Goal: Task Accomplishment & Management: Manage account settings

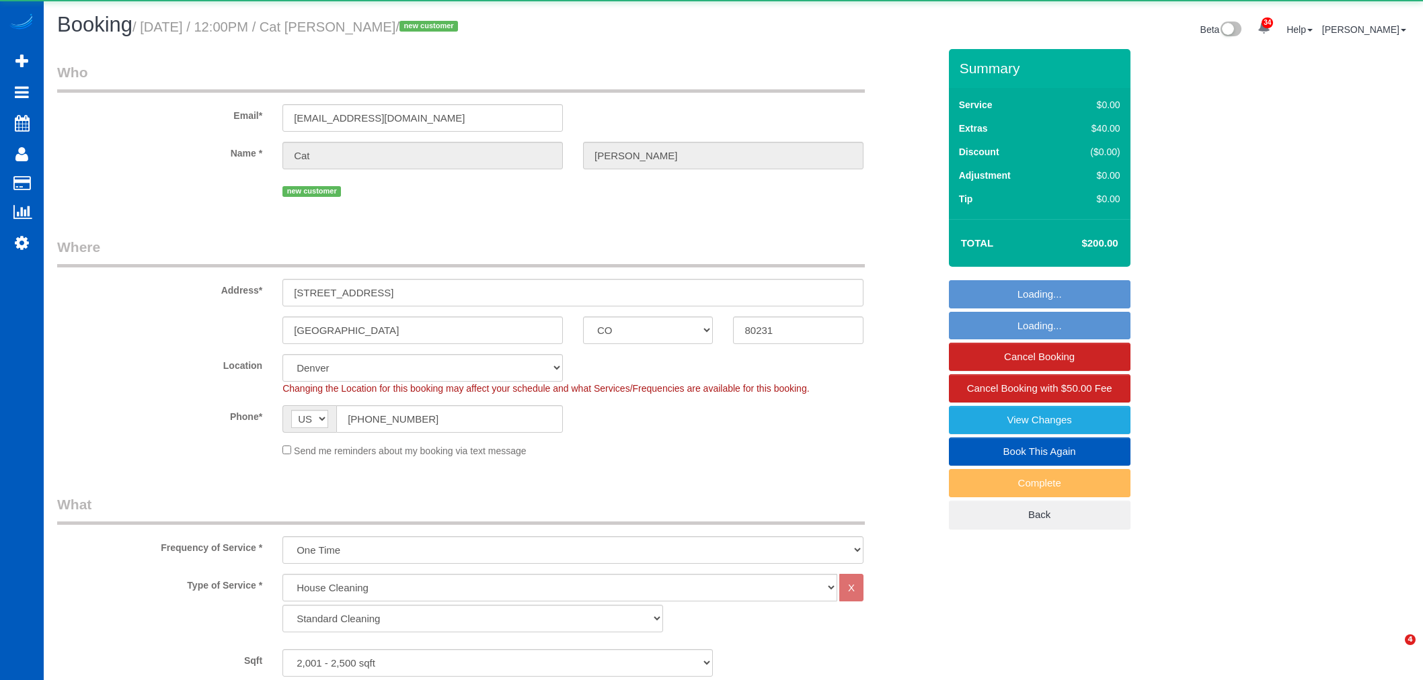
select select "CO"
select select "199"
select select "2001"
select select "3"
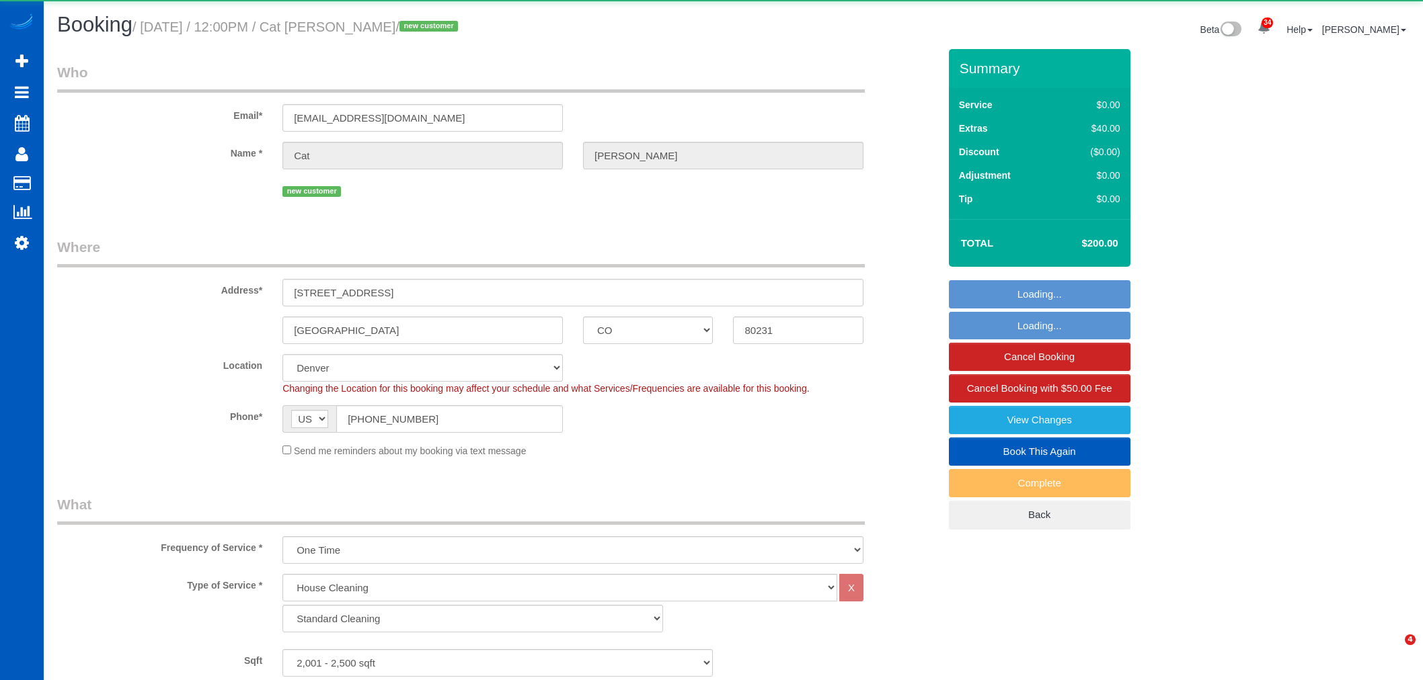
select select "object:11761"
select select "2001"
select select "3"
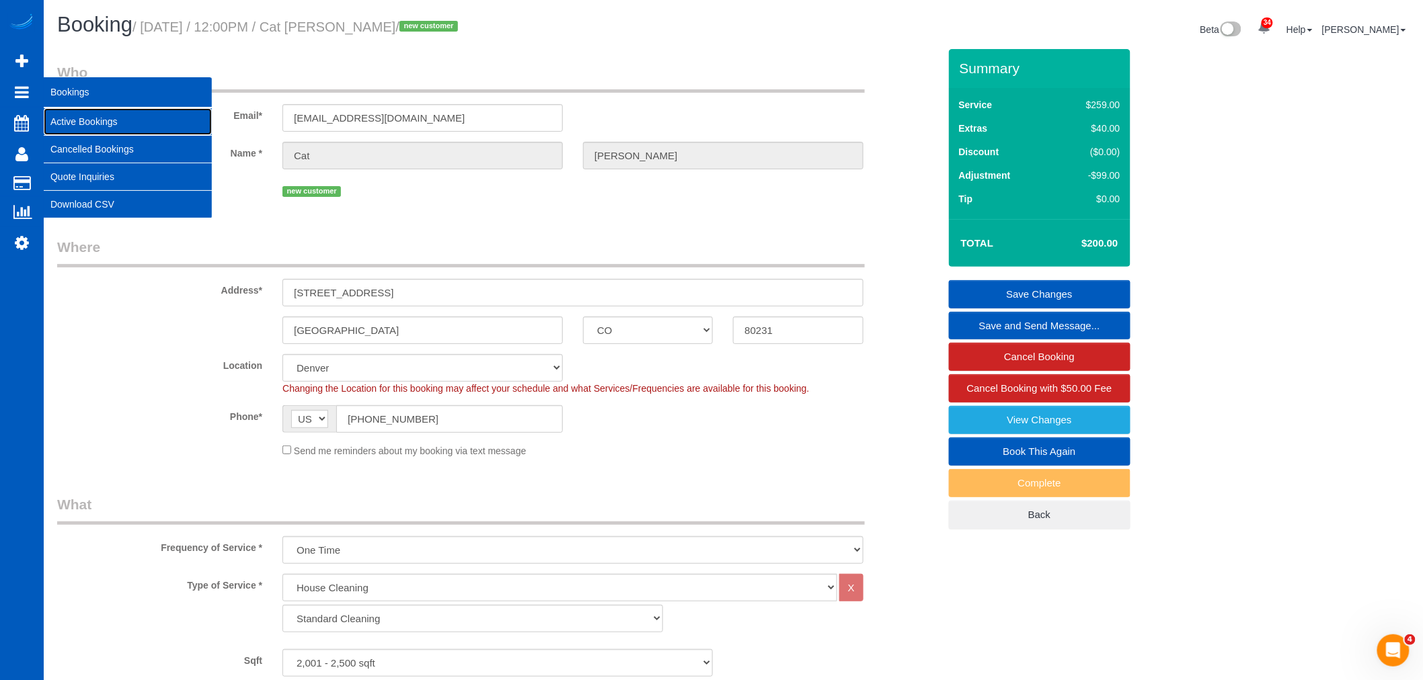
click at [65, 111] on link "Active Bookings" at bounding box center [128, 121] width 168 height 27
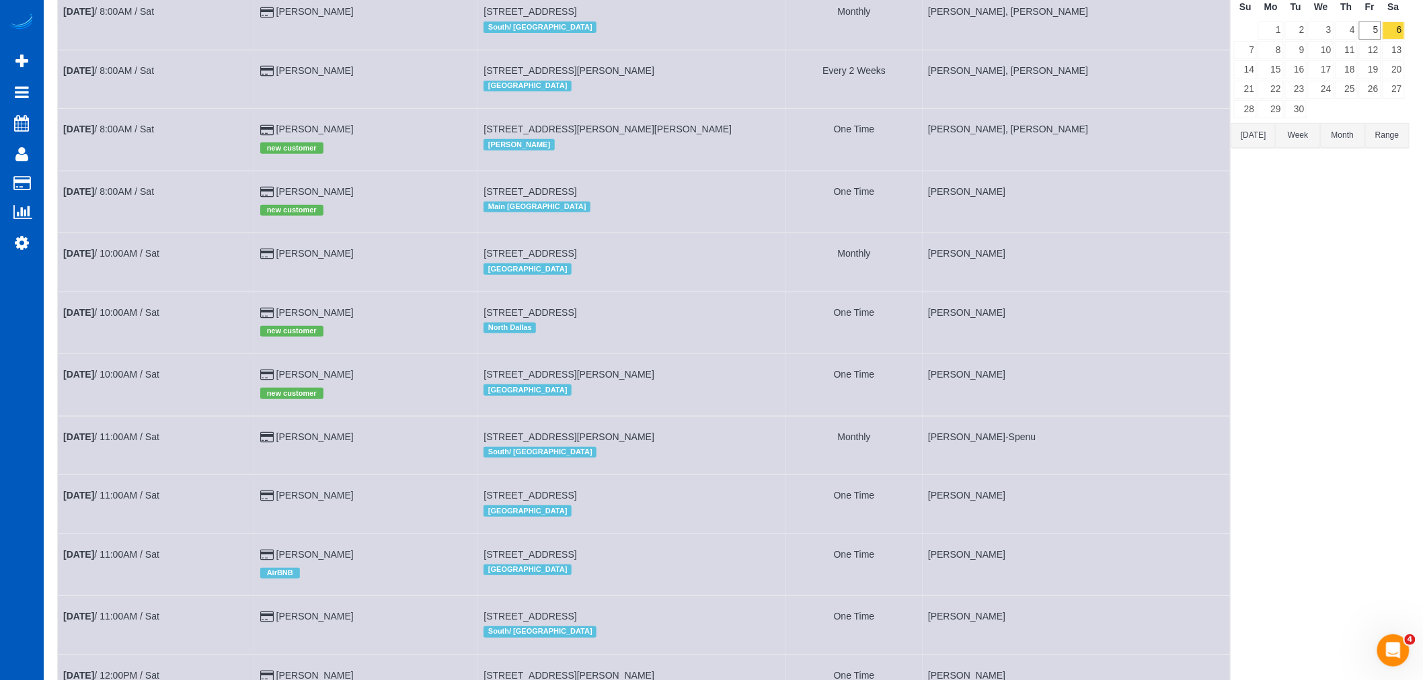
scroll to position [149, 0]
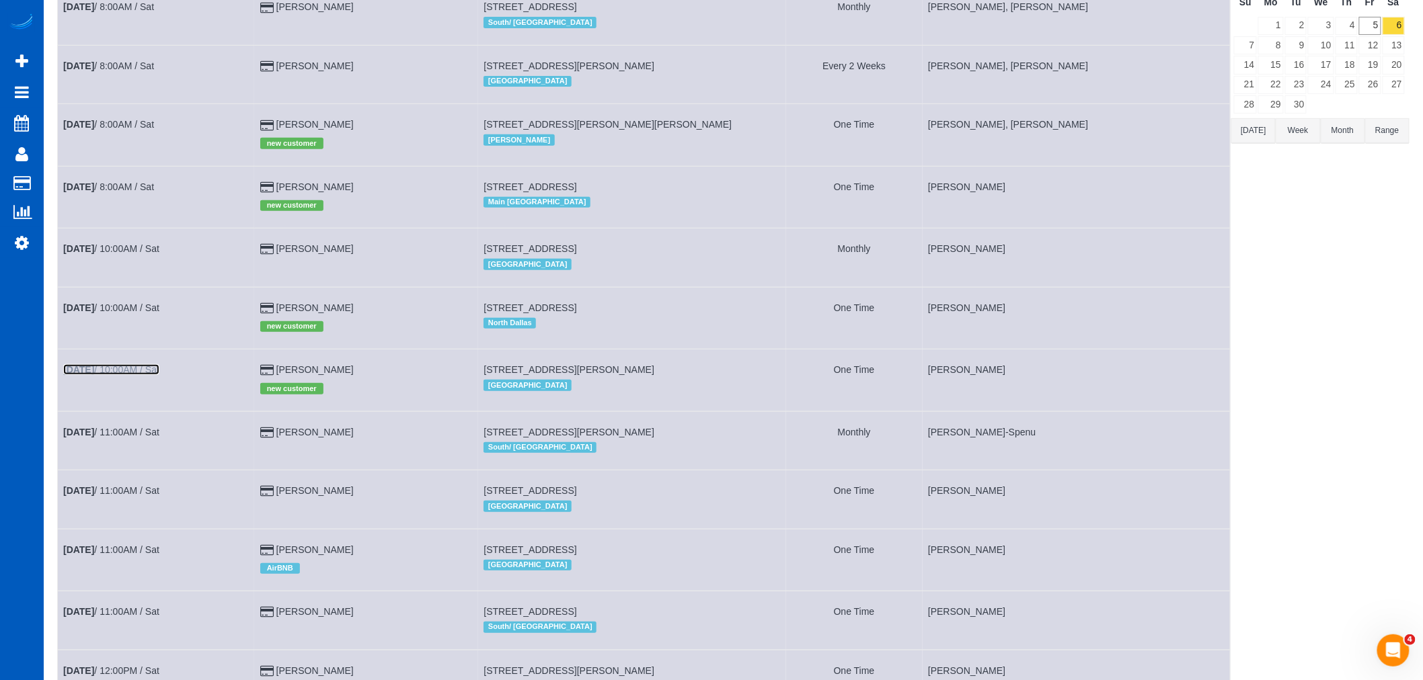
click at [126, 375] on link "[DATE] 10:00AM / Sat" at bounding box center [111, 369] width 96 height 11
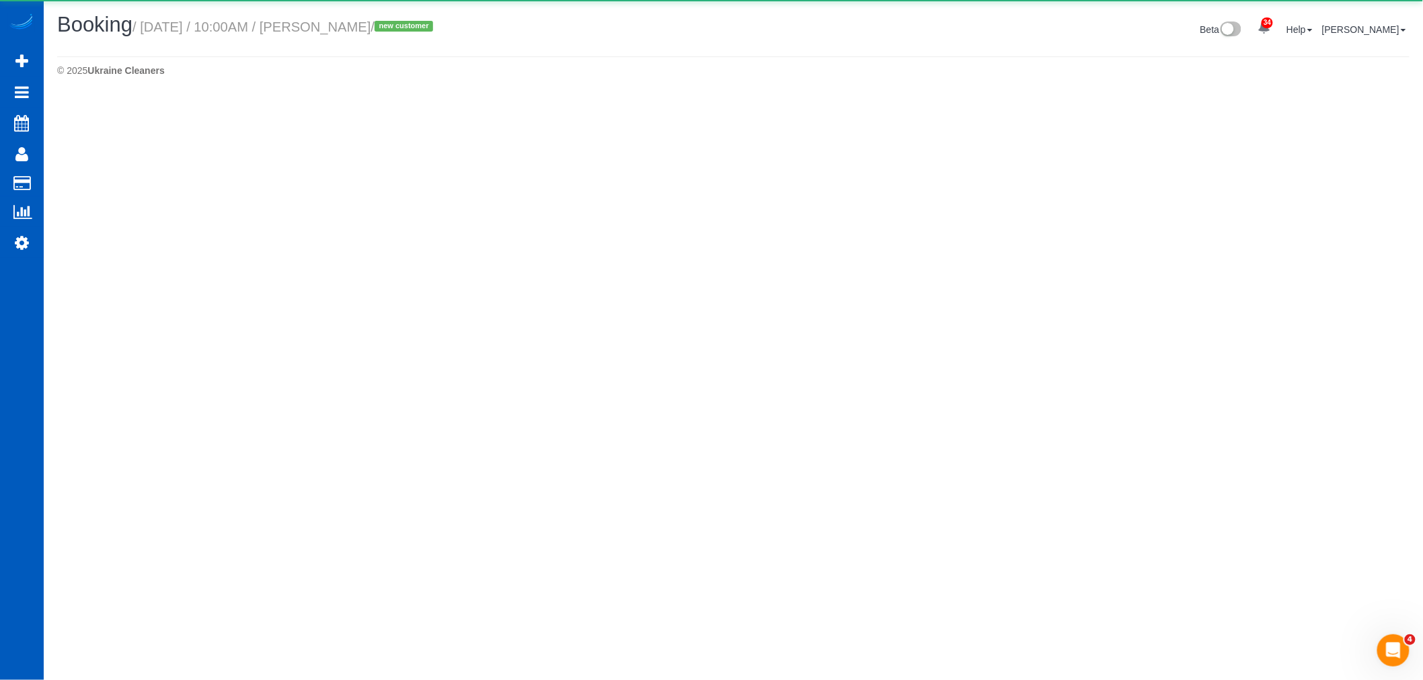
select select "CO"
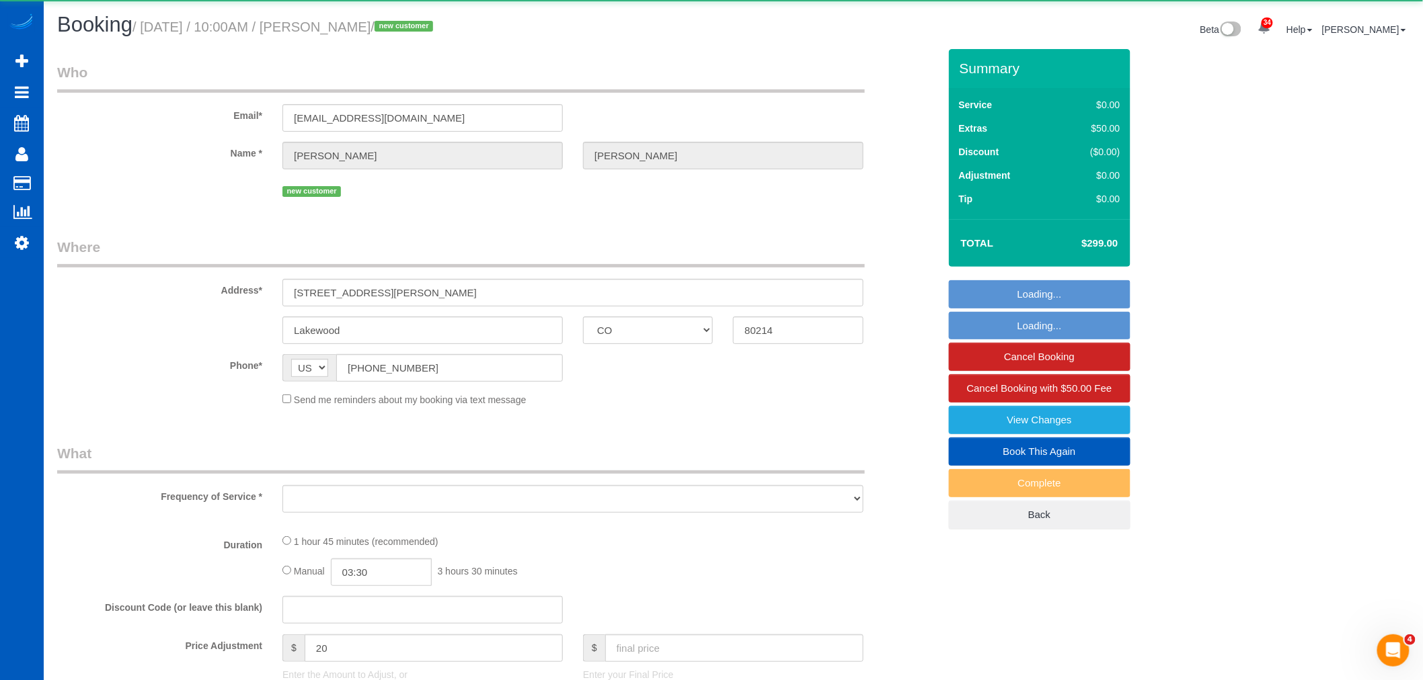
select select "object:13164"
select select "string:fspay-a15e7ca9-e3bf-4fcb-9070-73edd661edea"
select select "199"
select select "2"
select select "spot49"
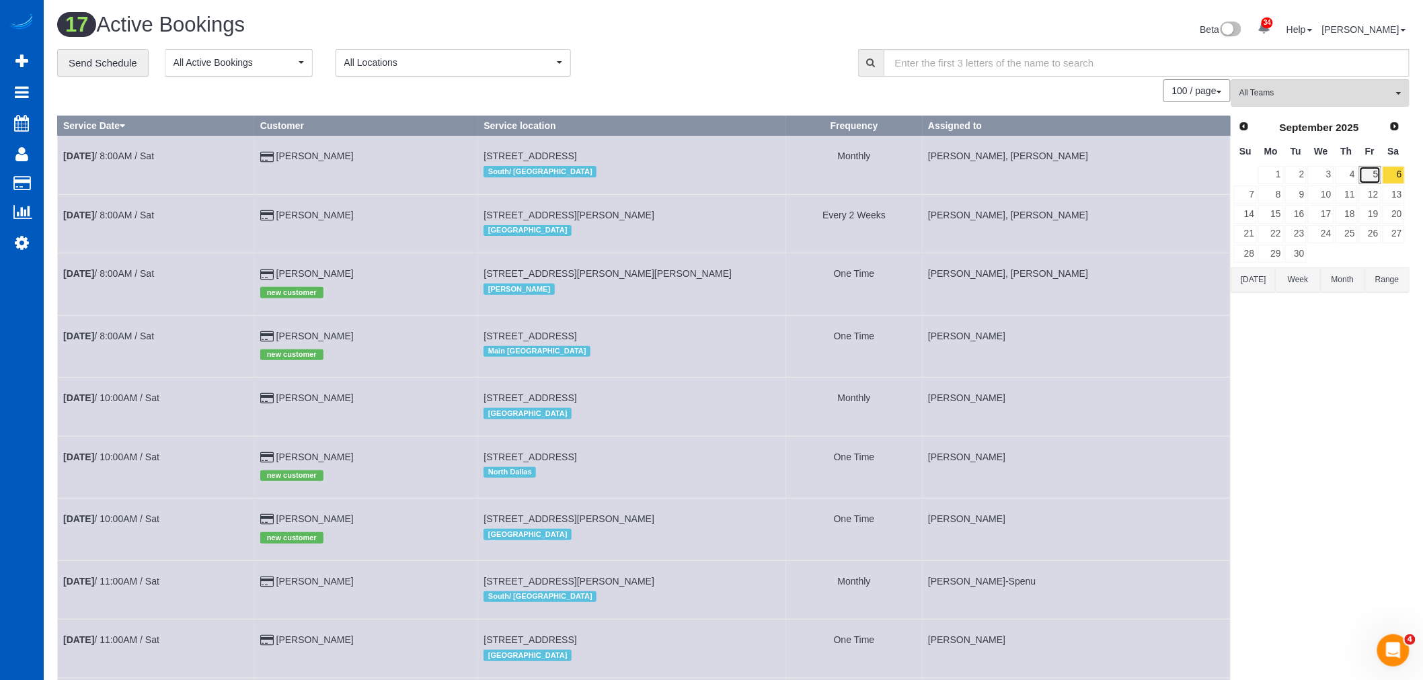
click at [1380, 182] on link "5" at bounding box center [1370, 175] width 22 height 18
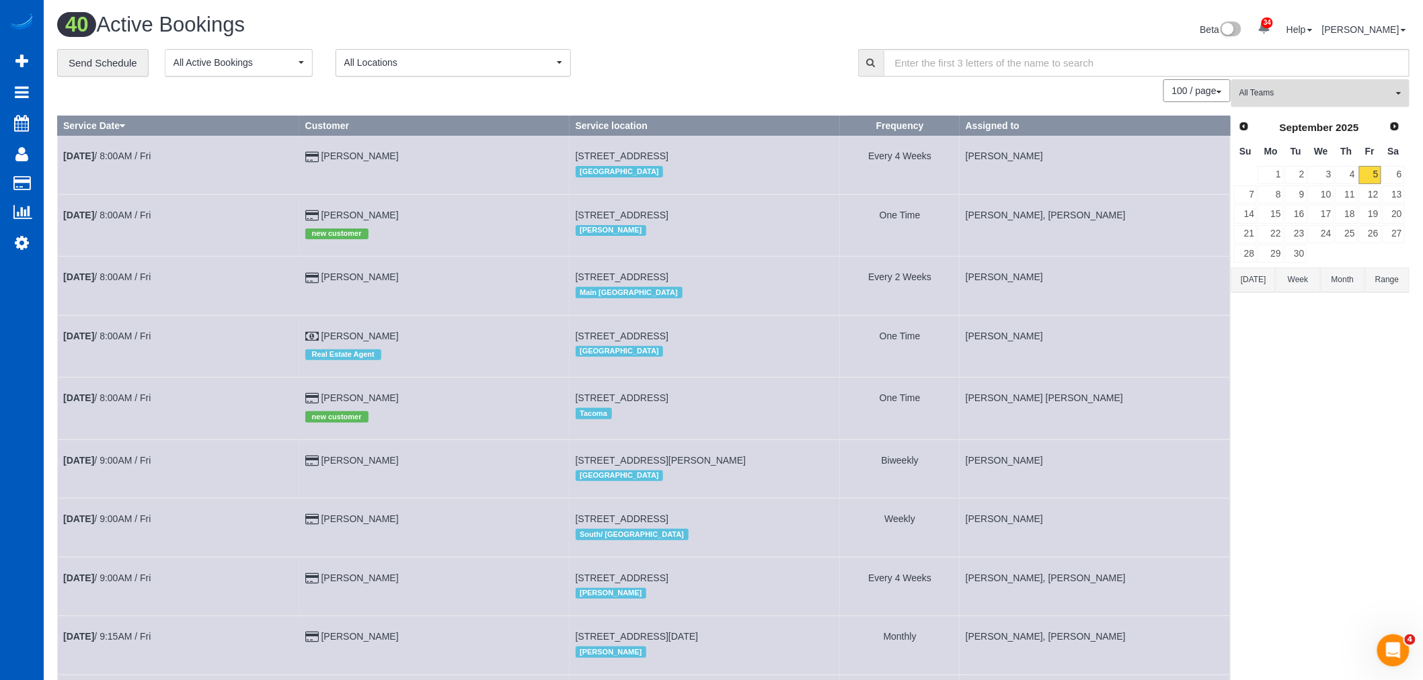
click at [1331, 93] on span "All Teams" at bounding box center [1315, 92] width 153 height 11
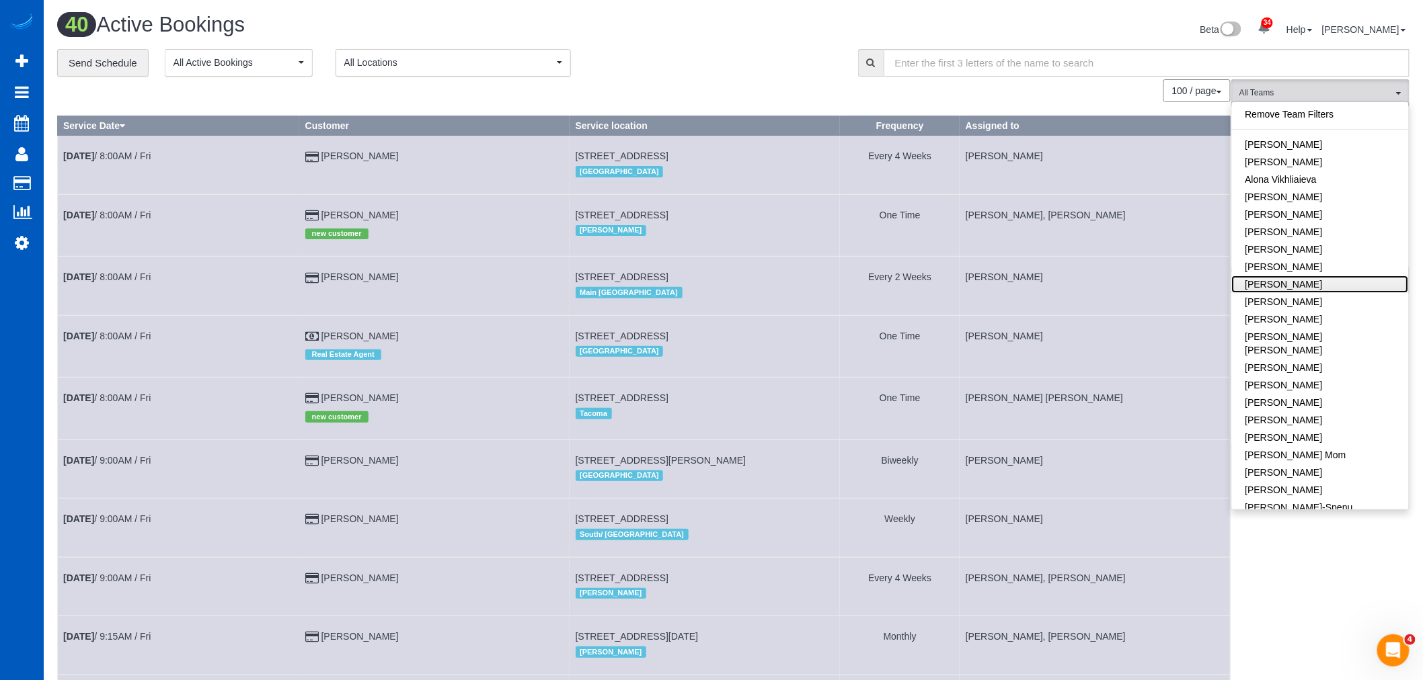
click at [1315, 286] on link "[PERSON_NAME]" at bounding box center [1320, 284] width 177 height 17
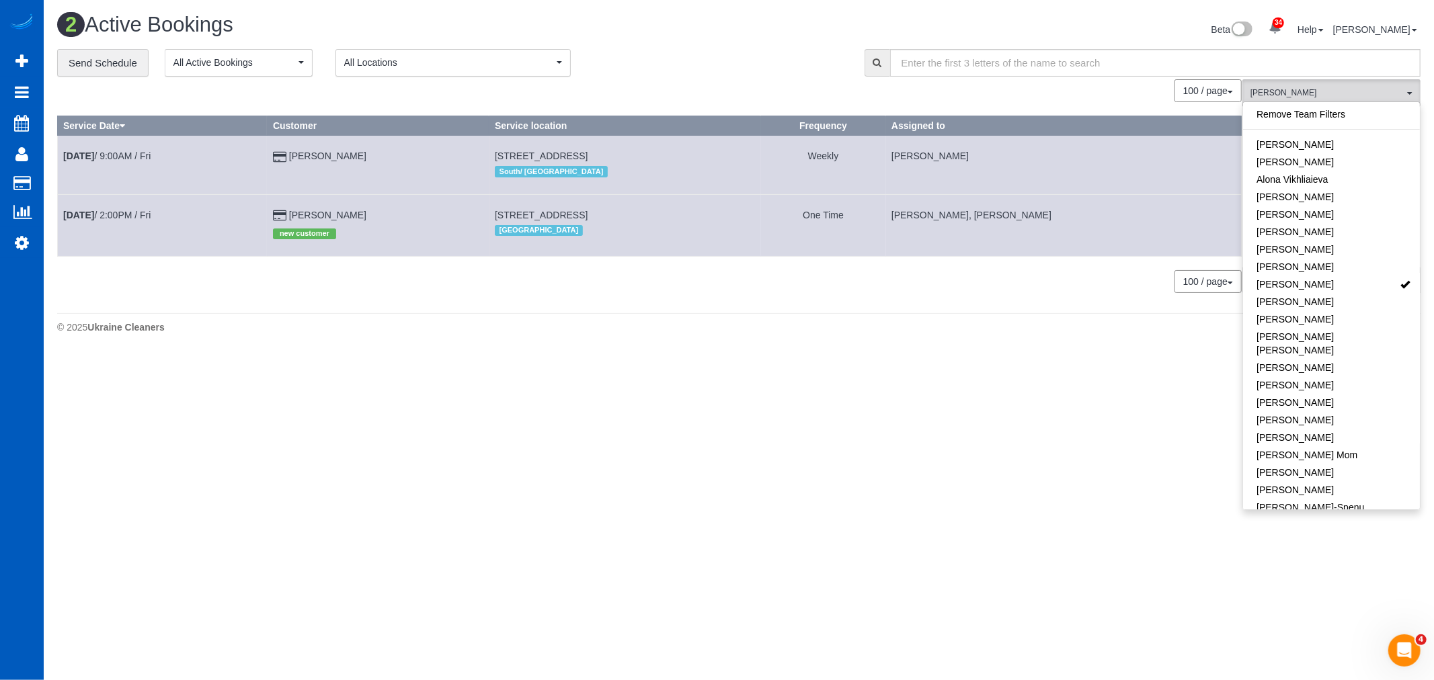
click at [130, 210] on td "[DATE] 2:00PM / Fri" at bounding box center [163, 225] width 210 height 62
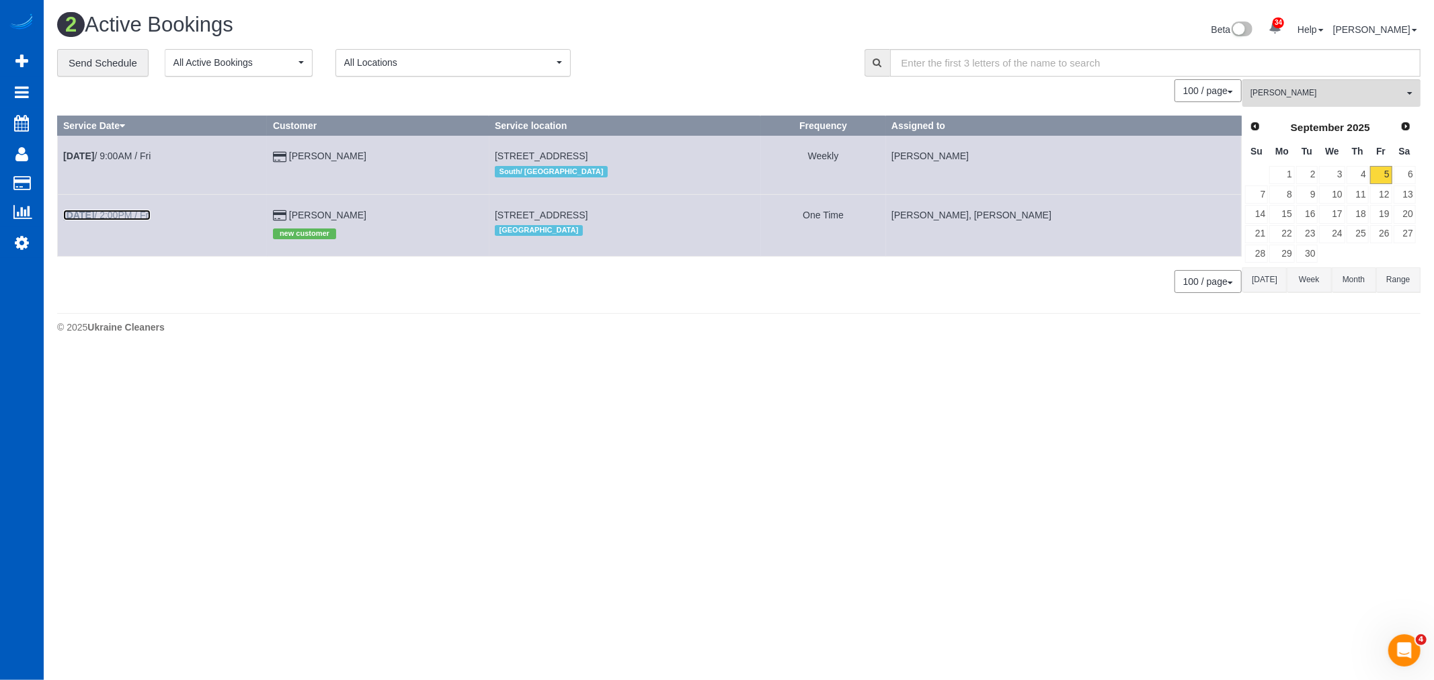
click at [100, 212] on link "[DATE] 2:00PM / Fri" at bounding box center [106, 215] width 87 height 11
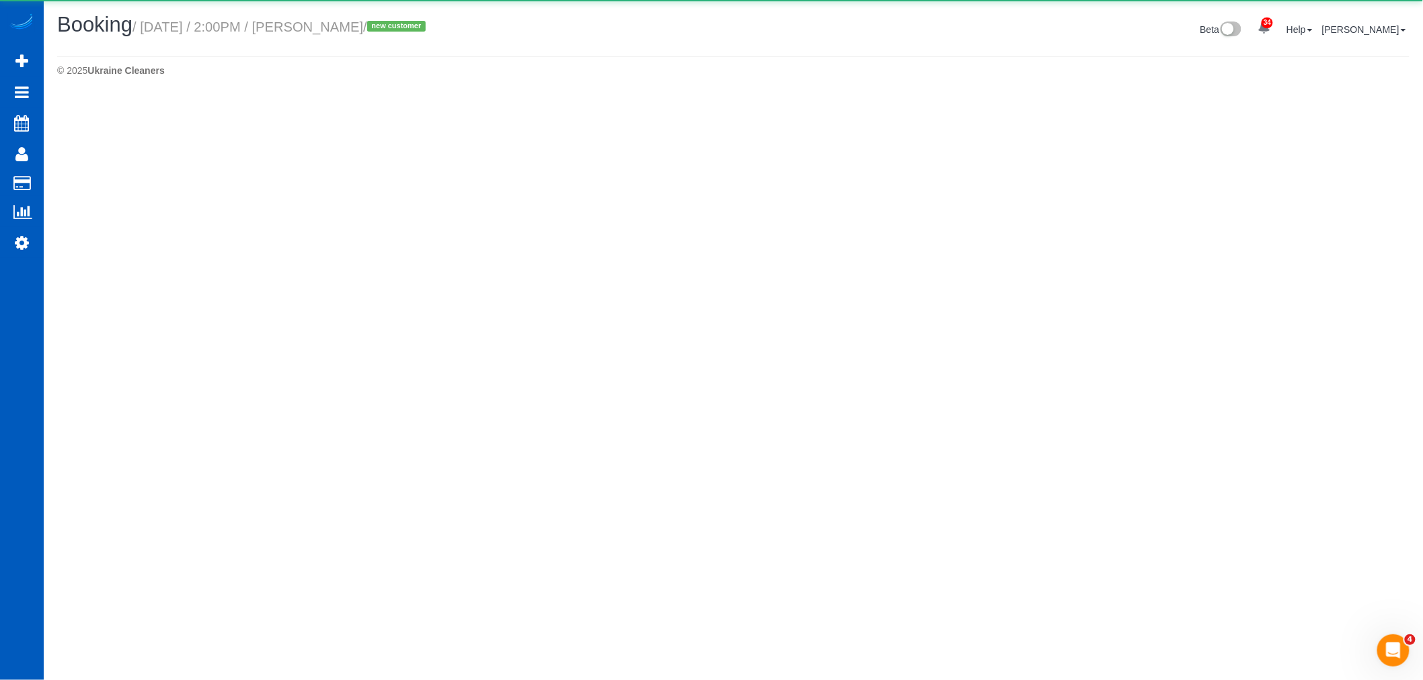
select select "WA"
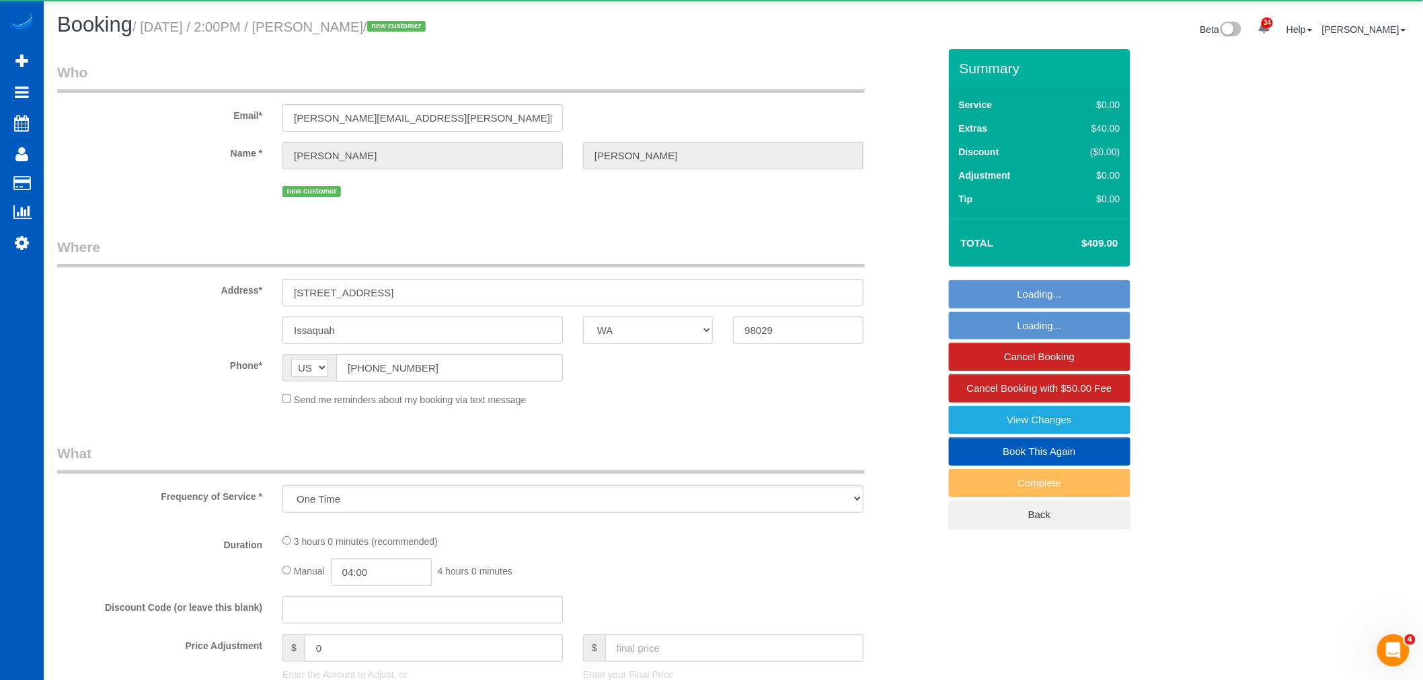
select select "object:14921"
select select "199"
select select "2001"
select select "4"
select select "3"
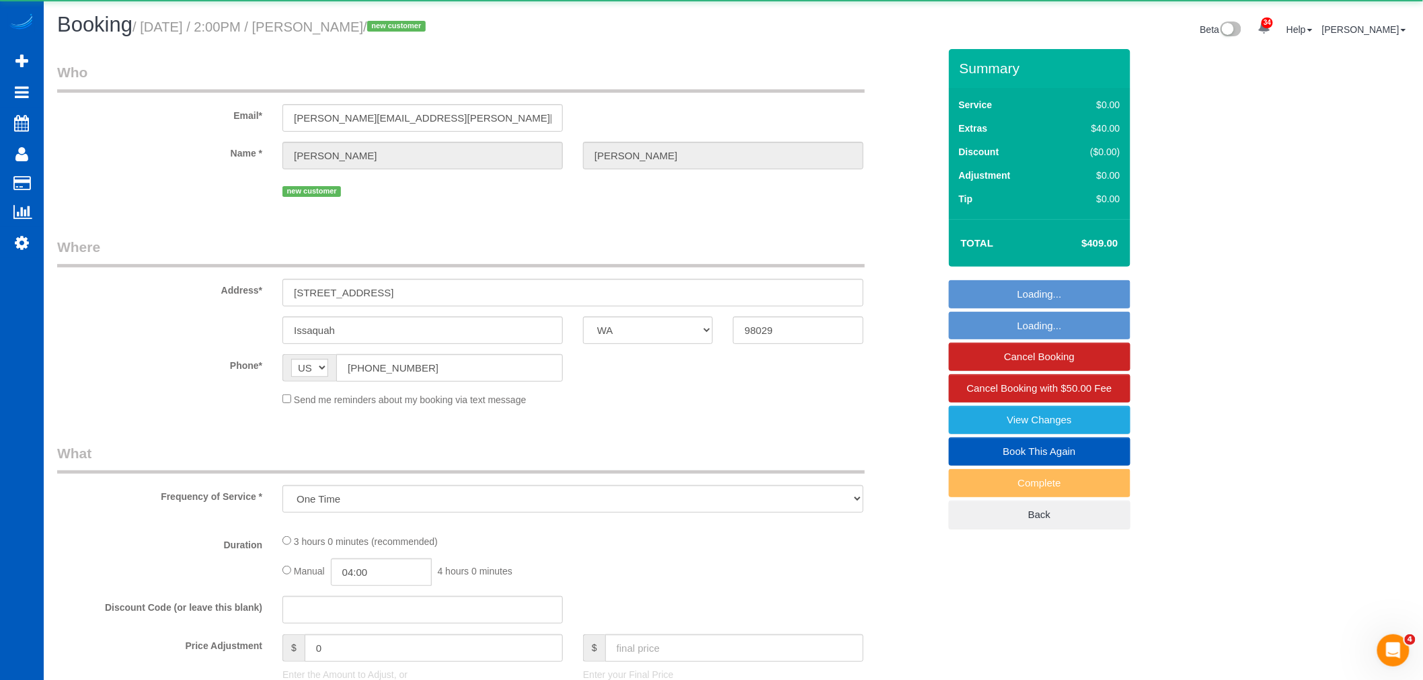
select select "spot59"
select select "number:8"
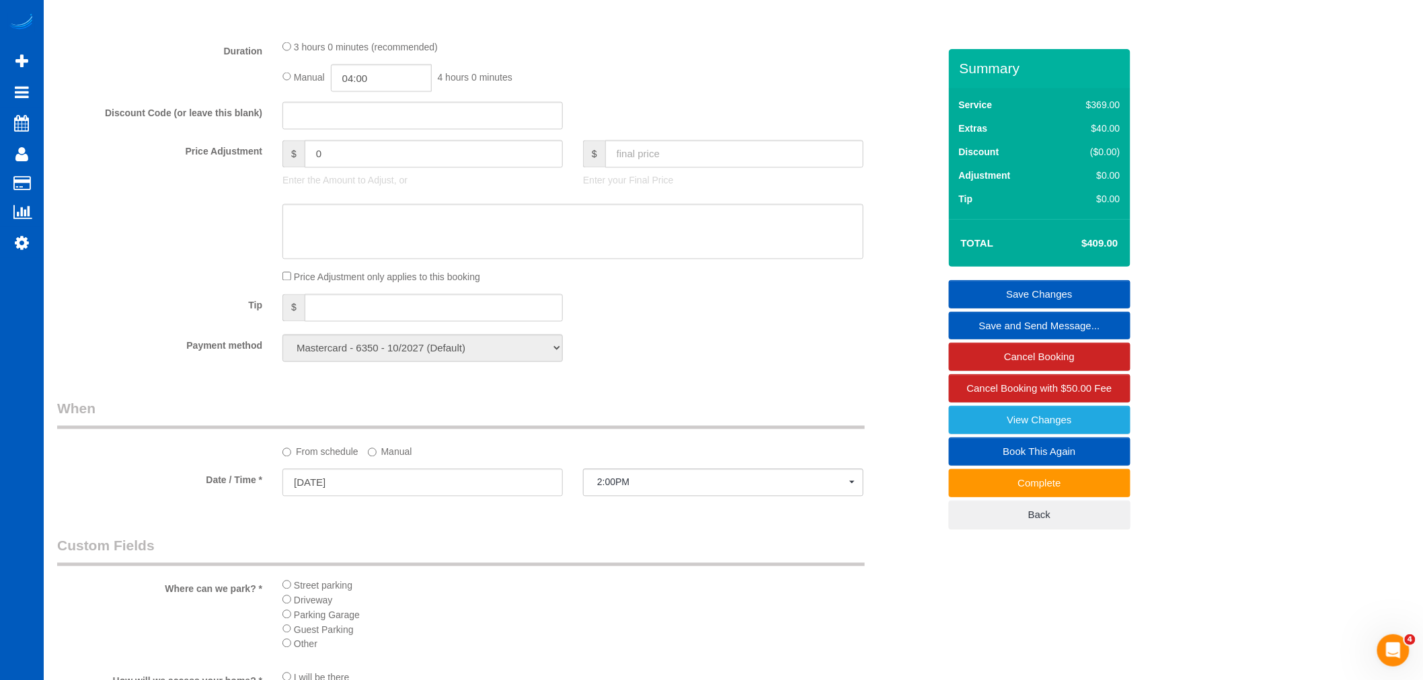
scroll to position [996, 0]
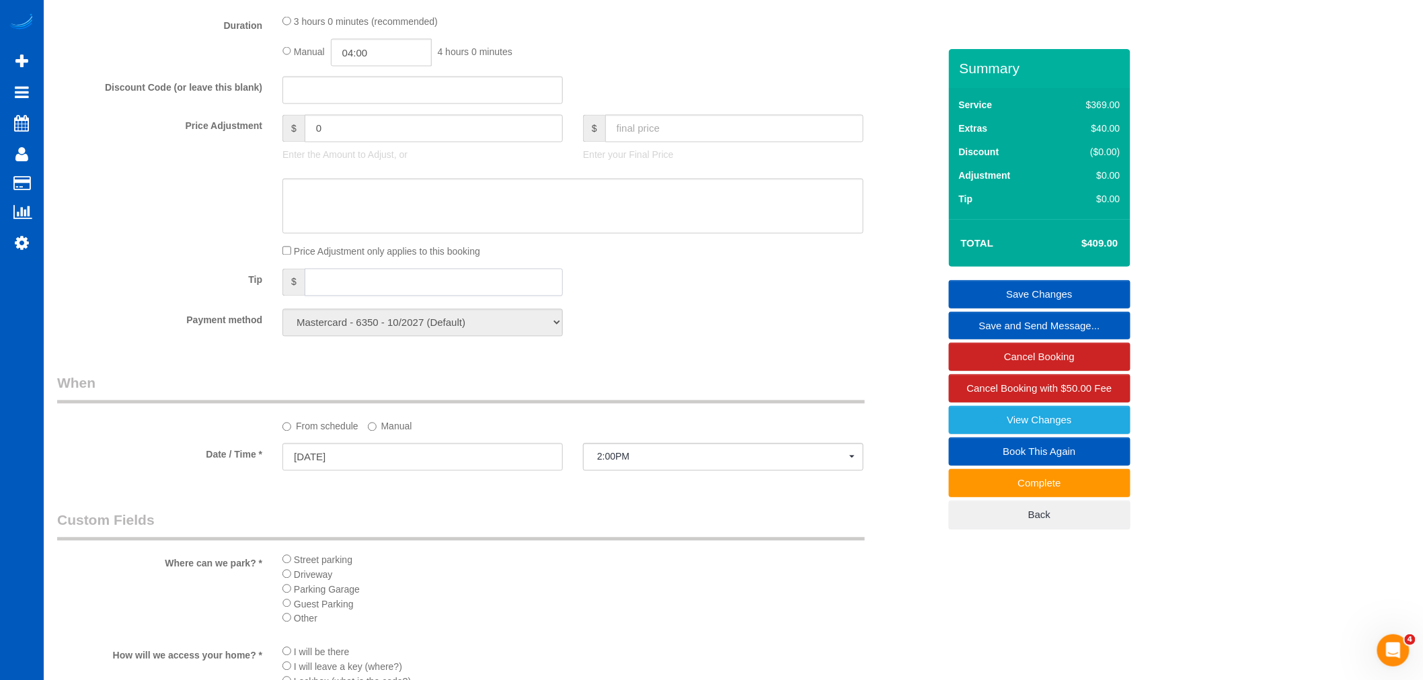
click at [328, 296] on input "text" at bounding box center [434, 283] width 258 height 28
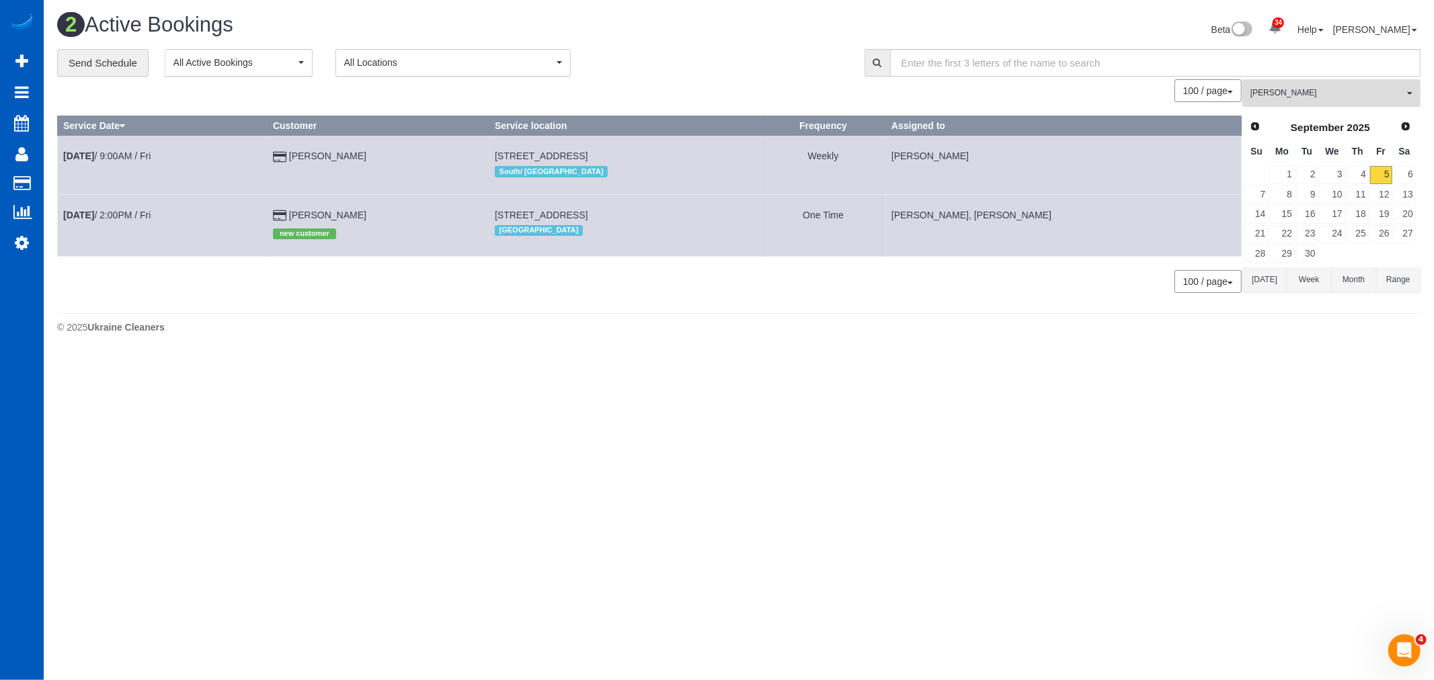
click at [1277, 105] on button "[PERSON_NAME] All Teams" at bounding box center [1331, 93] width 178 height 28
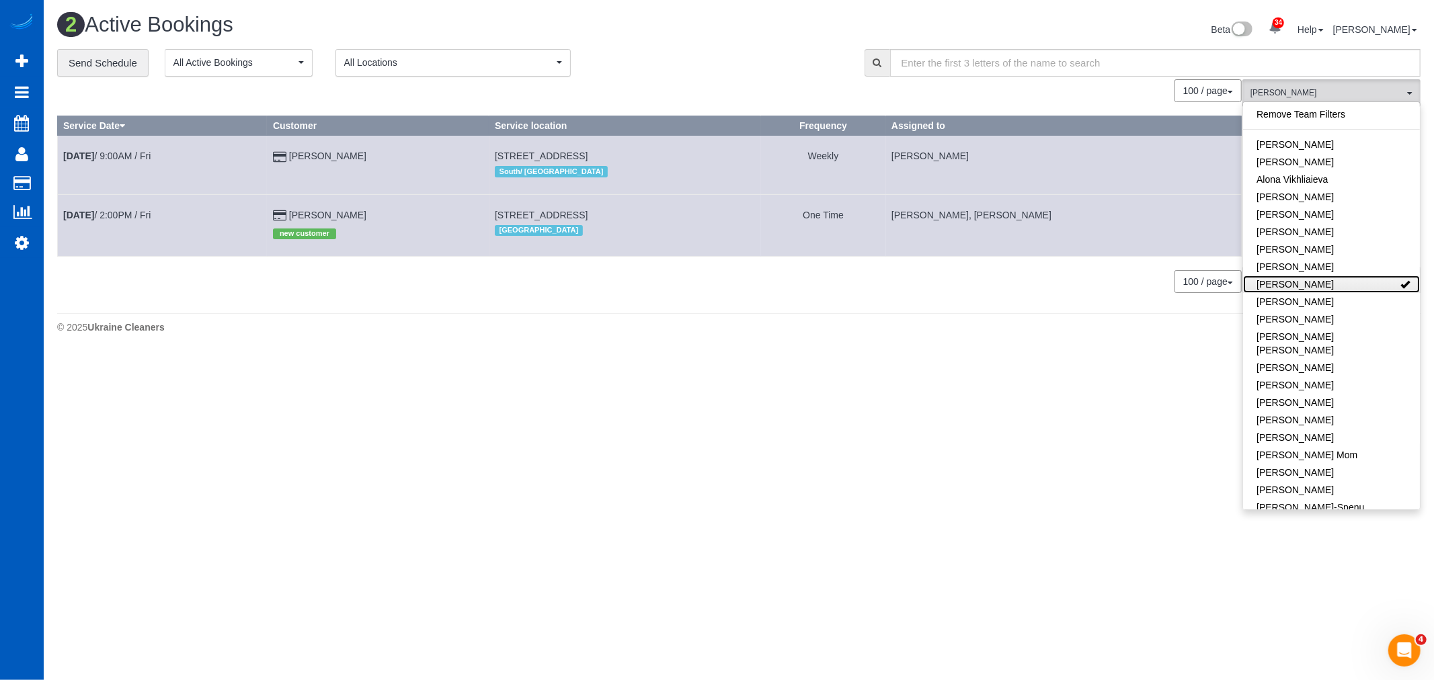
click at [1316, 286] on link "[PERSON_NAME]" at bounding box center [1331, 284] width 177 height 17
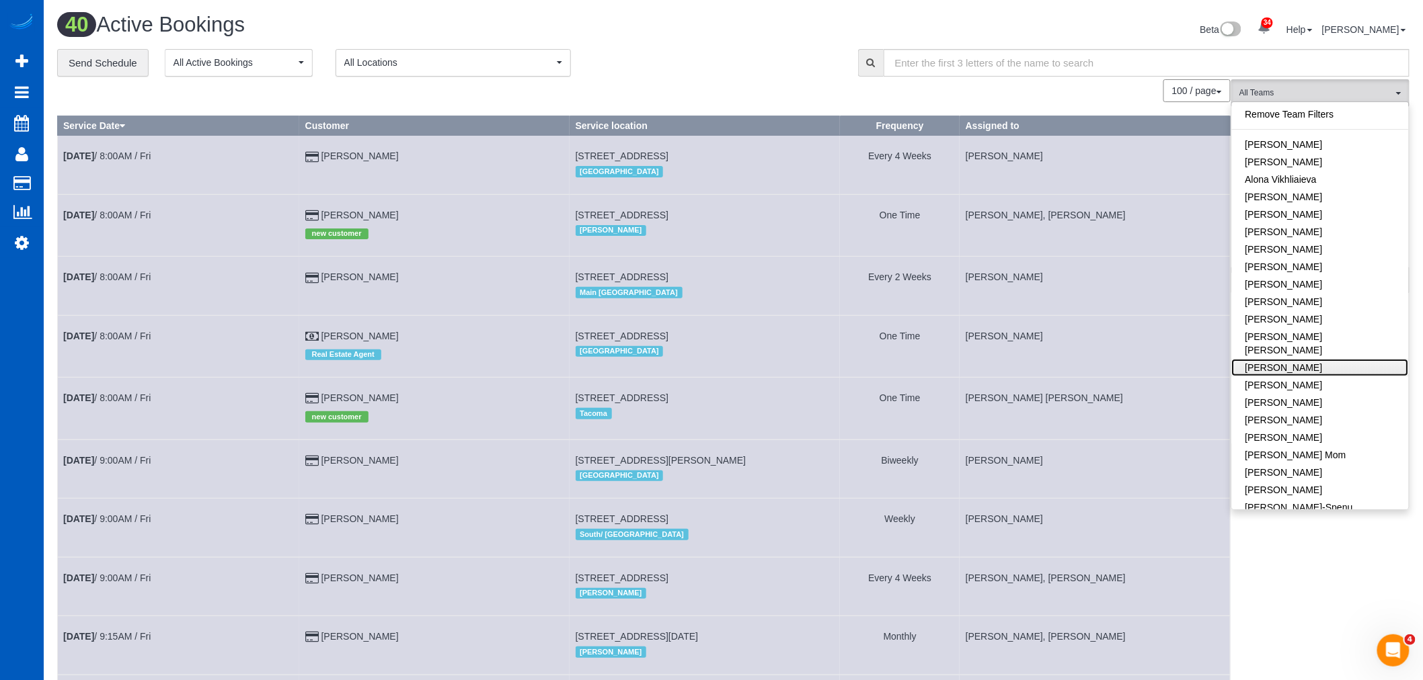
click at [1289, 359] on link "[PERSON_NAME]" at bounding box center [1320, 367] width 177 height 17
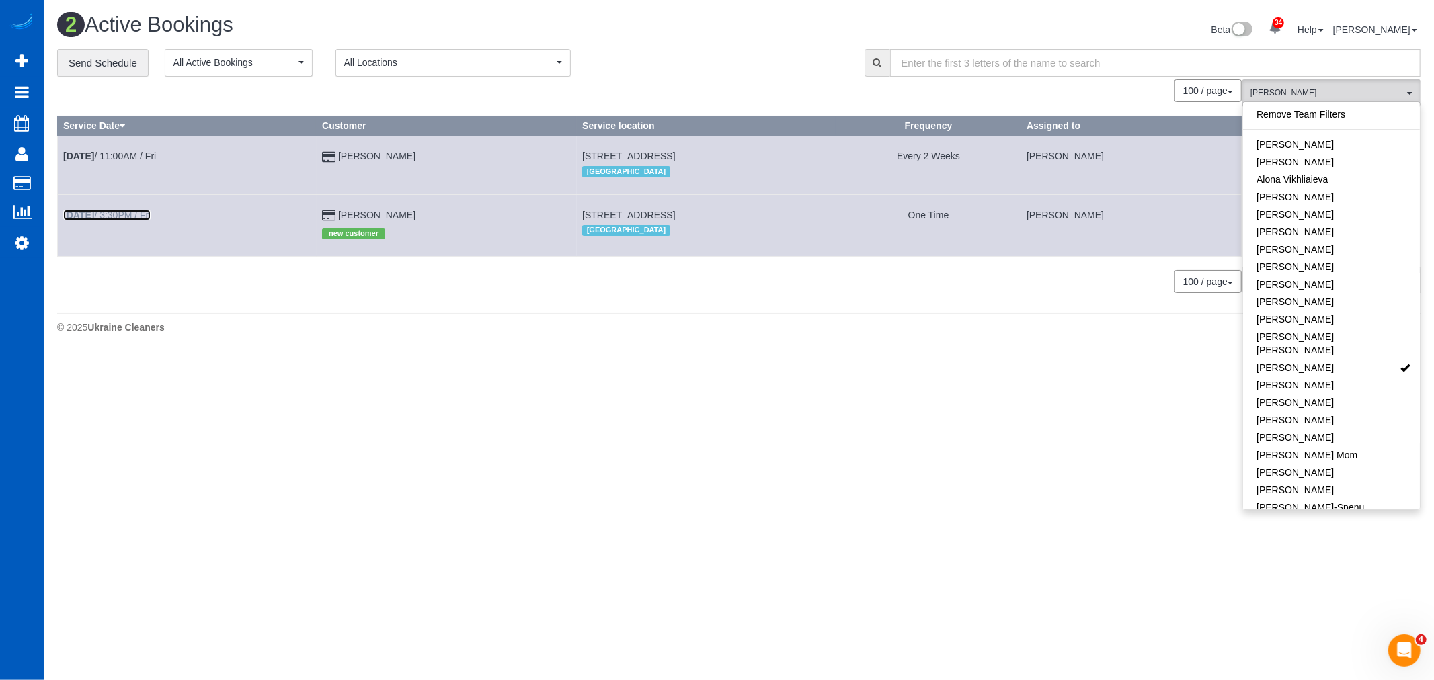
click at [136, 216] on link "[DATE] 3:30PM / Fri" at bounding box center [106, 215] width 87 height 11
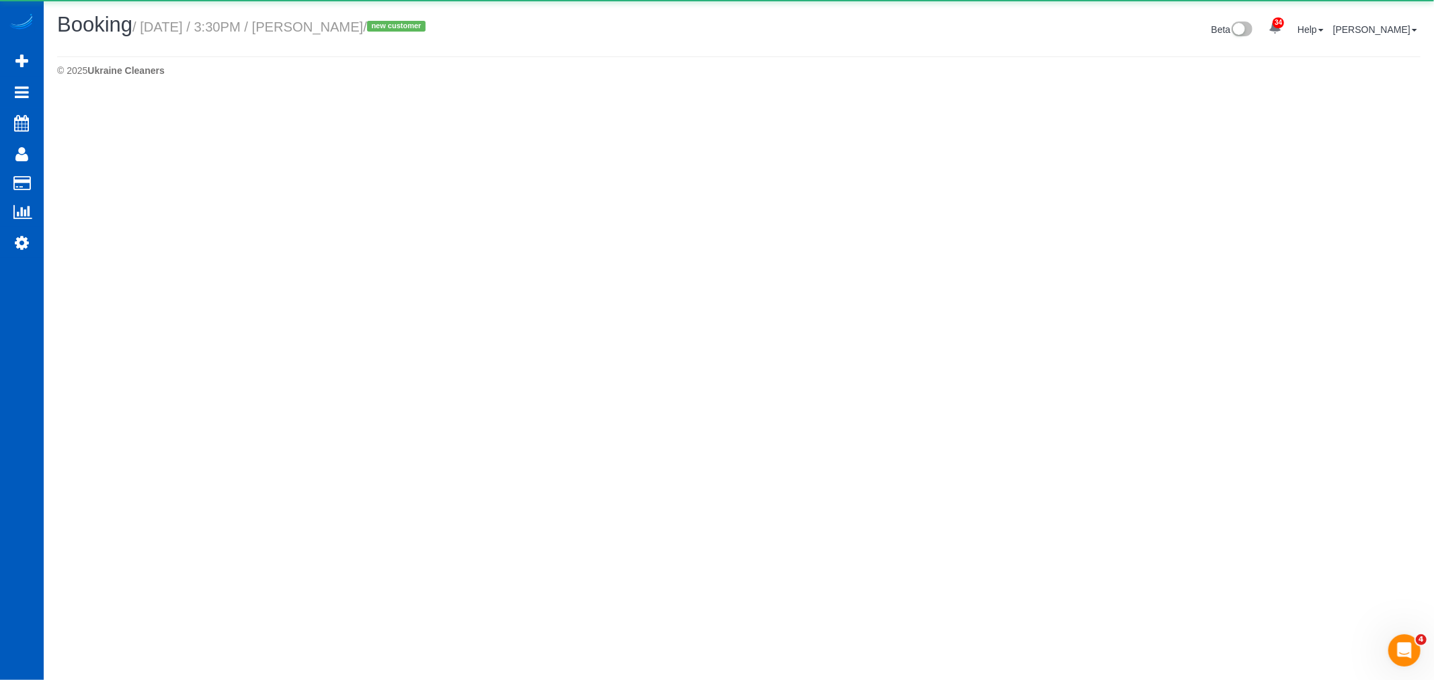
select select "WA"
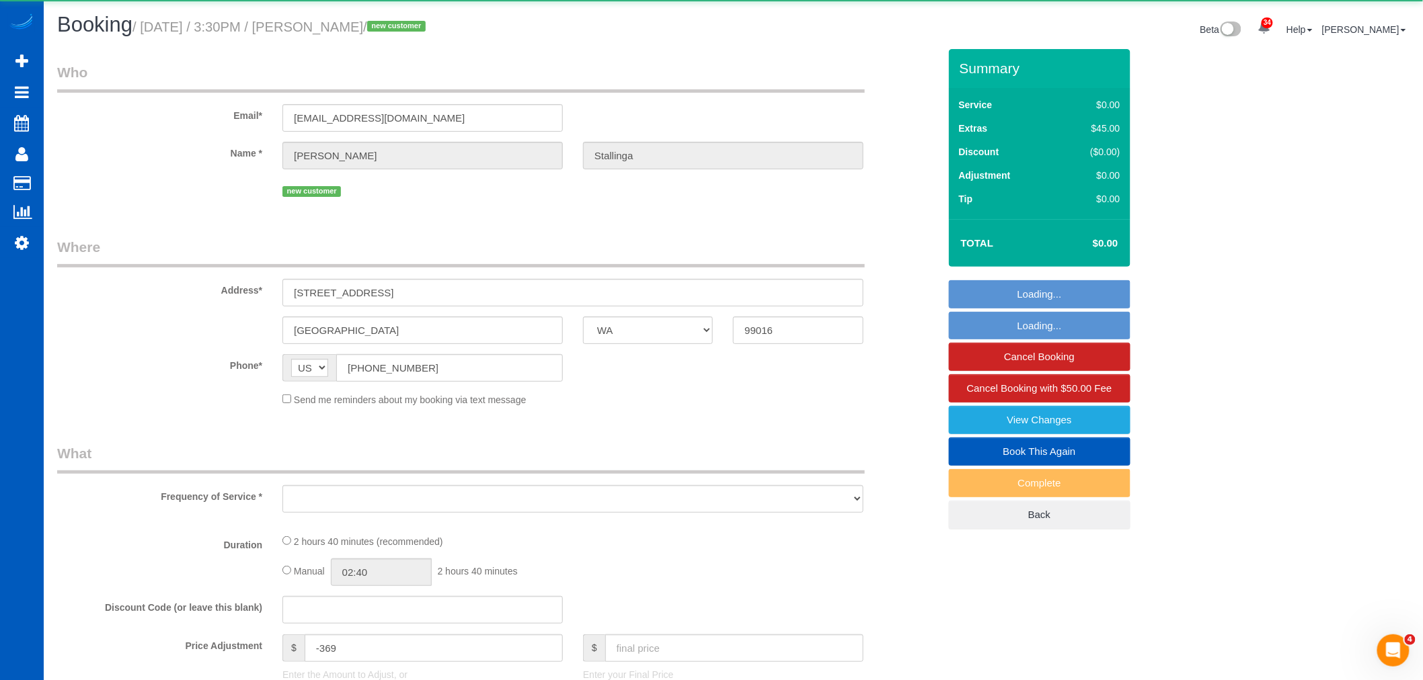
select select "object:16466"
select select "string:fspay-9493afe2-b411-472d-83f7-6517aa9040f4"
select select "199"
select select "1501"
select select "4"
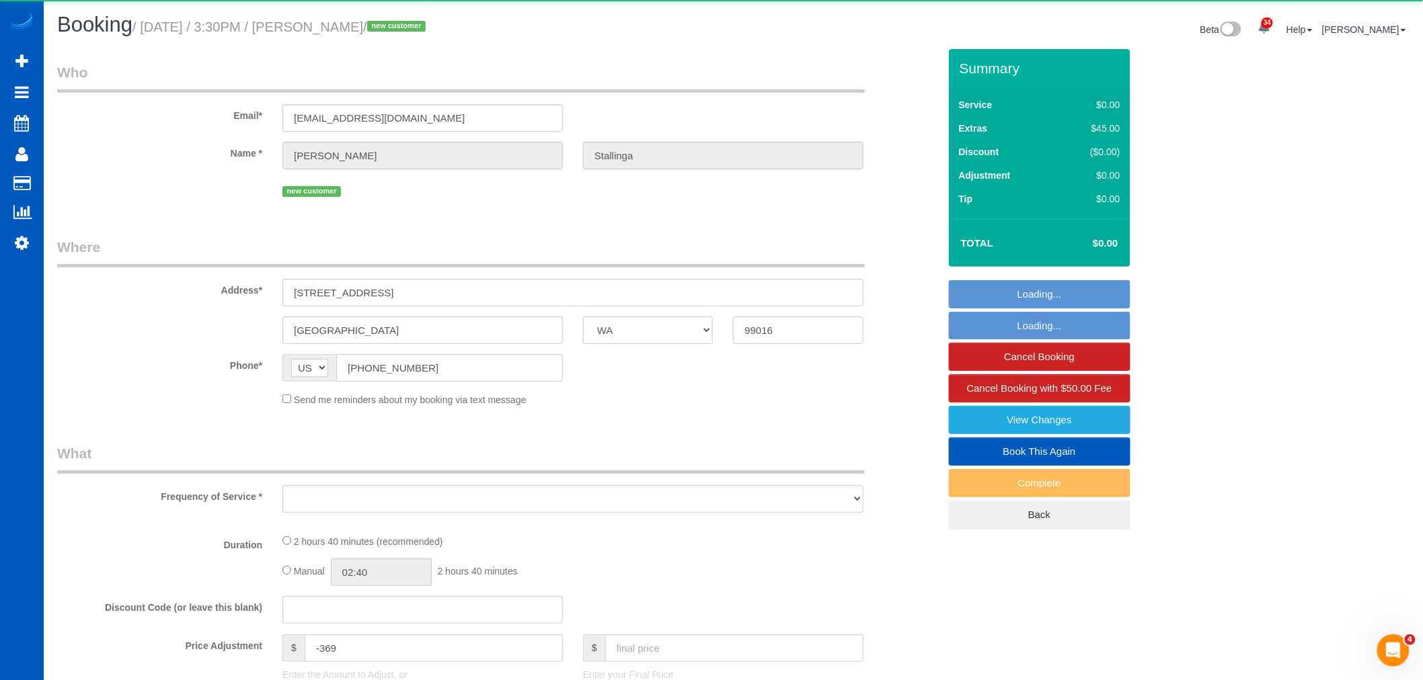
select select "2"
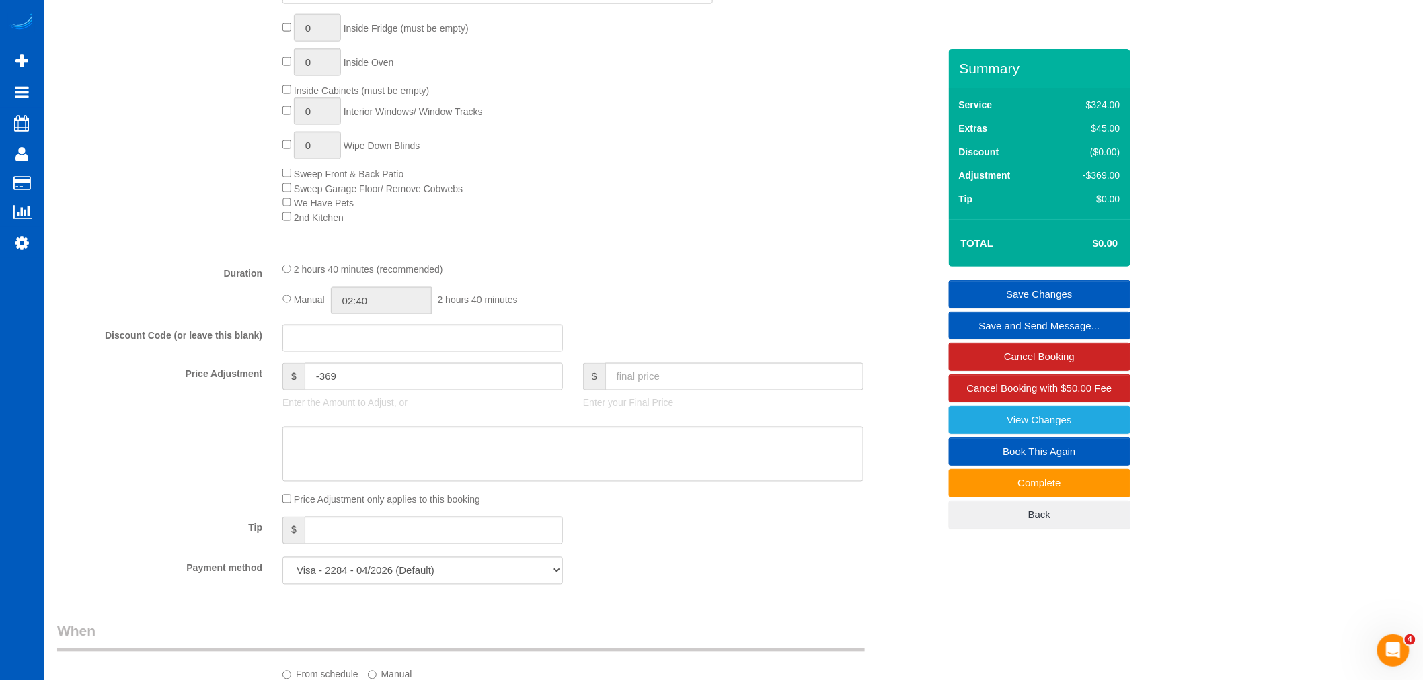
scroll to position [747, 0]
click at [676, 391] on input "text" at bounding box center [734, 378] width 258 height 28
type input "150"
click at [655, 278] on div "2 hours 40 minutes (recommended)" at bounding box center [572, 271] width 581 height 15
type input "-219"
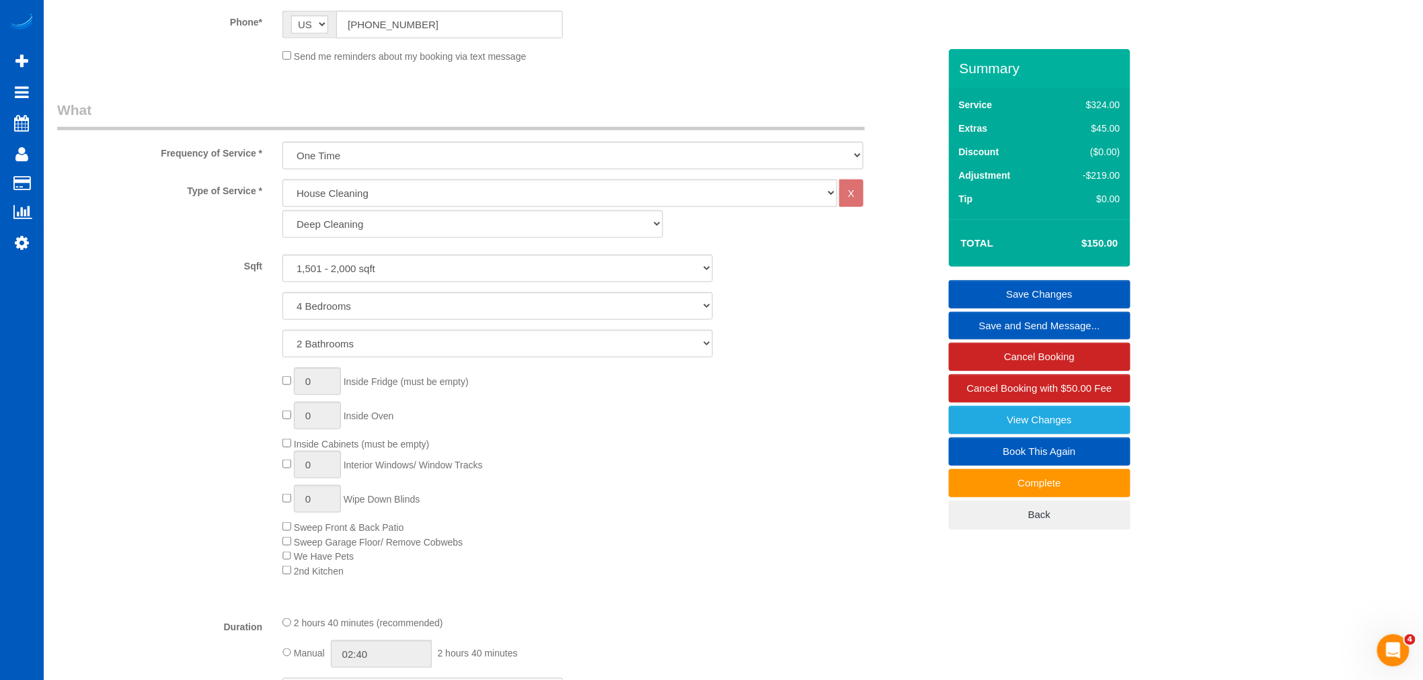
scroll to position [149, 0]
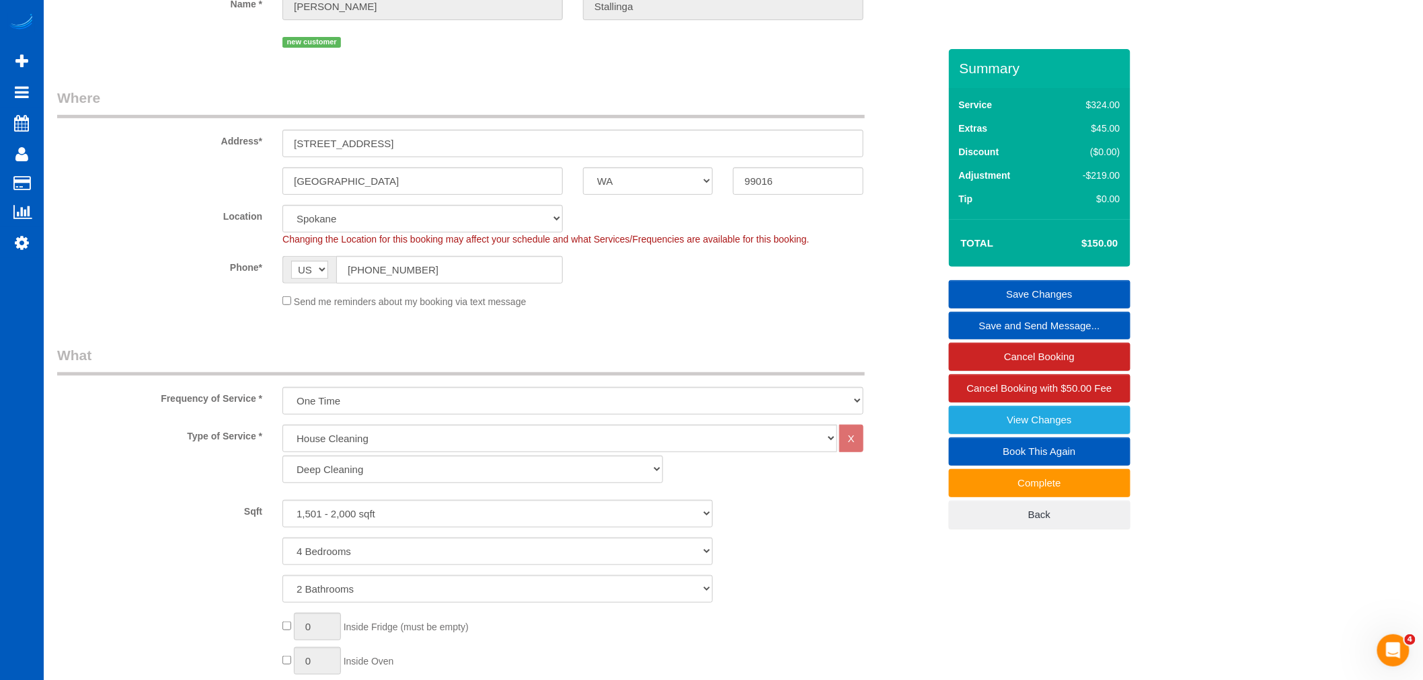
click at [1022, 291] on link "Save Changes" at bounding box center [1040, 294] width 182 height 28
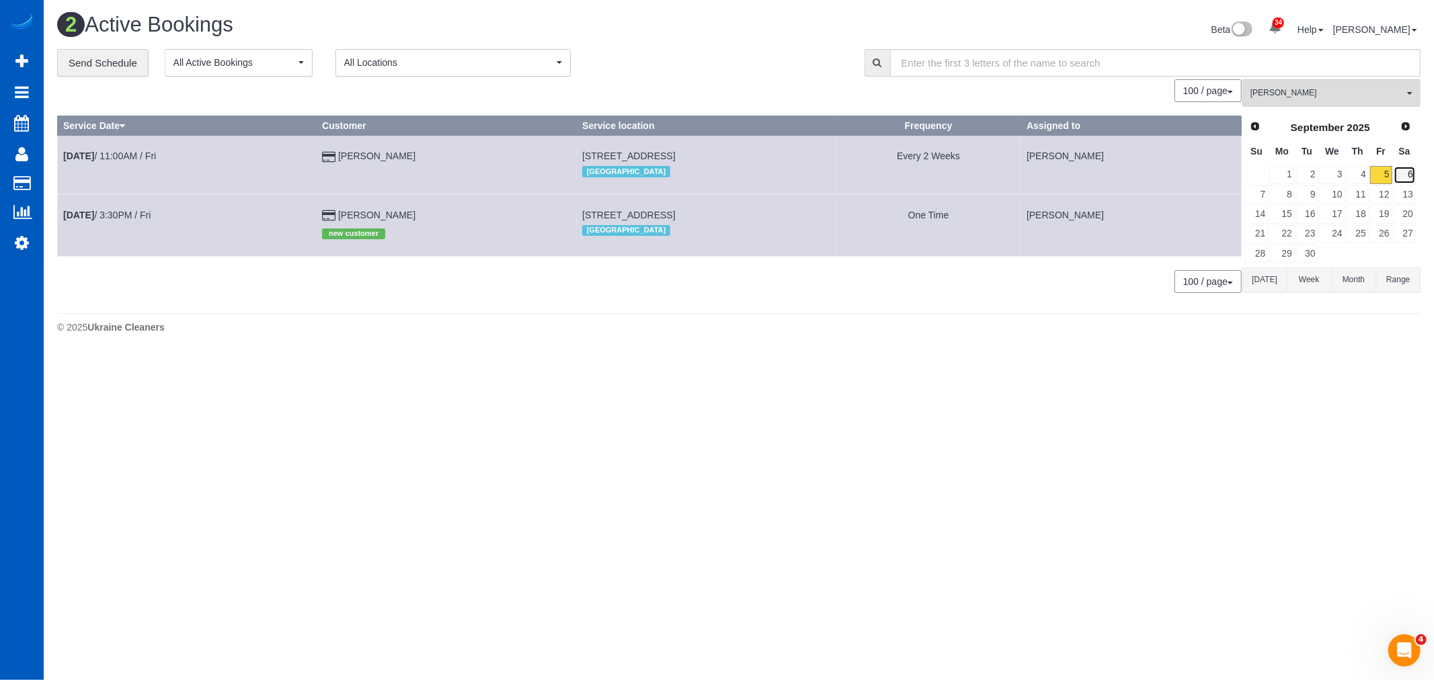
click at [1408, 169] on link "6" at bounding box center [1405, 175] width 22 height 18
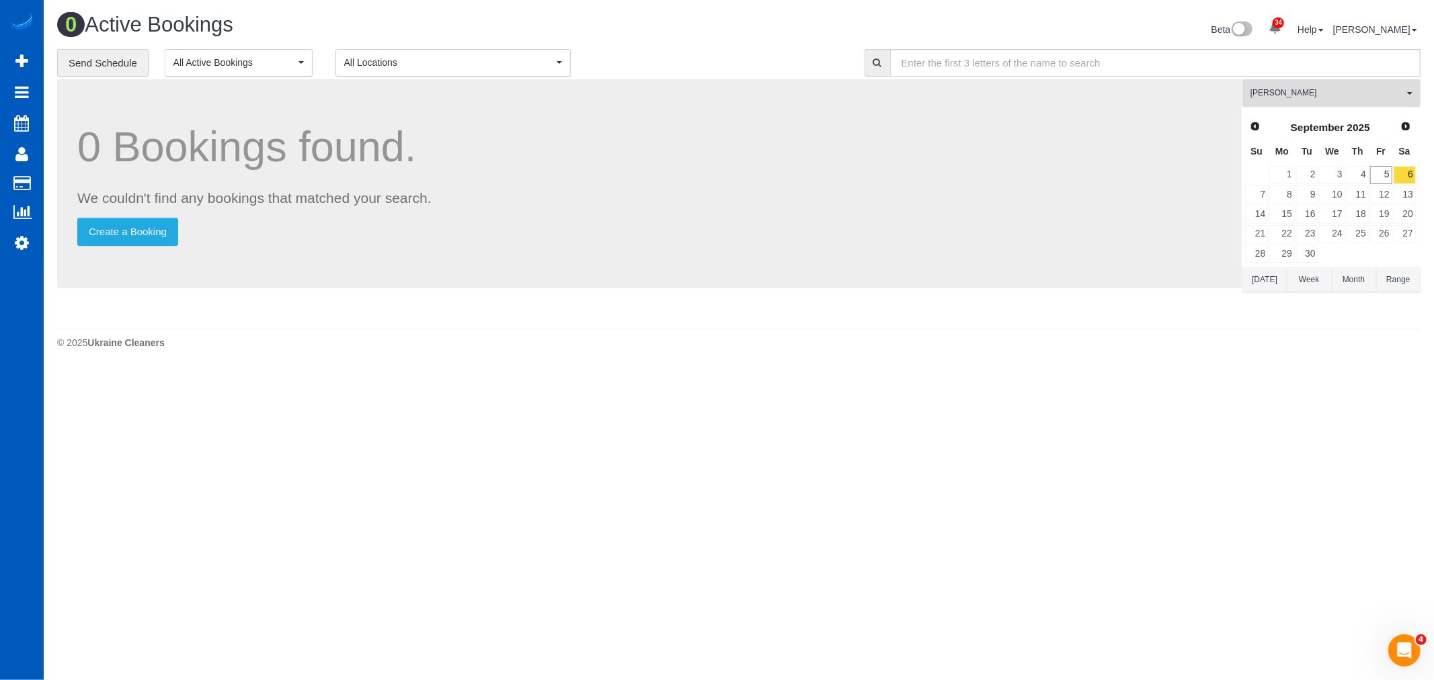
click at [1293, 101] on button "[PERSON_NAME] All Teams" at bounding box center [1331, 93] width 178 height 28
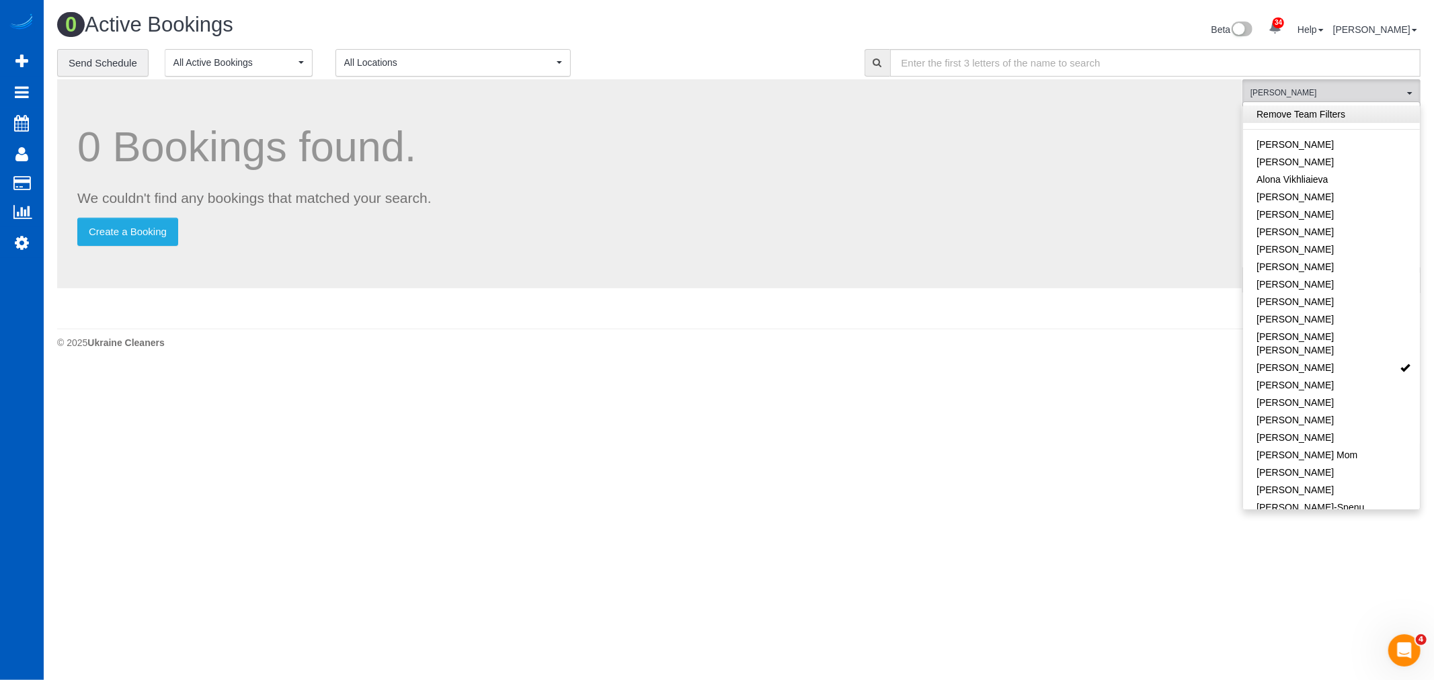
click at [1310, 120] on link "Remove Team Filters" at bounding box center [1331, 114] width 177 height 17
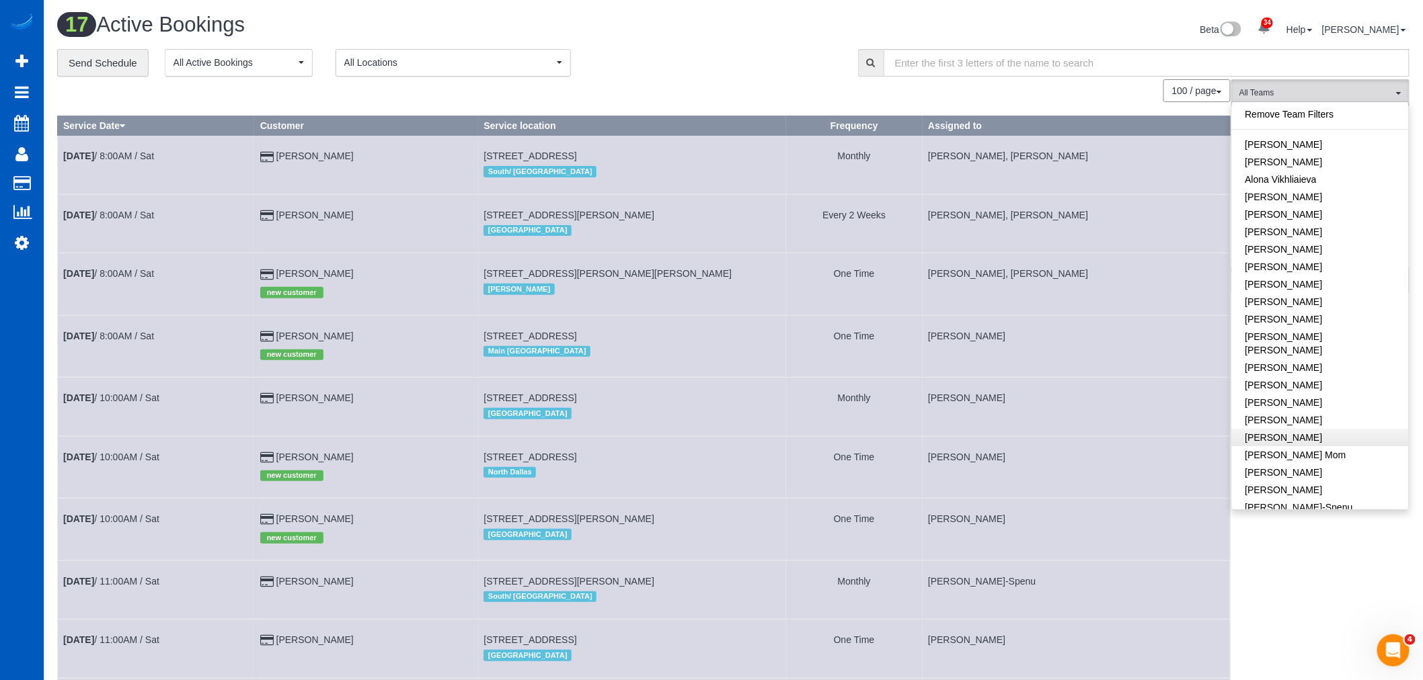
scroll to position [75, 0]
click at [1285, 442] on link "[PERSON_NAME]" at bounding box center [1320, 450] width 177 height 17
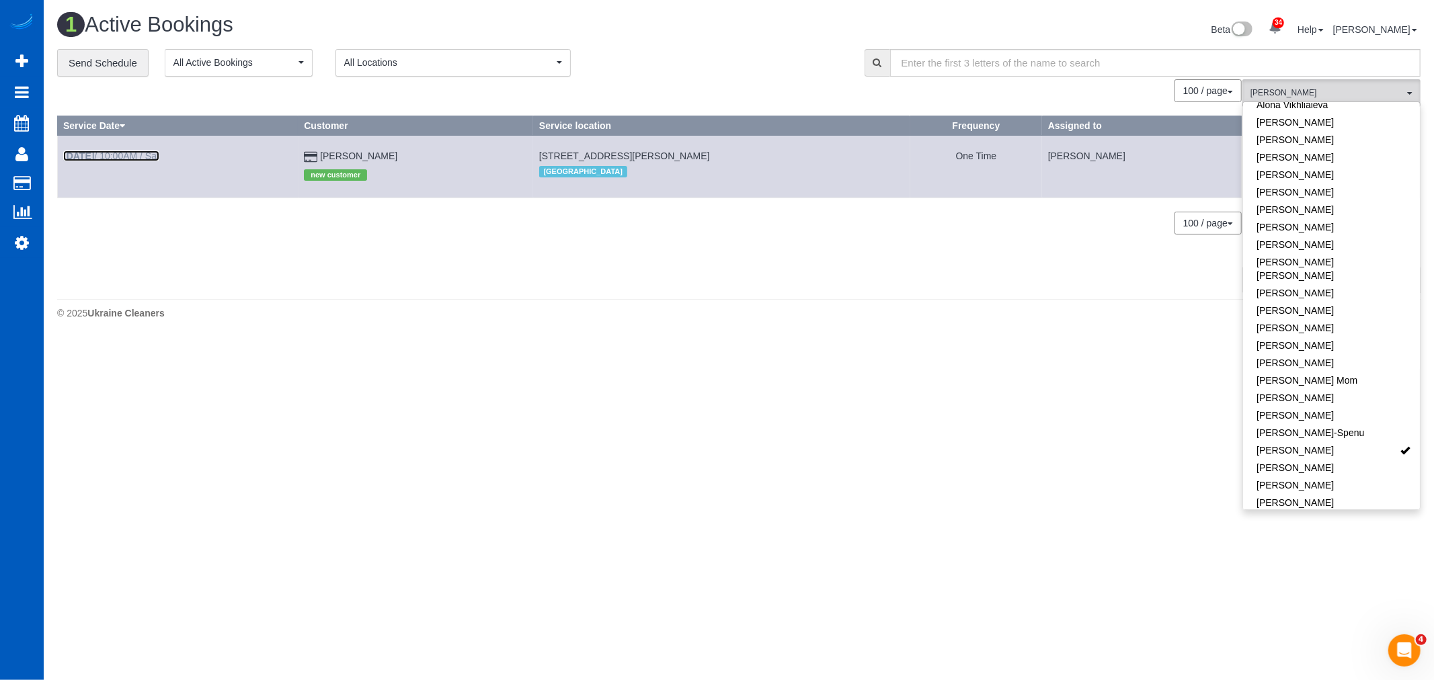
click at [125, 152] on link "[DATE] 10:00AM / Sat" at bounding box center [111, 156] width 96 height 11
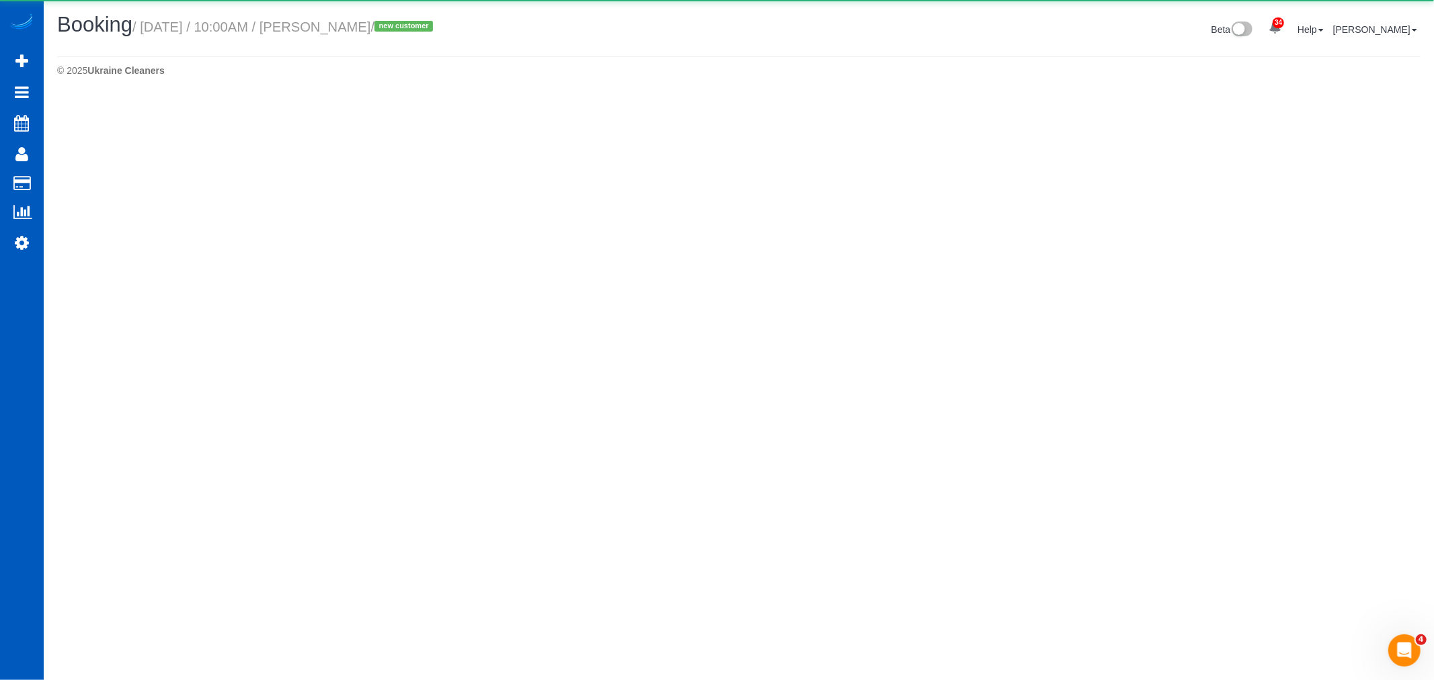
select select "CO"
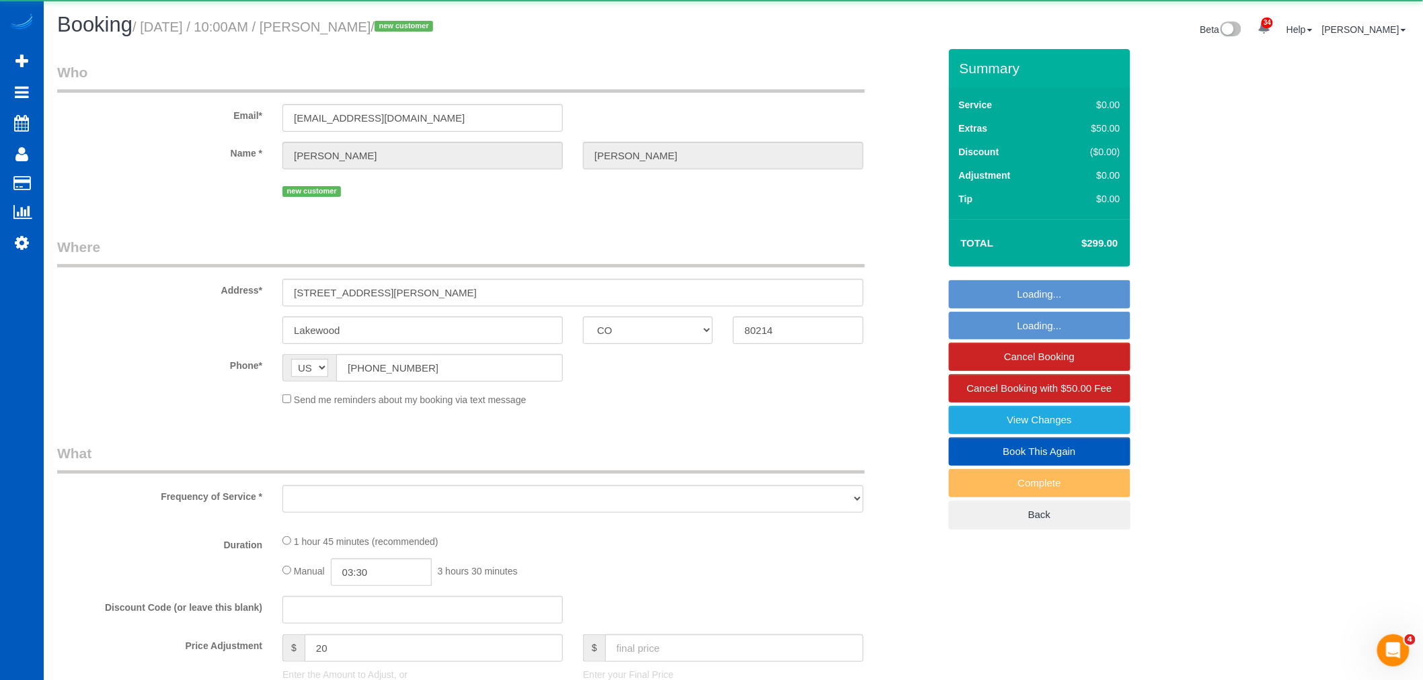
select select "object:17525"
select select "string:fspay-a15e7ca9-e3bf-4fcb-9070-73edd661edea"
select select "spot74"
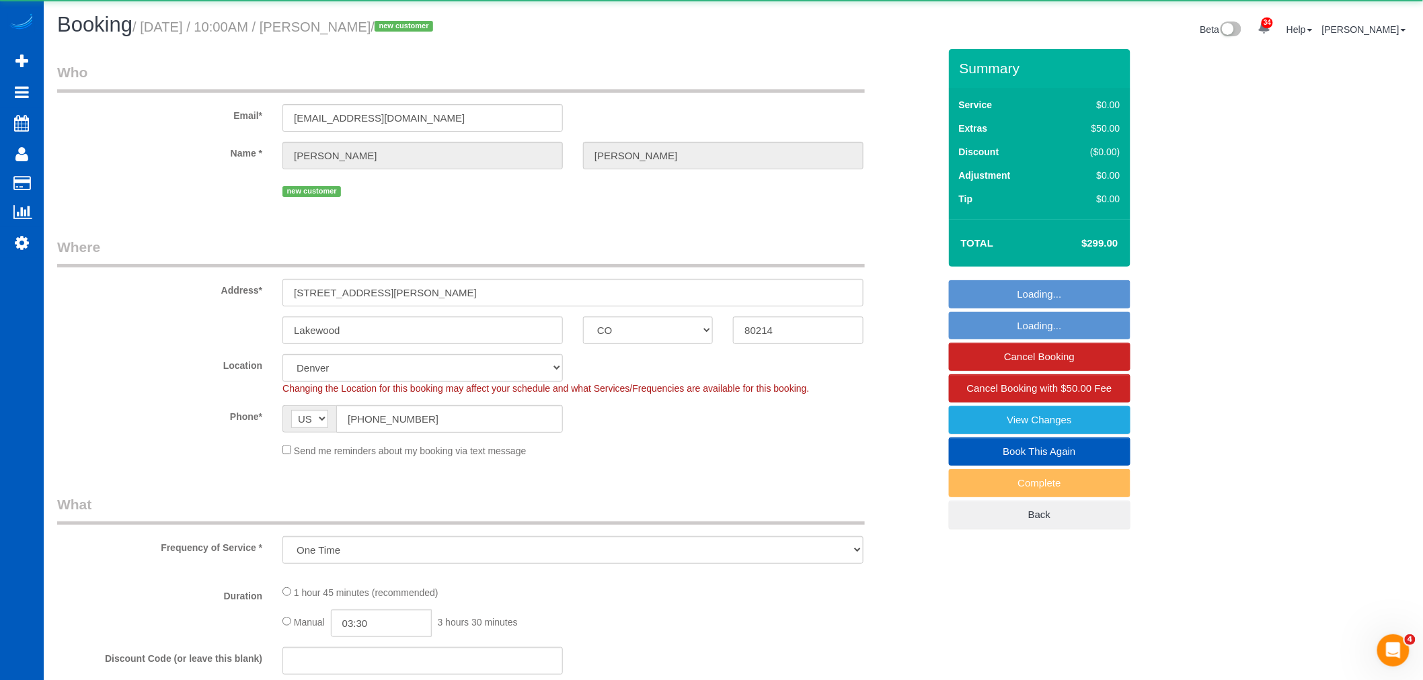
select select "199"
select select "2"
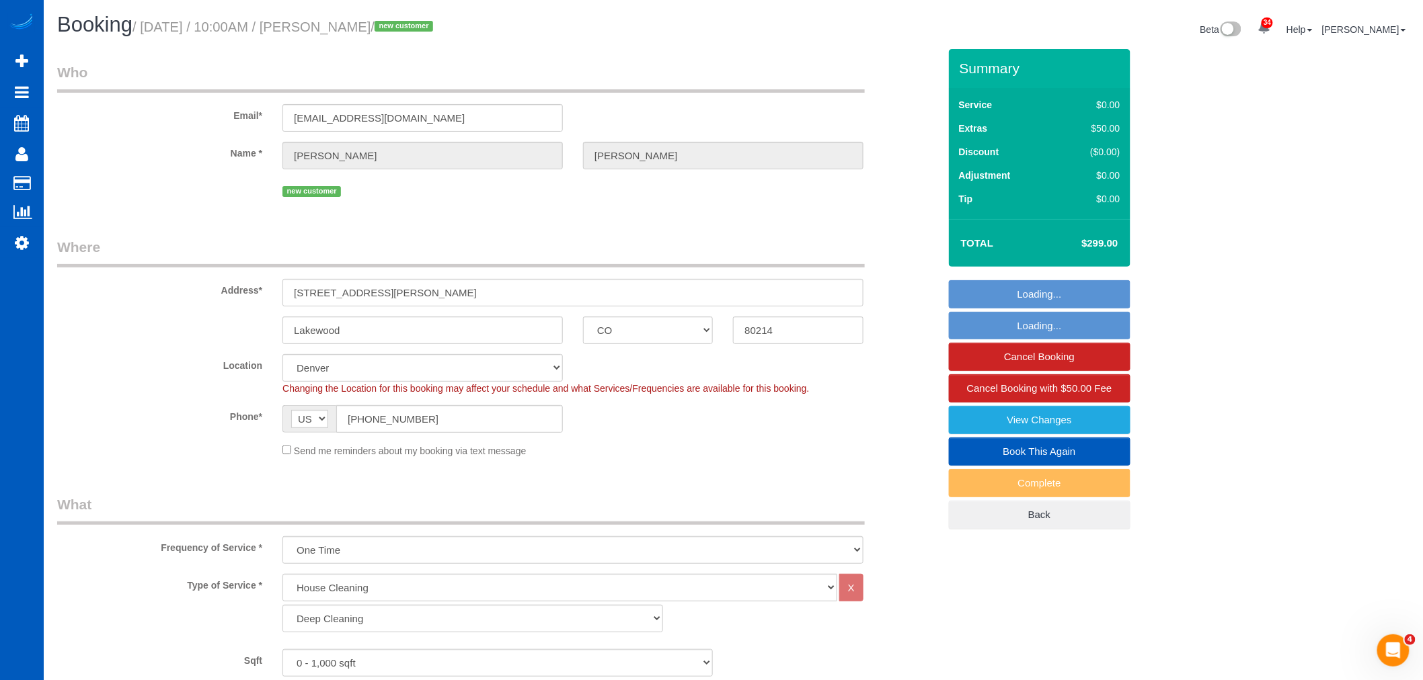
select select "object:17758"
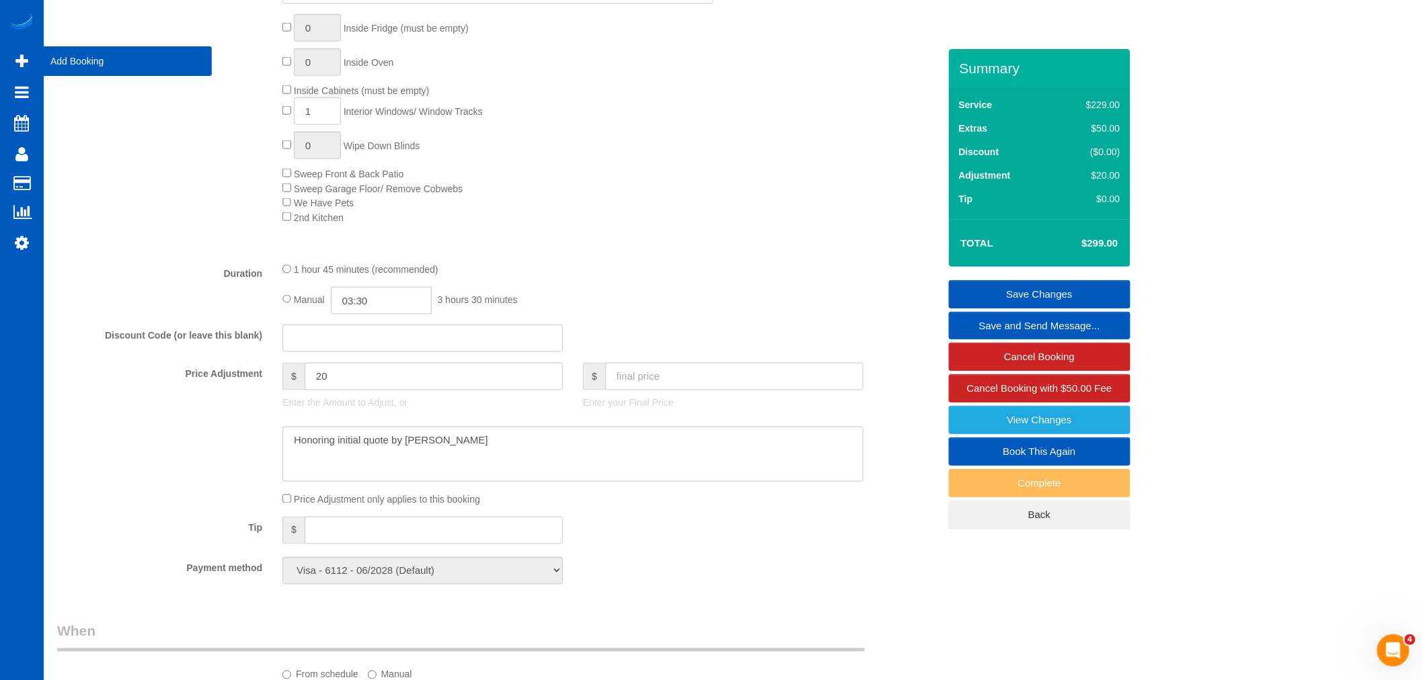
scroll to position [747, 0]
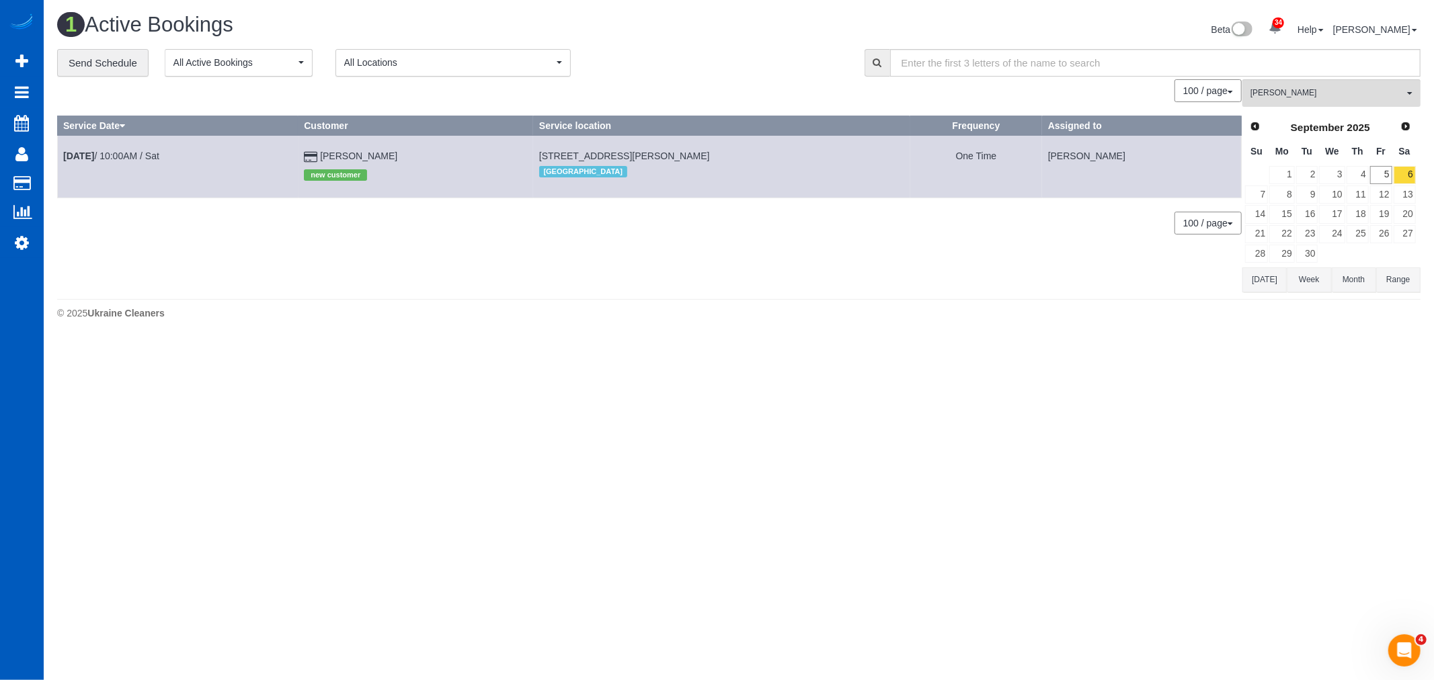
drag, startPoint x: 337, startPoint y: 224, endPoint x: 301, endPoint y: 216, distance: 36.4
click at [337, 224] on div "100 / page 10 / page 20 / page 30 / page 40 / page 50 / page 100 / page" at bounding box center [649, 223] width 1185 height 23
click at [718, 266] on div "0 Bookings found. We couldn't find any bookings that matched your search. Creat…" at bounding box center [649, 185] width 1185 height 212
click at [92, 156] on b "[DATE]" at bounding box center [78, 156] width 31 height 11
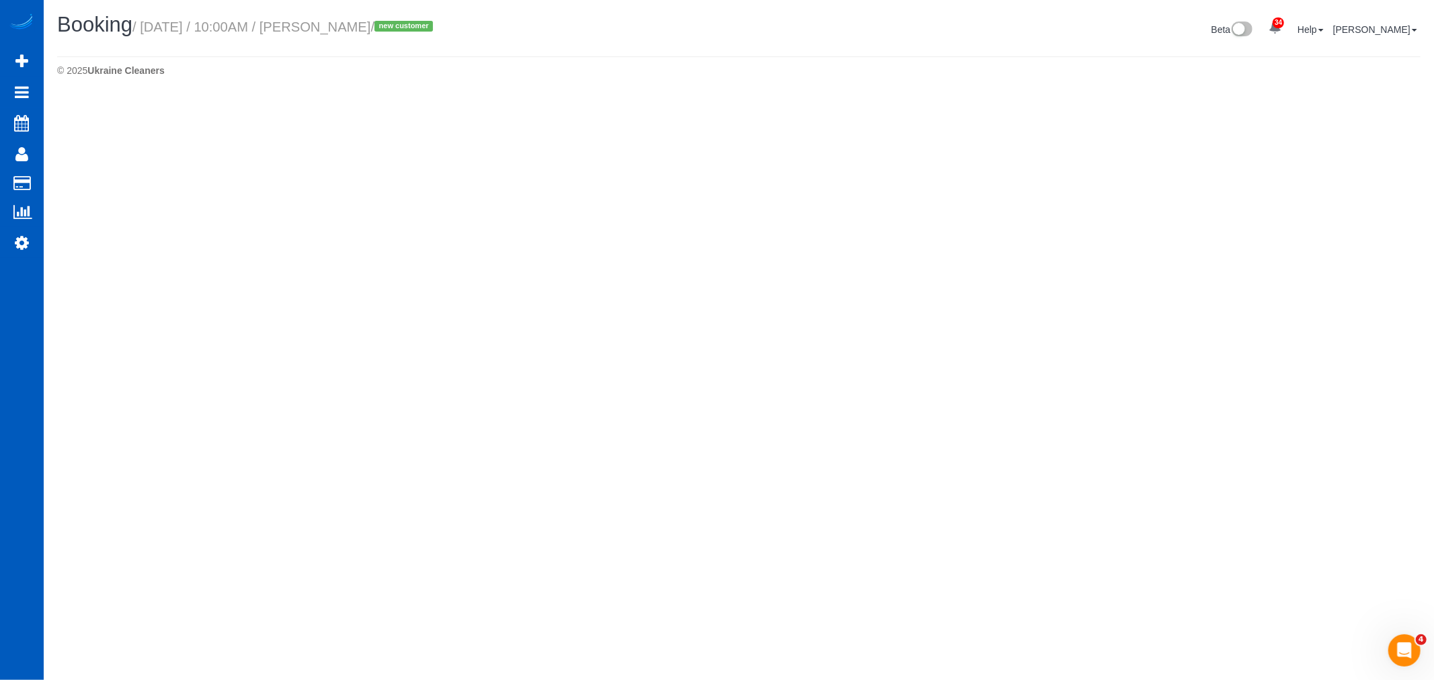
select select "CO"
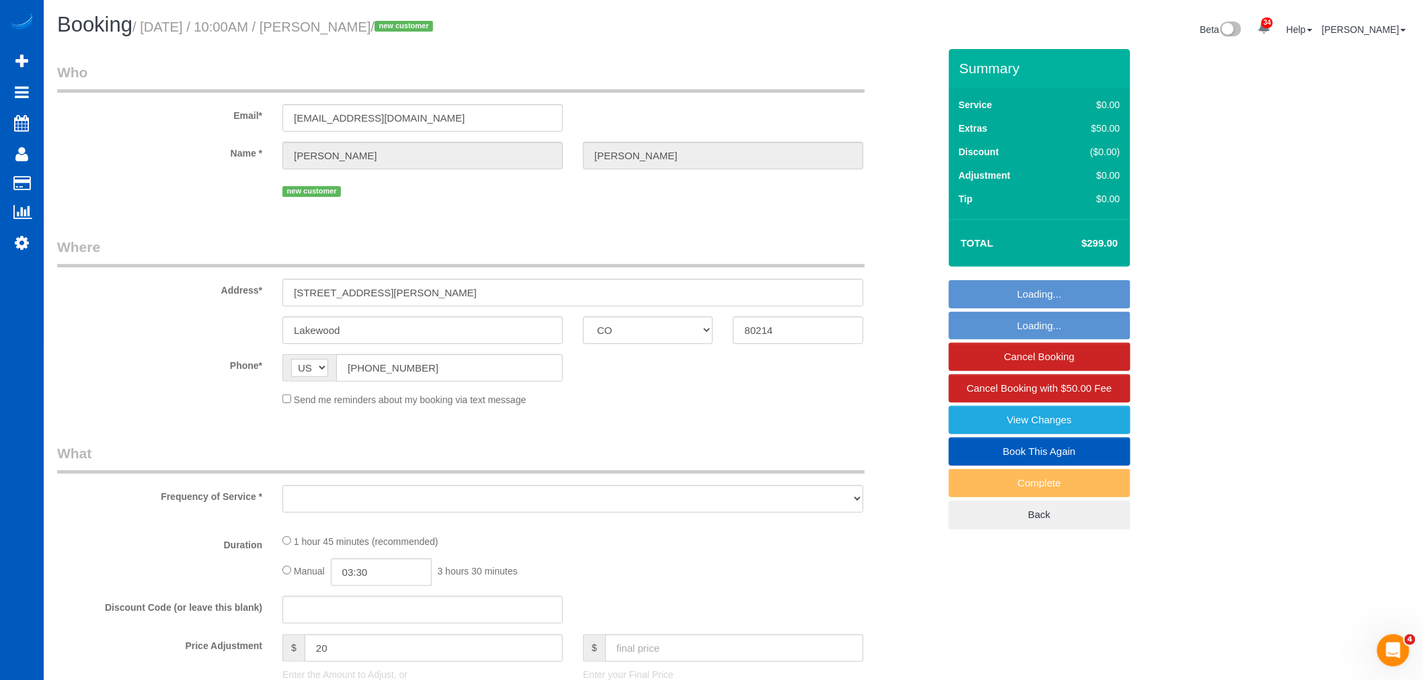
select select "object:18590"
select select "string:fspay-a15e7ca9-e3bf-4fcb-9070-73edd661edea"
select select "199"
select select "spot84"
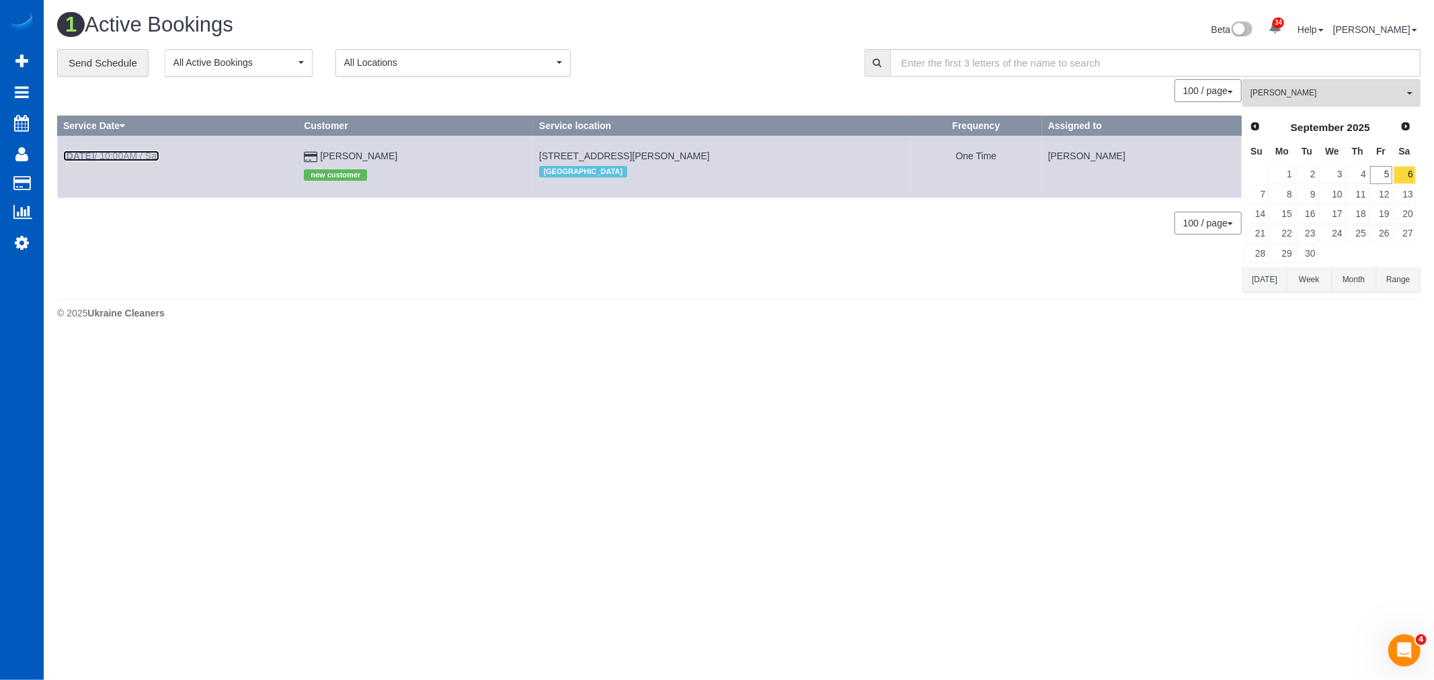
click at [105, 155] on link "[DATE] 10:00AM / Sat" at bounding box center [111, 156] width 96 height 11
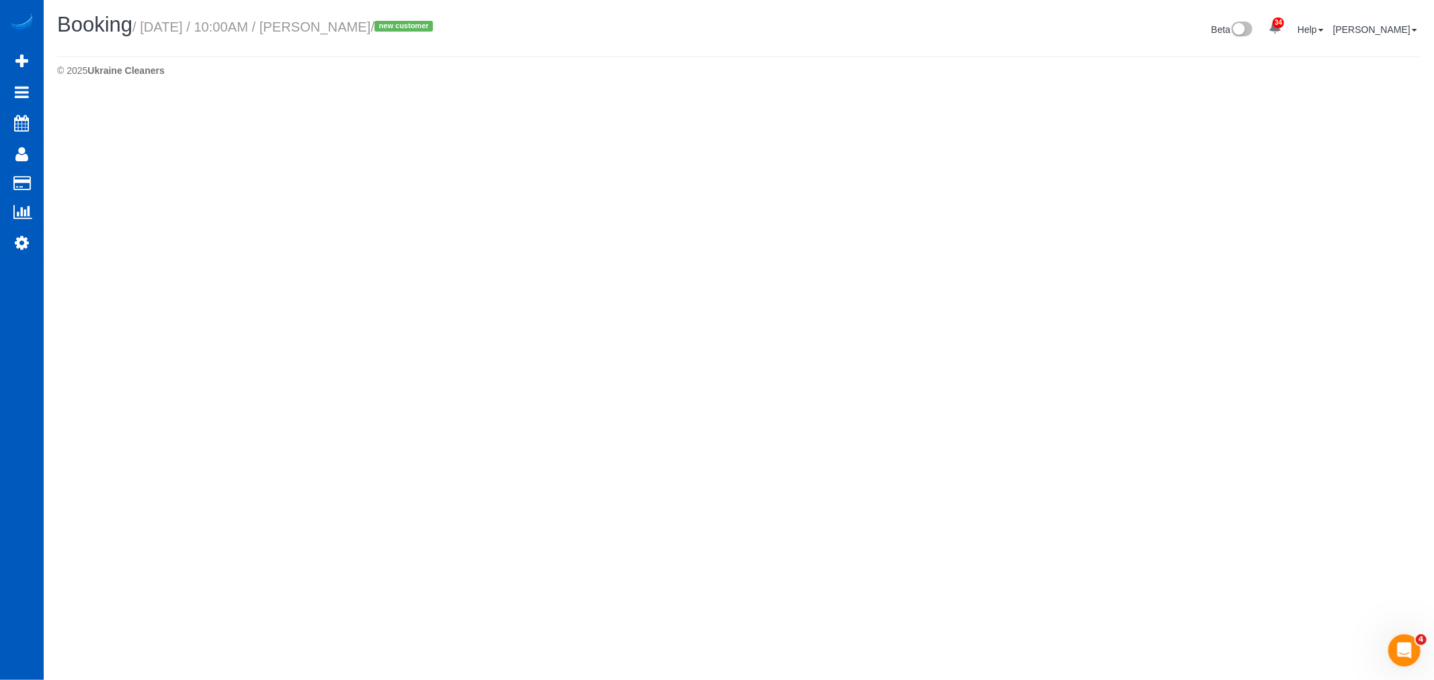
select select "CO"
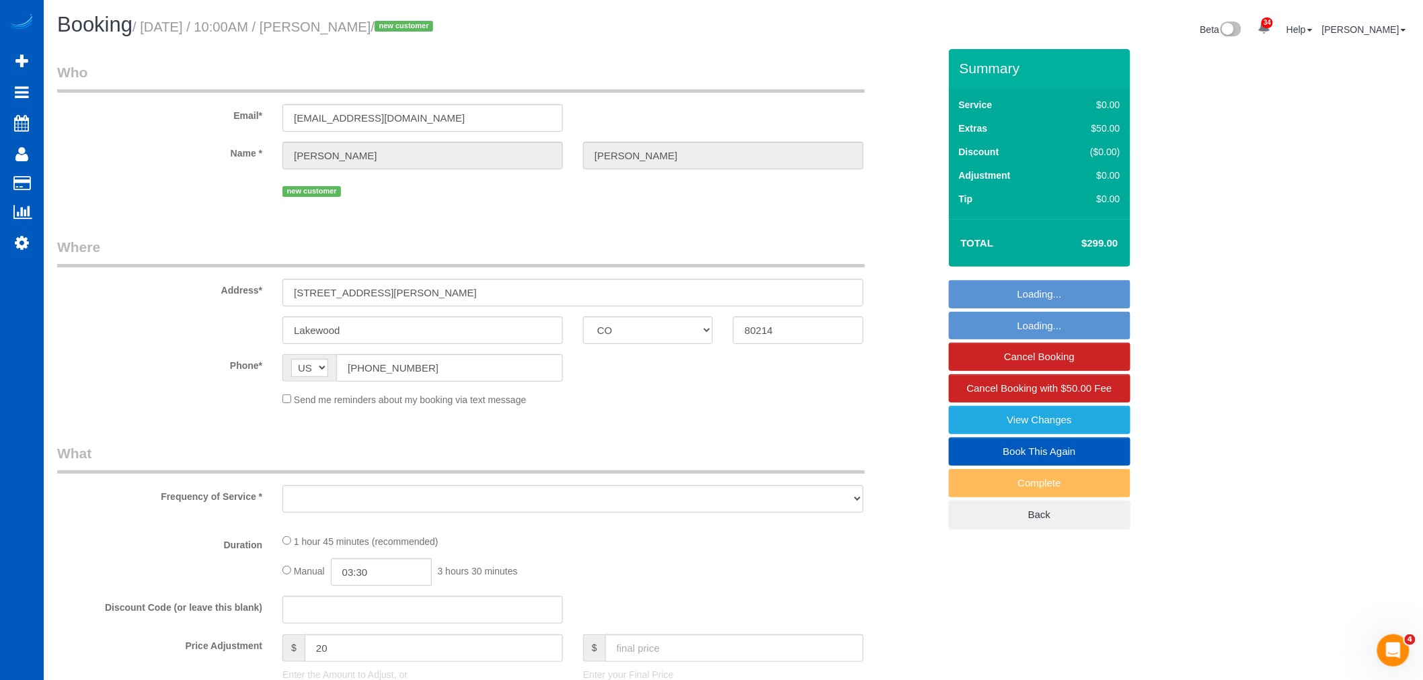
select select "object:19486"
select select "string:fspay-a15e7ca9-e3bf-4fcb-9070-73edd661edea"
select select "199"
select select "spot94"
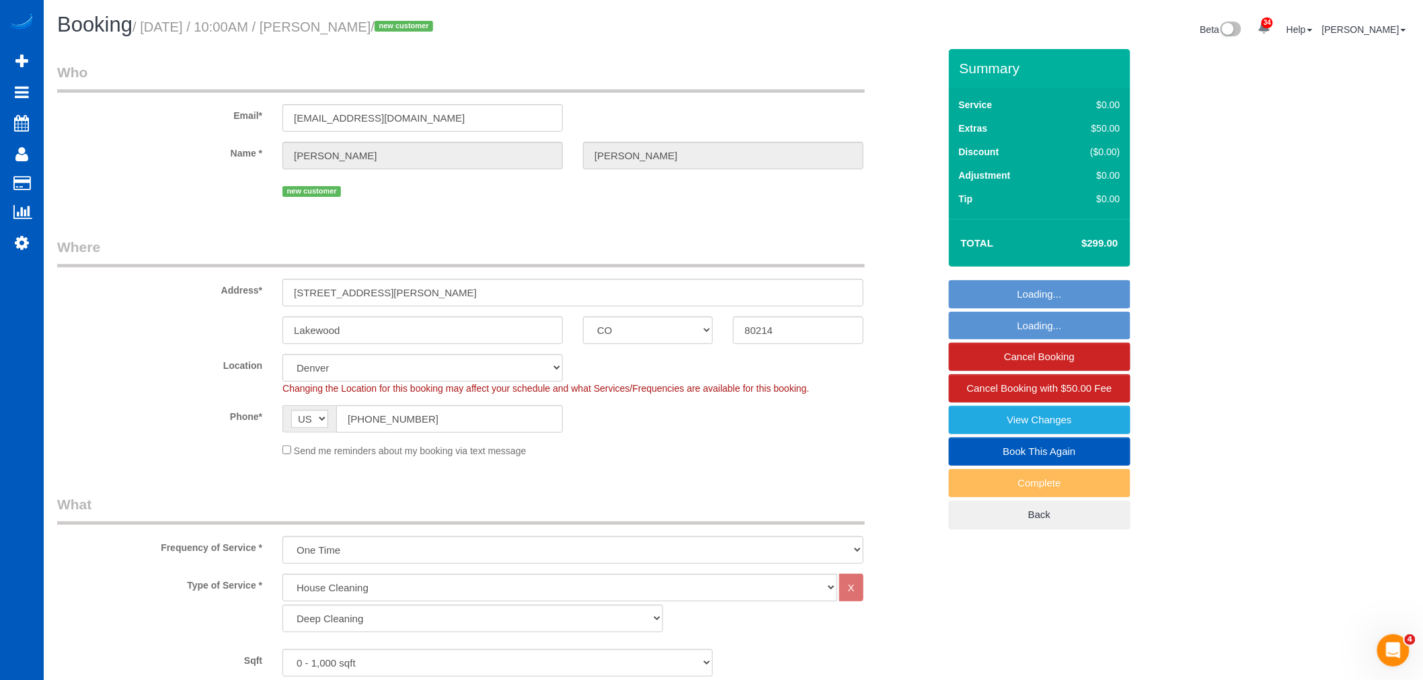
select select "2"
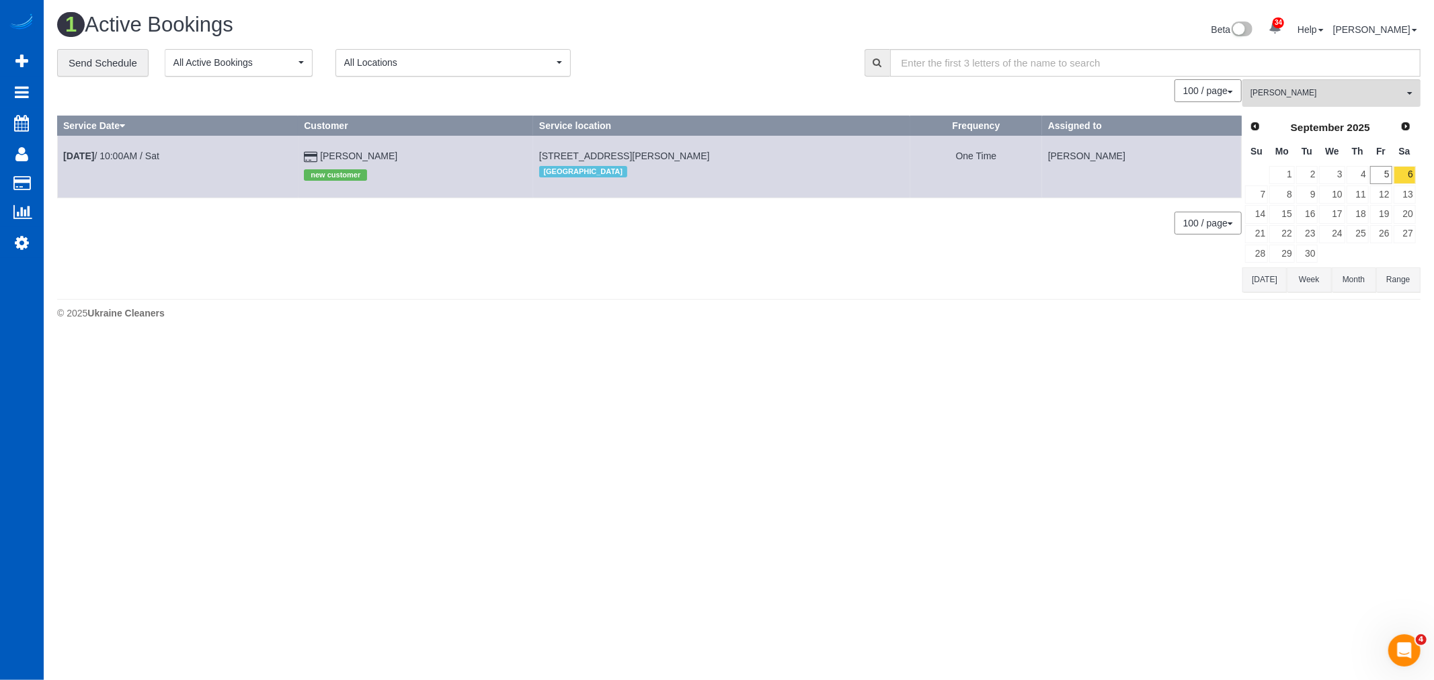
click at [551, 155] on span "[STREET_ADDRESS][PERSON_NAME]" at bounding box center [624, 156] width 171 height 11
drag, startPoint x: 539, startPoint y: 152, endPoint x: 707, endPoint y: 153, distance: 168.1
click at [707, 153] on td "[STREET_ADDRESS][PERSON_NAME] [GEOGRAPHIC_DATA]" at bounding box center [721, 167] width 376 height 62
click at [1337, 95] on span "[PERSON_NAME]" at bounding box center [1327, 92] width 153 height 11
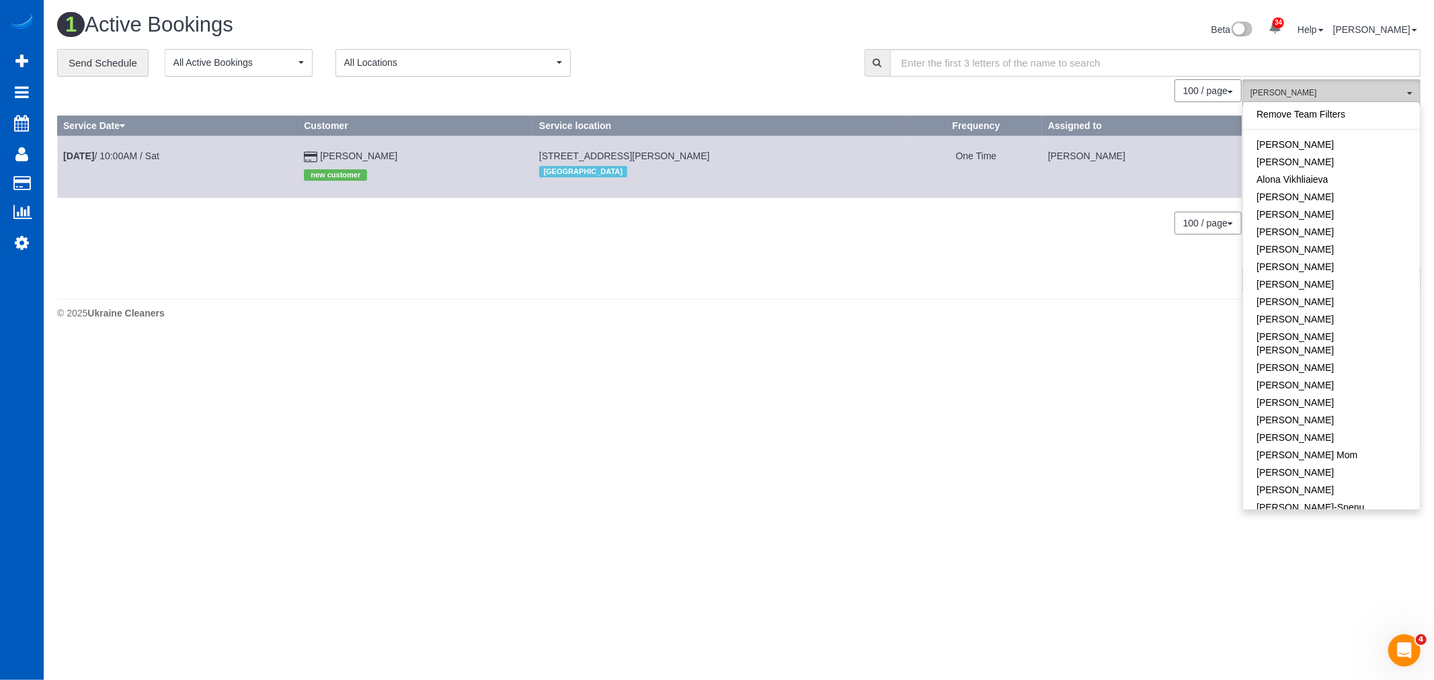
scroll to position [10, 0]
click at [1051, 356] on body "34 Beta Your Notifications You have 0 alerts × You have 3 to charge for [DATE] …" at bounding box center [717, 340] width 1434 height 680
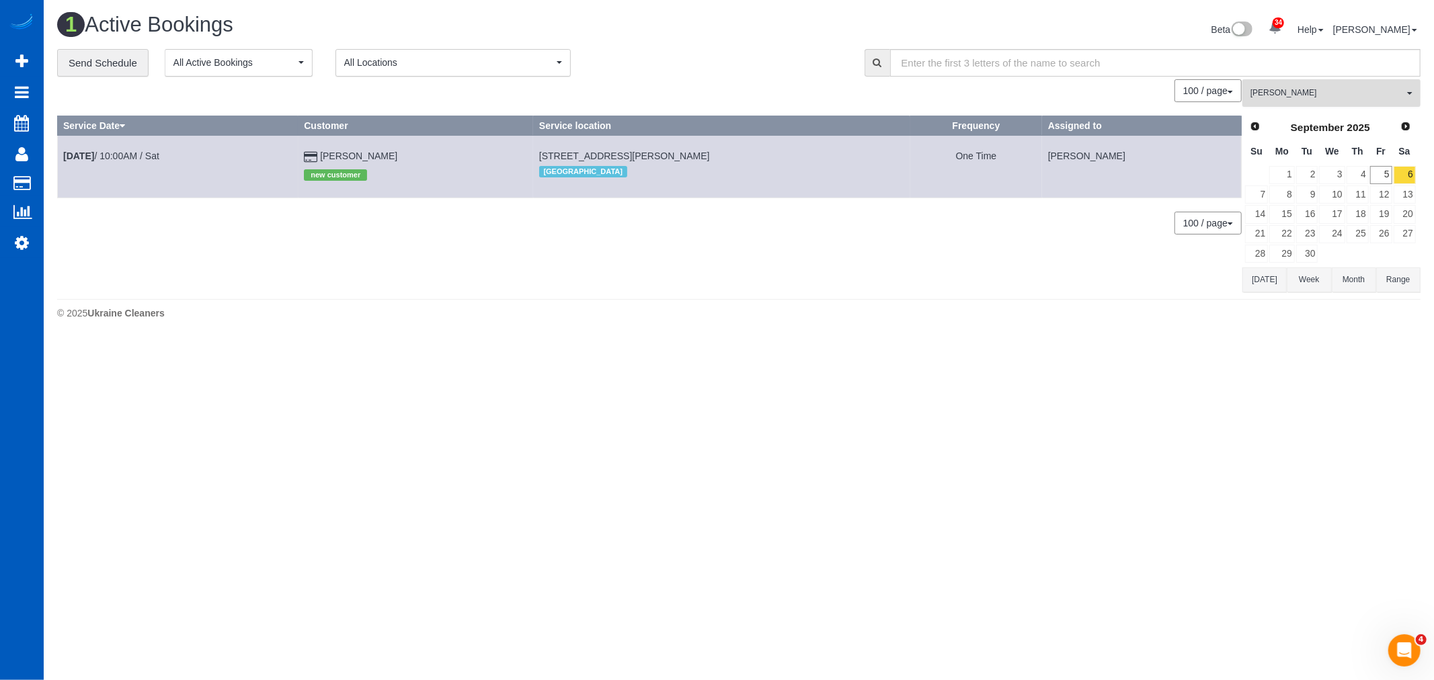
click at [1331, 99] on span "[PERSON_NAME]" at bounding box center [1327, 92] width 153 height 11
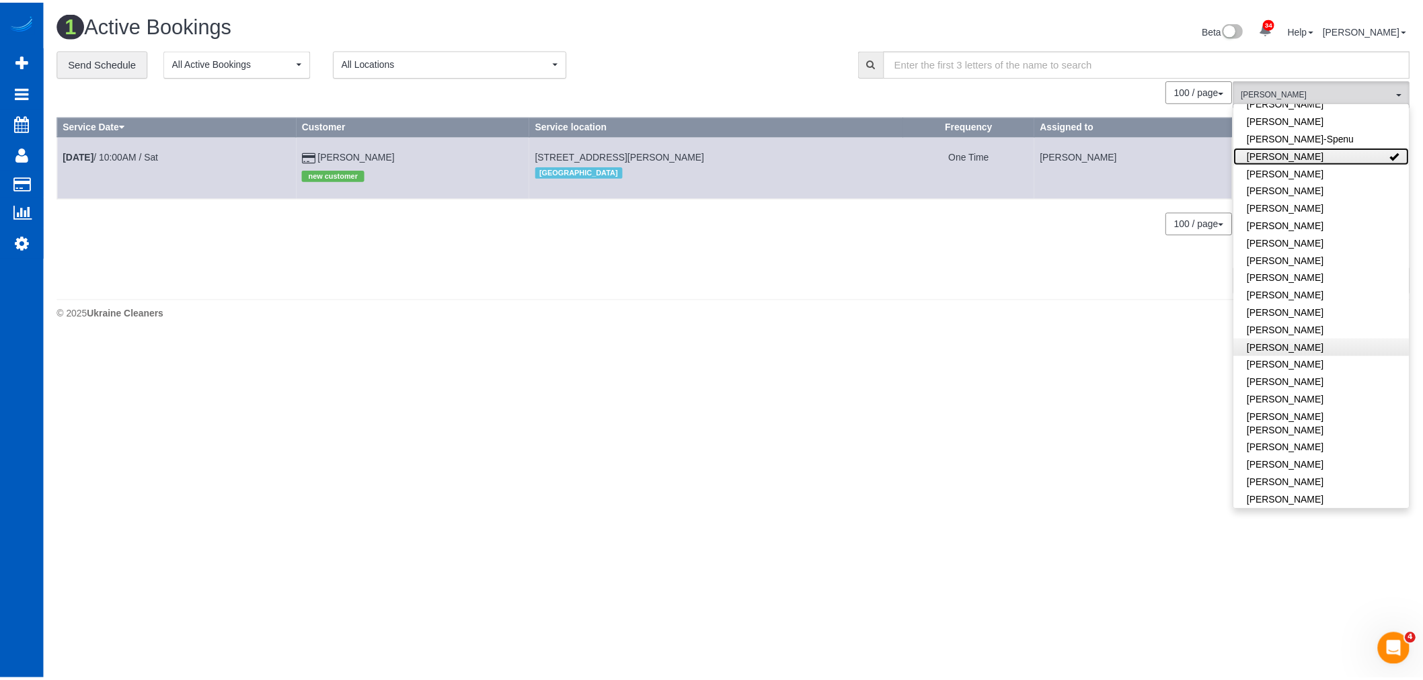
scroll to position [384, 0]
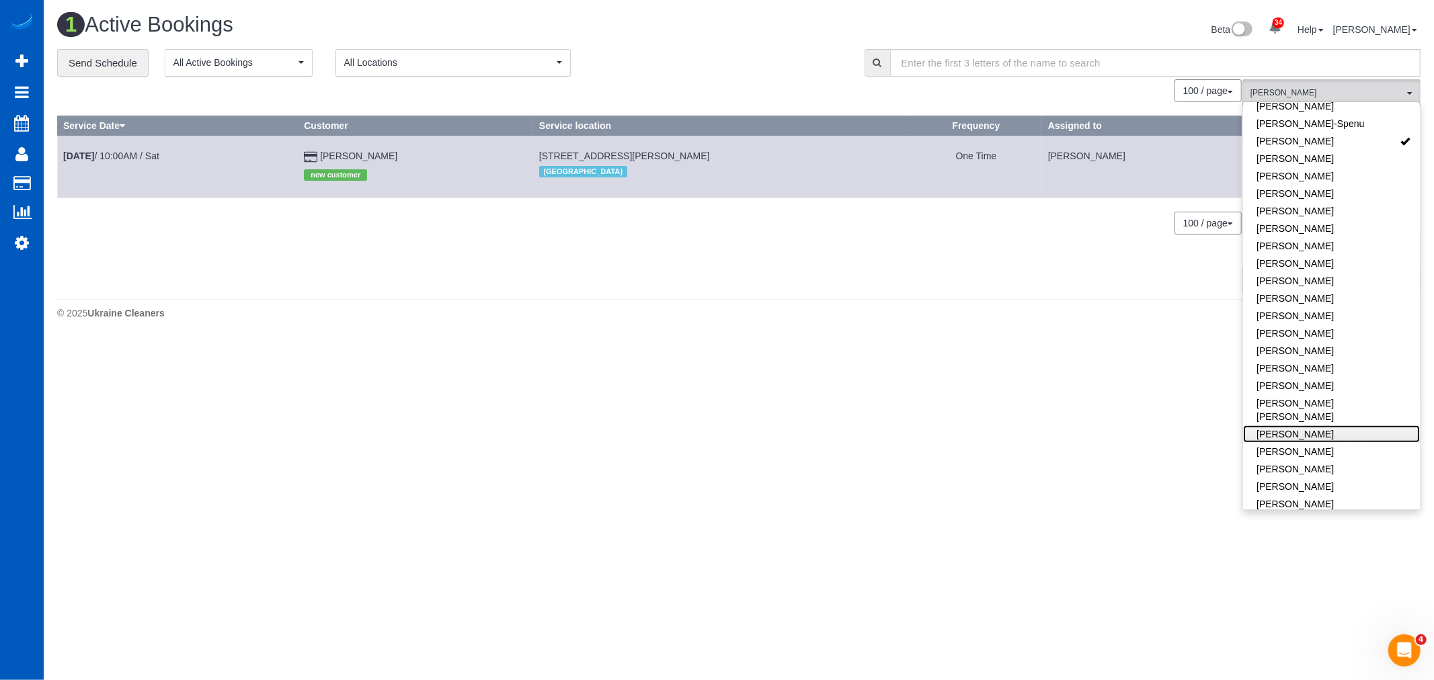
click at [1326, 426] on link "[PERSON_NAME]" at bounding box center [1331, 434] width 177 height 17
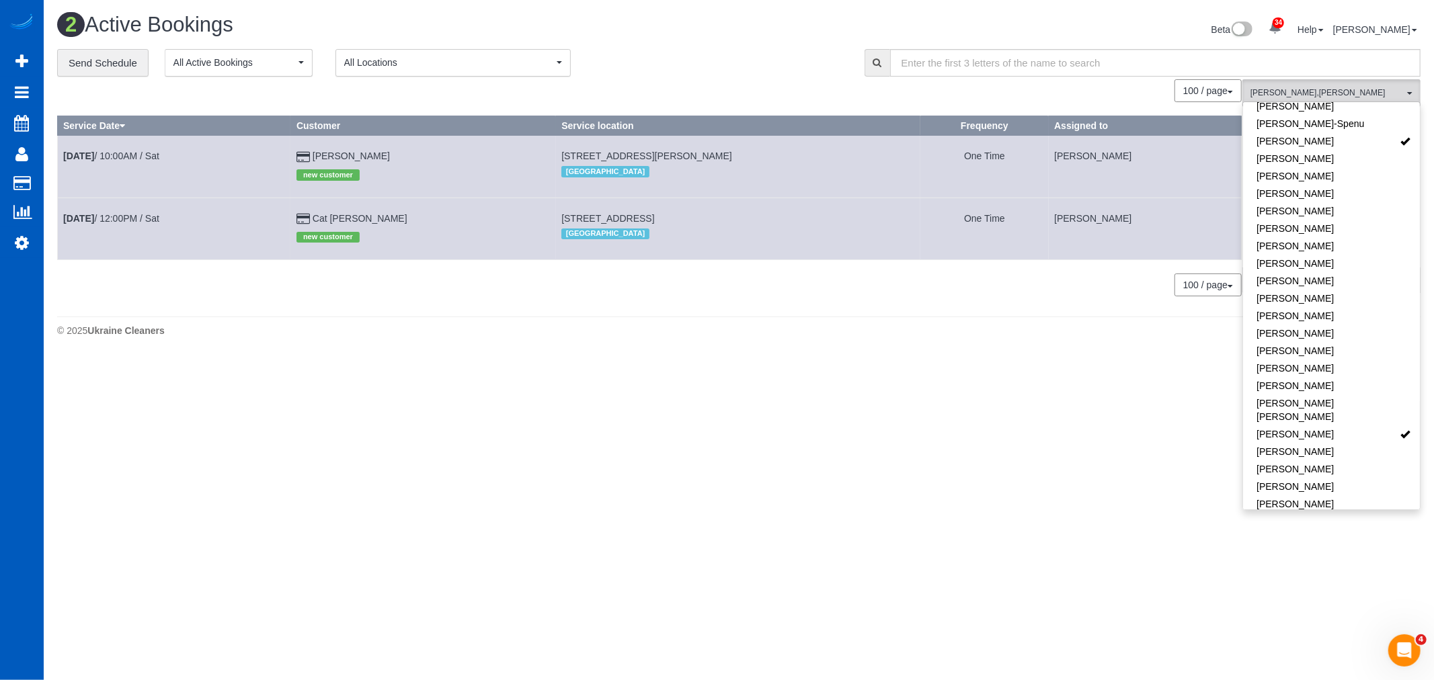
drag, startPoint x: 527, startPoint y: 219, endPoint x: 741, endPoint y: 217, distance: 213.8
click at [741, 217] on tr "[DATE] 12:00PM / Sat Cat [PERSON_NAME] new customer [STREET_ADDRESS] [GEOGRAPHI…" at bounding box center [650, 229] width 1184 height 62
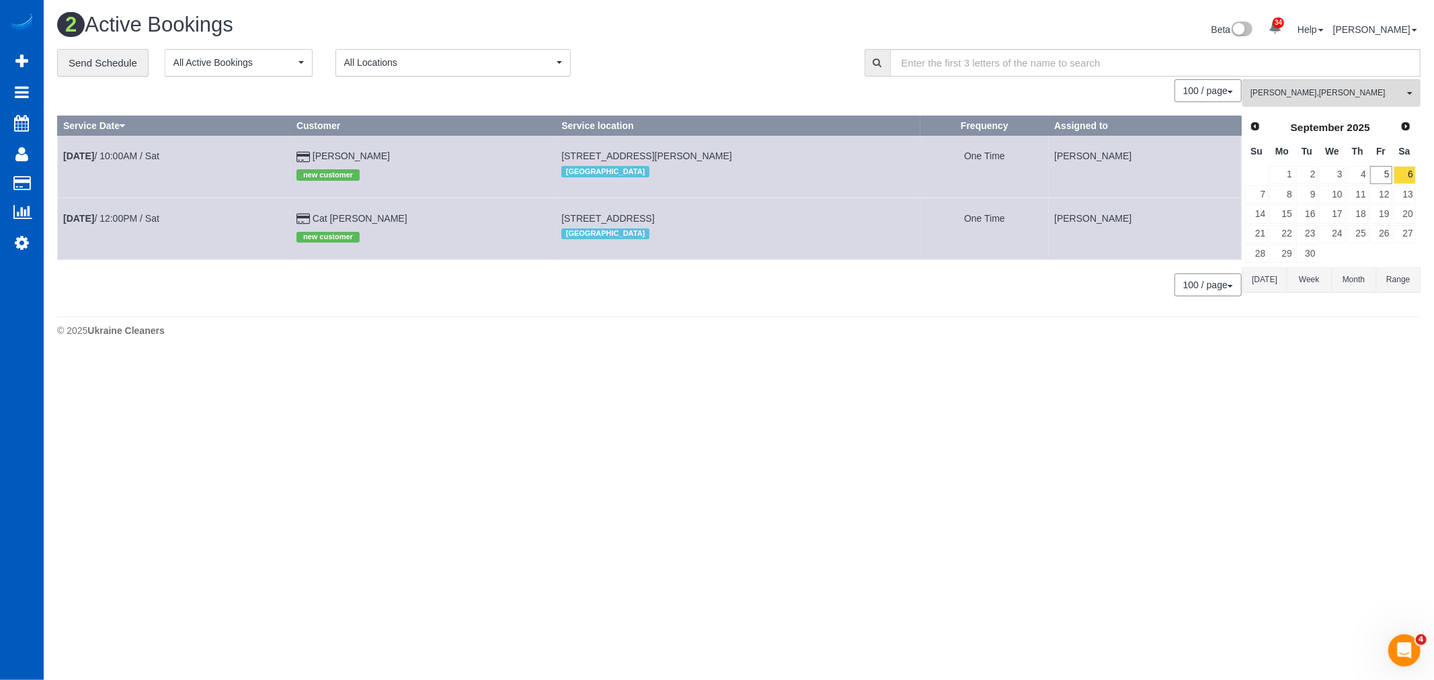
copy tr "new customer [STREET_ADDRESS]"
click at [22, 241] on icon at bounding box center [22, 243] width 14 height 16
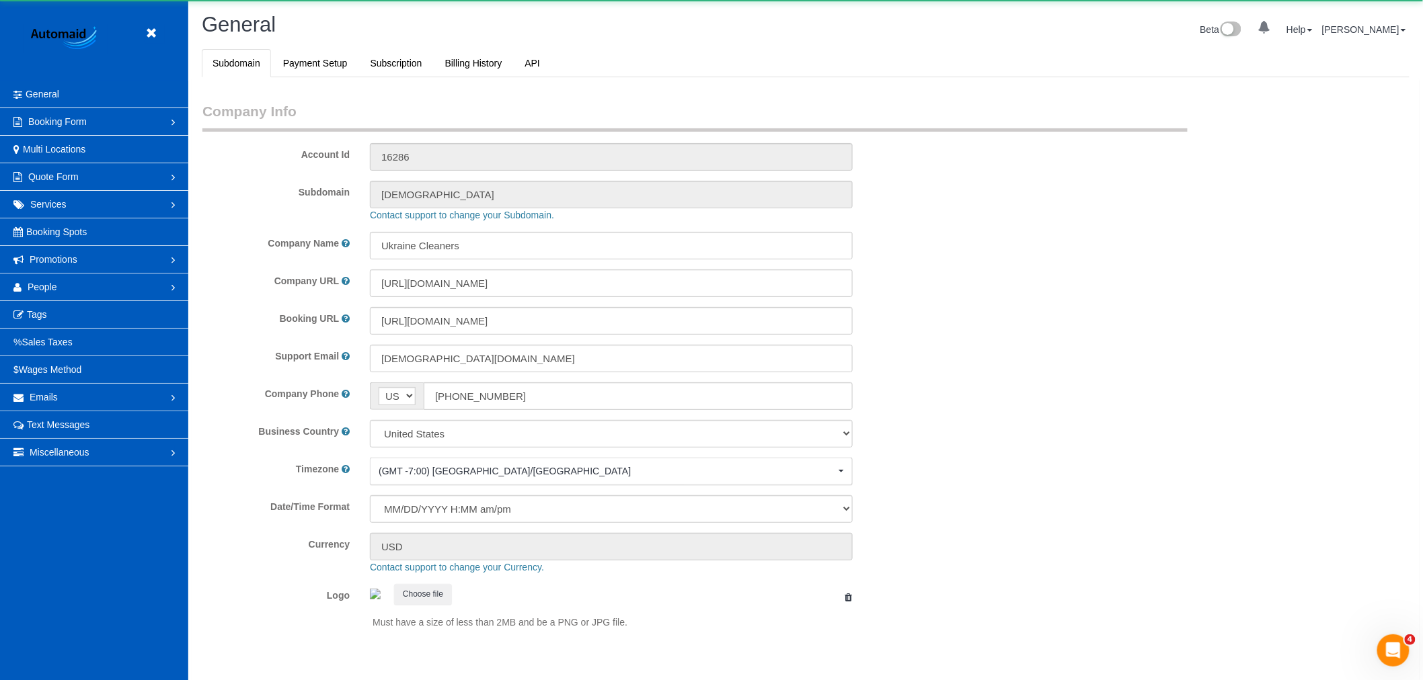
scroll to position [2939, 1423]
select select "1"
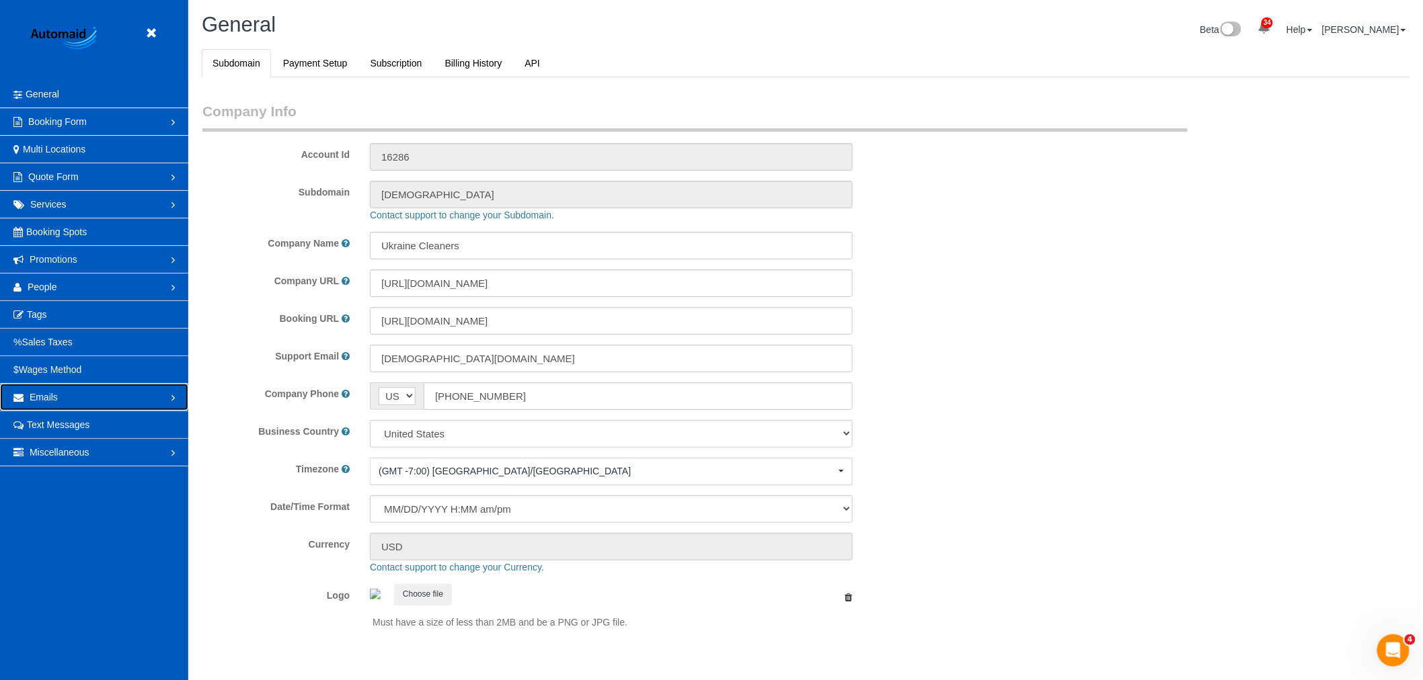
click at [78, 397] on link "Emails" at bounding box center [94, 397] width 188 height 27
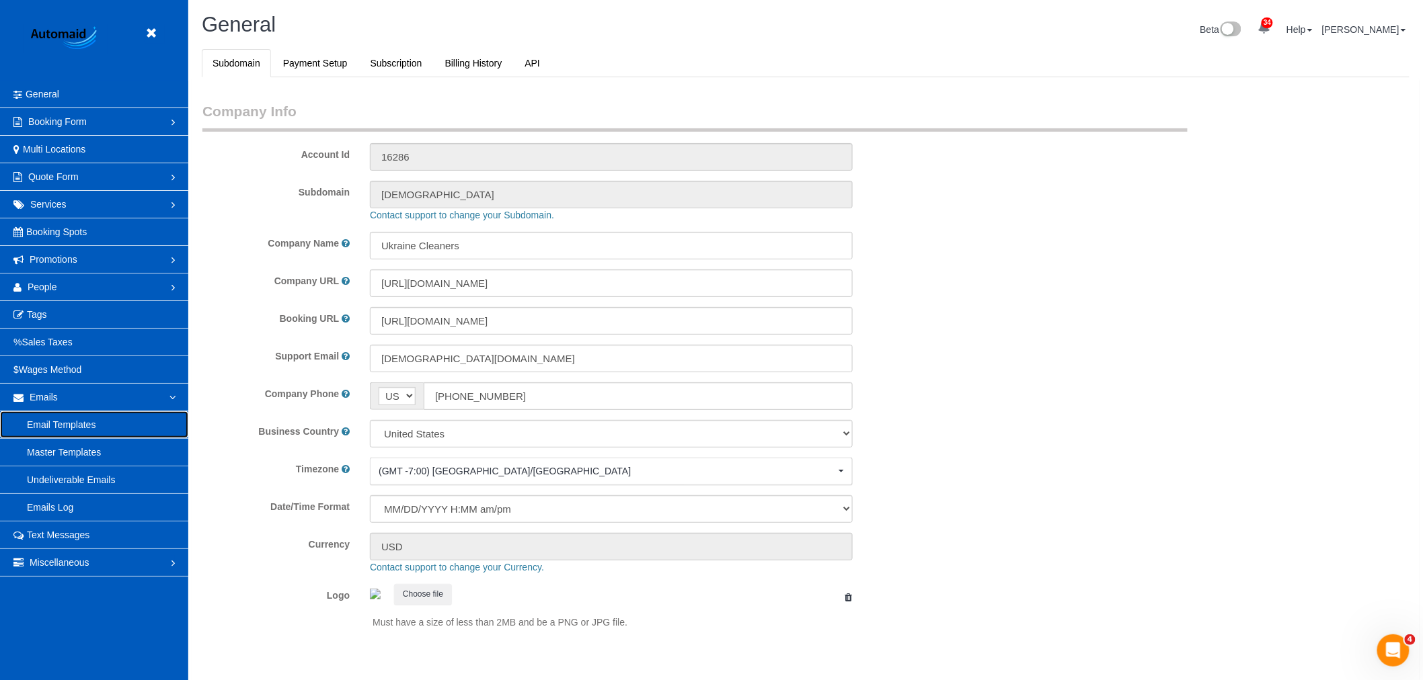
click at [75, 424] on link "Email Templates" at bounding box center [94, 424] width 188 height 27
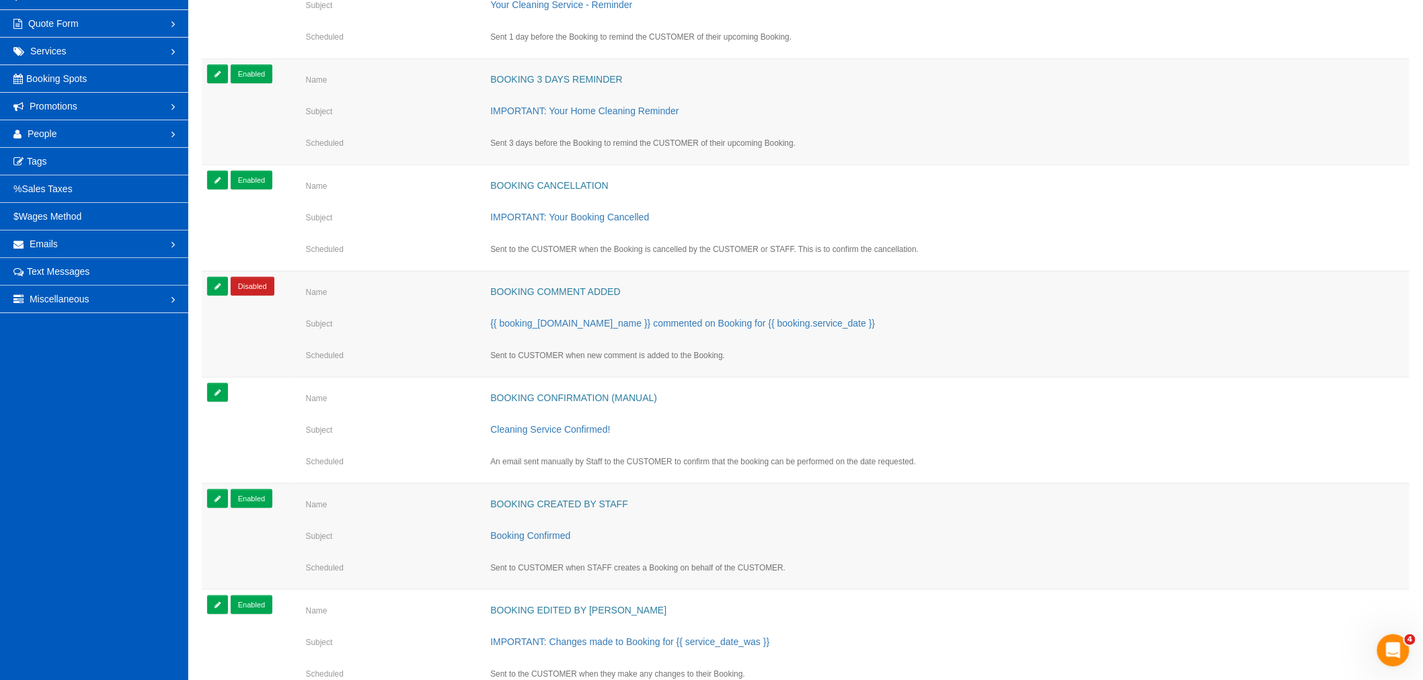
scroll to position [299, 0]
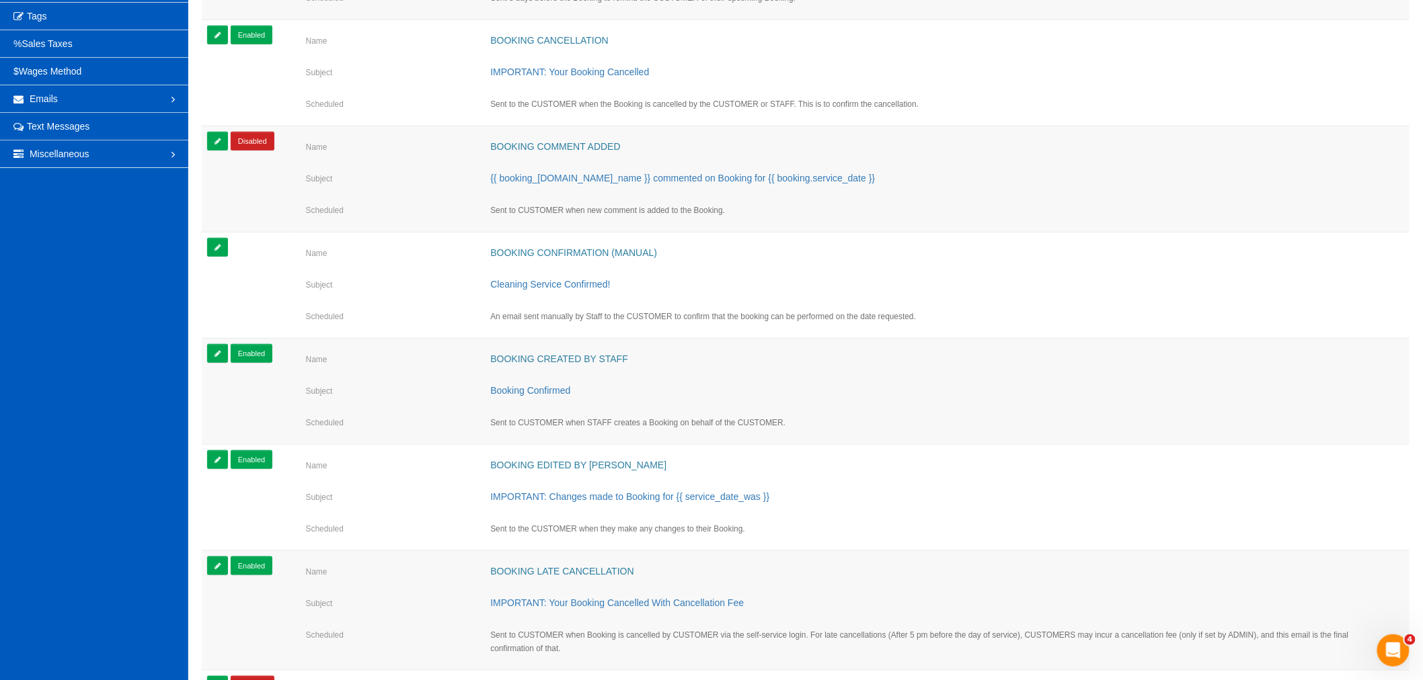
click at [606, 319] on small "An email sent manually by Staff to the CUSTOMER to confirm that the booking can…" at bounding box center [703, 316] width 426 height 9
click at [602, 255] on link "Booking Confirmation (Manual)" at bounding box center [573, 252] width 167 height 11
select select "number:1"
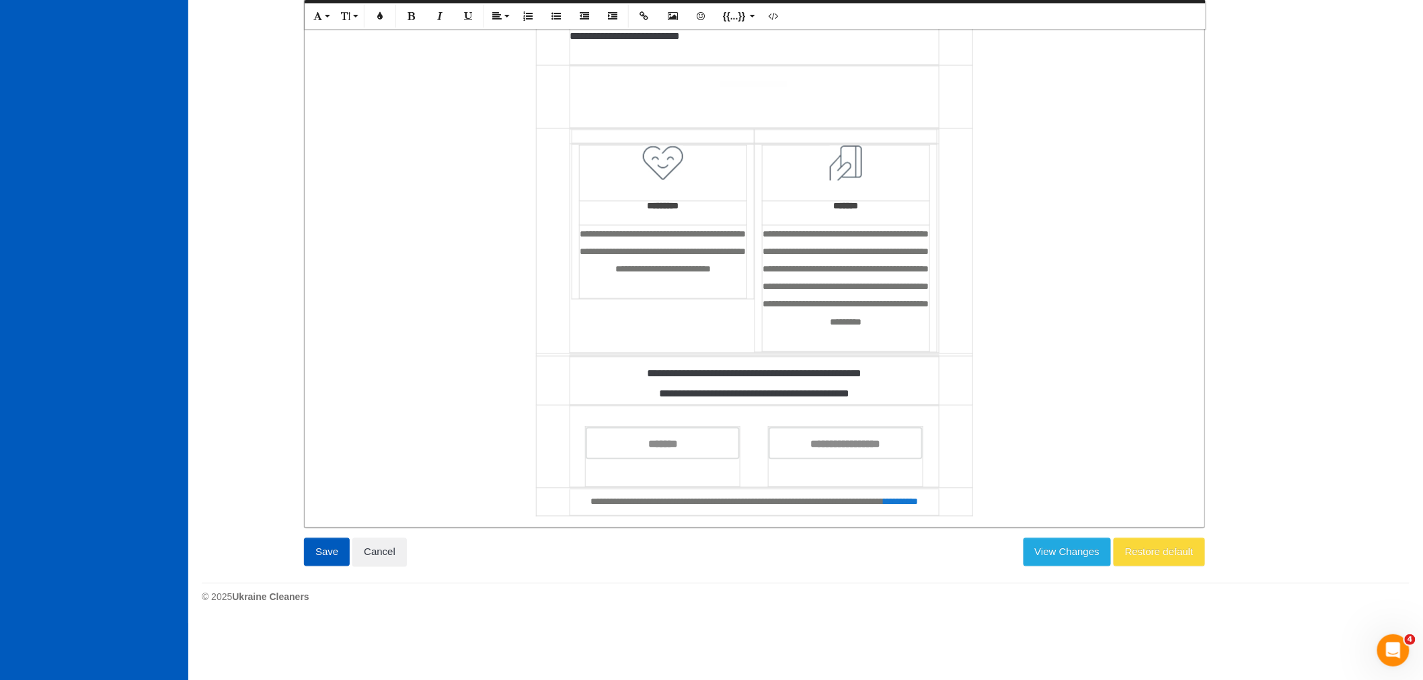
scroll to position [964, 0]
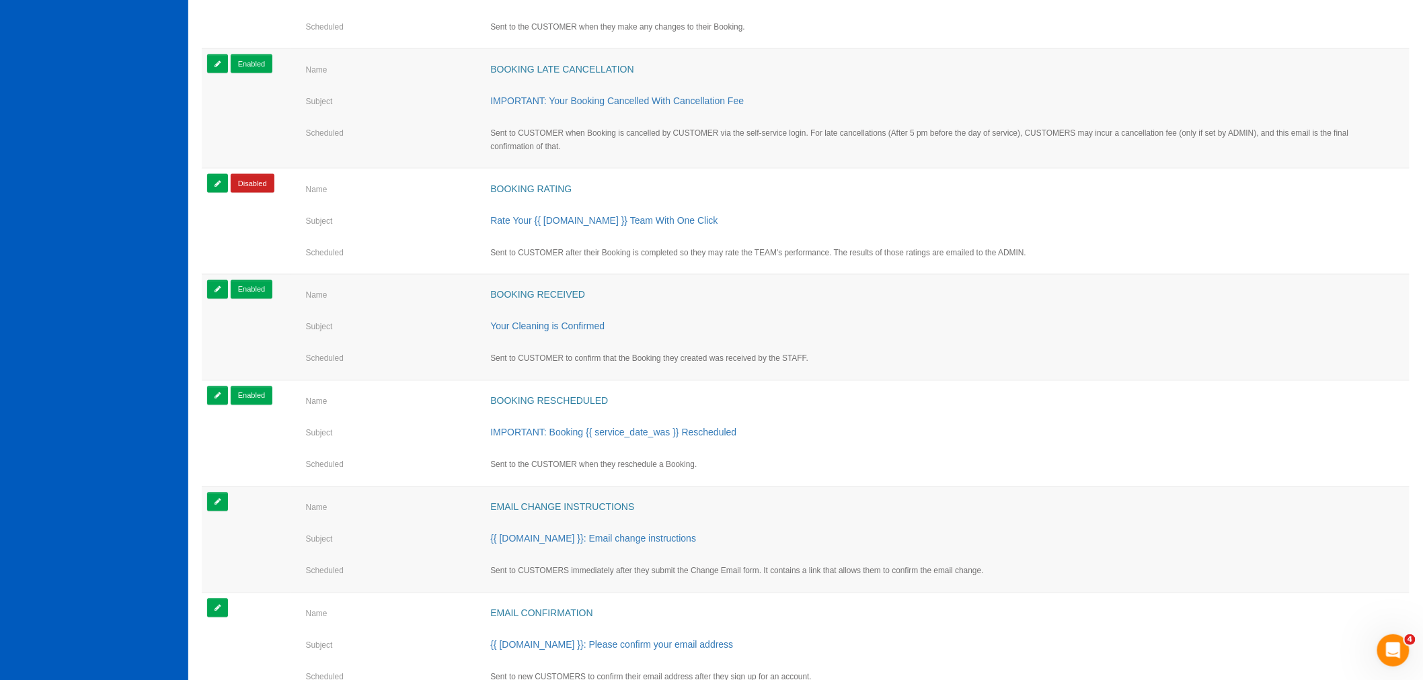
scroll to position [822, 0]
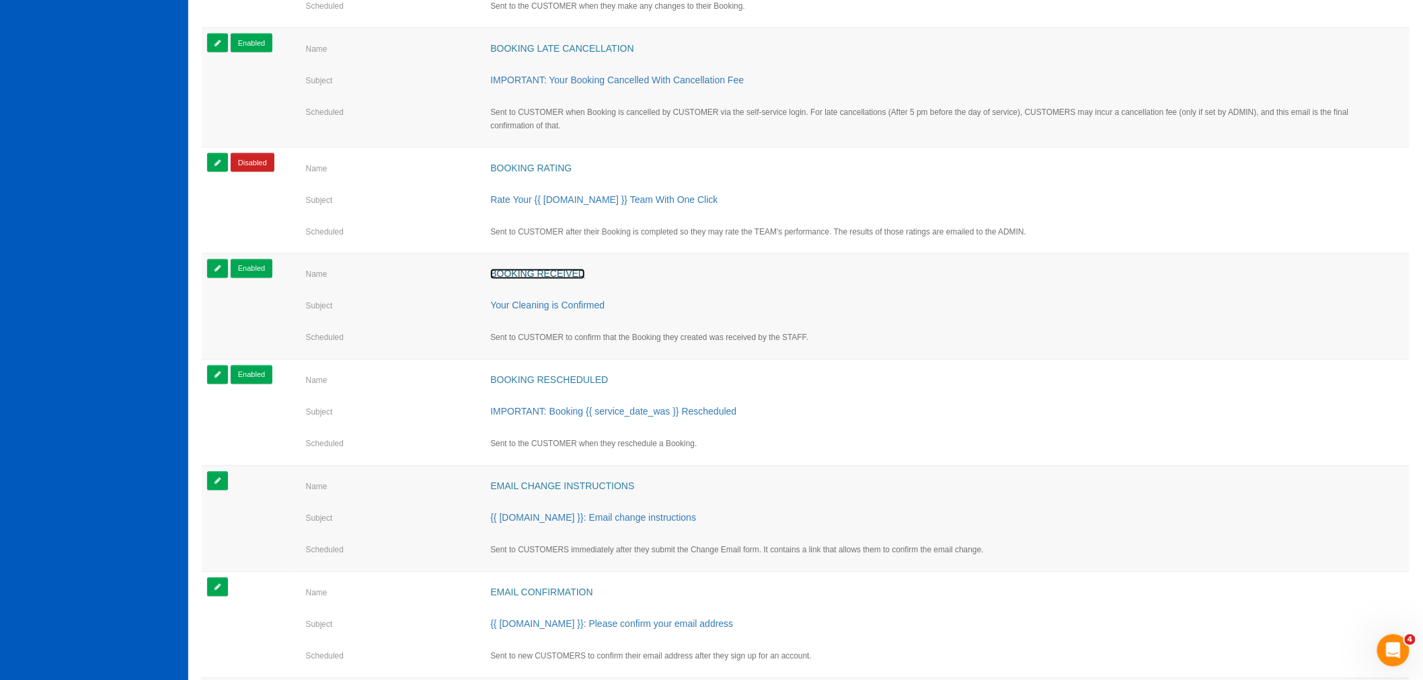
click at [533, 272] on link "Booking received" at bounding box center [537, 274] width 95 height 11
select select "number:1"
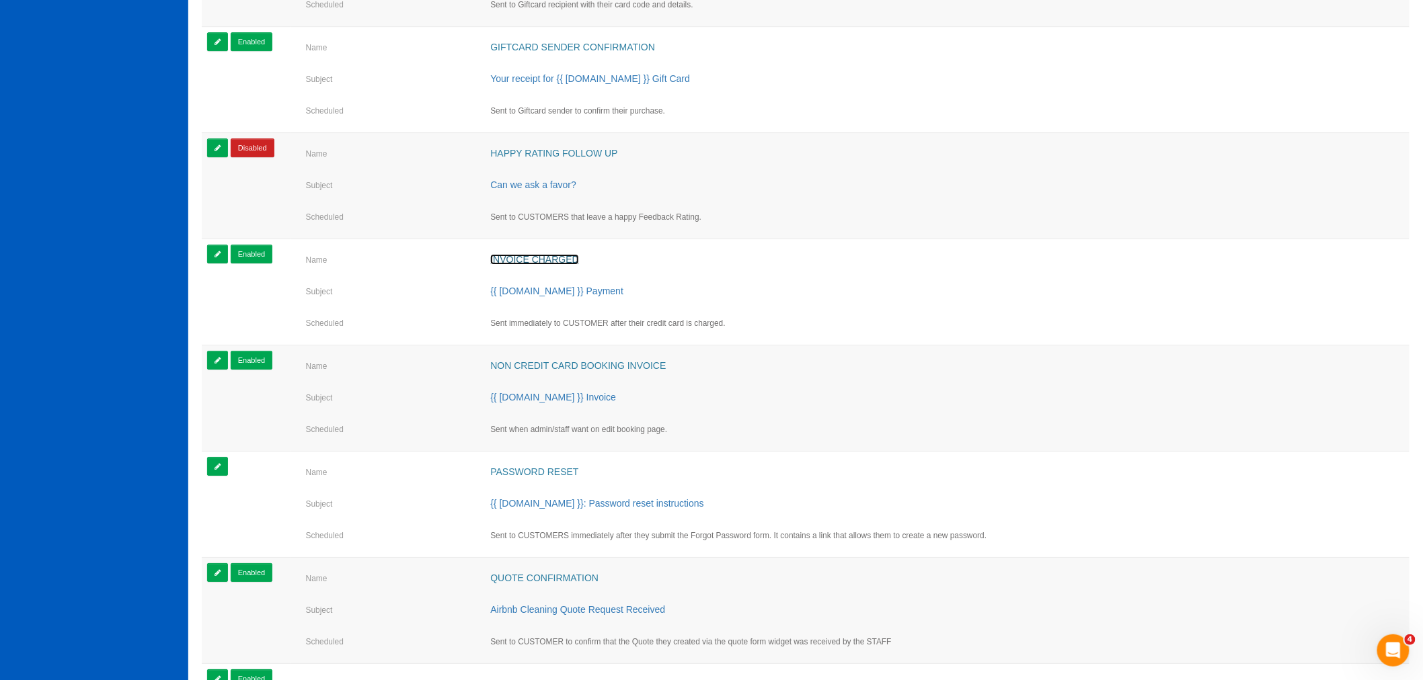
click at [520, 260] on link "Invoice charged" at bounding box center [534, 259] width 88 height 11
select select "number:1"
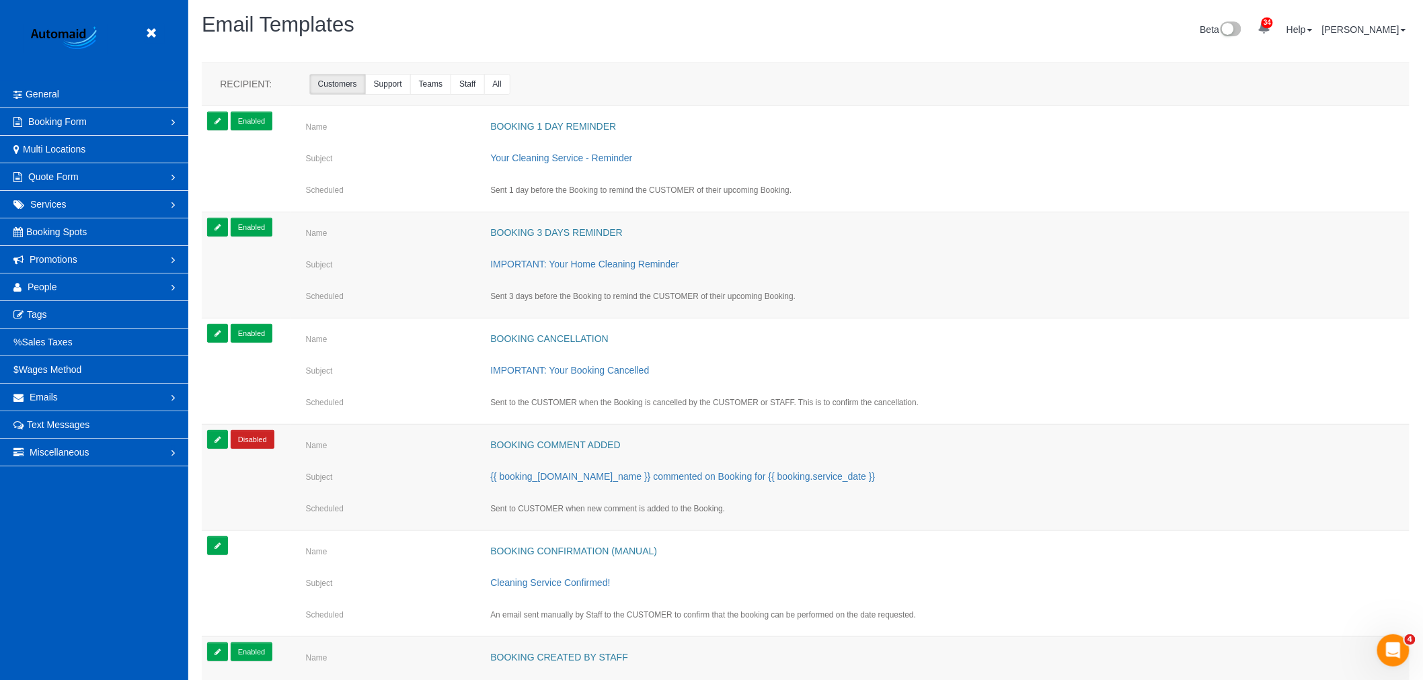
click at [157, 21] on header "Beta" at bounding box center [94, 40] width 188 height 81
click at [157, 34] on icon at bounding box center [151, 33] width 17 height 17
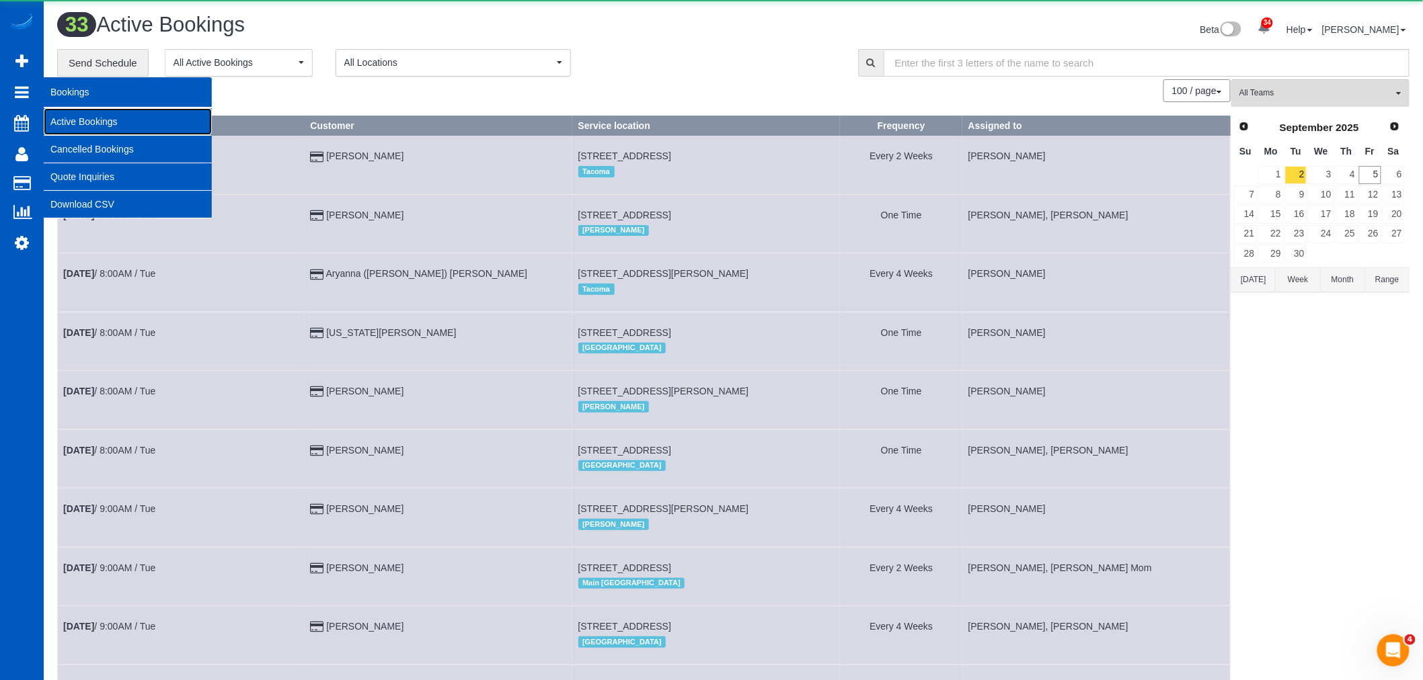
click at [71, 122] on link "Active Bookings" at bounding box center [128, 121] width 168 height 27
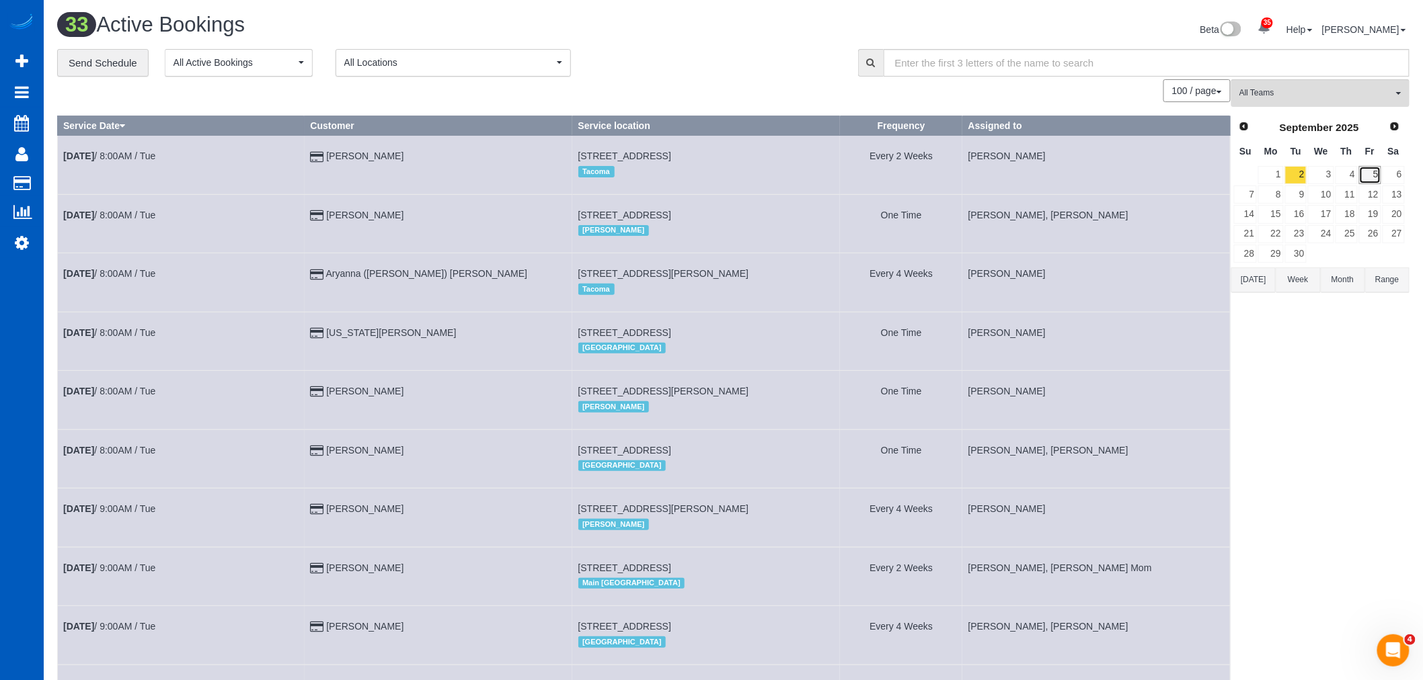
click at [1360, 167] on link "5" at bounding box center [1370, 175] width 22 height 18
click at [1370, 175] on link "5" at bounding box center [1370, 175] width 22 height 18
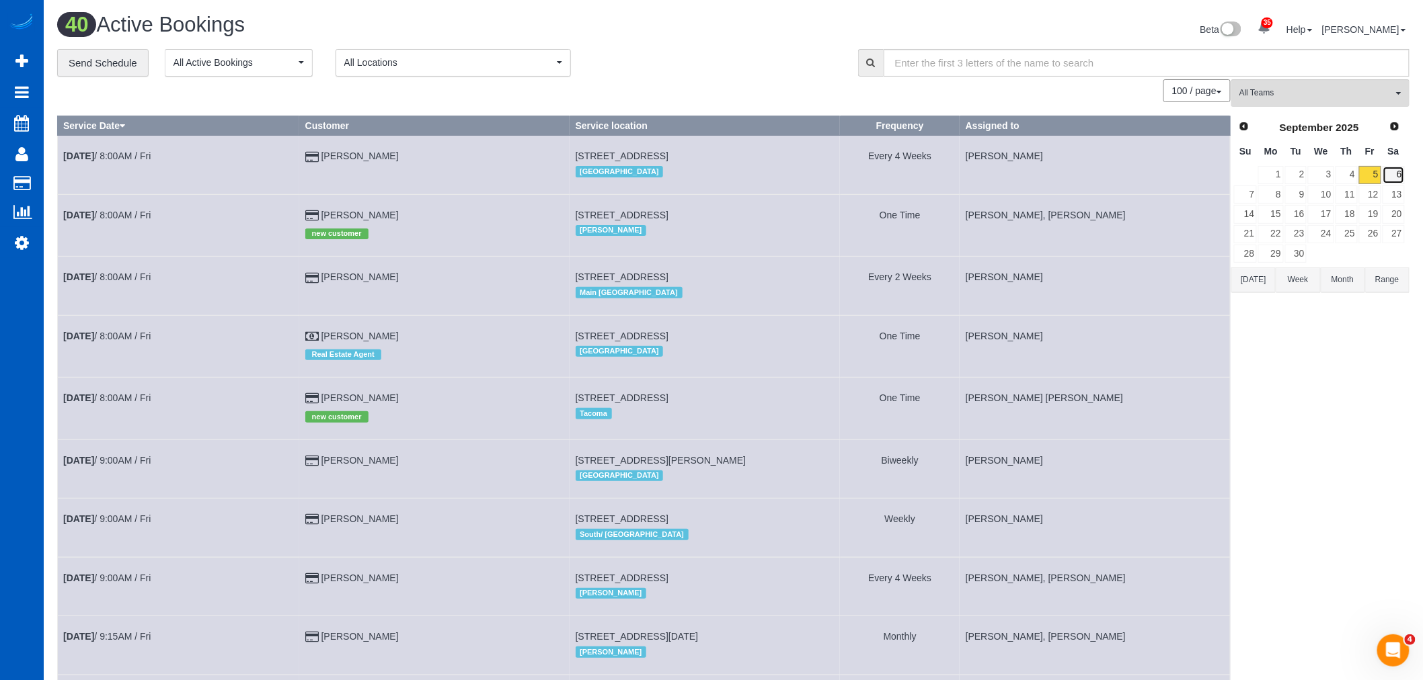
click at [1398, 171] on link "6" at bounding box center [1393, 175] width 22 height 18
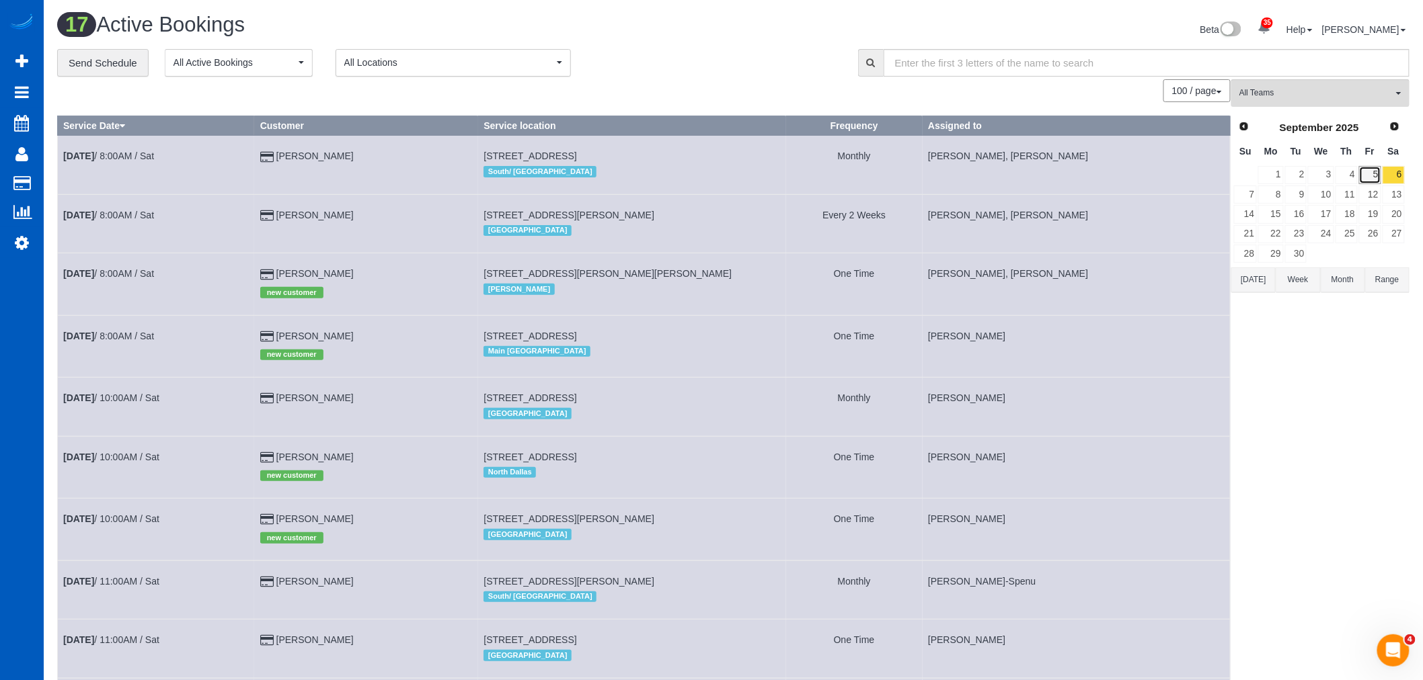
click at [1368, 175] on link "5" at bounding box center [1370, 175] width 22 height 18
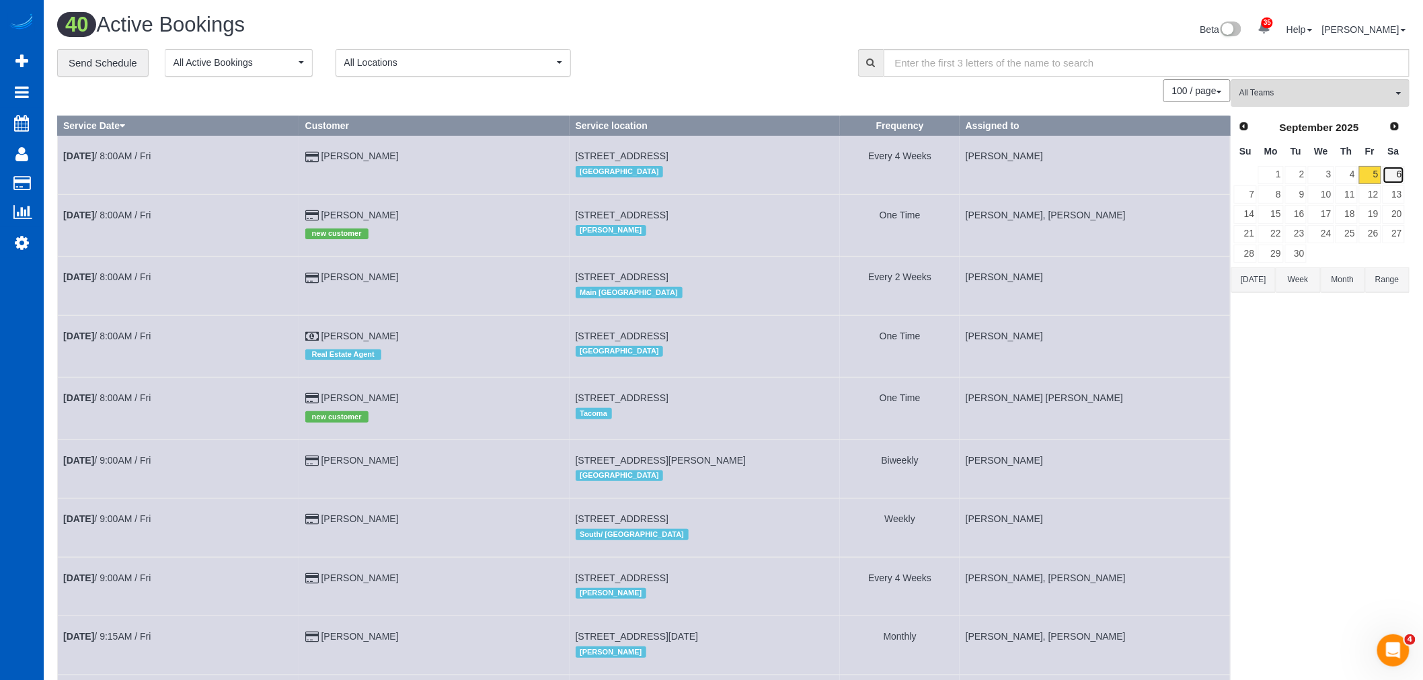
click at [1387, 173] on link "6" at bounding box center [1393, 175] width 22 height 18
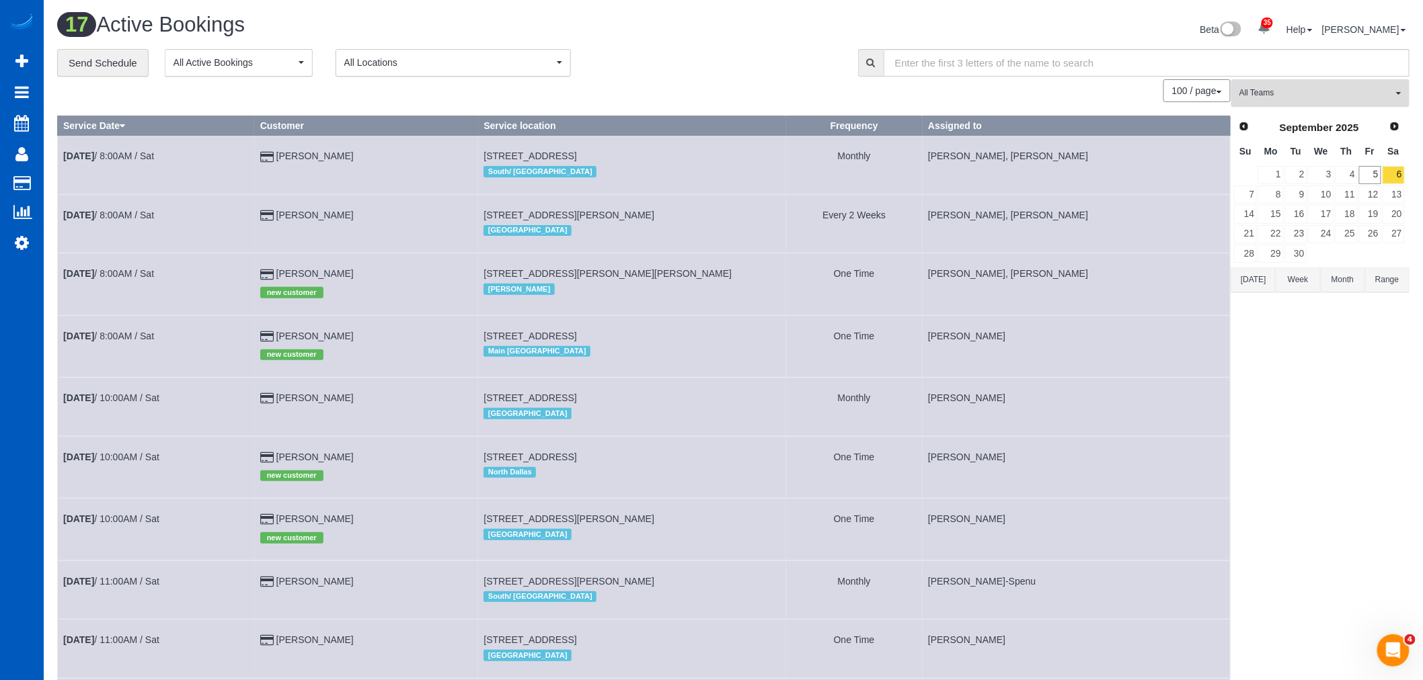
click at [1271, 87] on button "All Teams" at bounding box center [1320, 93] width 178 height 28
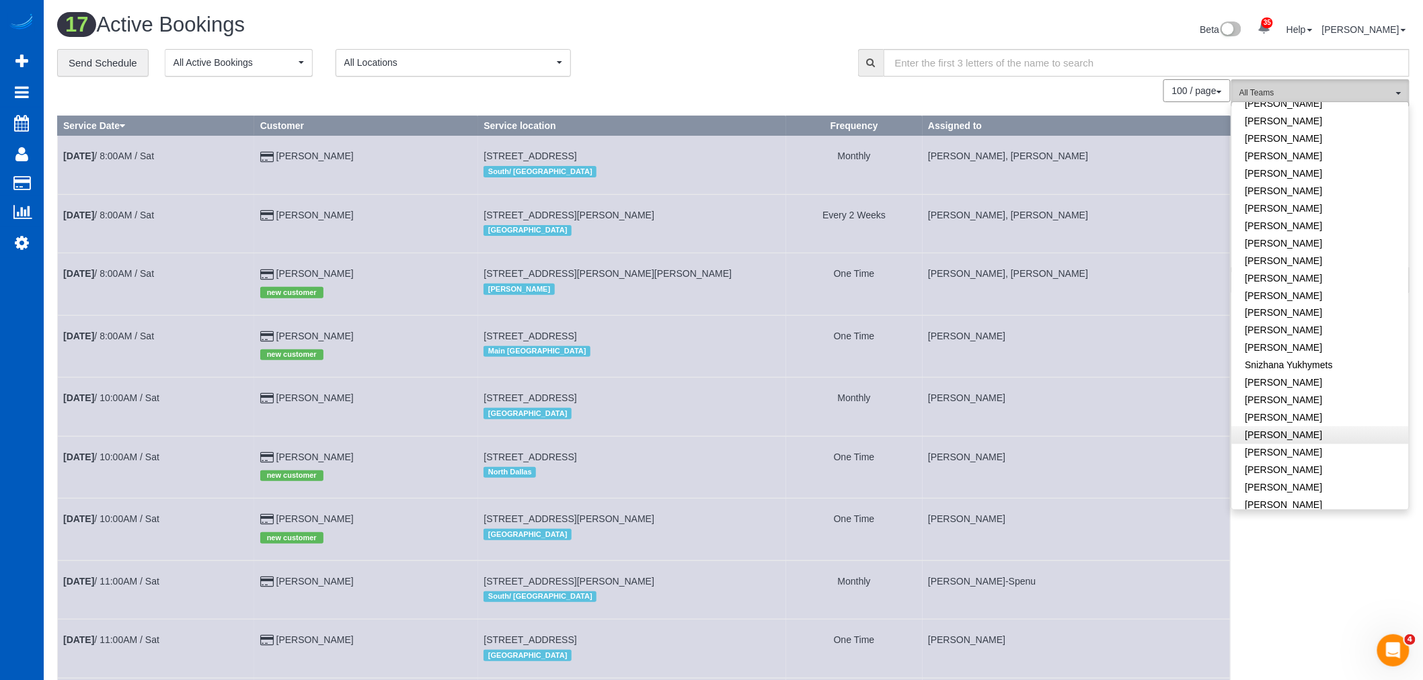
scroll to position [869, 0]
click at [1292, 360] on link "[PERSON_NAME]" at bounding box center [1320, 368] width 177 height 17
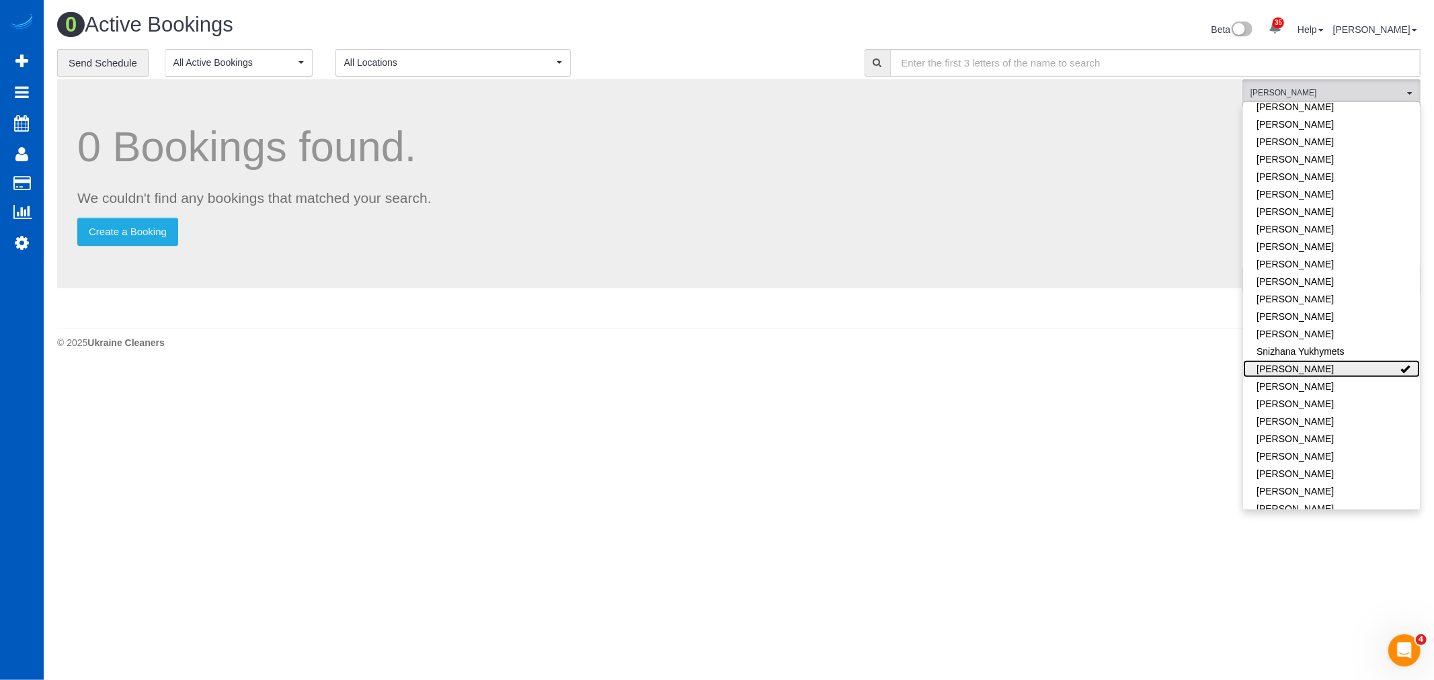
click at [1279, 360] on link "[PERSON_NAME]" at bounding box center [1331, 368] width 177 height 17
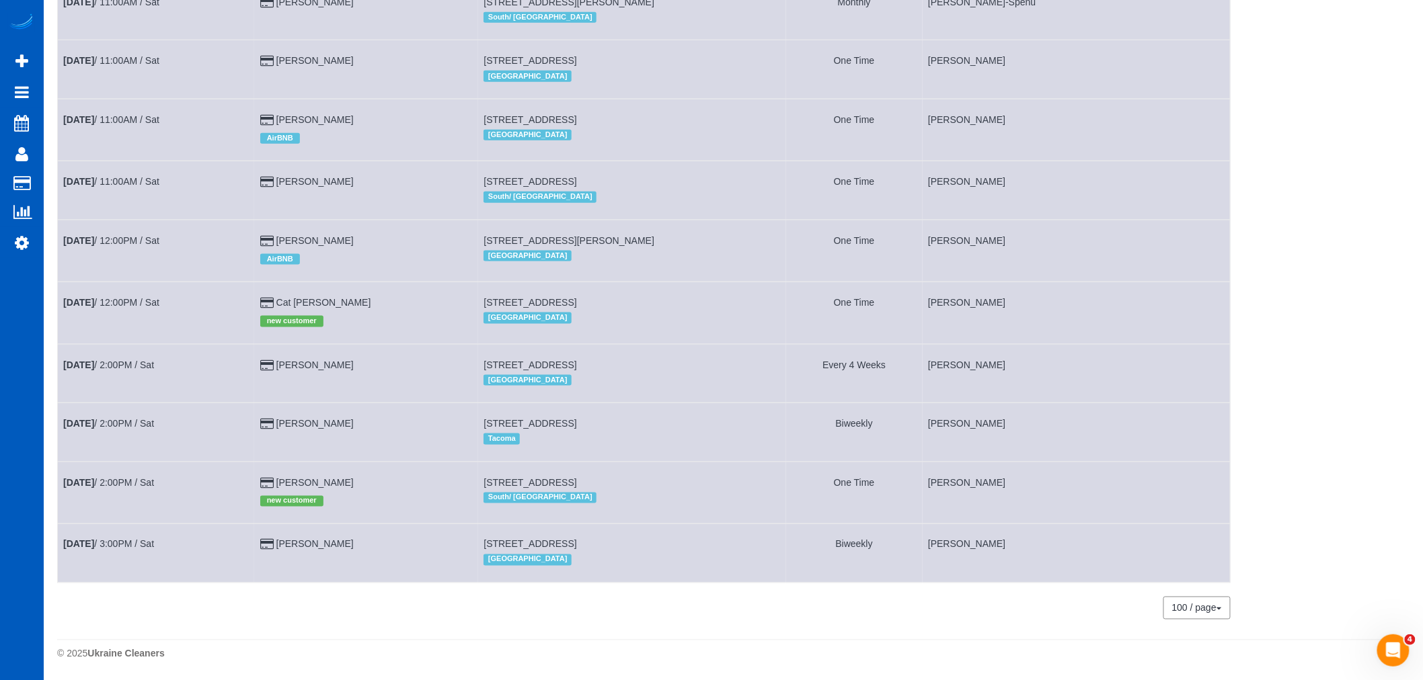
scroll to position [600, 0]
click at [106, 297] on link "[DATE] 12:00PM / Sat" at bounding box center [111, 302] width 96 height 11
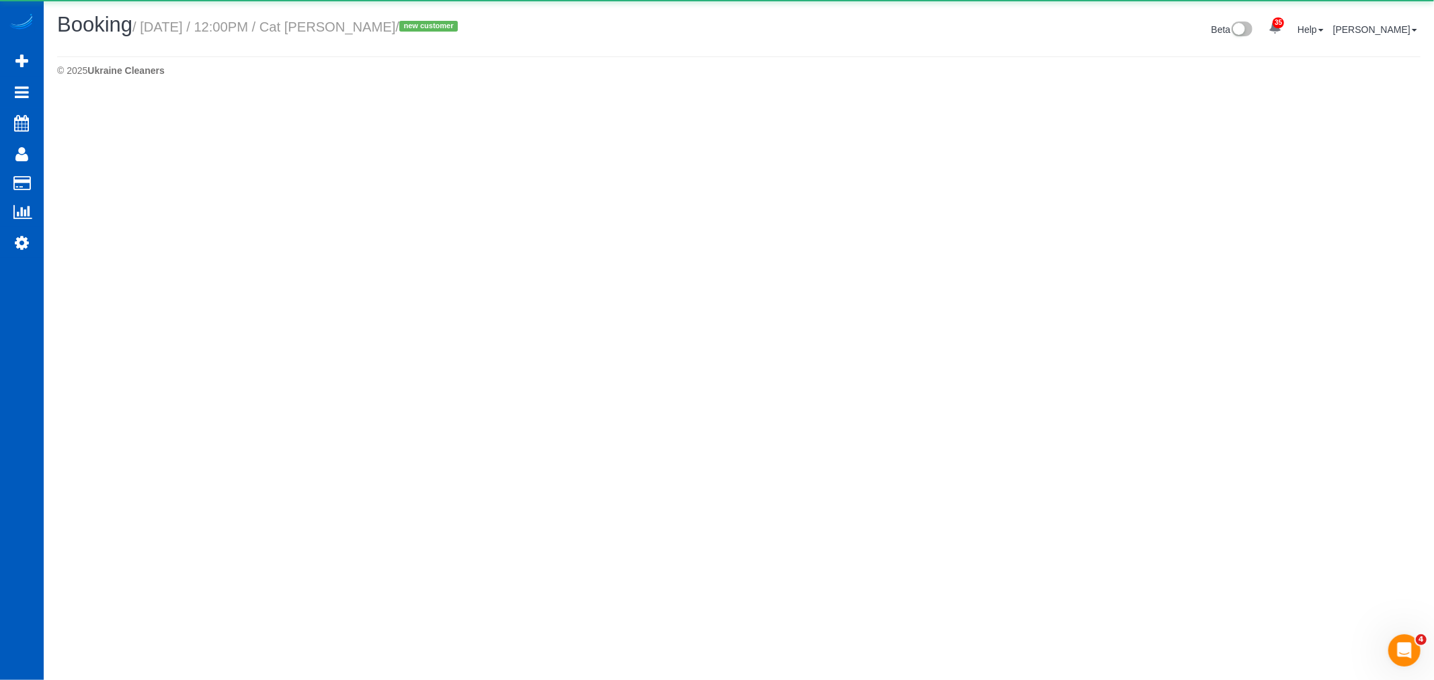
select select "CO"
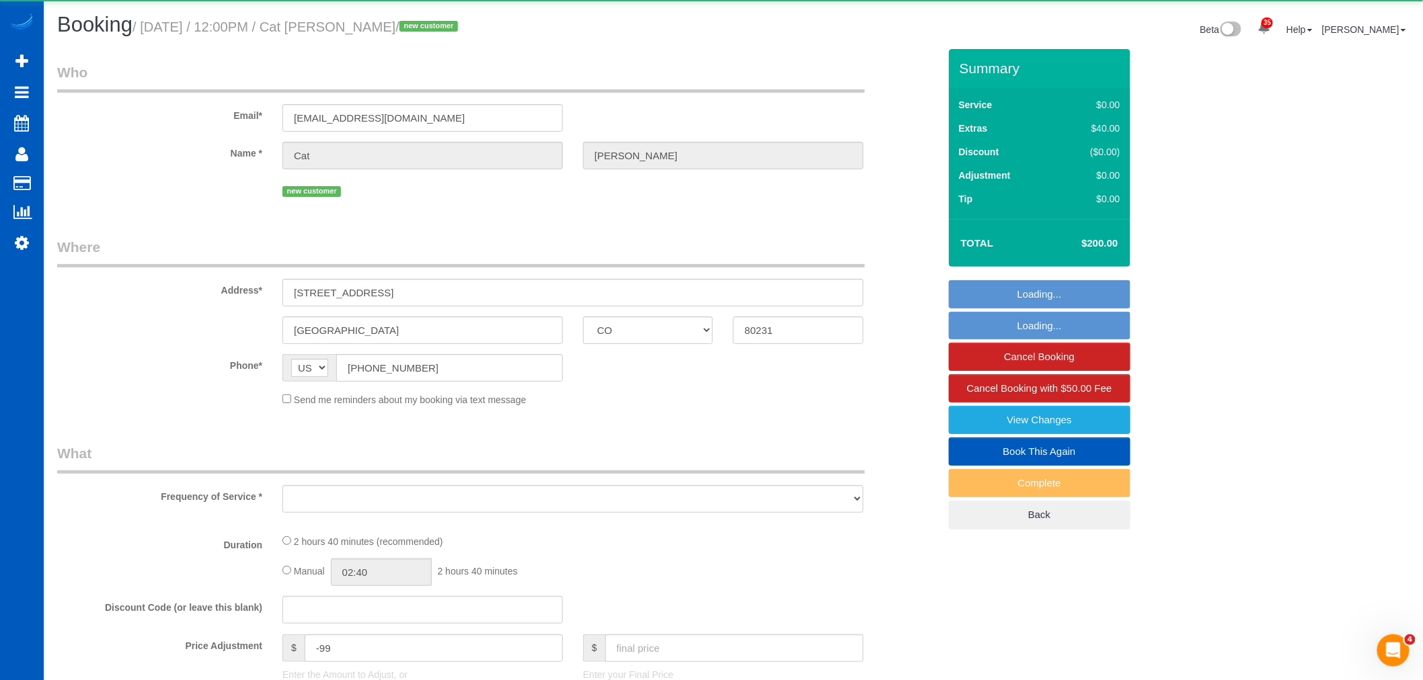
select select "object:26159"
select select "string:fspay-53d7a2b1-834c-403d-8924-bc8eb1a23809"
select select "199"
select select "2001"
select select "3"
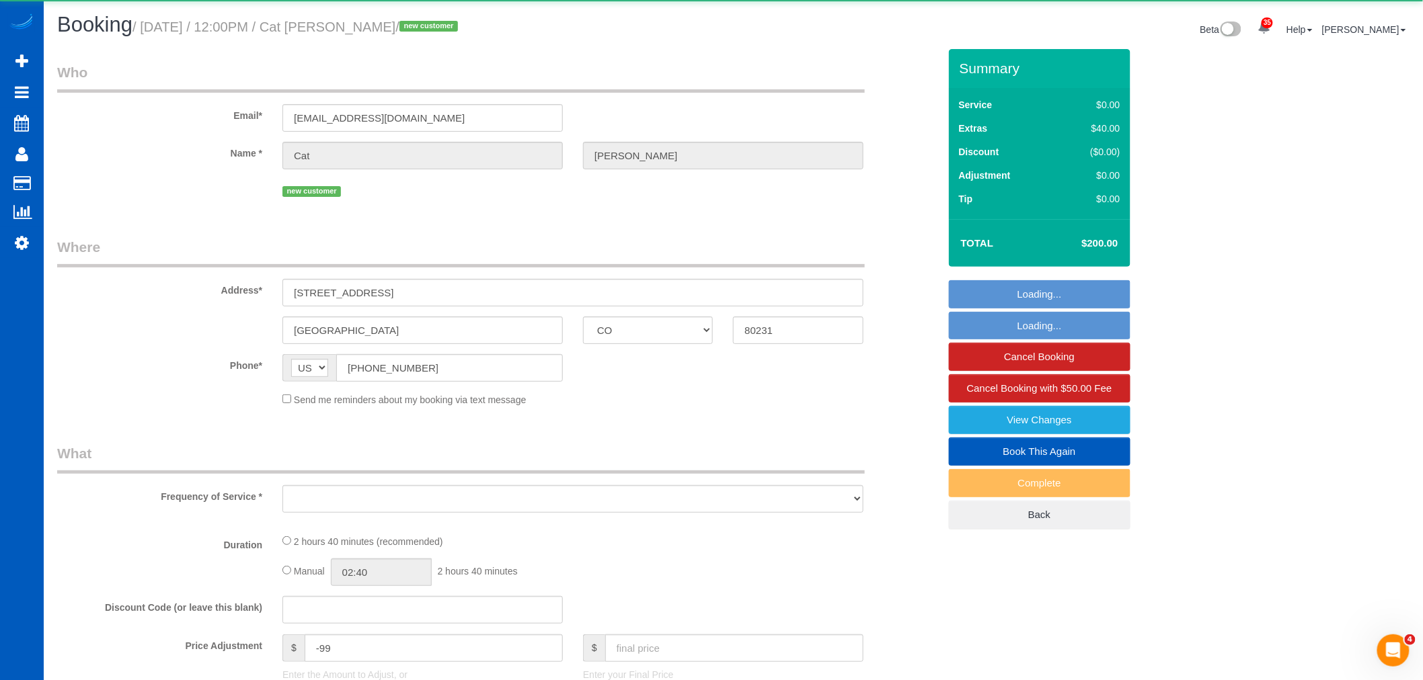
select select "3"
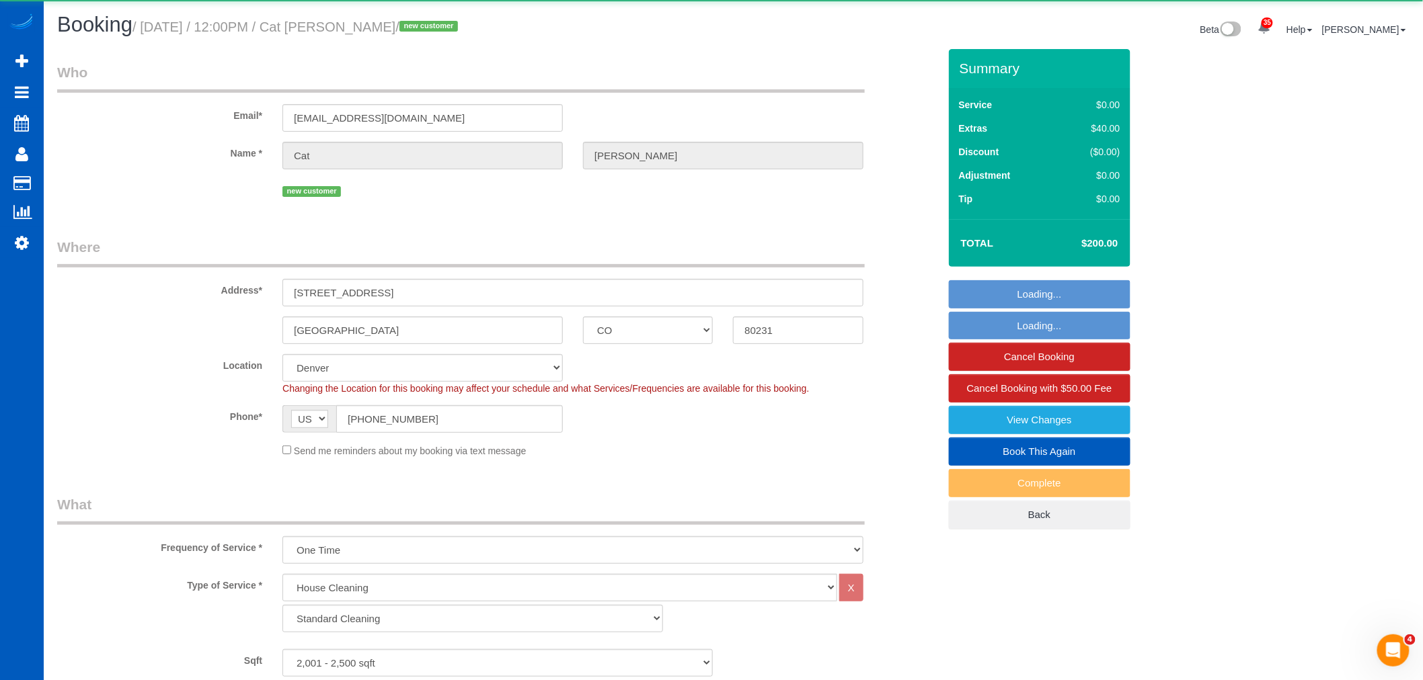
select select "object:26334"
select select "2001"
select select "3"
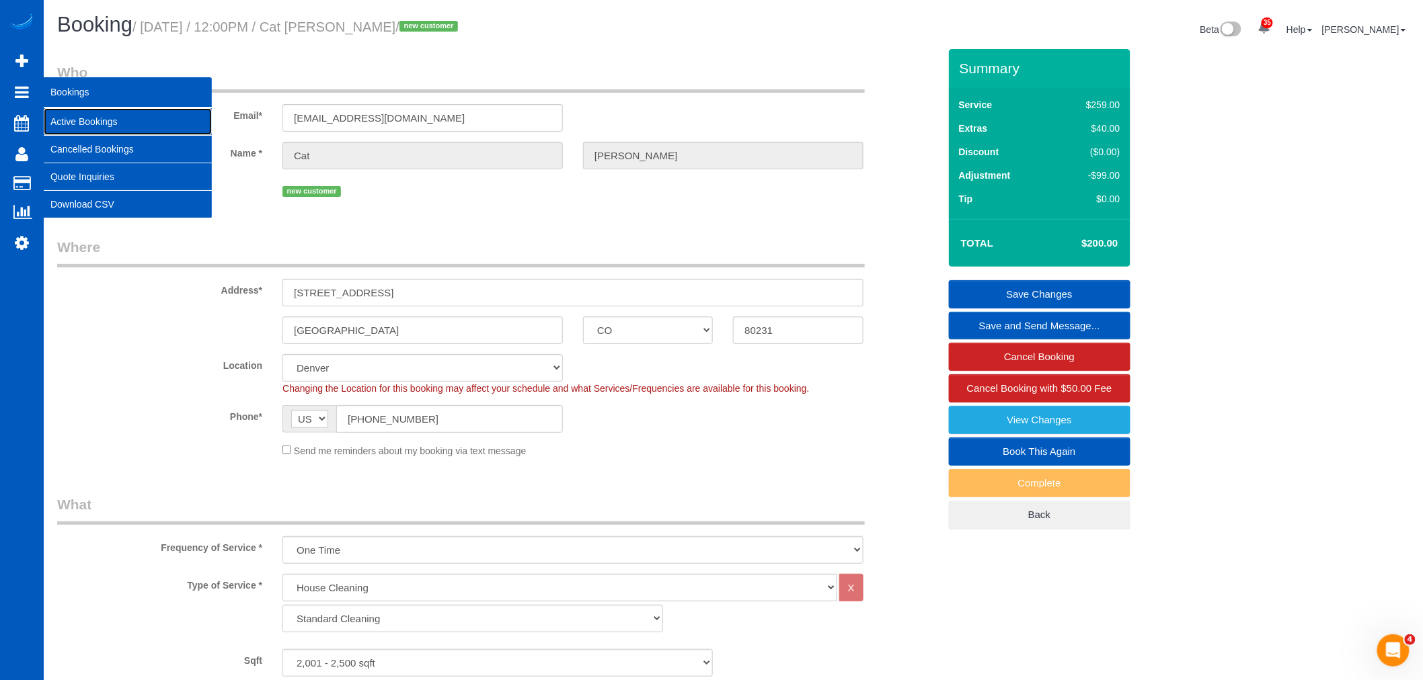
click at [94, 114] on link "Active Bookings" at bounding box center [128, 121] width 168 height 27
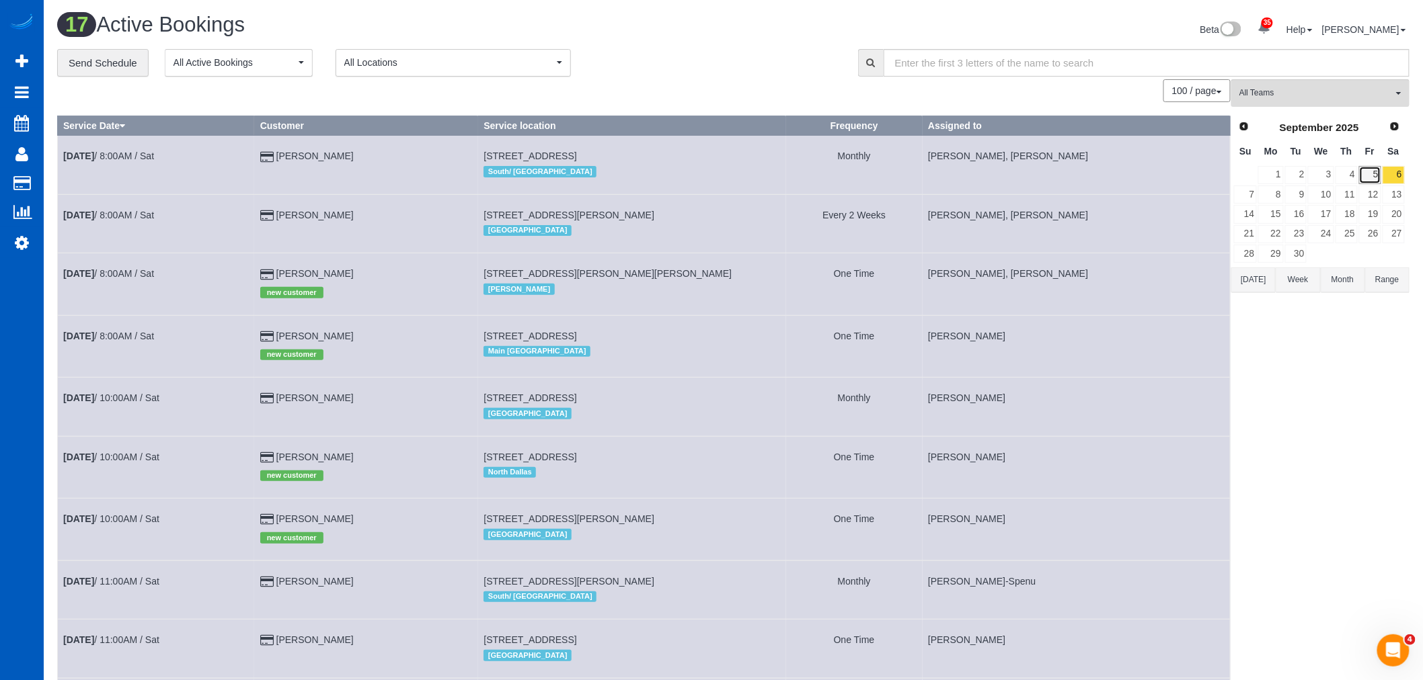
click at [1361, 171] on link "5" at bounding box center [1370, 175] width 22 height 18
click at [1396, 178] on link "6" at bounding box center [1393, 175] width 22 height 18
click at [1319, 102] on button "All Teams" at bounding box center [1320, 93] width 178 height 28
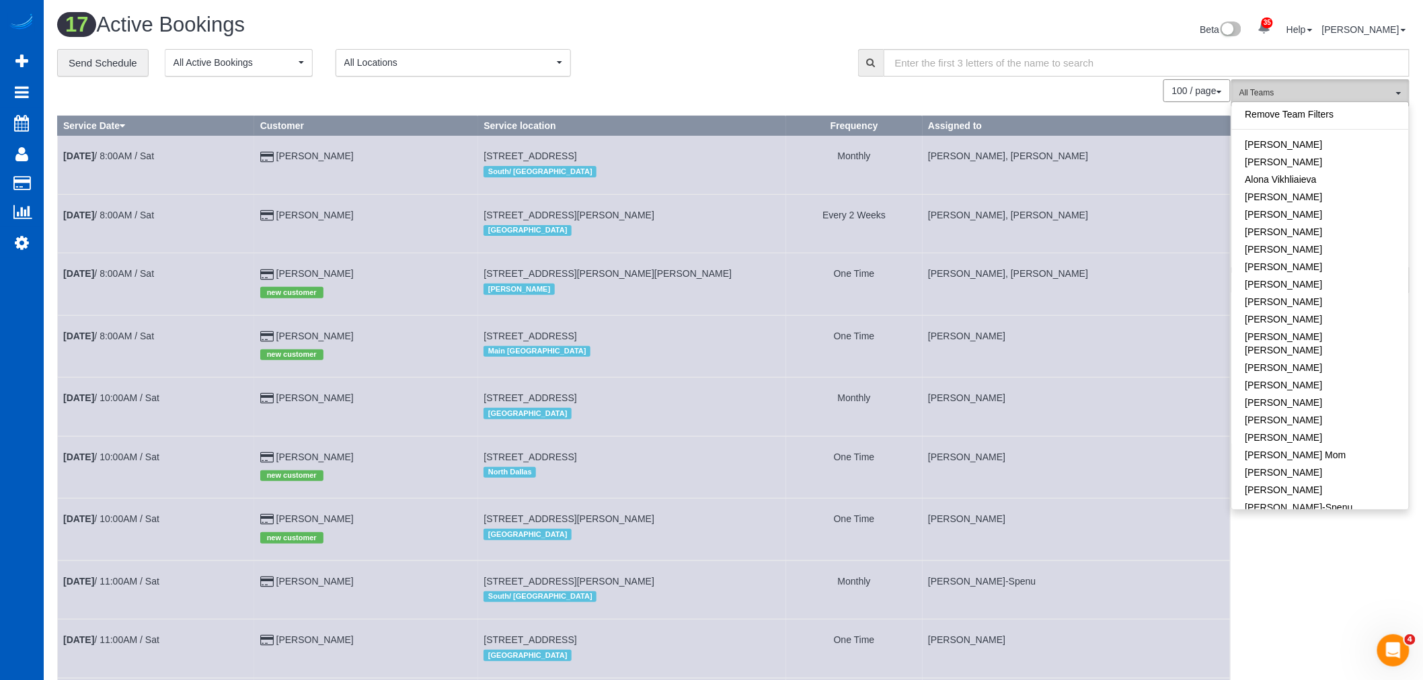
click at [1312, 92] on span "All Teams" at bounding box center [1315, 92] width 153 height 11
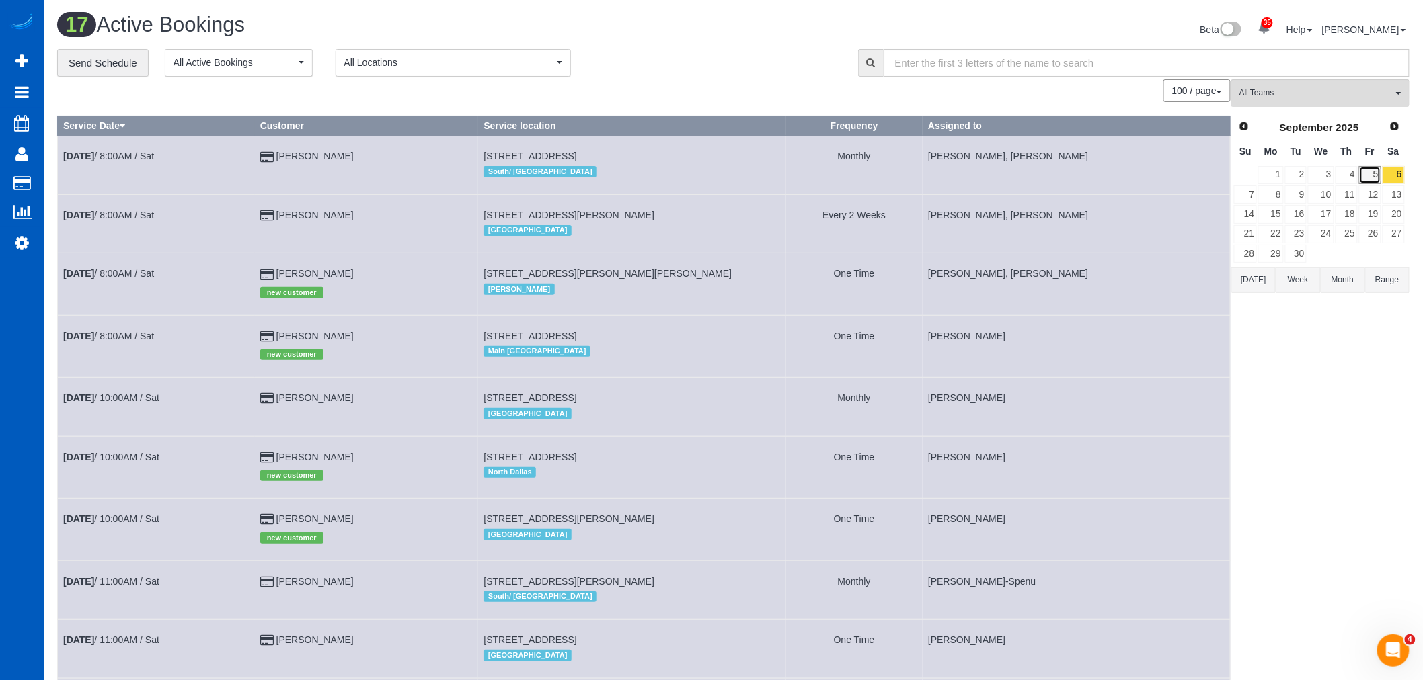
click at [1367, 173] on link "5" at bounding box center [1370, 175] width 22 height 18
click at [1383, 175] on link "6" at bounding box center [1393, 175] width 22 height 18
click at [1329, 94] on span "All Teams" at bounding box center [1315, 92] width 153 height 11
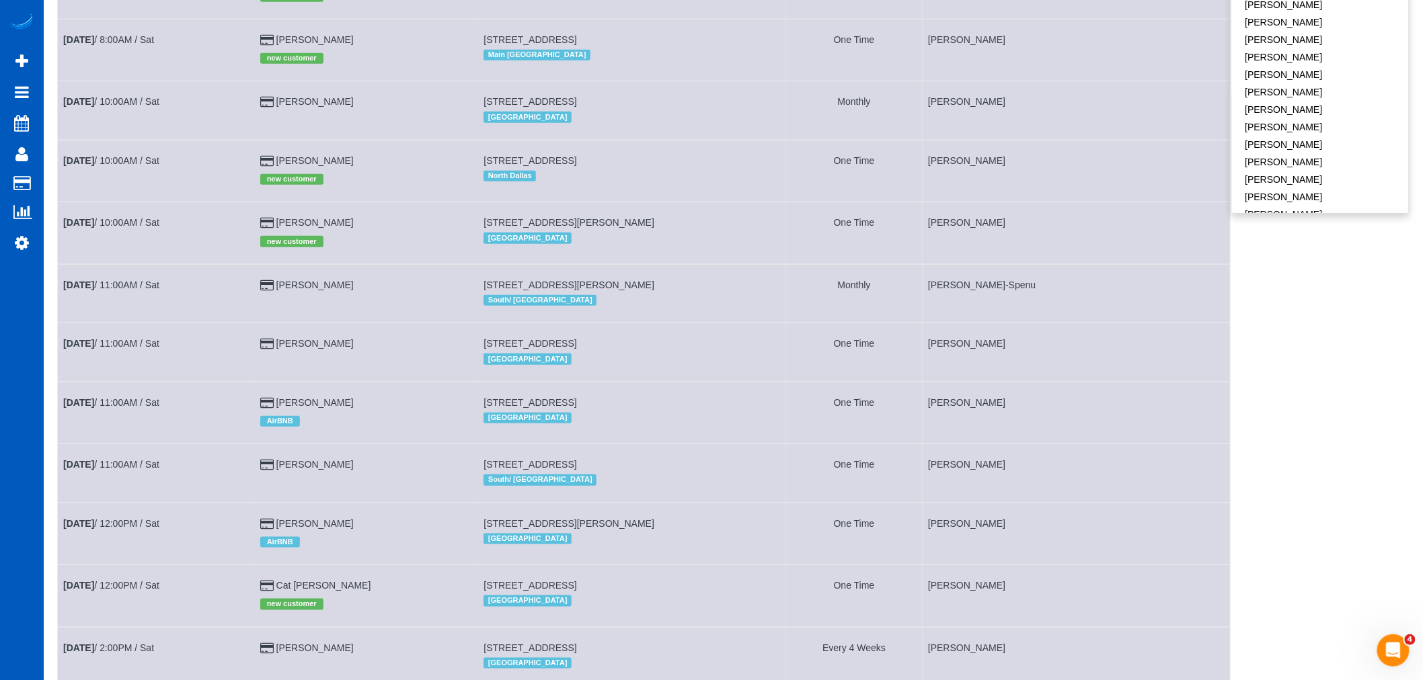
scroll to position [152, 0]
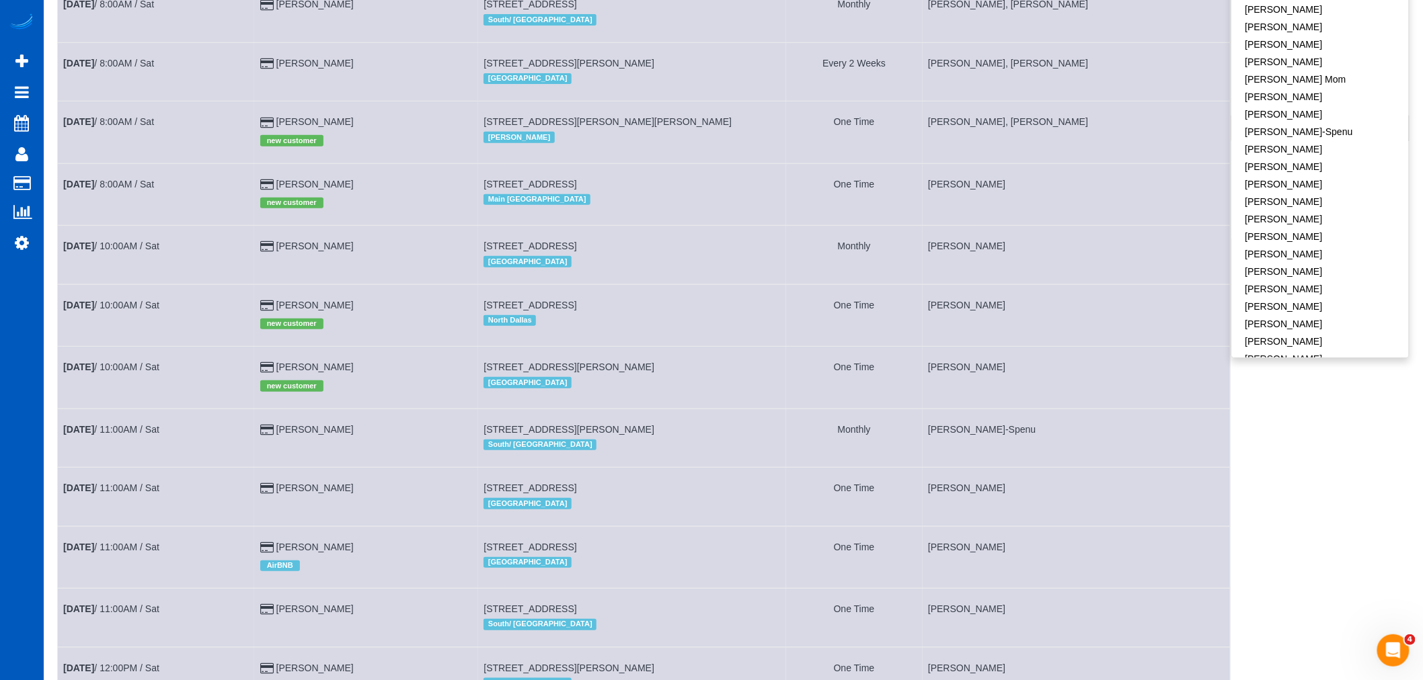
drag, startPoint x: 1202, startPoint y: 473, endPoint x: 1294, endPoint y: 435, distance: 99.1
click at [1204, 467] on td "[PERSON_NAME]-Spenu" at bounding box center [1076, 438] width 308 height 58
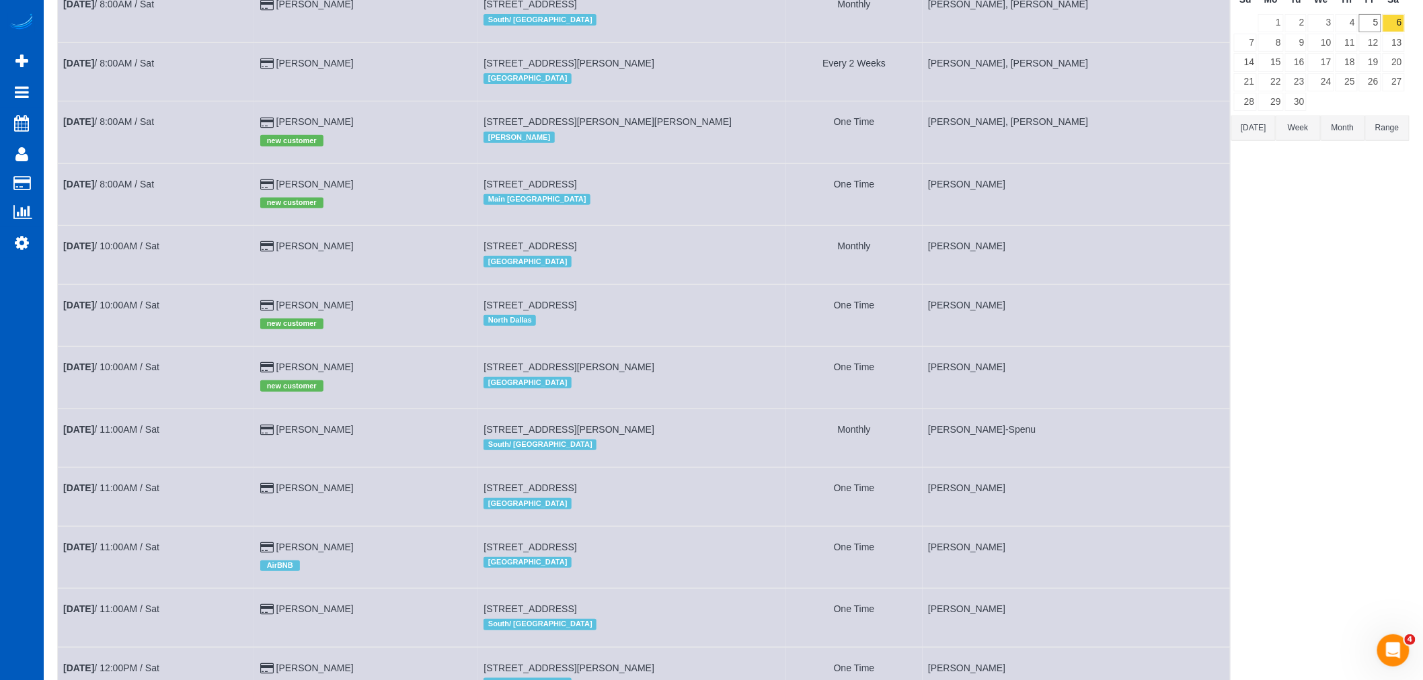
click at [1294, 435] on div "All Teams Remove Team Filters [PERSON_NAME] [PERSON_NAME] Alona Vikhliaieva [PE…" at bounding box center [1320, 493] width 178 height 1133
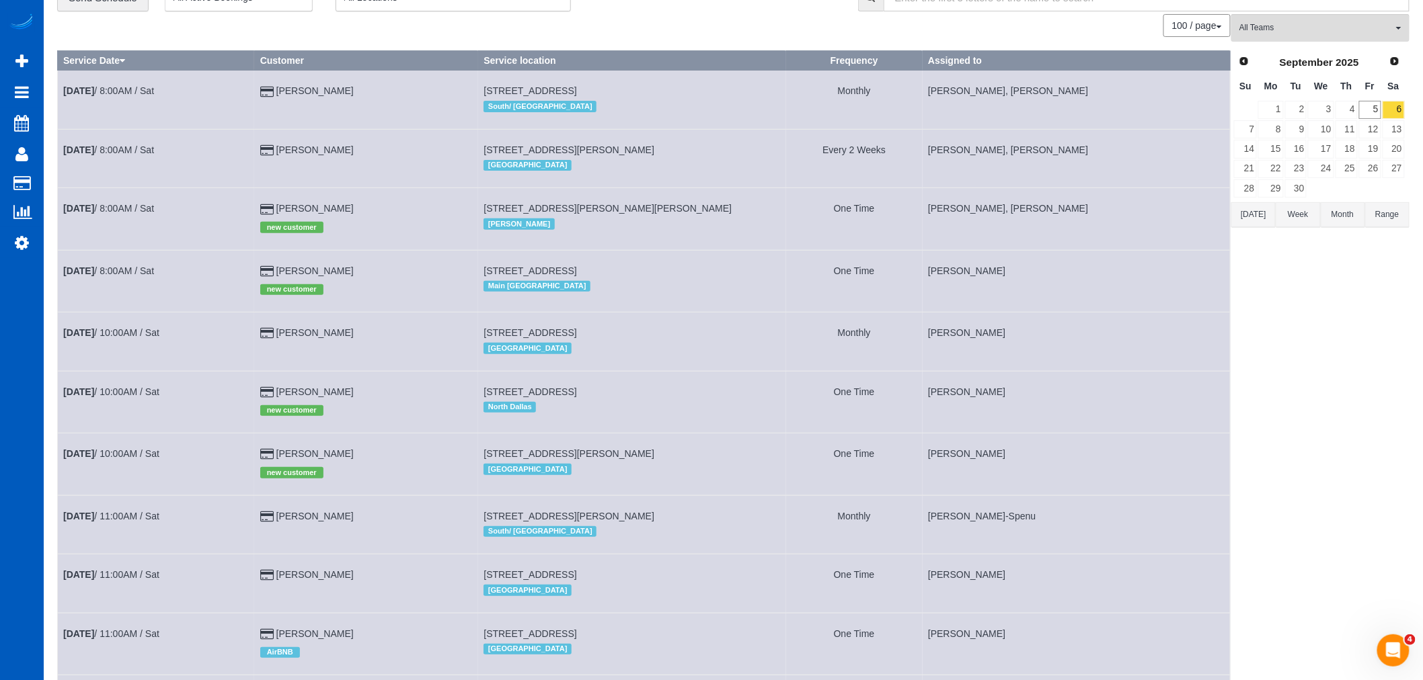
scroll to position [3, 0]
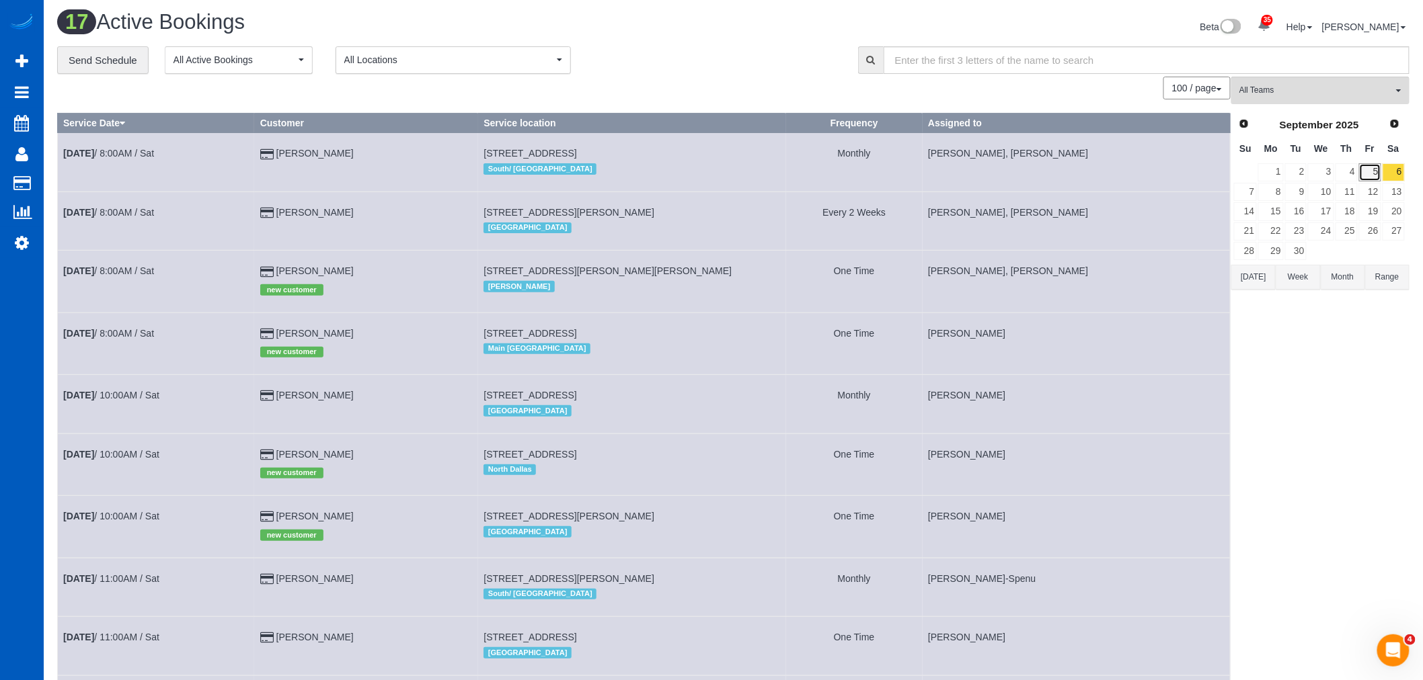
click at [1370, 170] on link "5" at bounding box center [1370, 172] width 22 height 18
click at [1394, 170] on link "6" at bounding box center [1393, 172] width 22 height 18
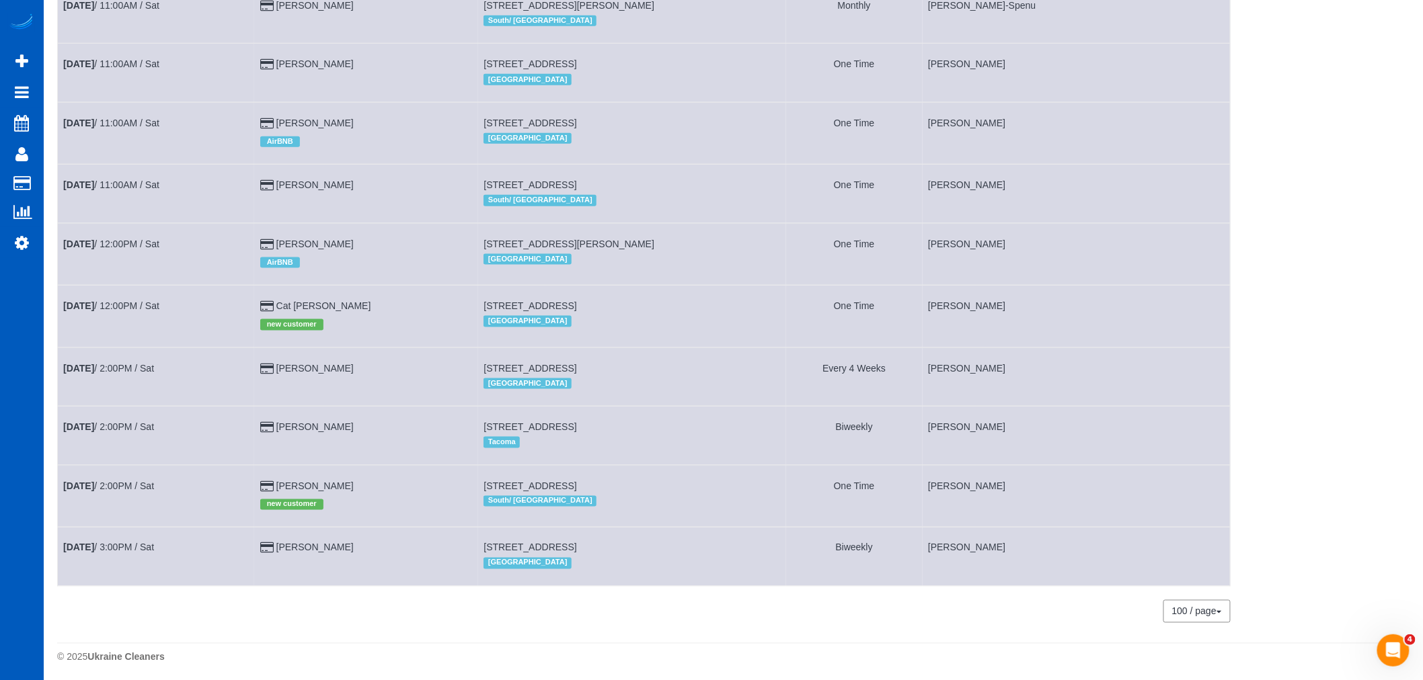
scroll to position [600, 0]
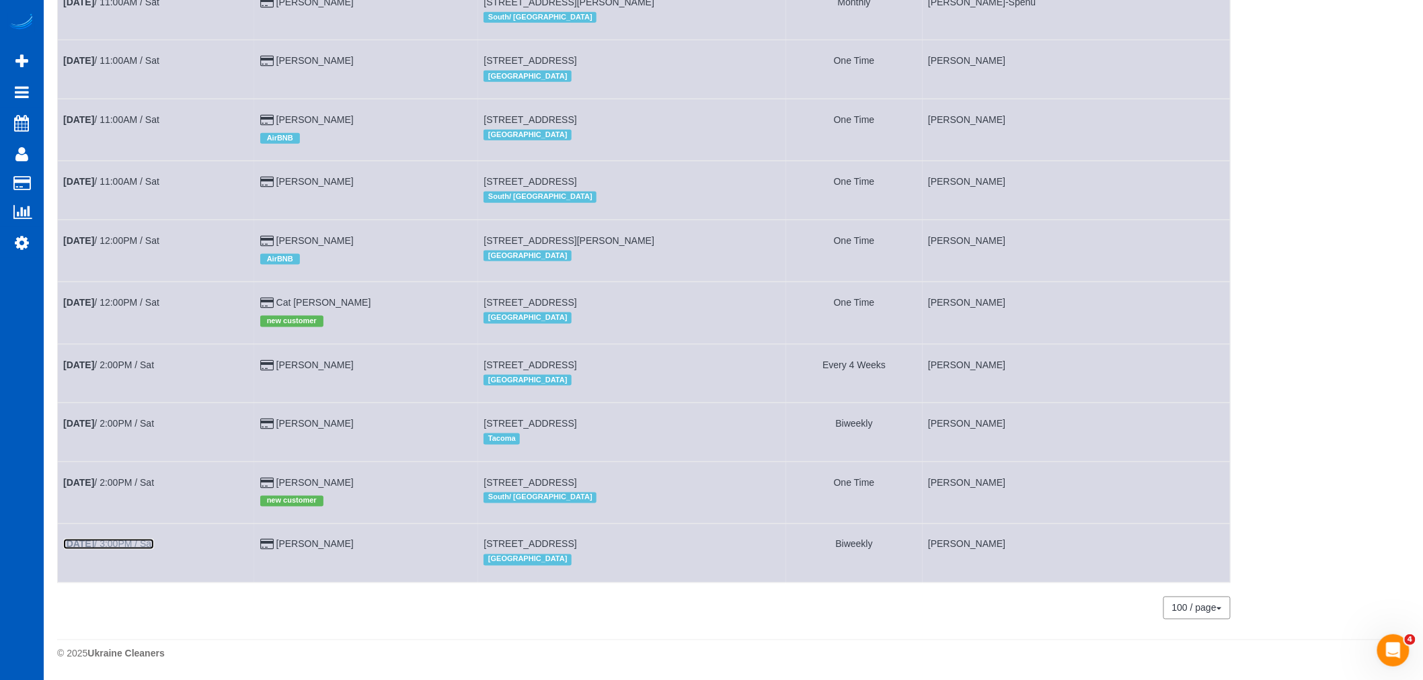
click at [100, 542] on link "[DATE] 3:00PM / Sat" at bounding box center [108, 544] width 91 height 11
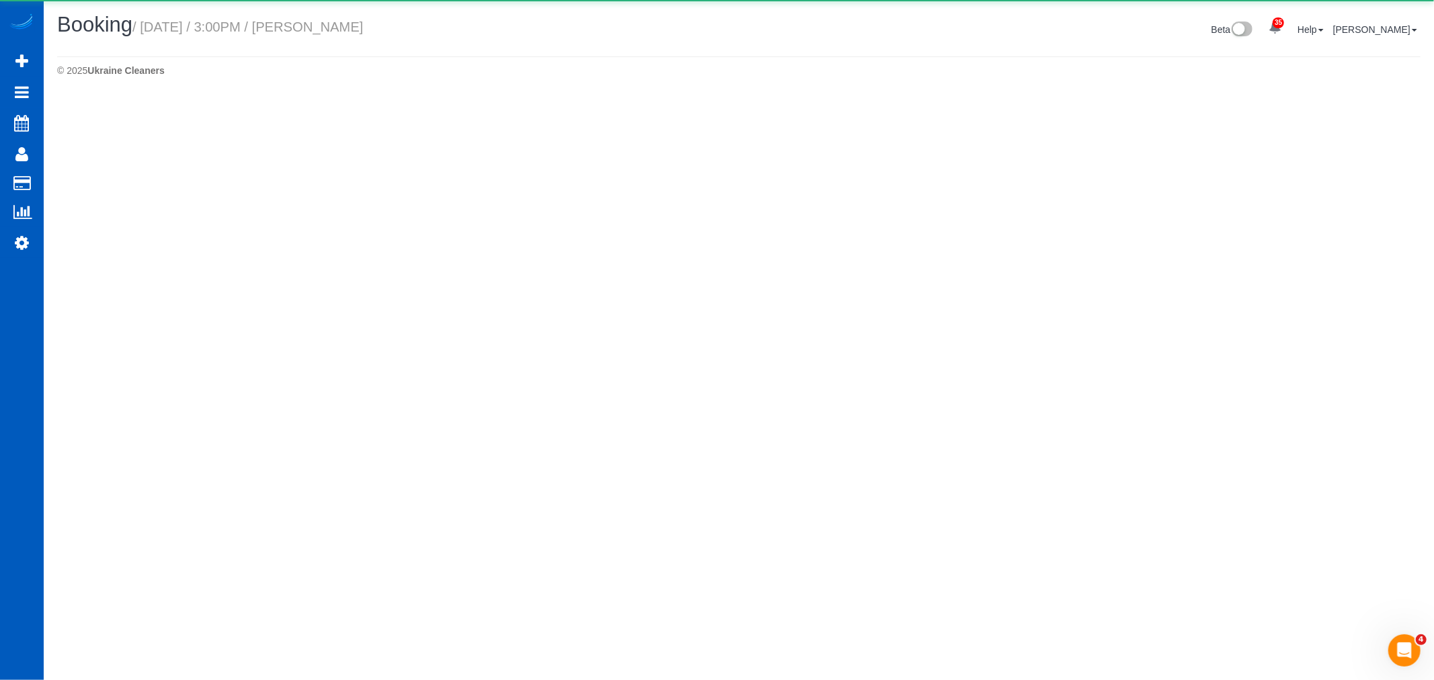
select select "WA"
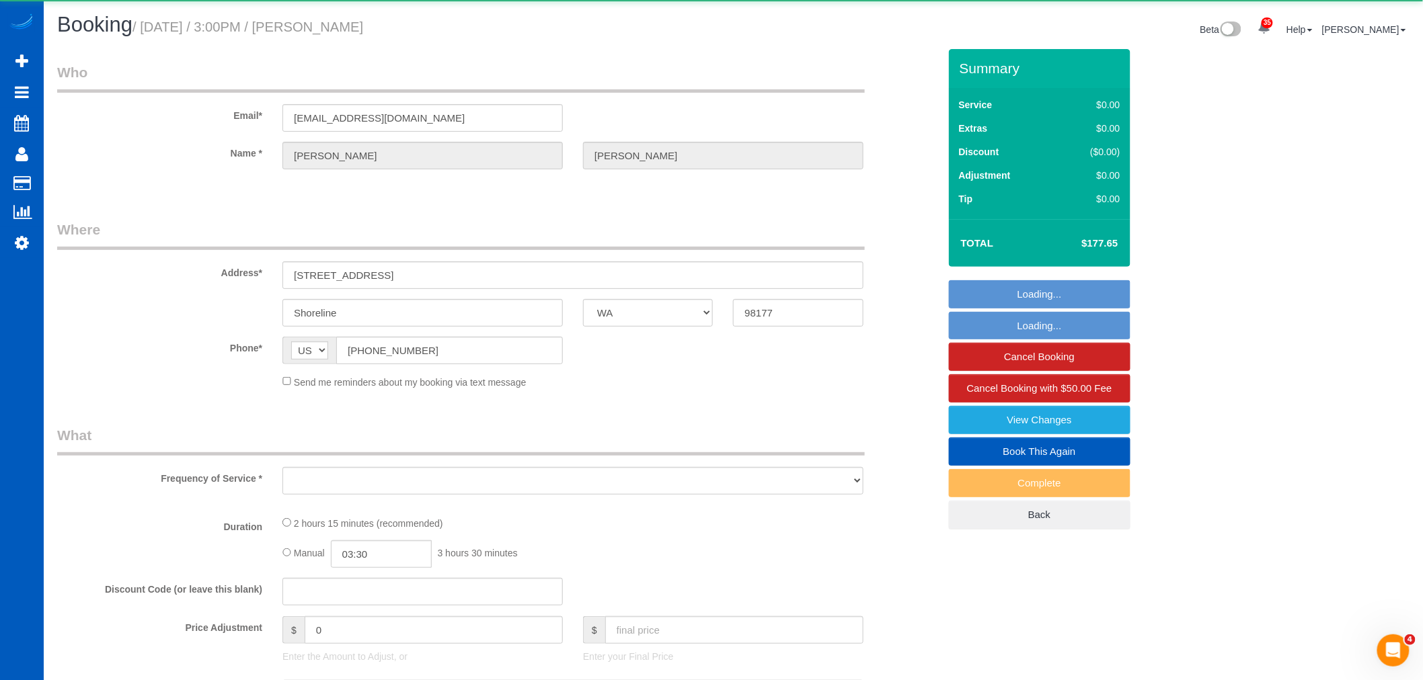
select select "object:30185"
select select "string:fspay-fe0fdf58-904c-49cd-88e5-d58cd04732e3"
select select "199"
select select "1501"
select select "3"
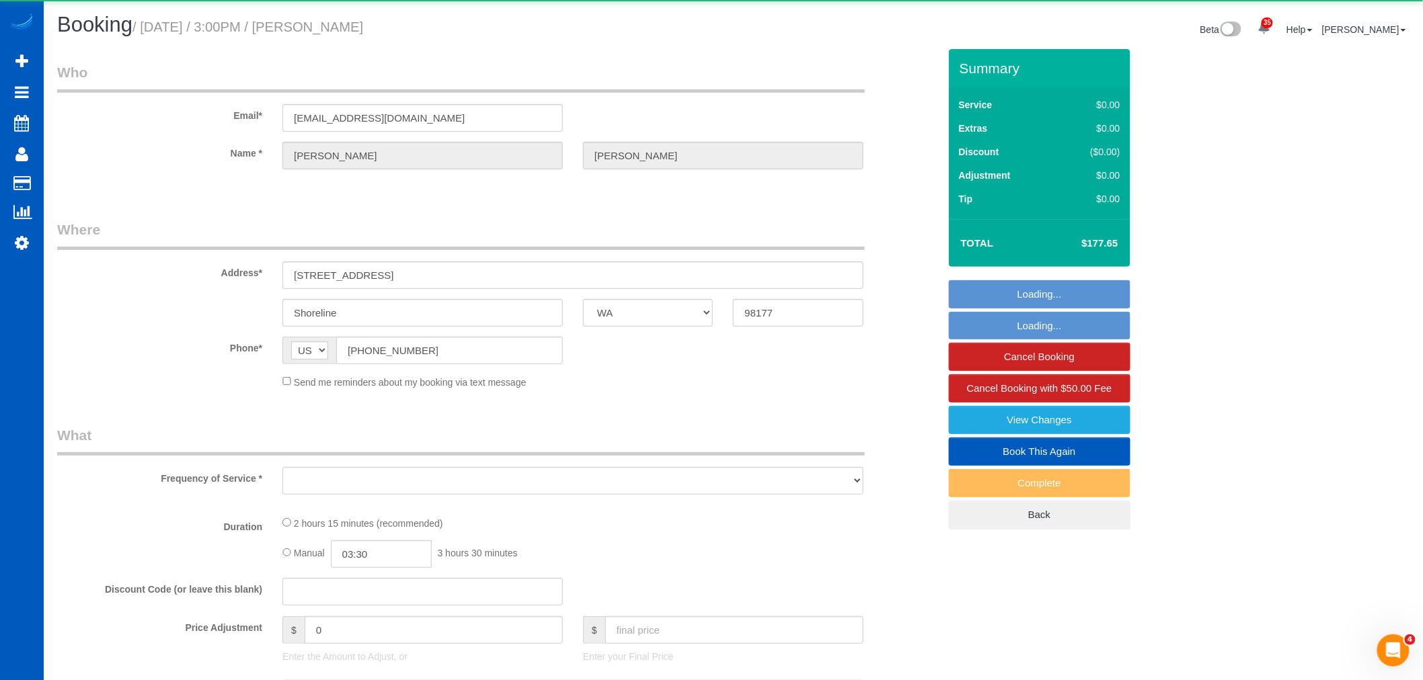
select select "3"
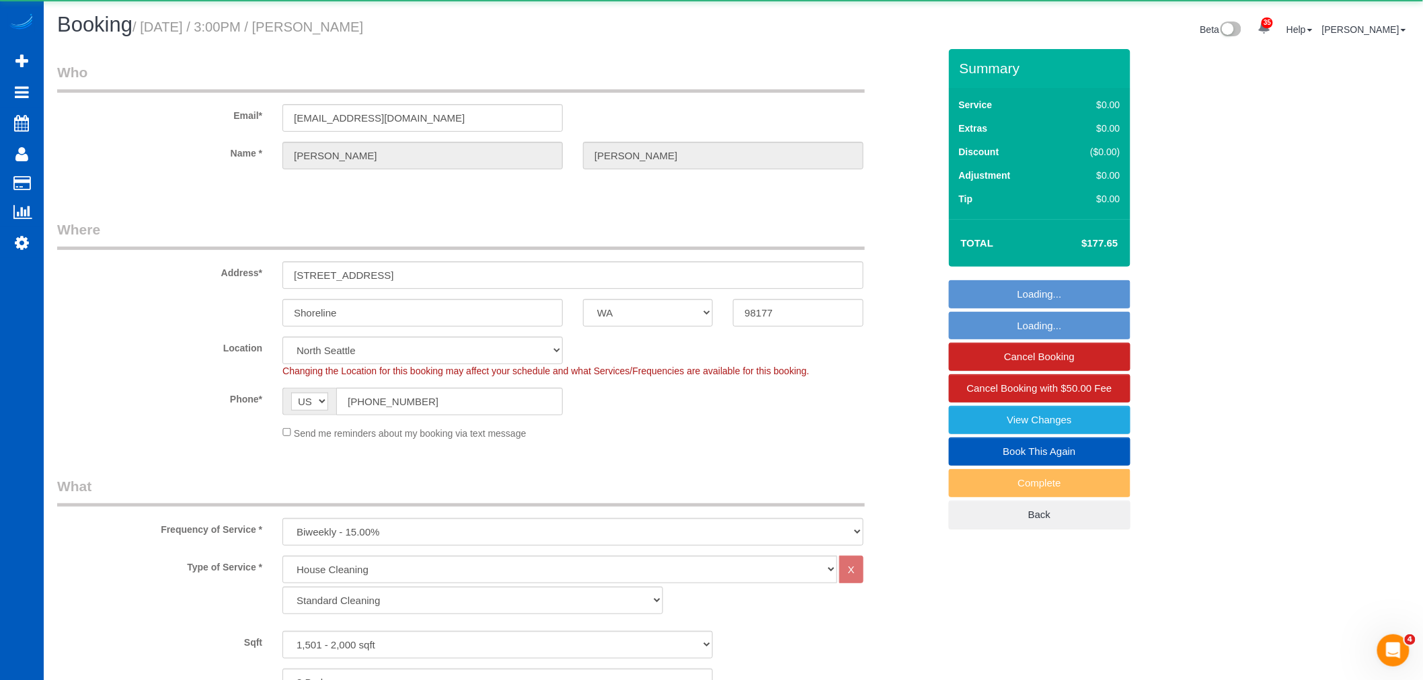
select select "1501"
select select "3"
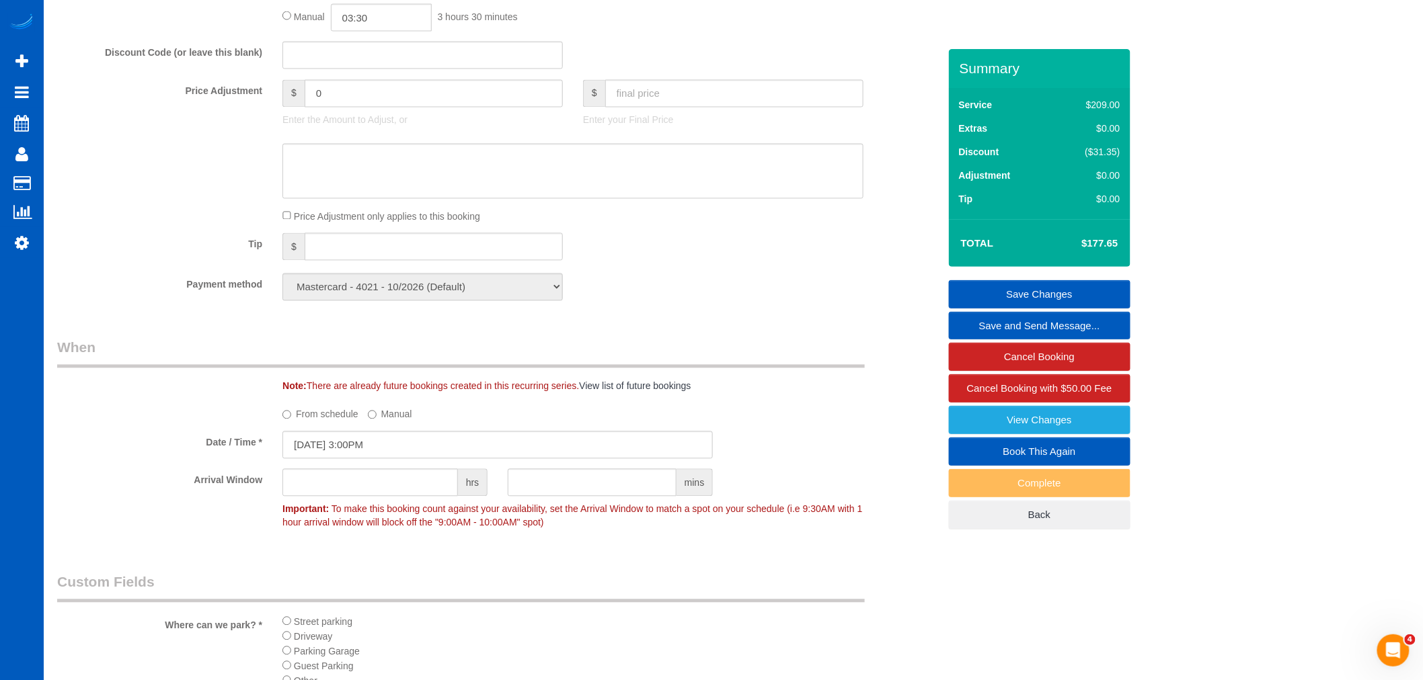
scroll to position [1120, 0]
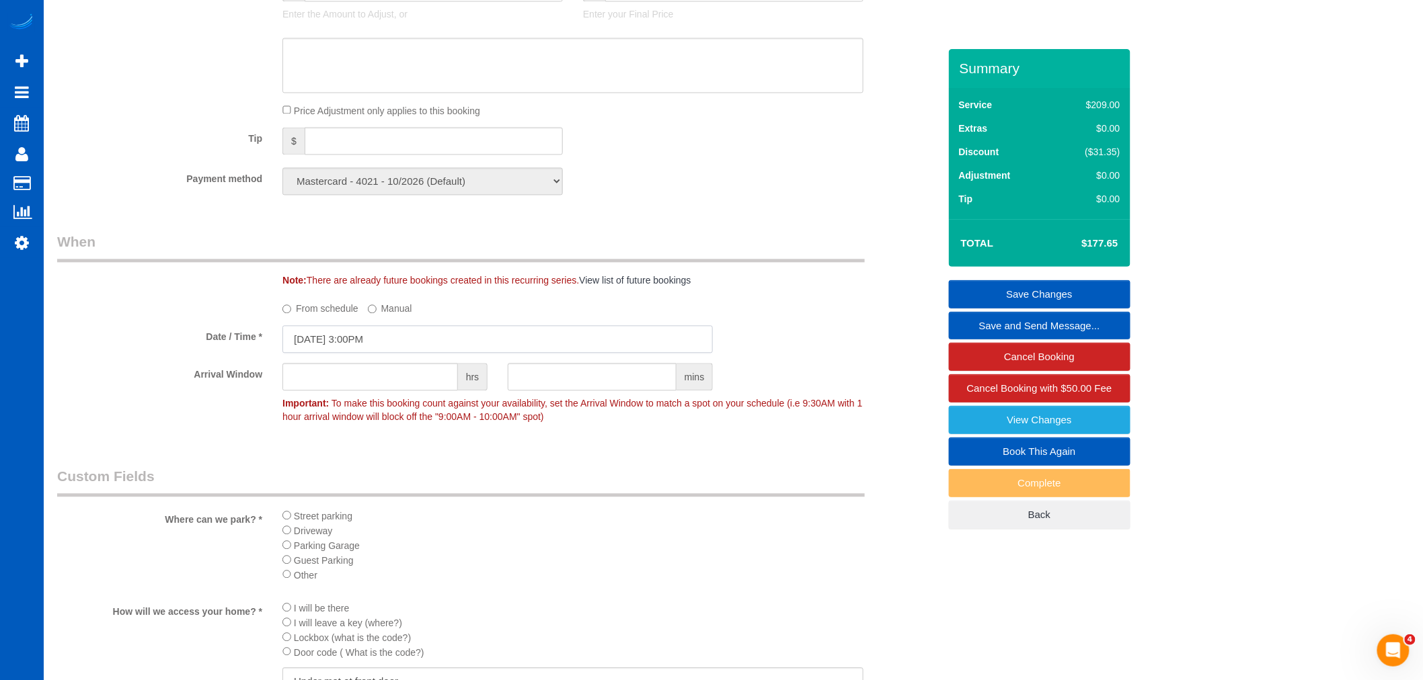
click at [332, 342] on input "[DATE] 3:00PM" at bounding box center [497, 339] width 430 height 28
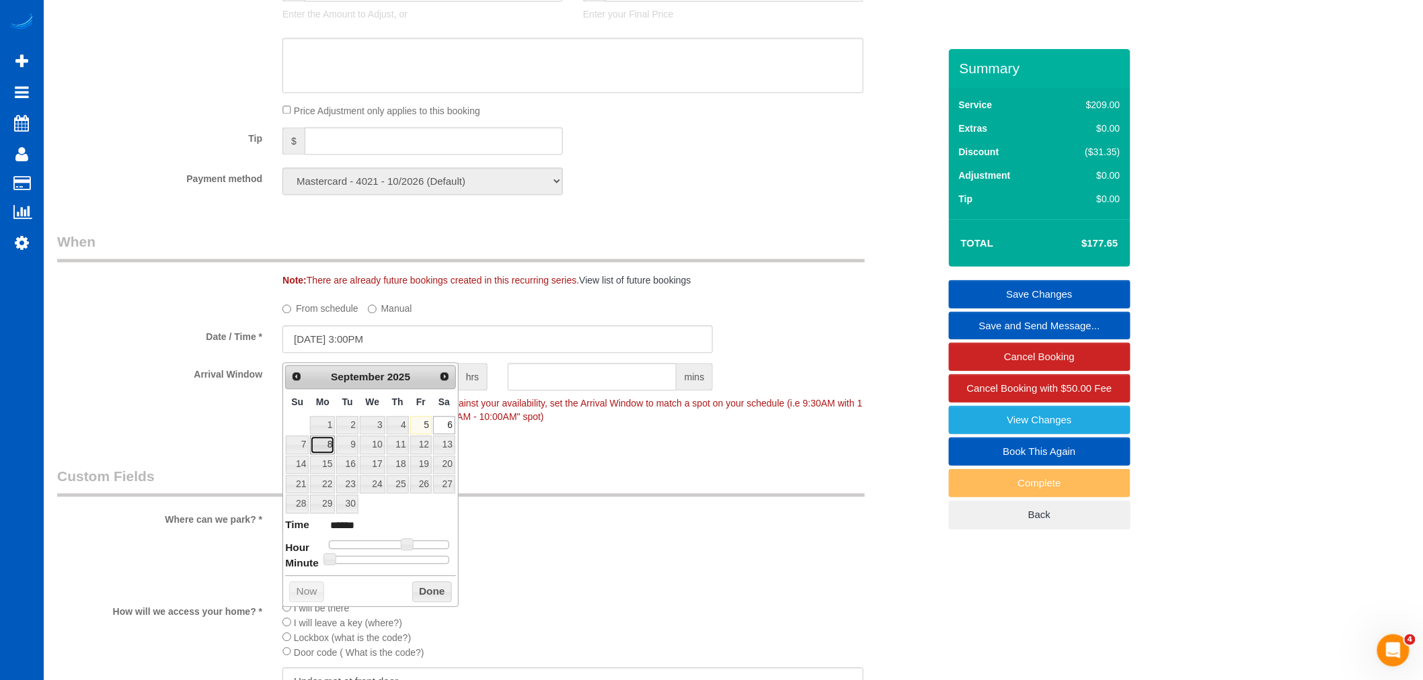
click at [317, 449] on link "8" at bounding box center [322, 445] width 25 height 18
type input "[DATE] 2:00PM"
type input "******"
click at [402, 547] on span at bounding box center [402, 545] width 12 height 12
click at [526, 532] on li "Driveway" at bounding box center [572, 530] width 581 height 15
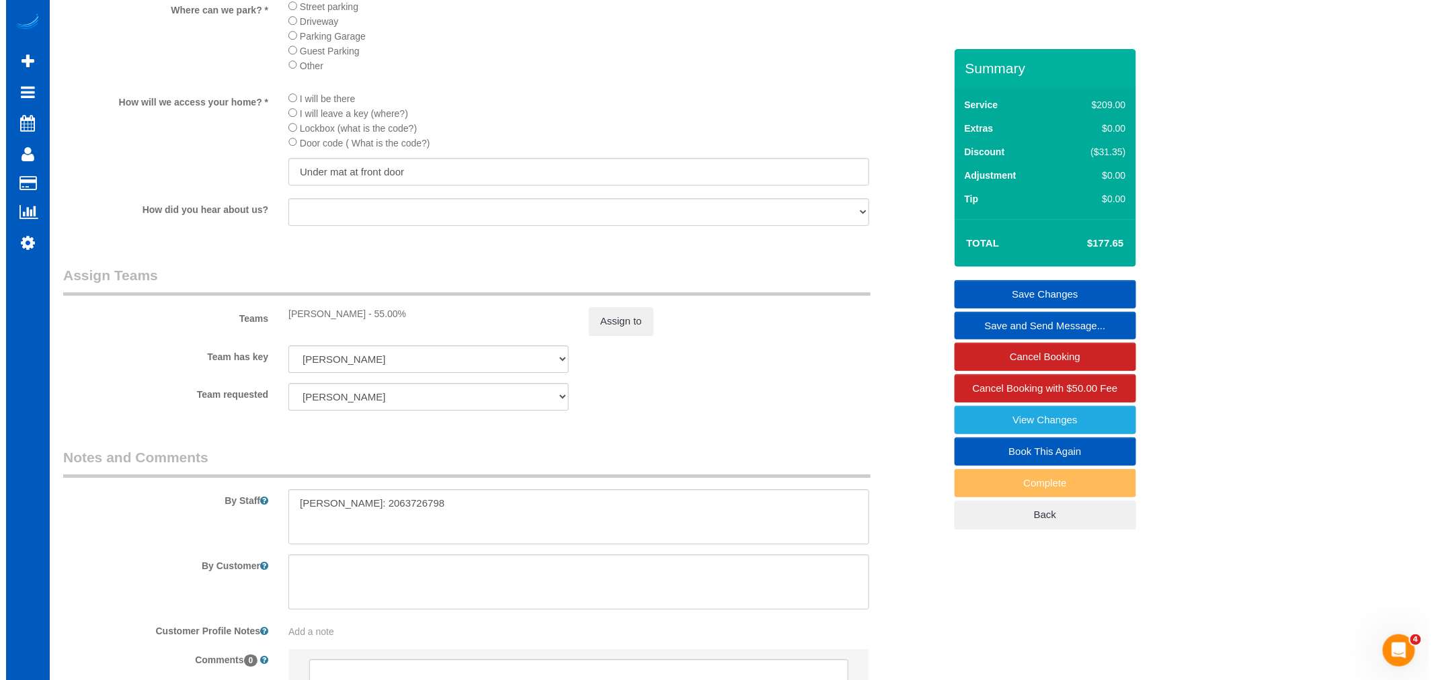
scroll to position [1643, 0]
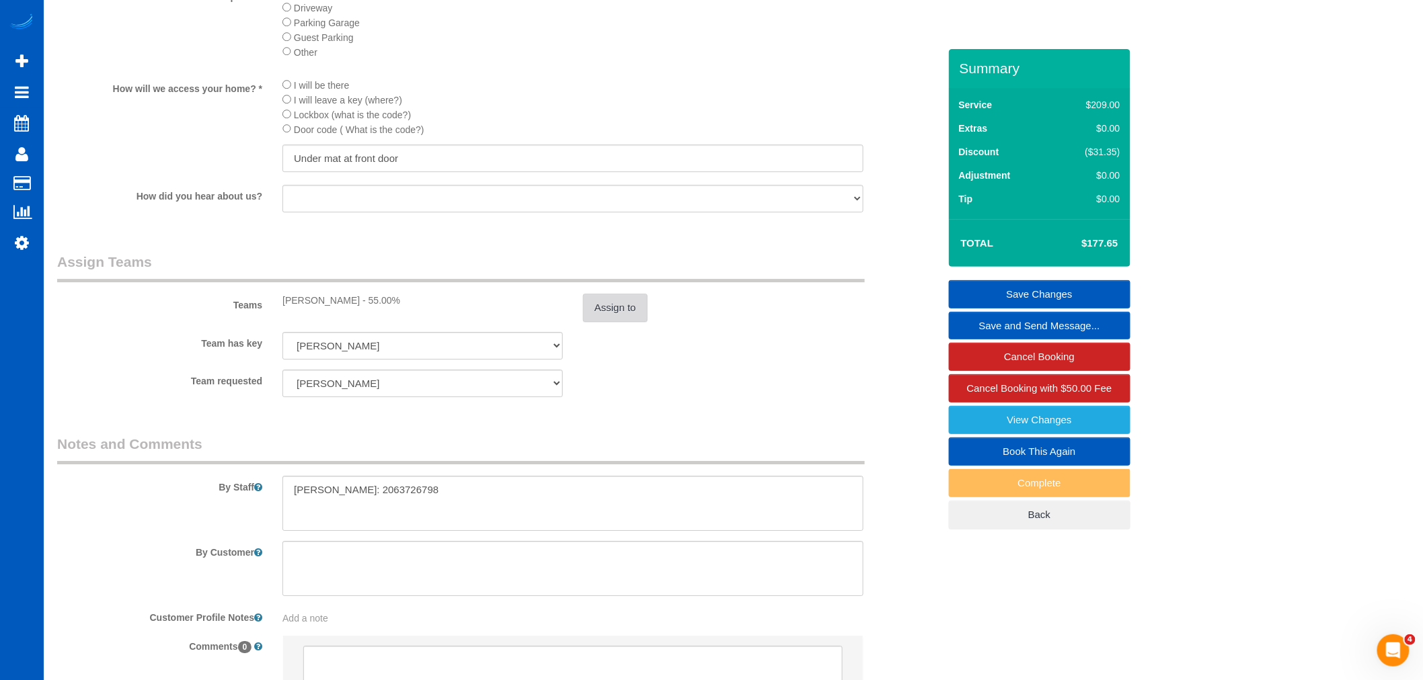
click at [610, 322] on button "Assign to" at bounding box center [615, 308] width 65 height 28
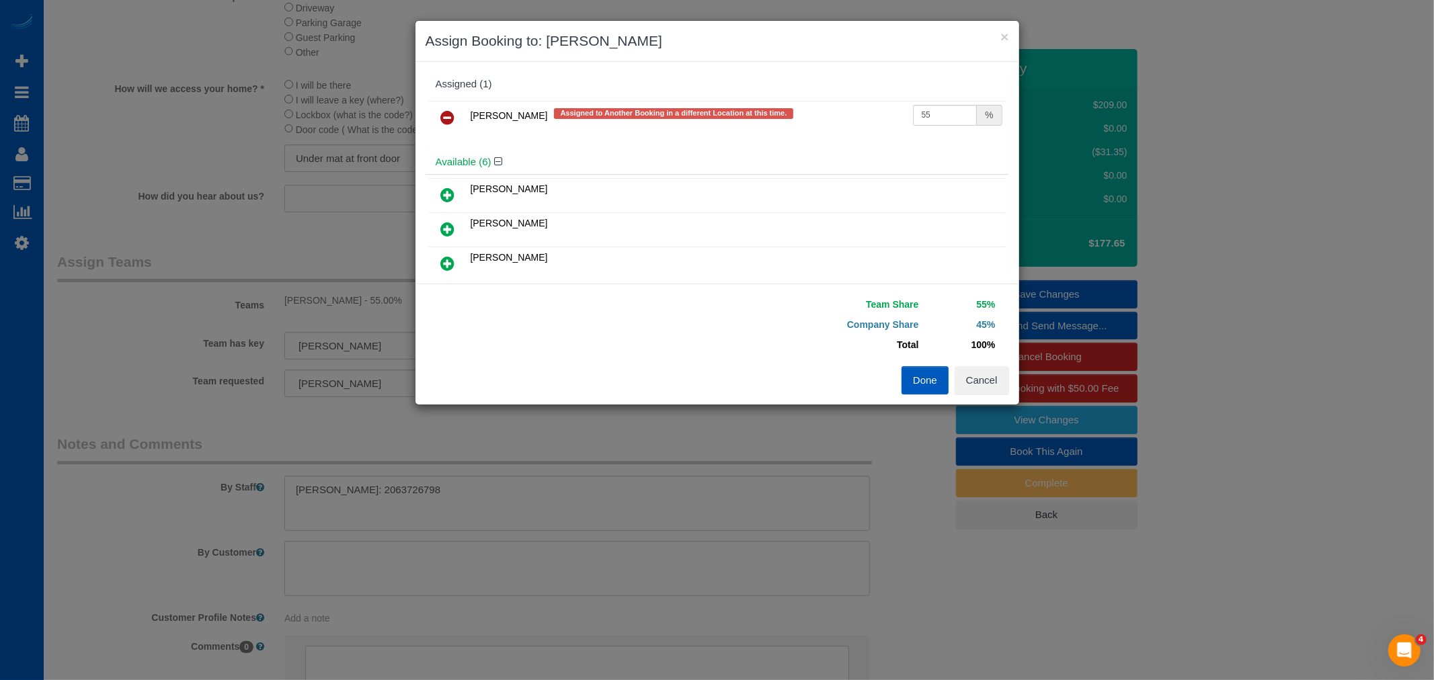
click at [440, 102] on td at bounding box center [448, 118] width 38 height 34
click at [436, 106] on link at bounding box center [448, 118] width 32 height 27
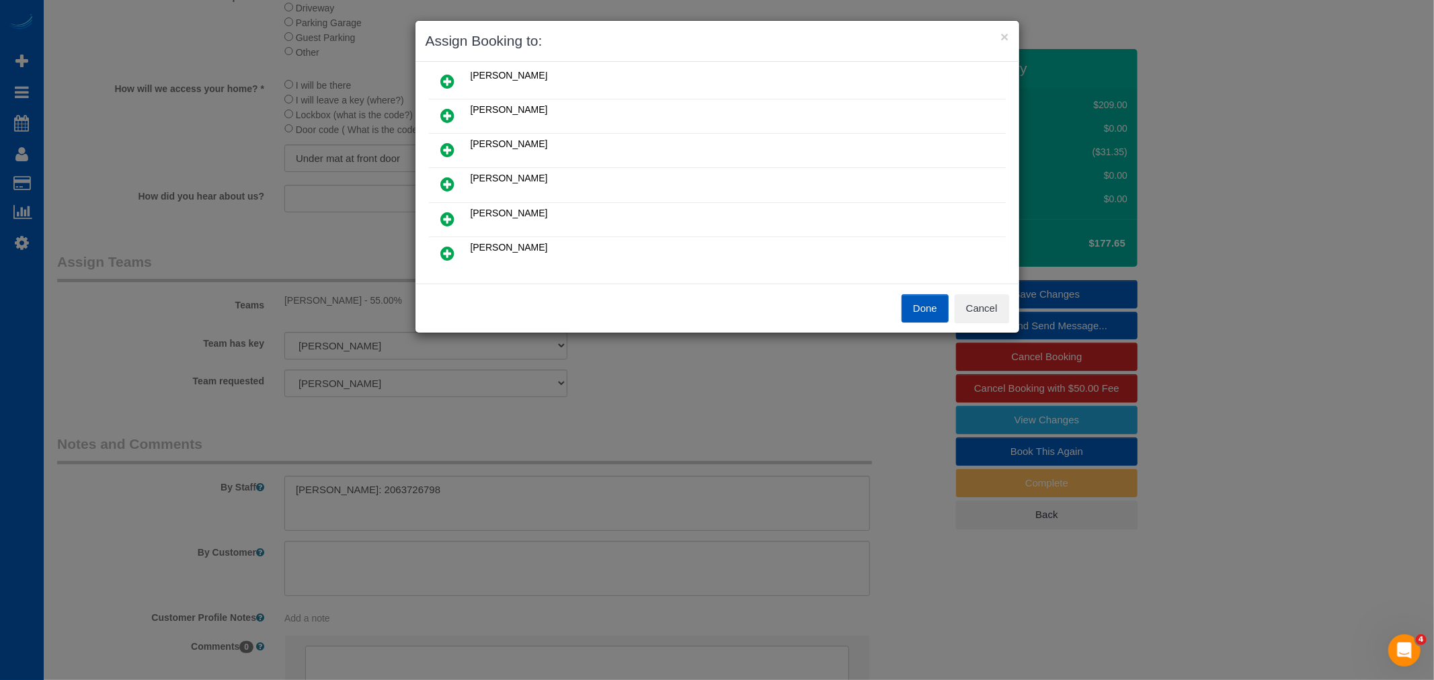
scroll to position [75, 0]
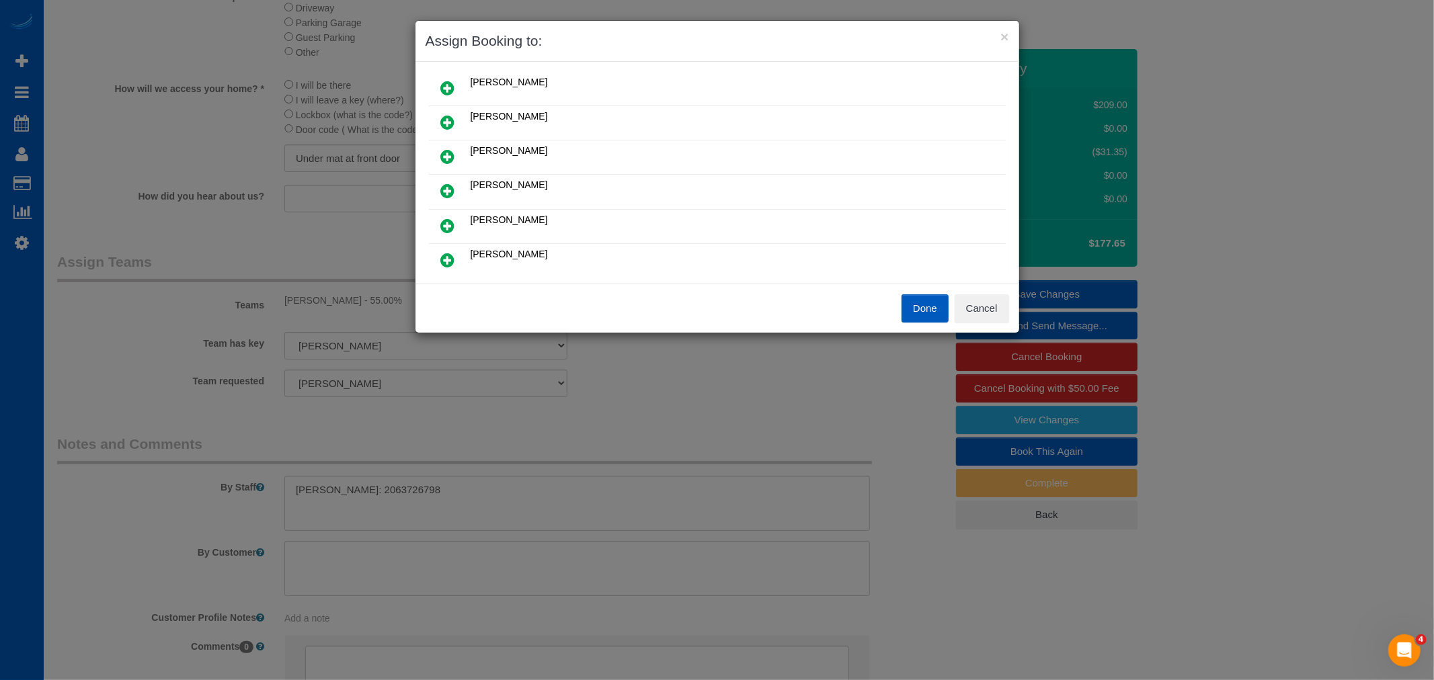
click at [444, 186] on icon at bounding box center [448, 191] width 14 height 16
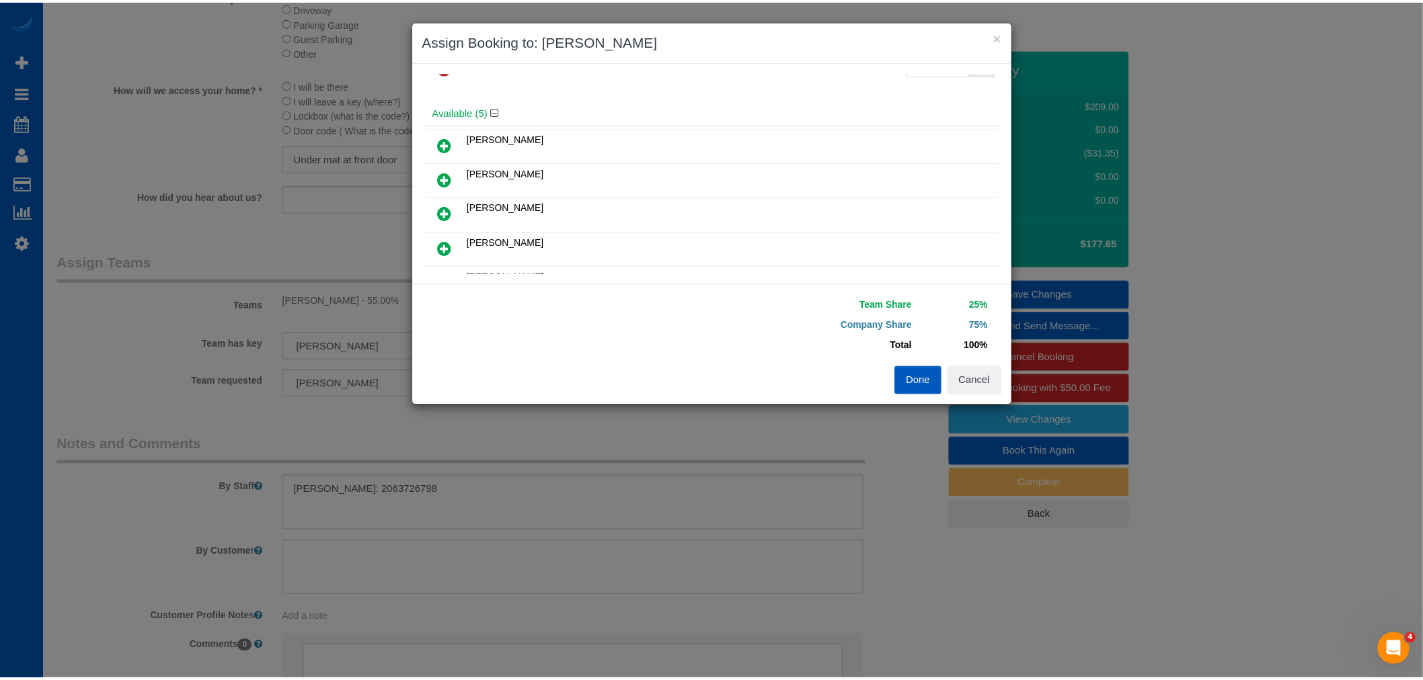
scroll to position [0, 0]
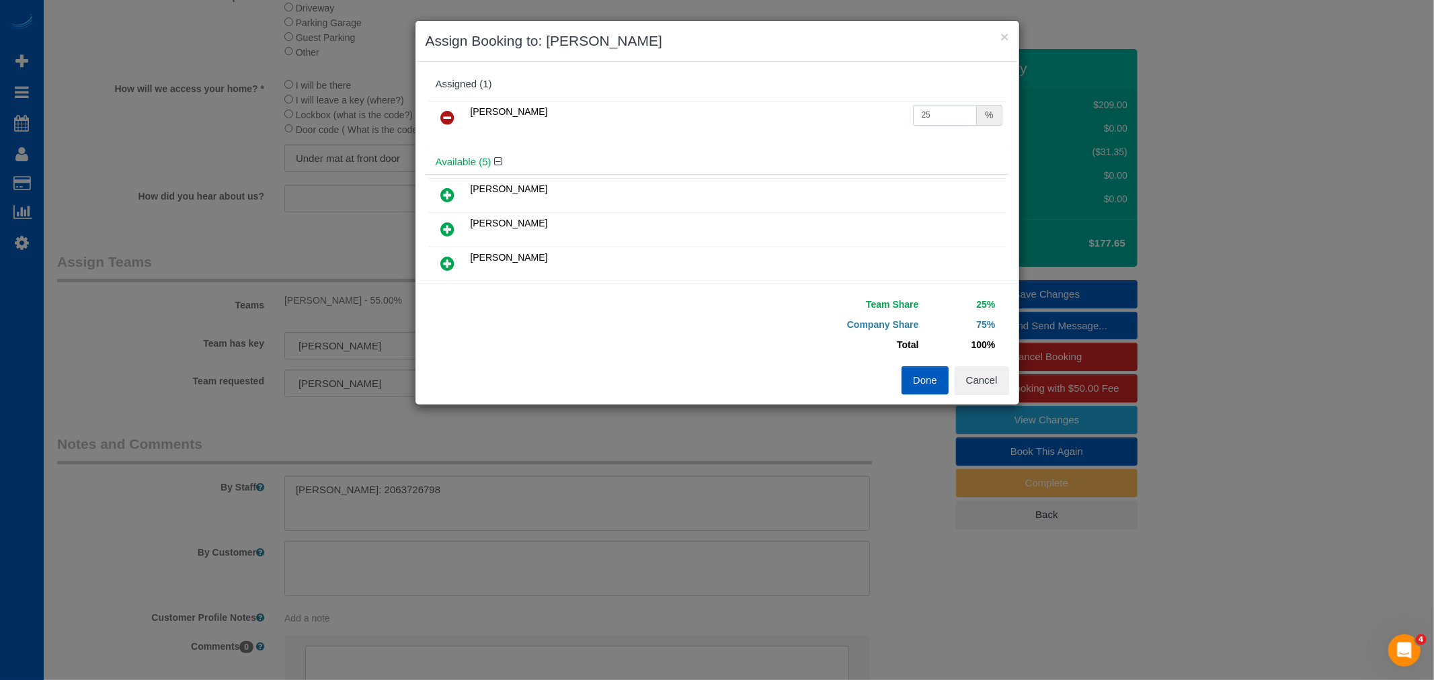
drag, startPoint x: 929, startPoint y: 114, endPoint x: 698, endPoint y: 113, distance: 231.3
click at [698, 113] on tr "[PERSON_NAME] 25 %" at bounding box center [717, 118] width 577 height 34
type input "55"
click at [924, 387] on button "Done" at bounding box center [925, 380] width 47 height 28
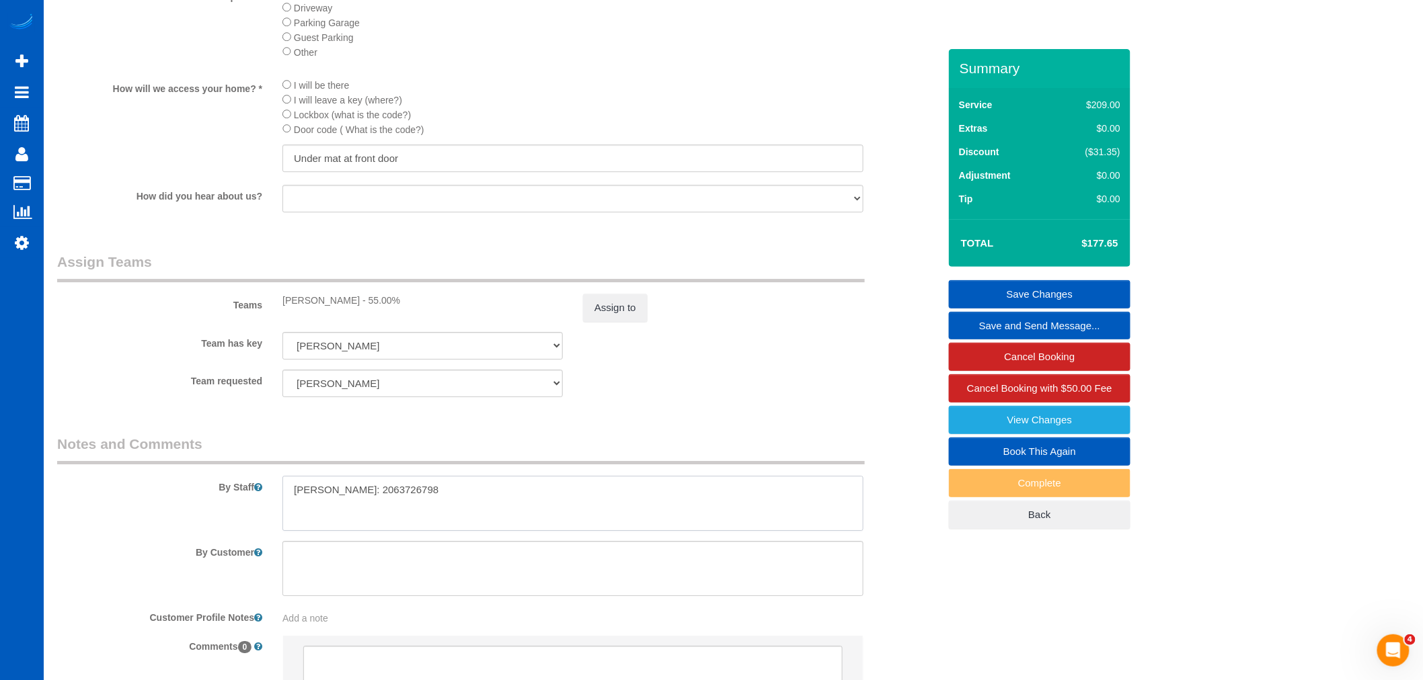
click at [429, 519] on textarea at bounding box center [572, 503] width 581 height 55
drag, startPoint x: 434, startPoint y: 518, endPoint x: 135, endPoint y: 513, distance: 299.2
click at [135, 513] on div "By Staff" at bounding box center [498, 482] width 902 height 97
click at [303, 507] on textarea at bounding box center [572, 503] width 581 height 55
click at [594, 522] on textarea at bounding box center [572, 503] width 581 height 55
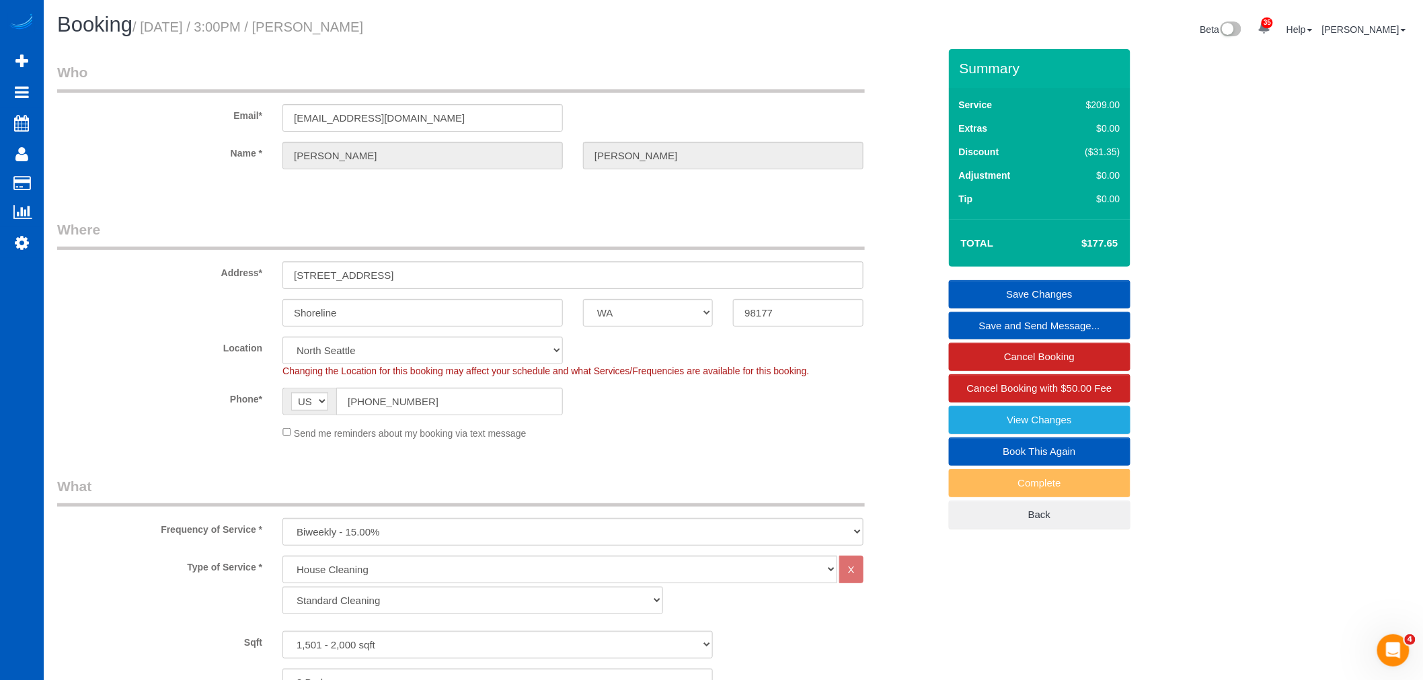
type textarea "Please start with bedroom, then bathroom and then office. Do everything else af…"
click at [1043, 294] on link "Save Changes" at bounding box center [1040, 294] width 182 height 28
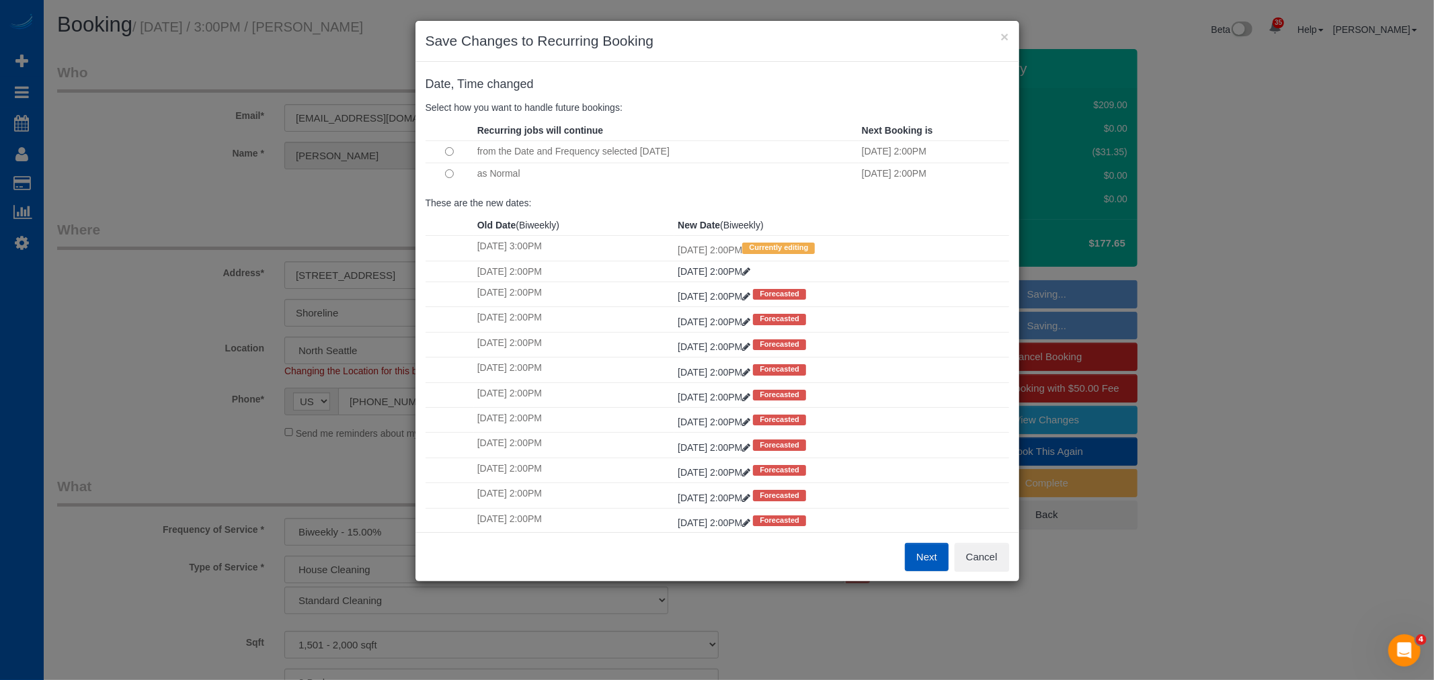
click at [924, 558] on button "Next" at bounding box center [927, 557] width 44 height 28
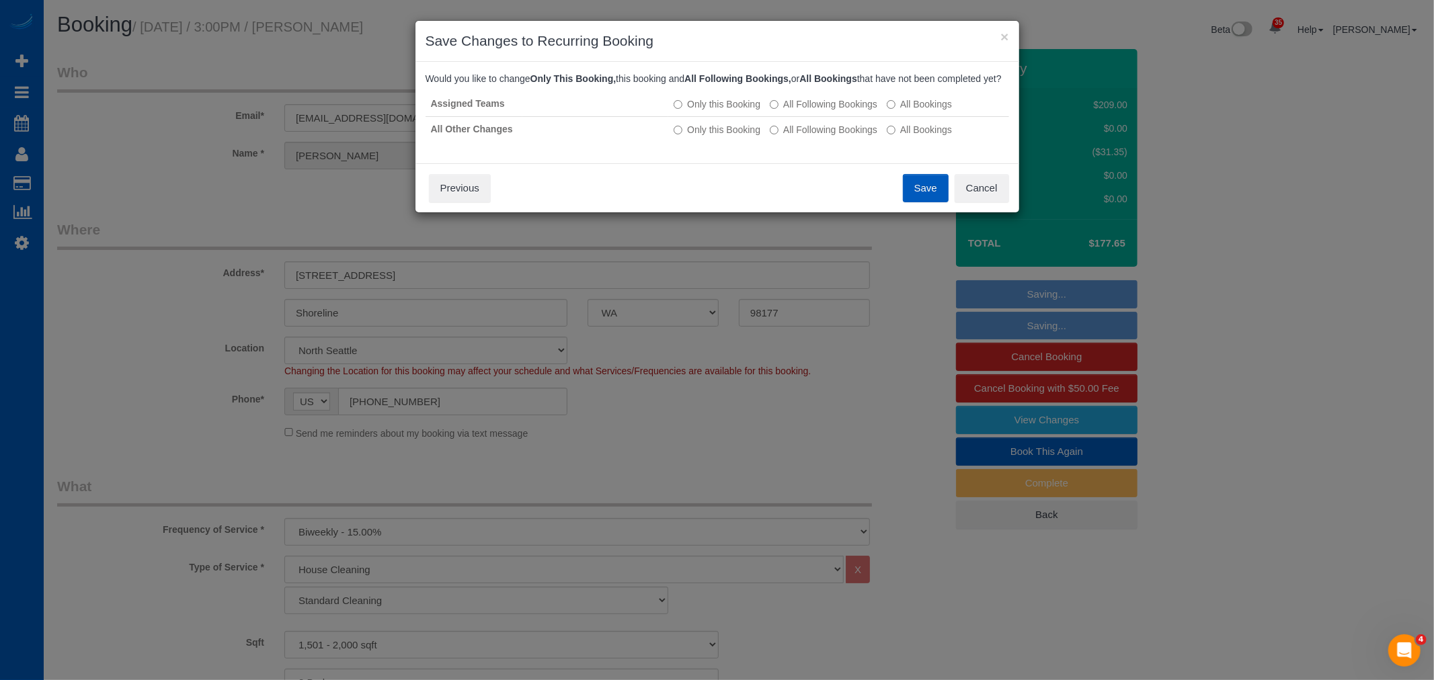
click at [932, 202] on button "Save" at bounding box center [926, 188] width 46 height 28
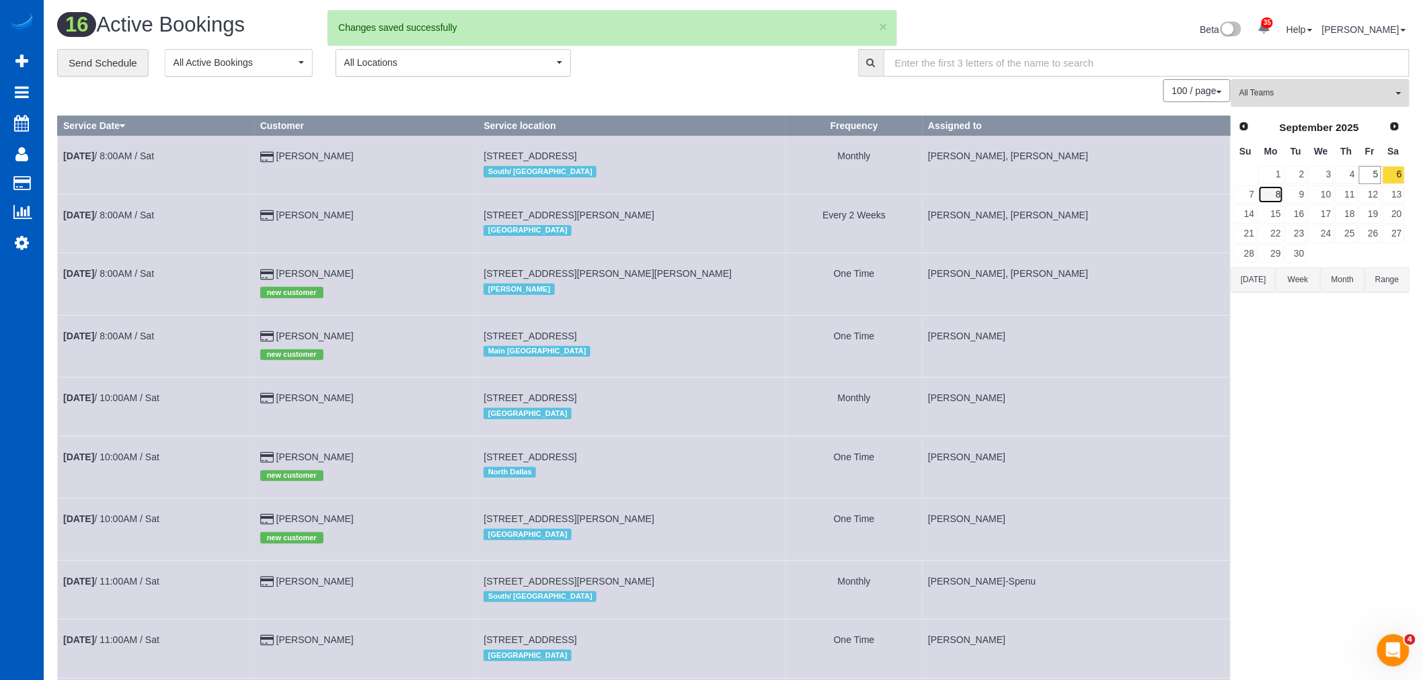
click at [1267, 195] on link "8" at bounding box center [1270, 195] width 25 height 18
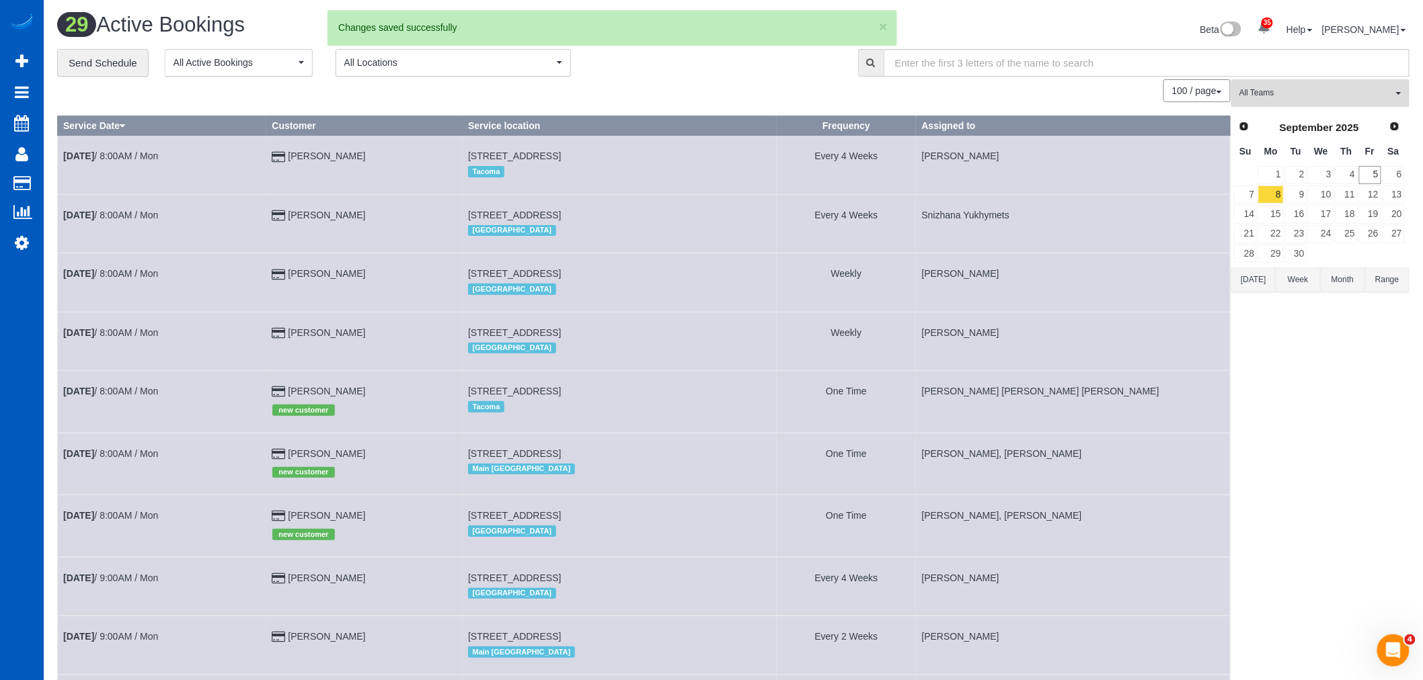
click at [1275, 95] on span "All Teams" at bounding box center [1315, 92] width 153 height 11
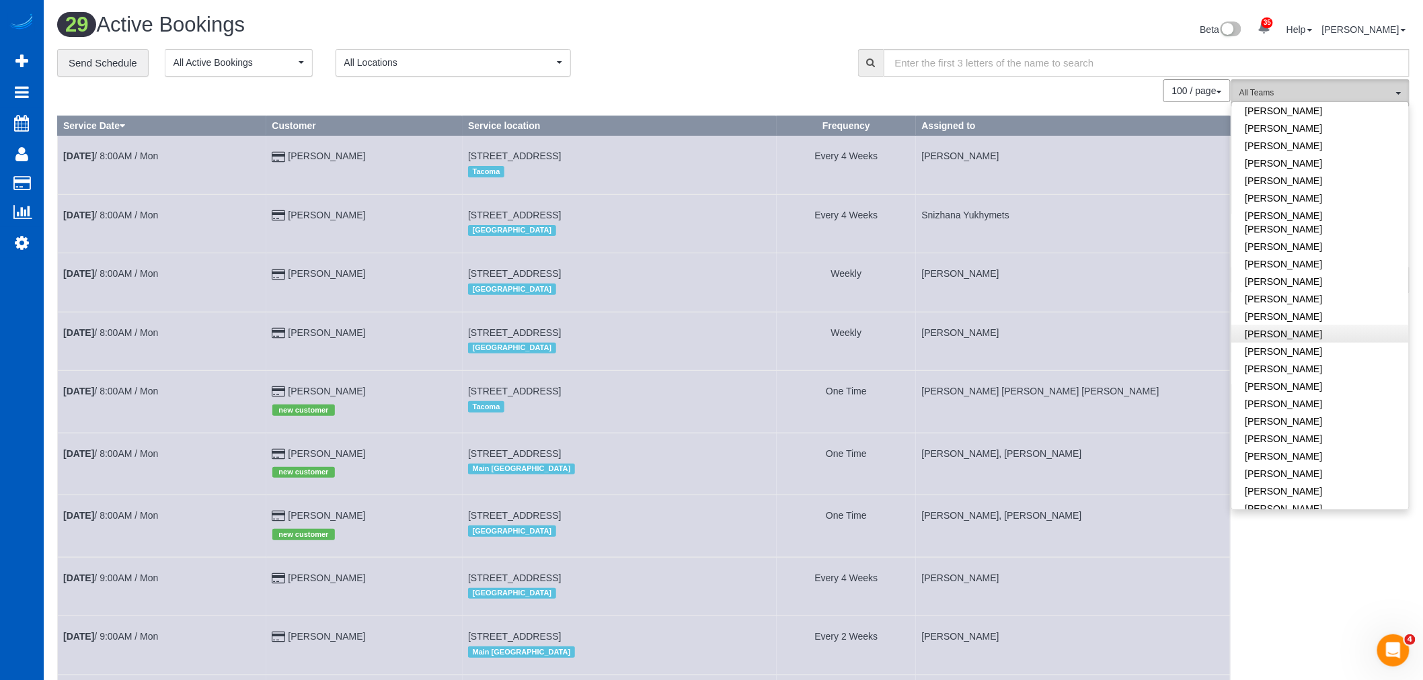
scroll to position [597, 0]
click at [1319, 265] on link "[PERSON_NAME]" at bounding box center [1320, 273] width 177 height 17
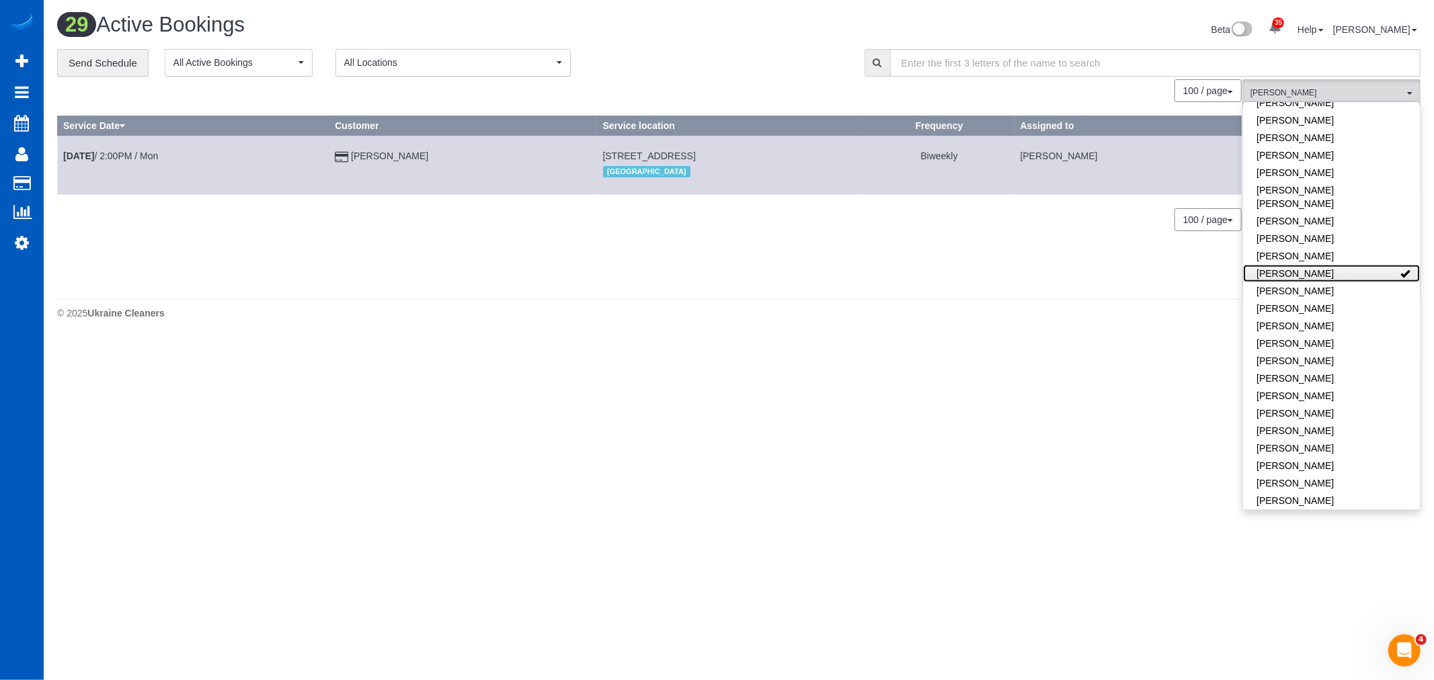
click at [1319, 265] on link "[PERSON_NAME]" at bounding box center [1331, 273] width 177 height 17
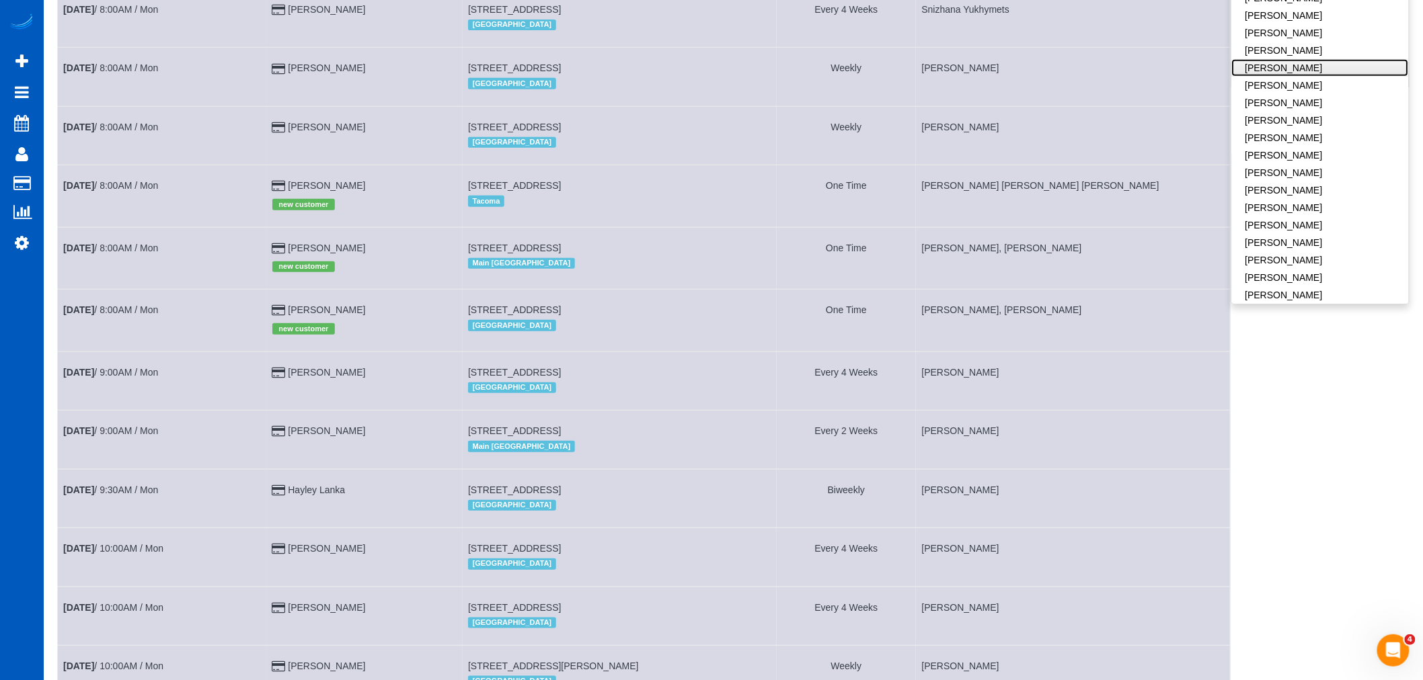
scroll to position [0, 0]
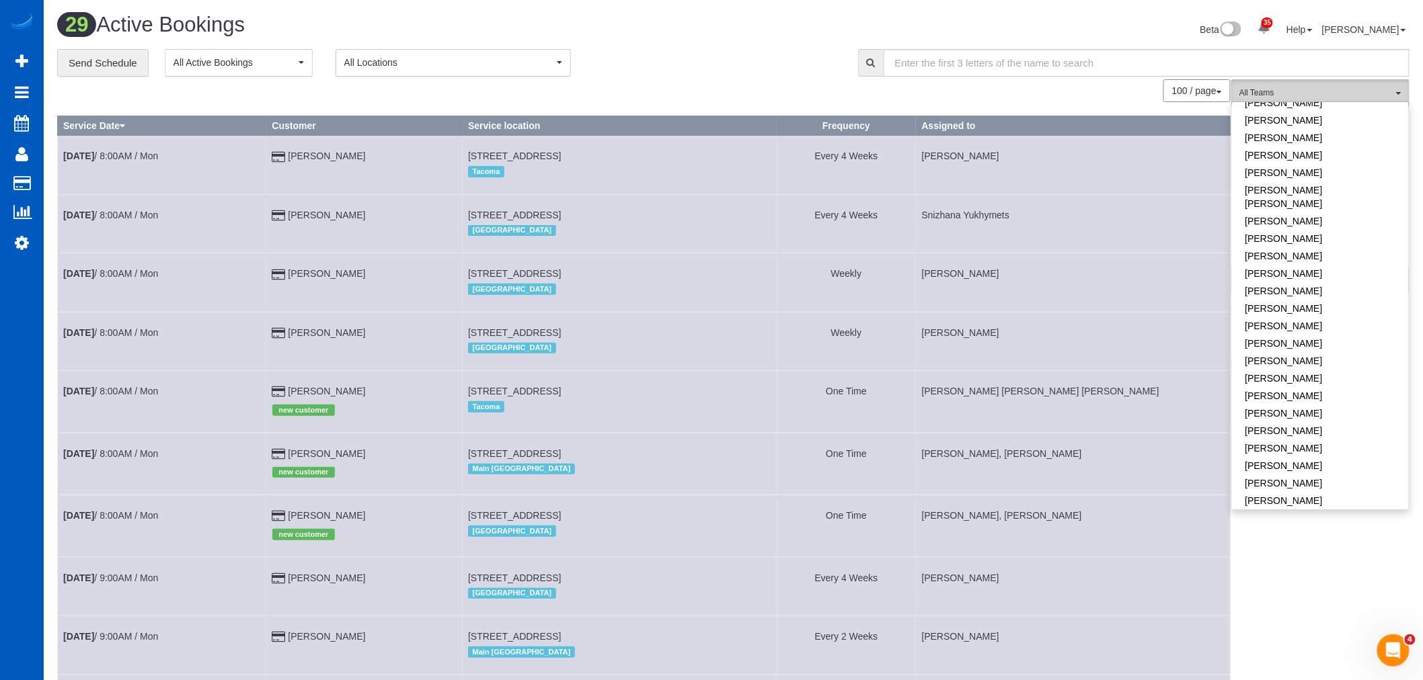
click at [1345, 95] on span "All Teams" at bounding box center [1315, 92] width 153 height 11
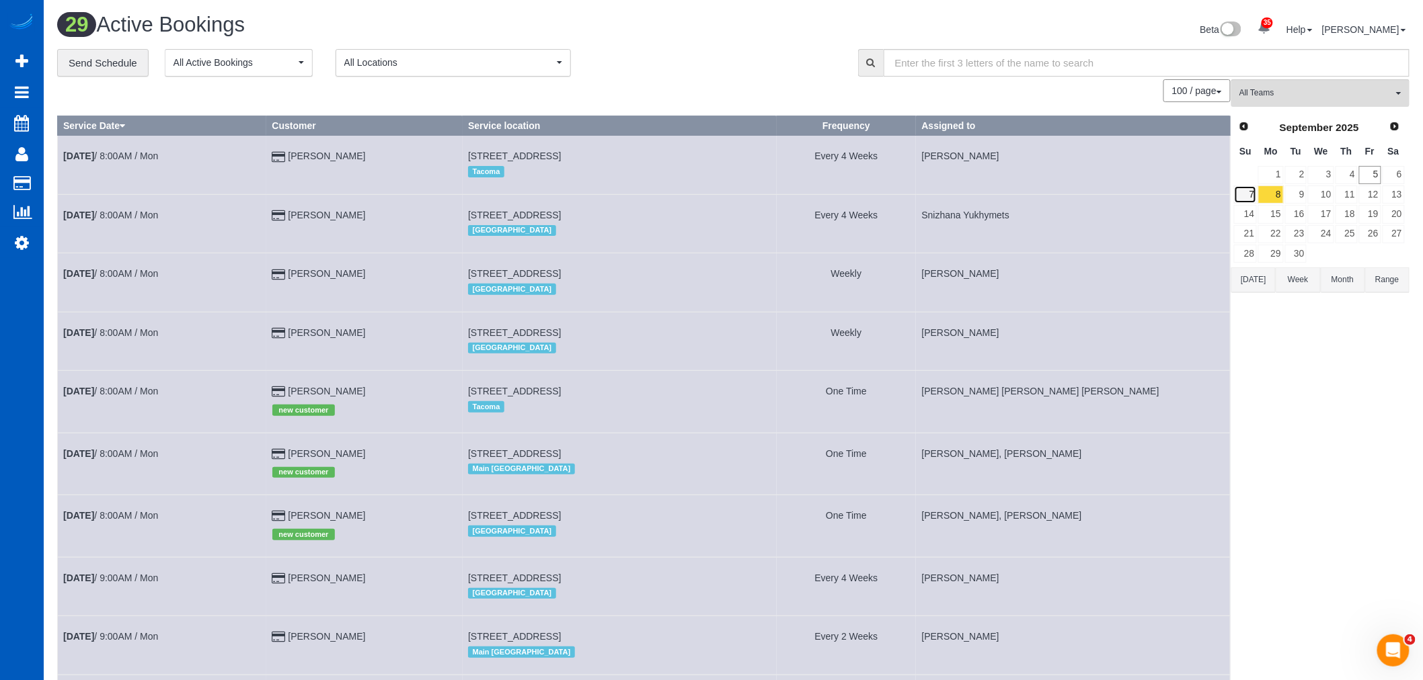
click at [1244, 198] on link "7" at bounding box center [1245, 195] width 23 height 18
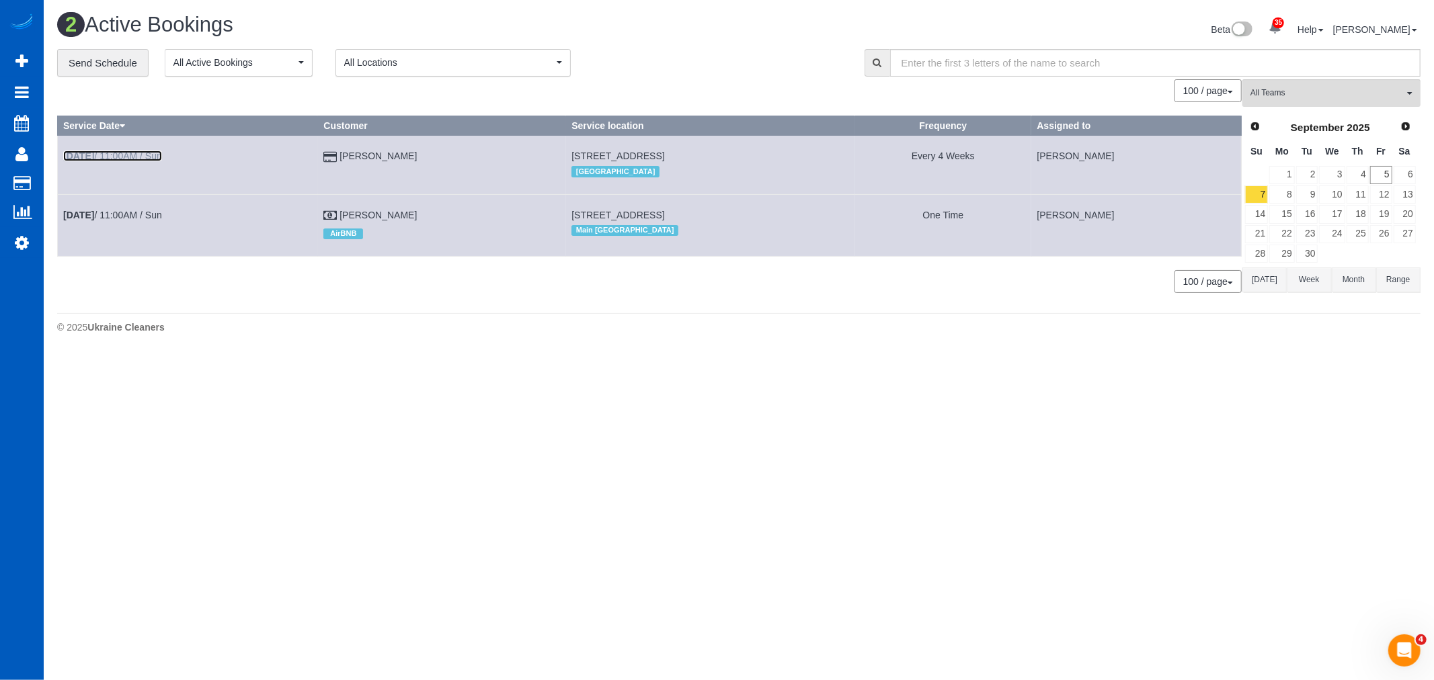
click at [108, 157] on link "[DATE] 11:00AM / Sun" at bounding box center [112, 156] width 99 height 11
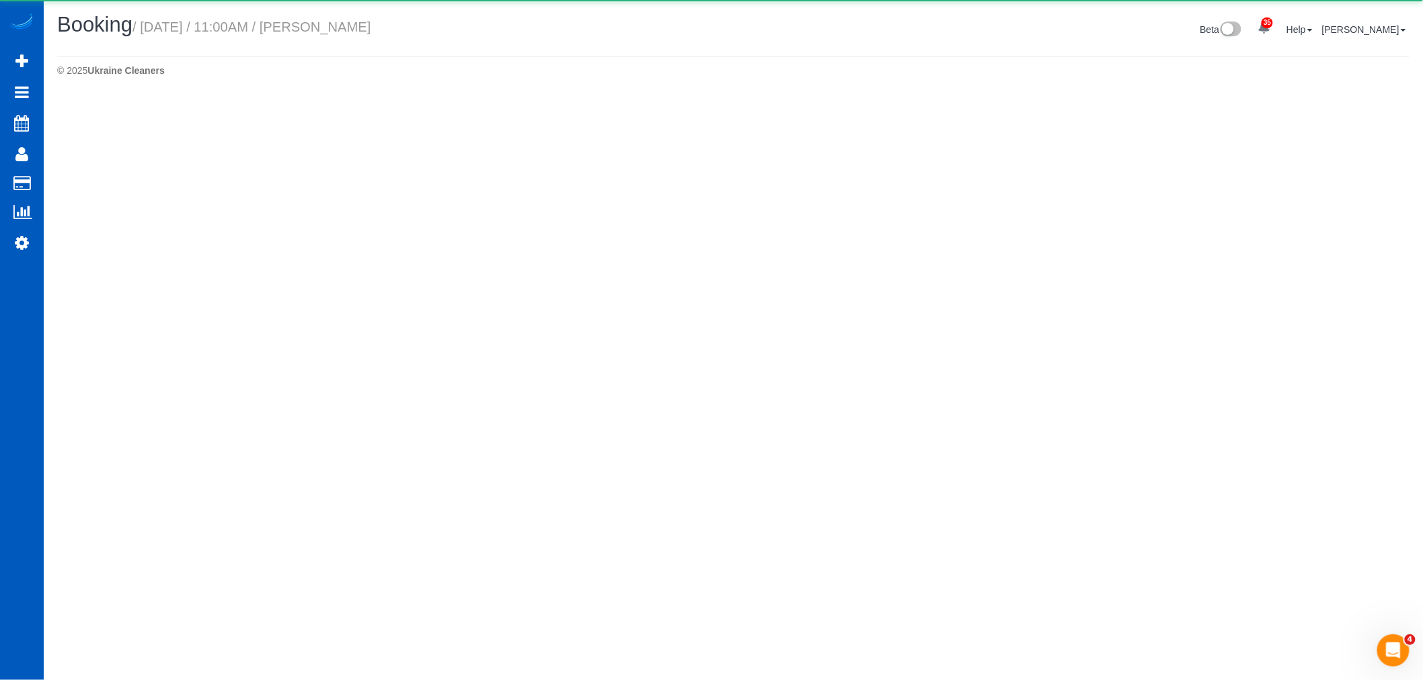
select select "WA"
select select "string:fspay-aa38296c-4ac1-4f14-9f03-1d2a3081b7f5"
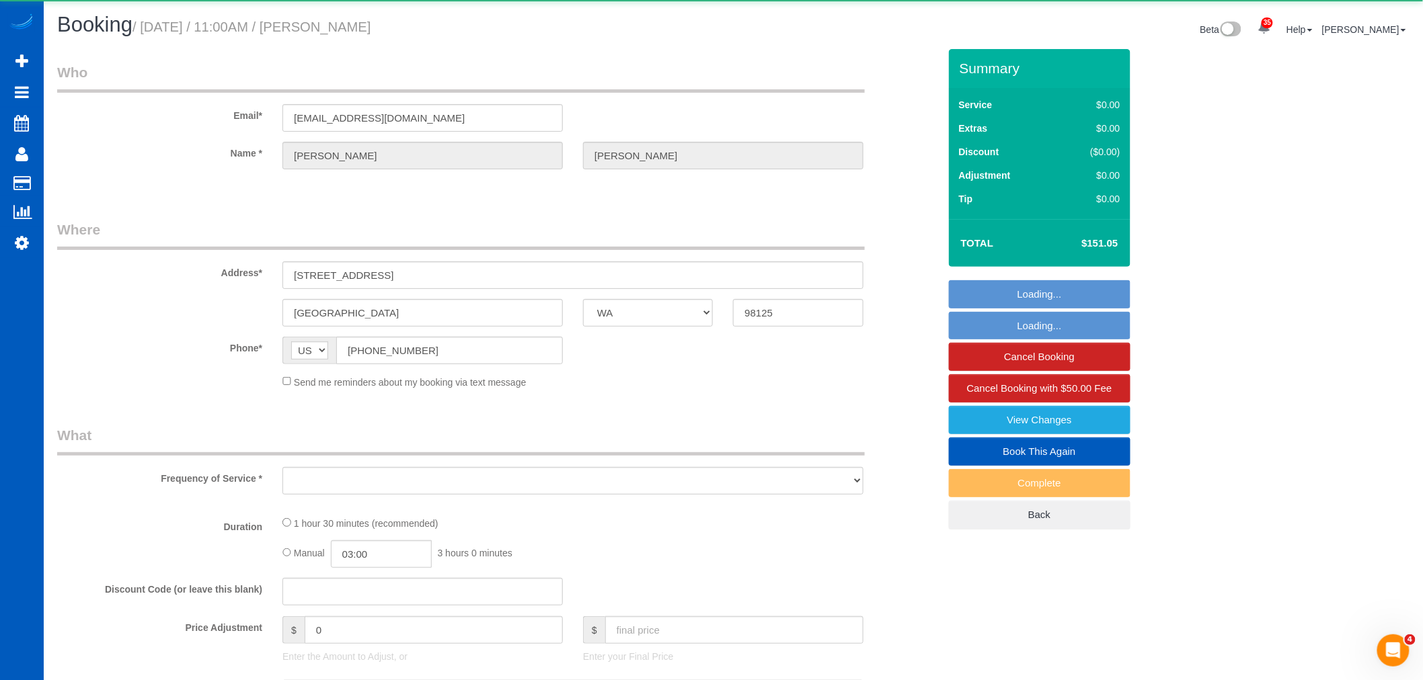
select select "object:33149"
select select "199"
select select "2"
select select "number:67"
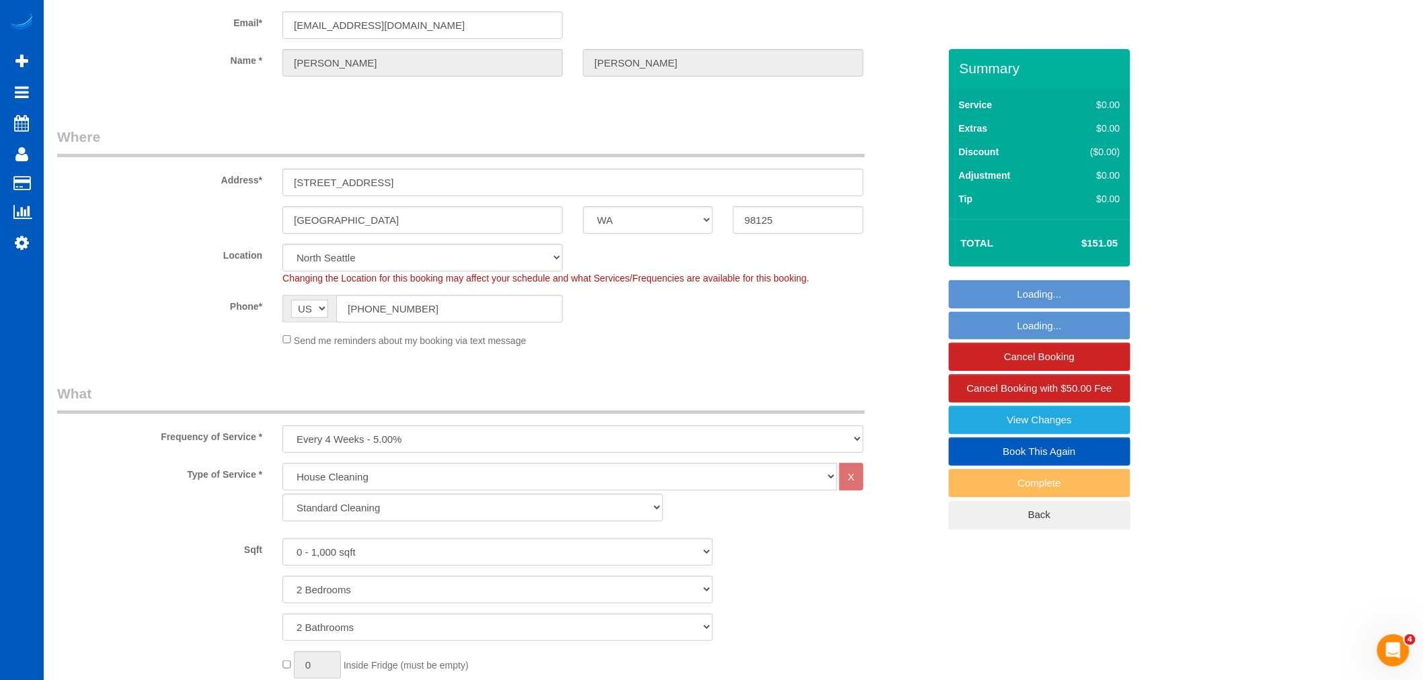
scroll to position [299, 0]
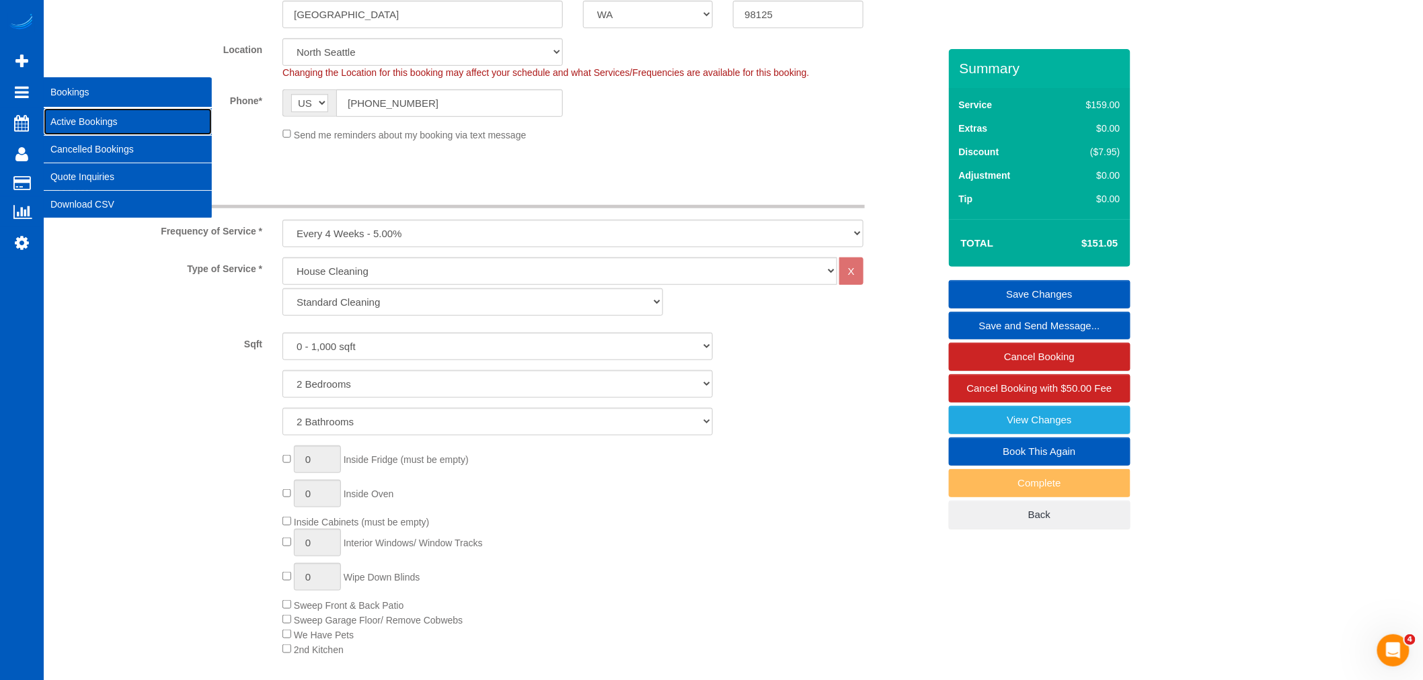
click at [118, 130] on link "Active Bookings" at bounding box center [128, 121] width 168 height 27
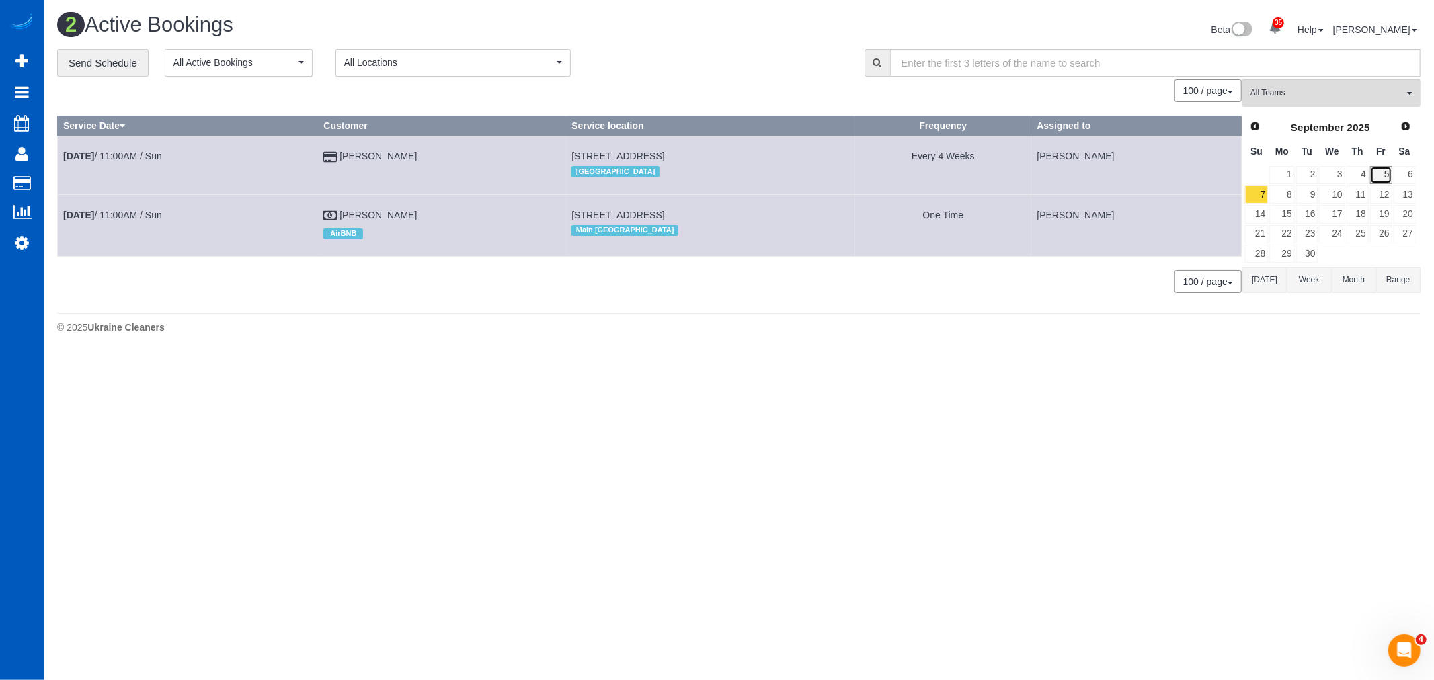
click at [1387, 175] on link "5" at bounding box center [1381, 175] width 22 height 18
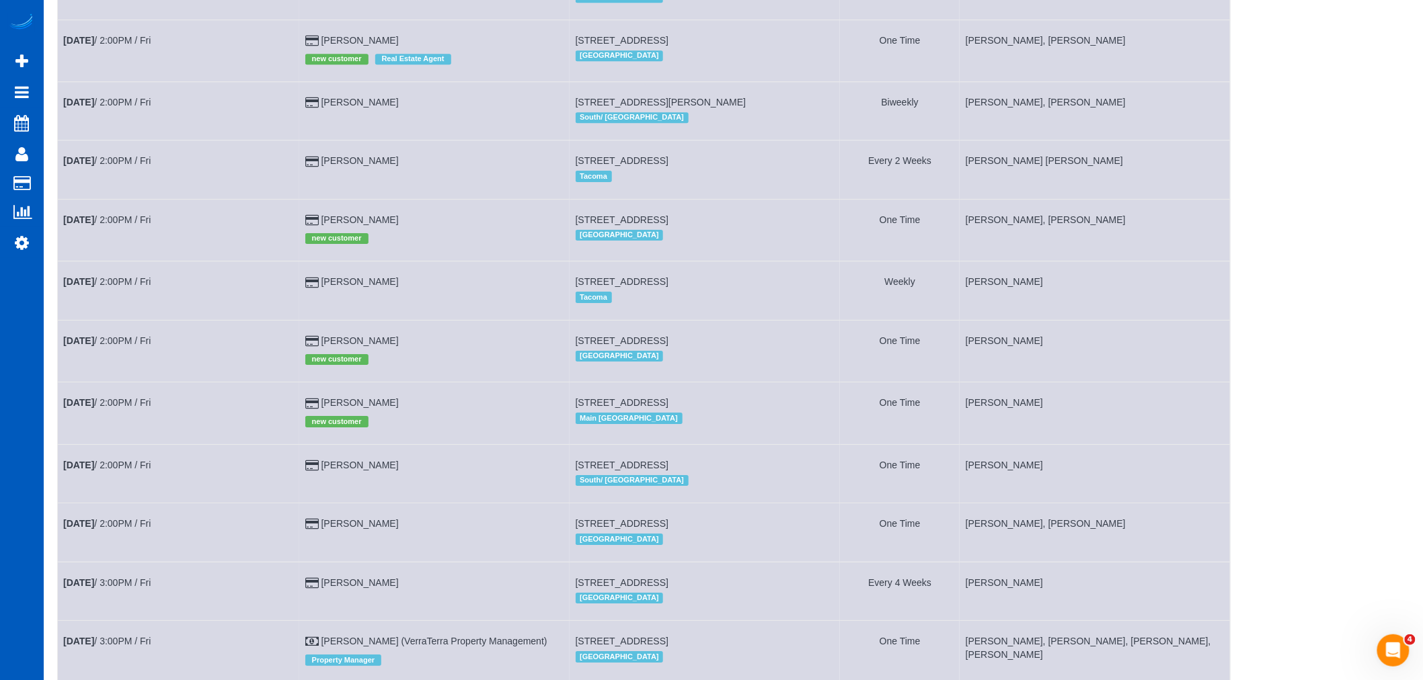
scroll to position [1712, 0]
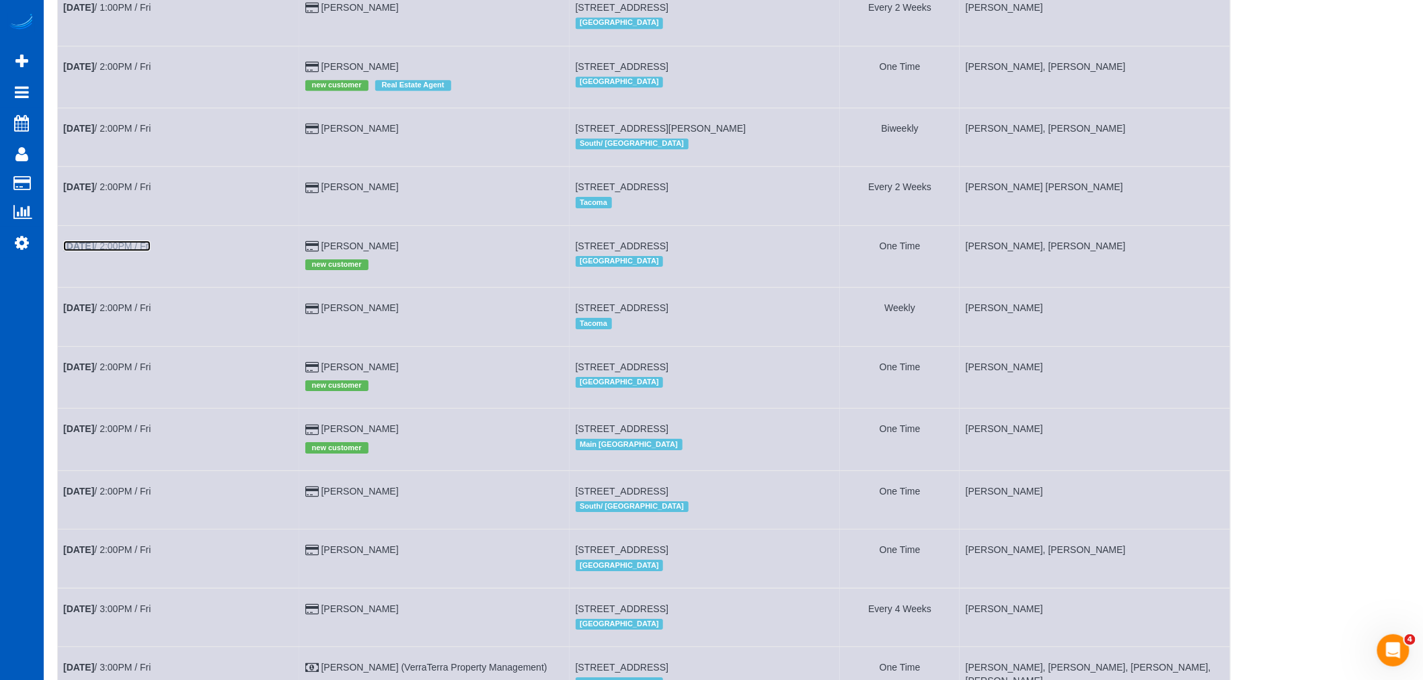
click at [91, 251] on b "[DATE]" at bounding box center [78, 246] width 31 height 11
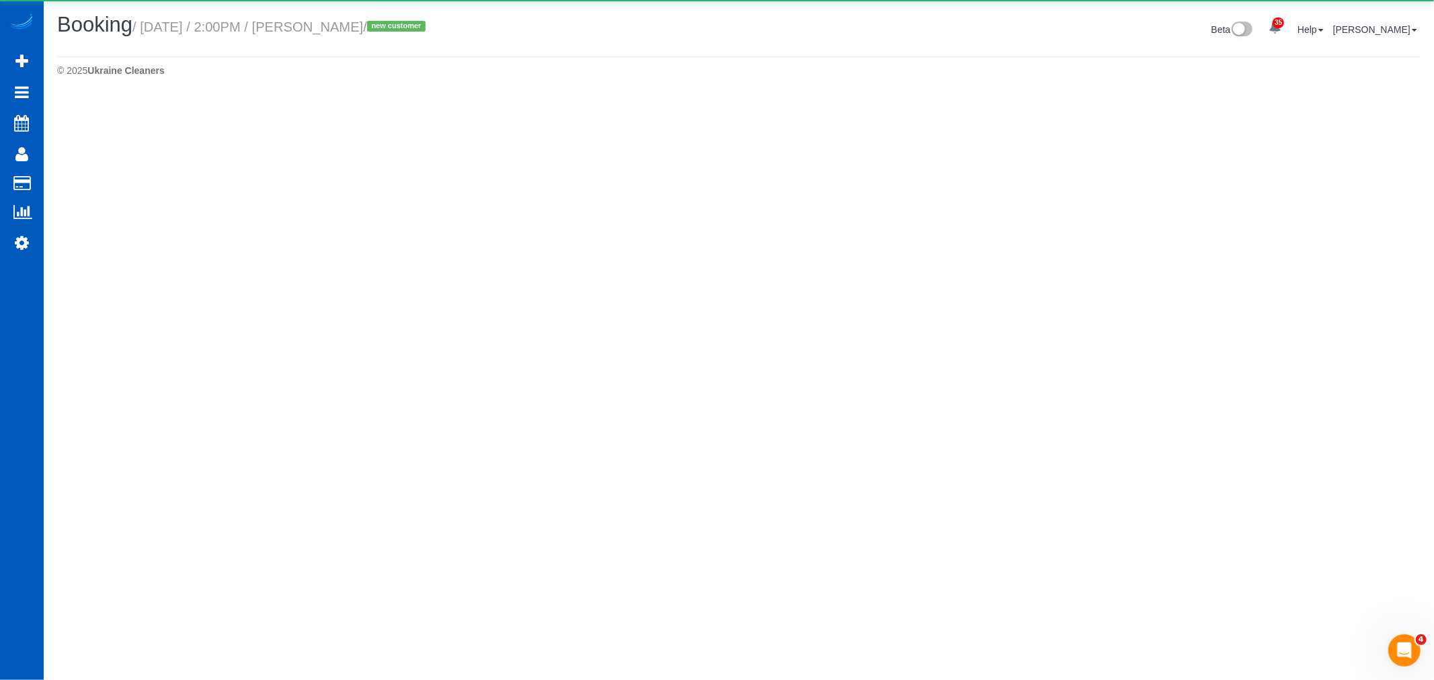
select select "WA"
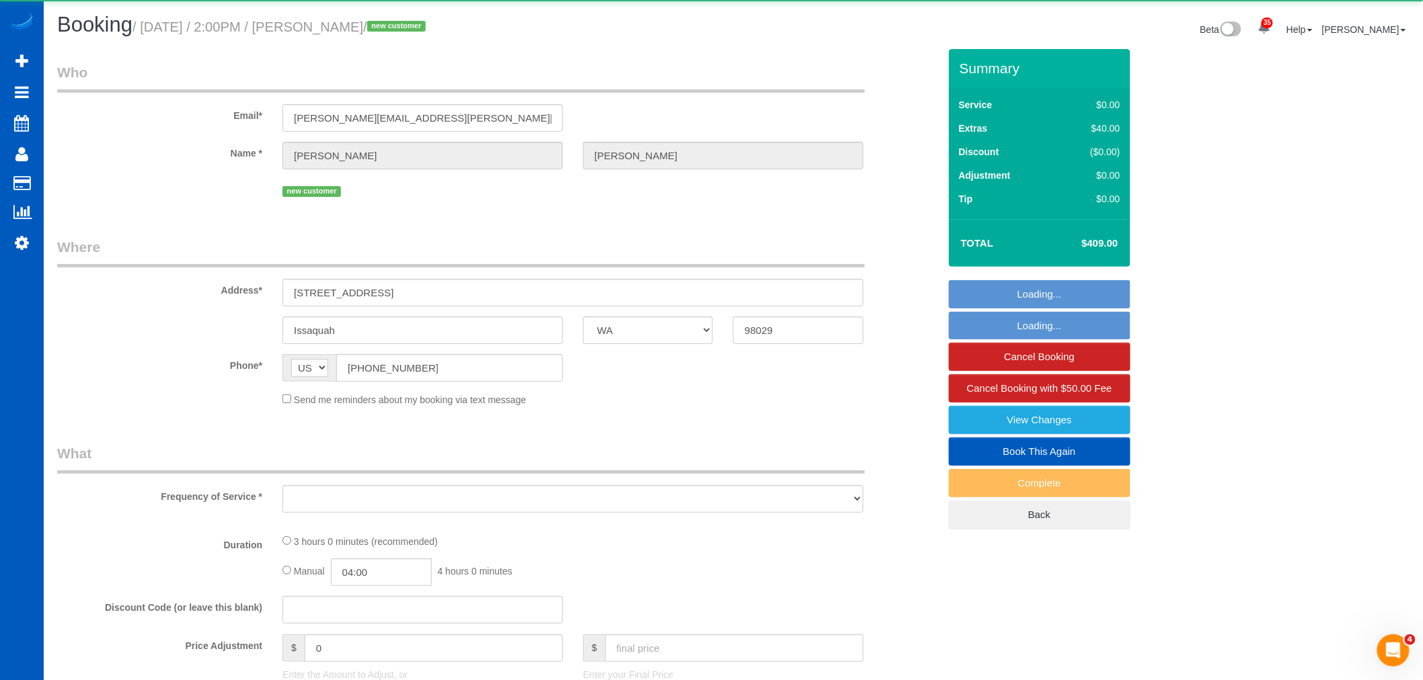
select select "object:35035"
select select "string:fspay-95358335-b769-4e95-867a-e6cae823df40"
select select "199"
select select "2001"
select select "4"
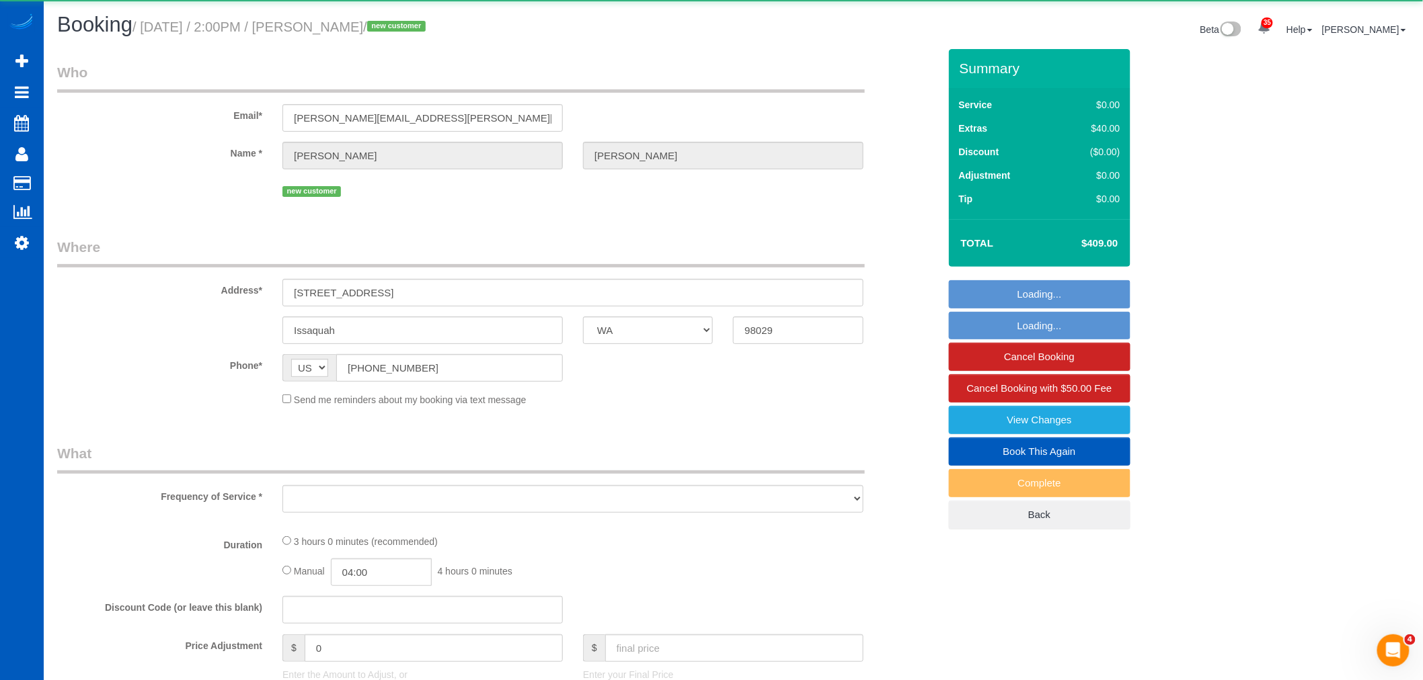
select select "3"
select select "spot141"
select select "number:8"
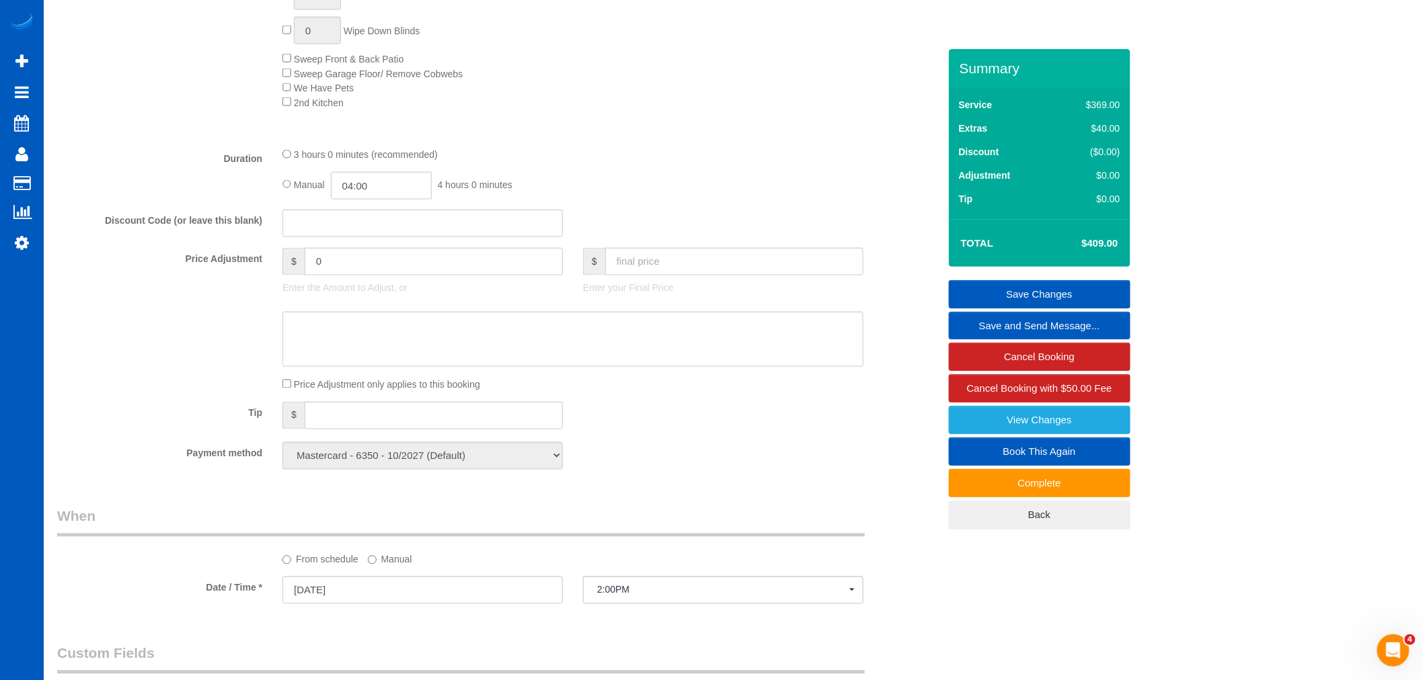
scroll to position [896, 0]
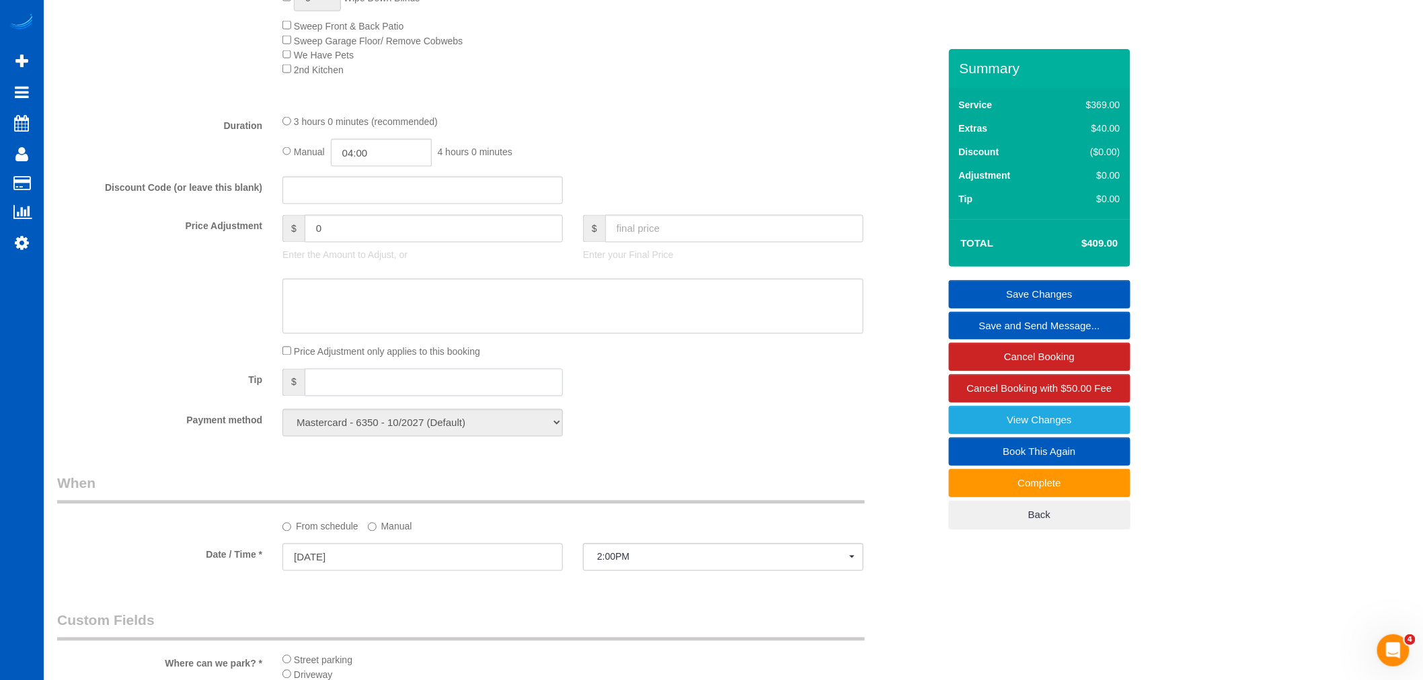
click at [323, 394] on input "text" at bounding box center [434, 383] width 258 height 28
type input "100"
click at [827, 431] on div "Payment method Mastercard - 6350 - 10/2027 (Default) Add Credit Card ──────────…" at bounding box center [498, 423] width 902 height 28
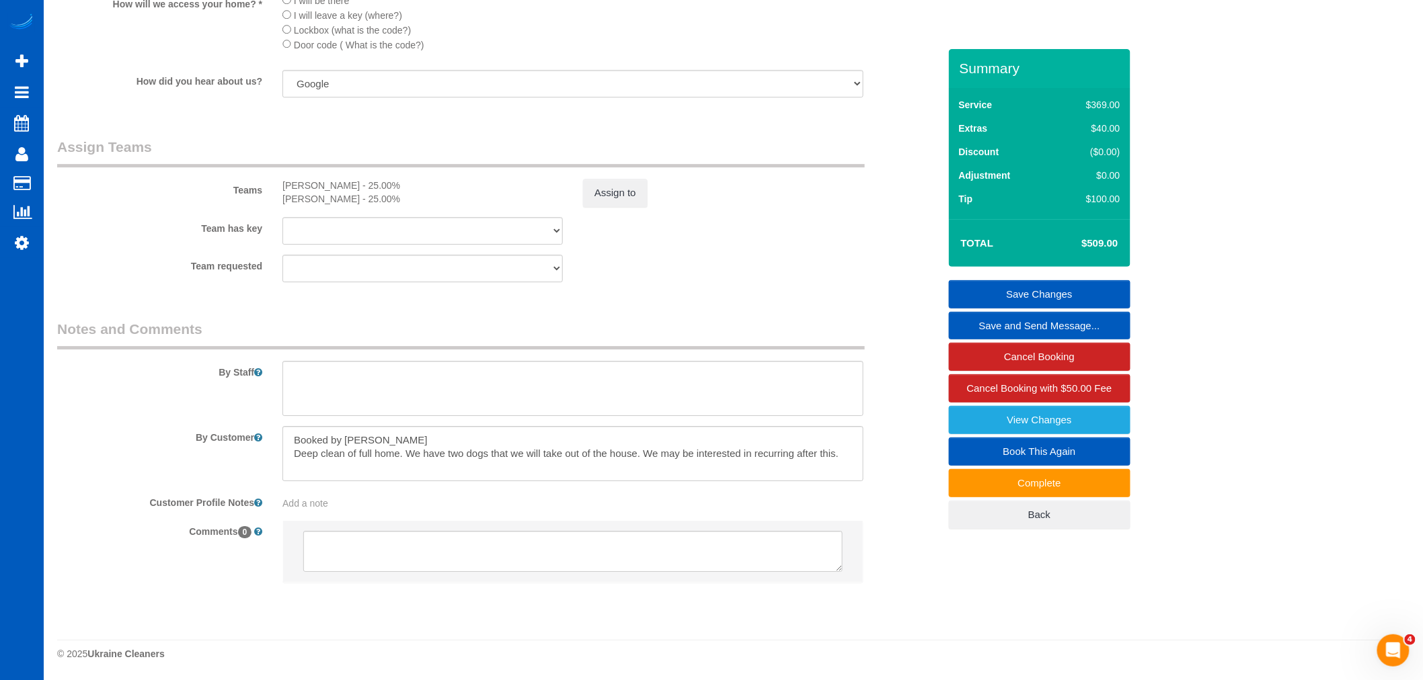
scroll to position [1669, 0]
click at [839, 449] on textarea at bounding box center [572, 453] width 581 height 55
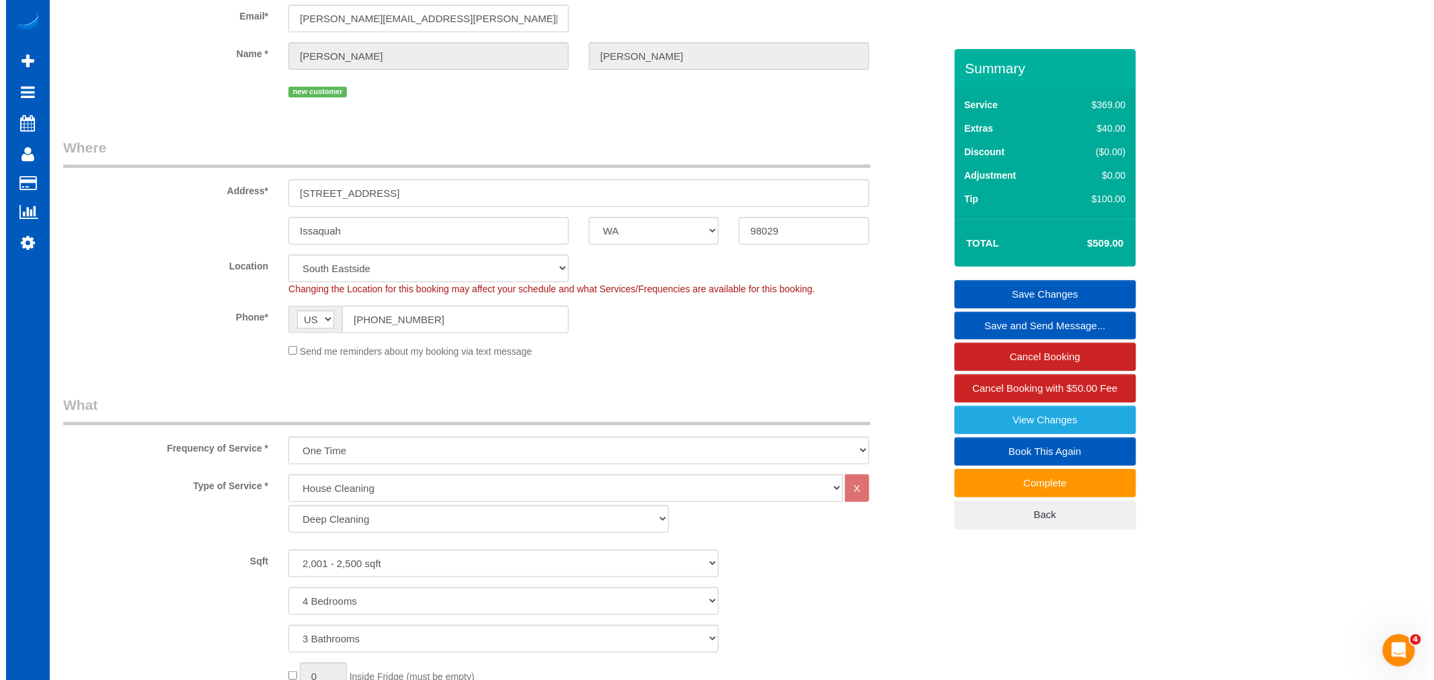
scroll to position [0, 0]
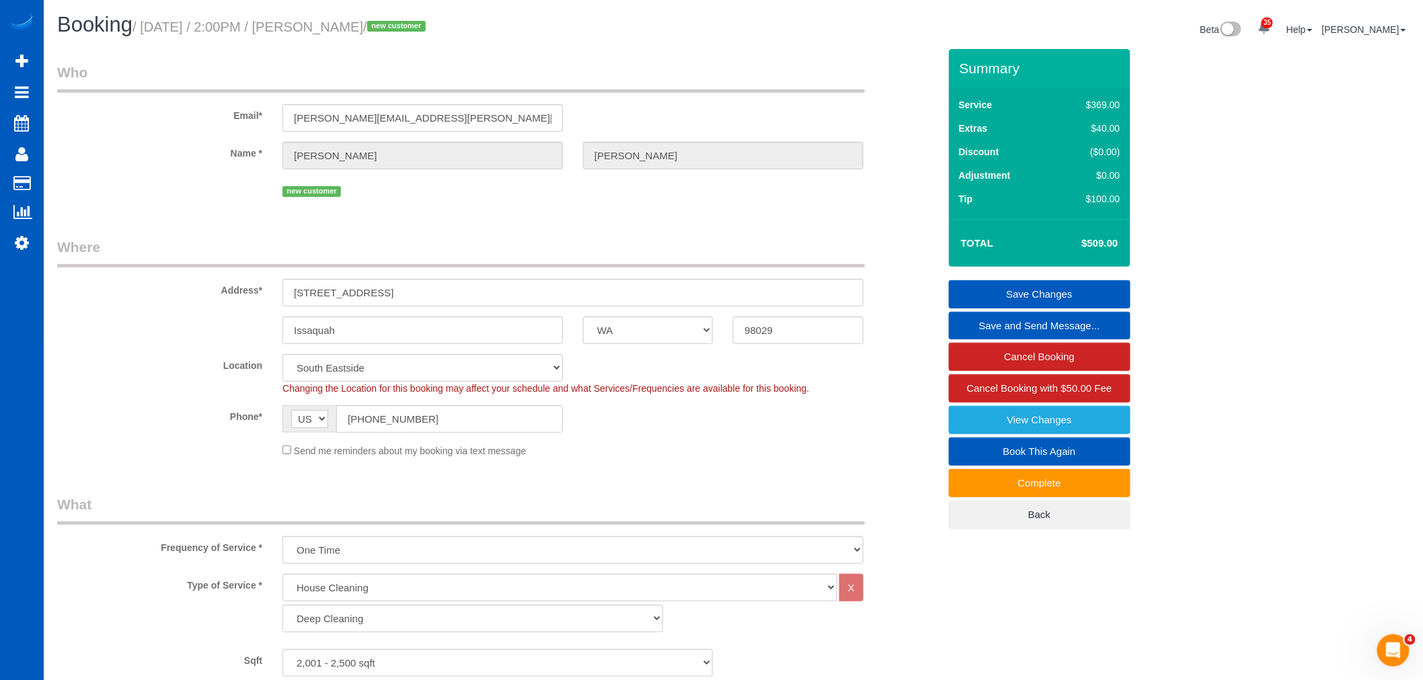
click at [1058, 293] on link "Save Changes" at bounding box center [1040, 294] width 182 height 28
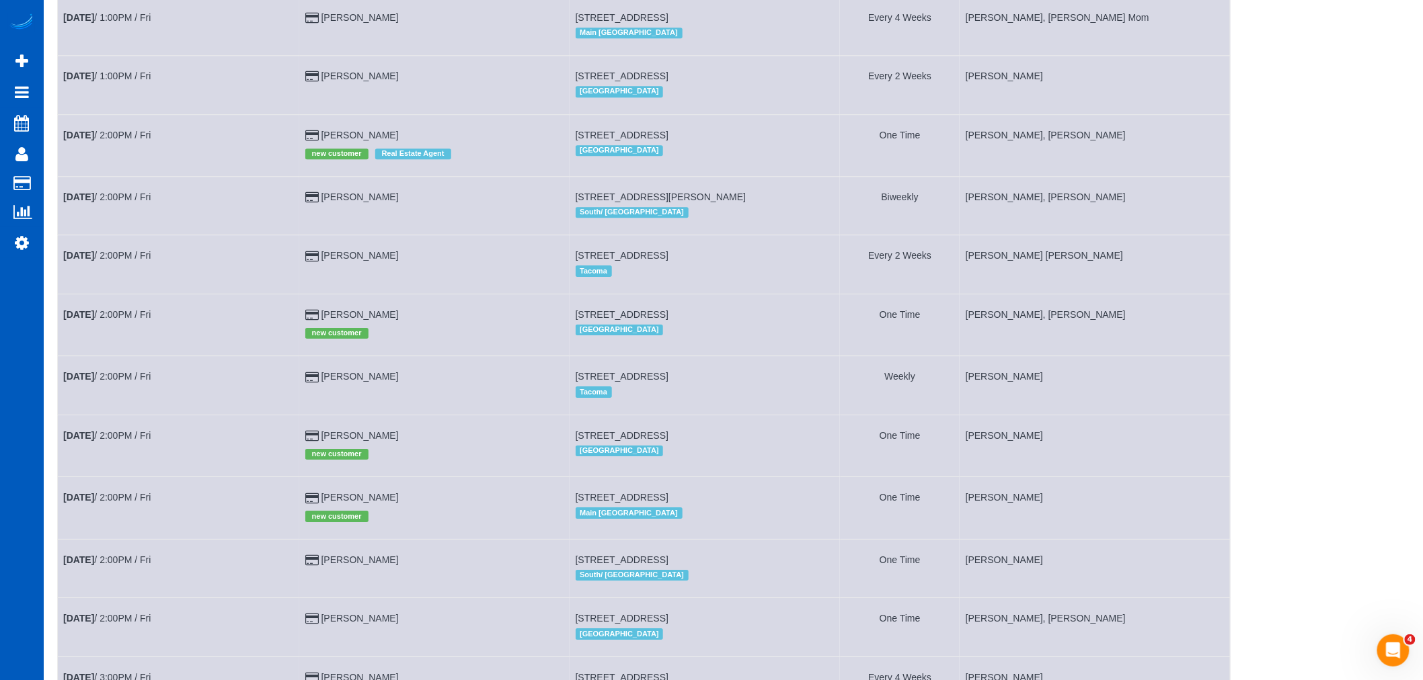
scroll to position [2011, 0]
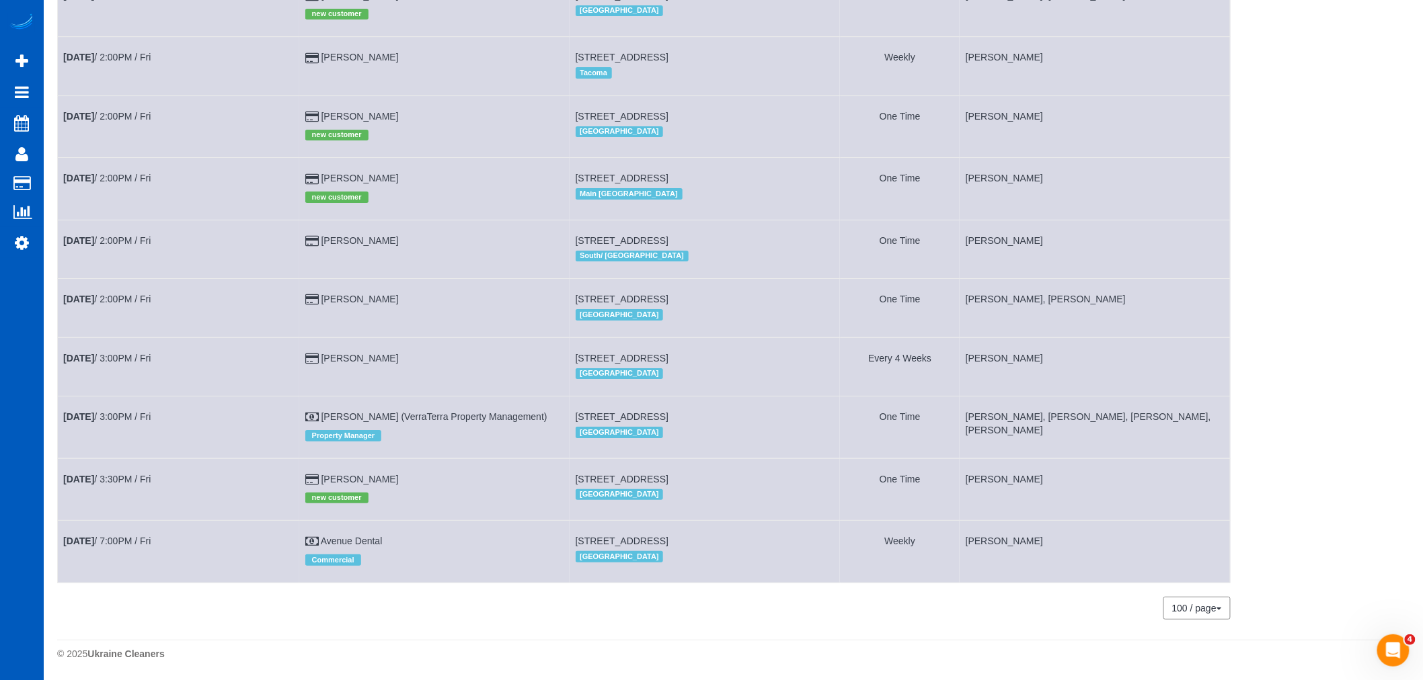
click at [112, 418] on td "[DATE] 3:00PM / Fri" at bounding box center [179, 428] width 242 height 62
click at [115, 413] on link "[DATE] 3:00PM / Fri" at bounding box center [106, 416] width 87 height 11
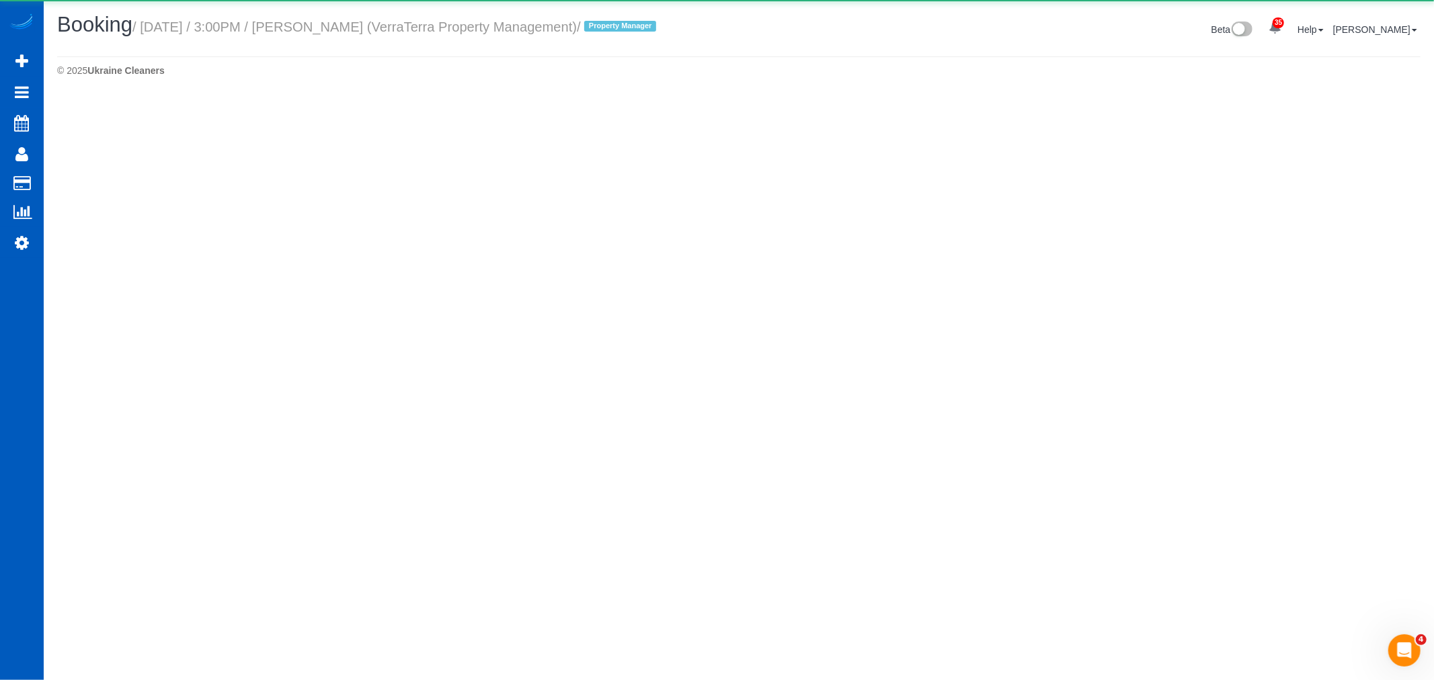
select select "WA"
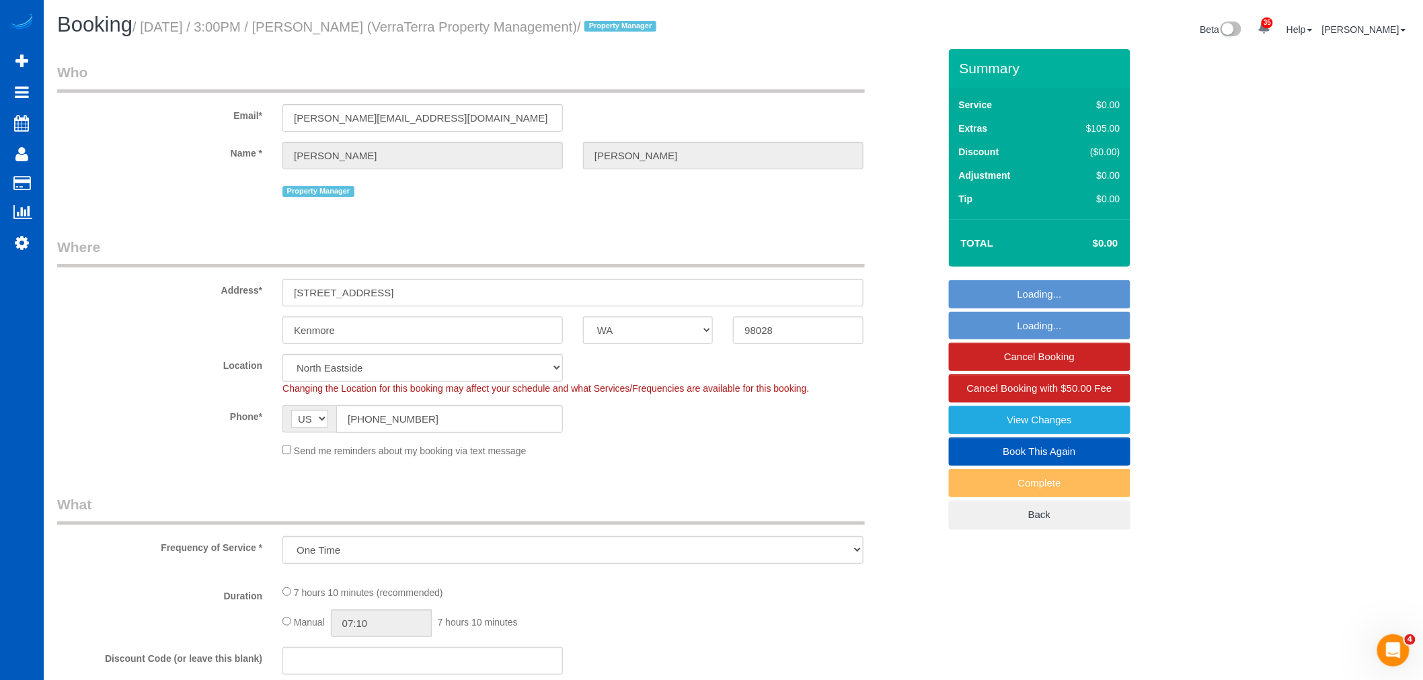
scroll to position [522, 0]
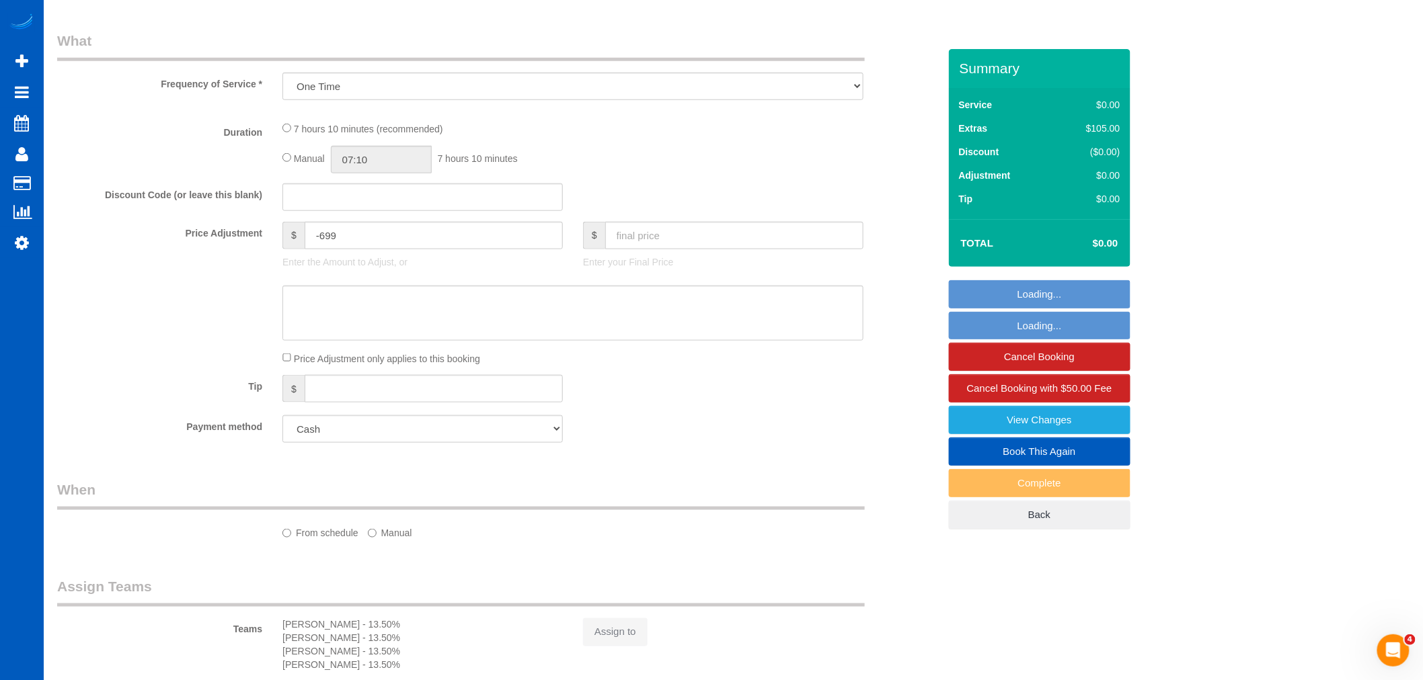
select select "object:36497"
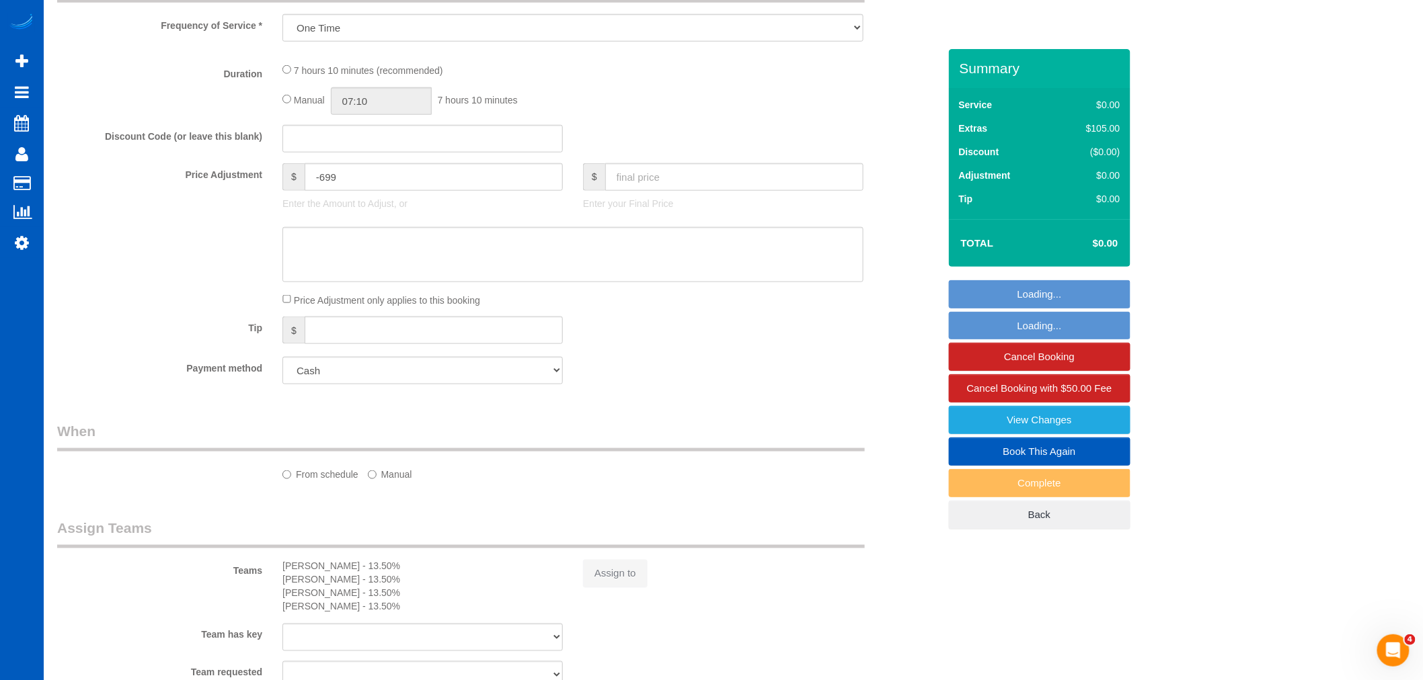
scroll to position [0, 0]
select select "199"
select select "3001"
select select "4"
select select "3"
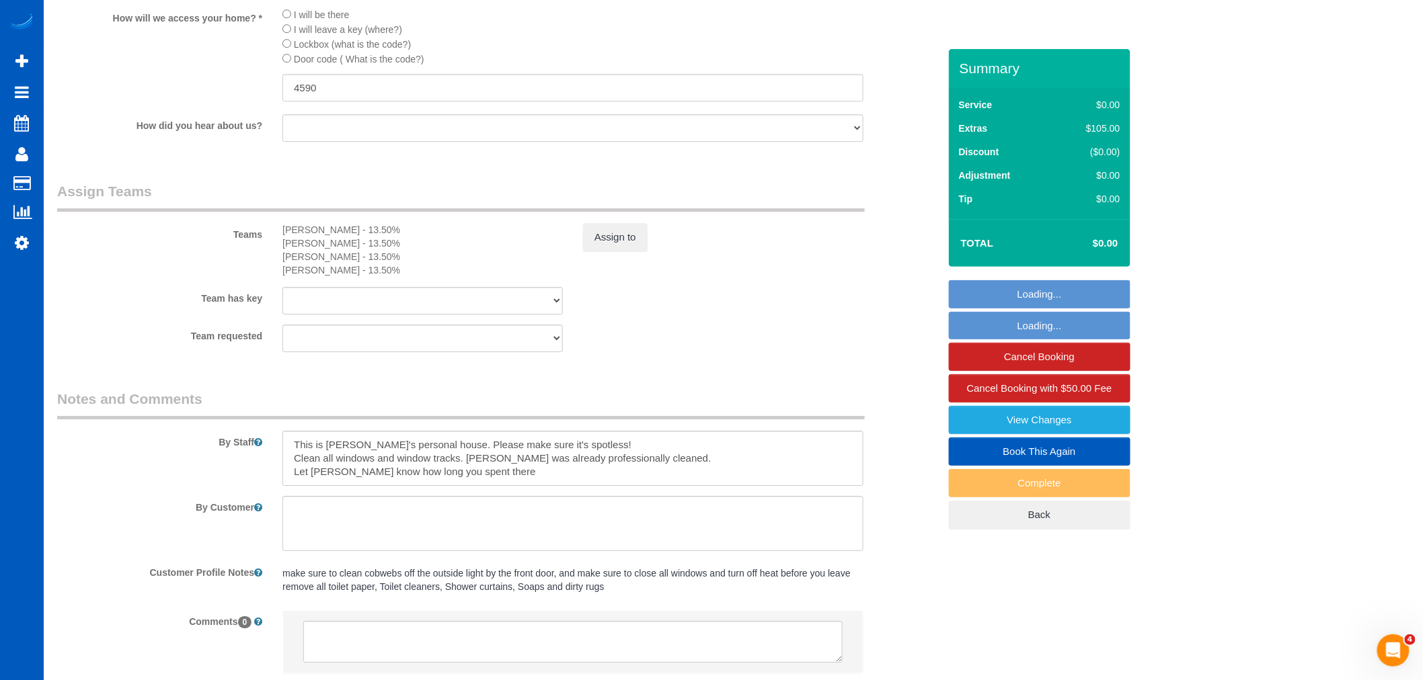
scroll to position [1796, 0]
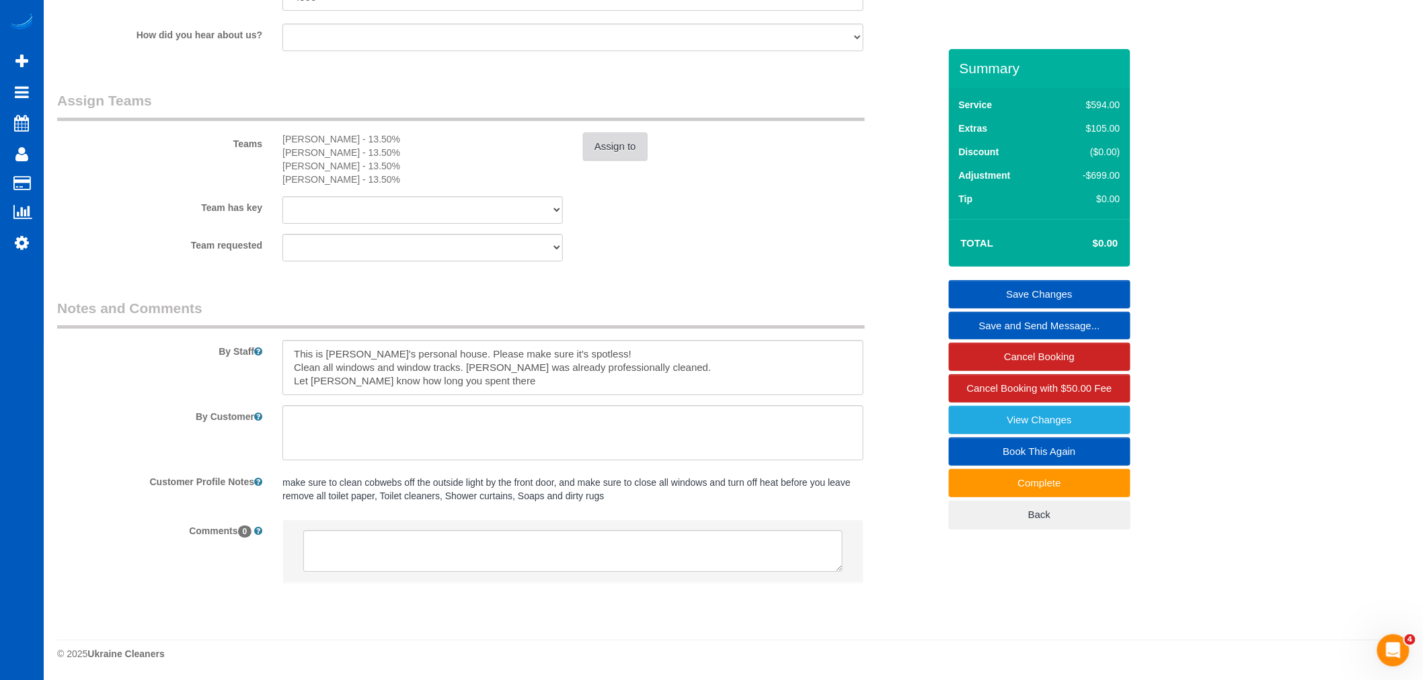
click at [608, 153] on button "Assign to" at bounding box center [615, 146] width 65 height 28
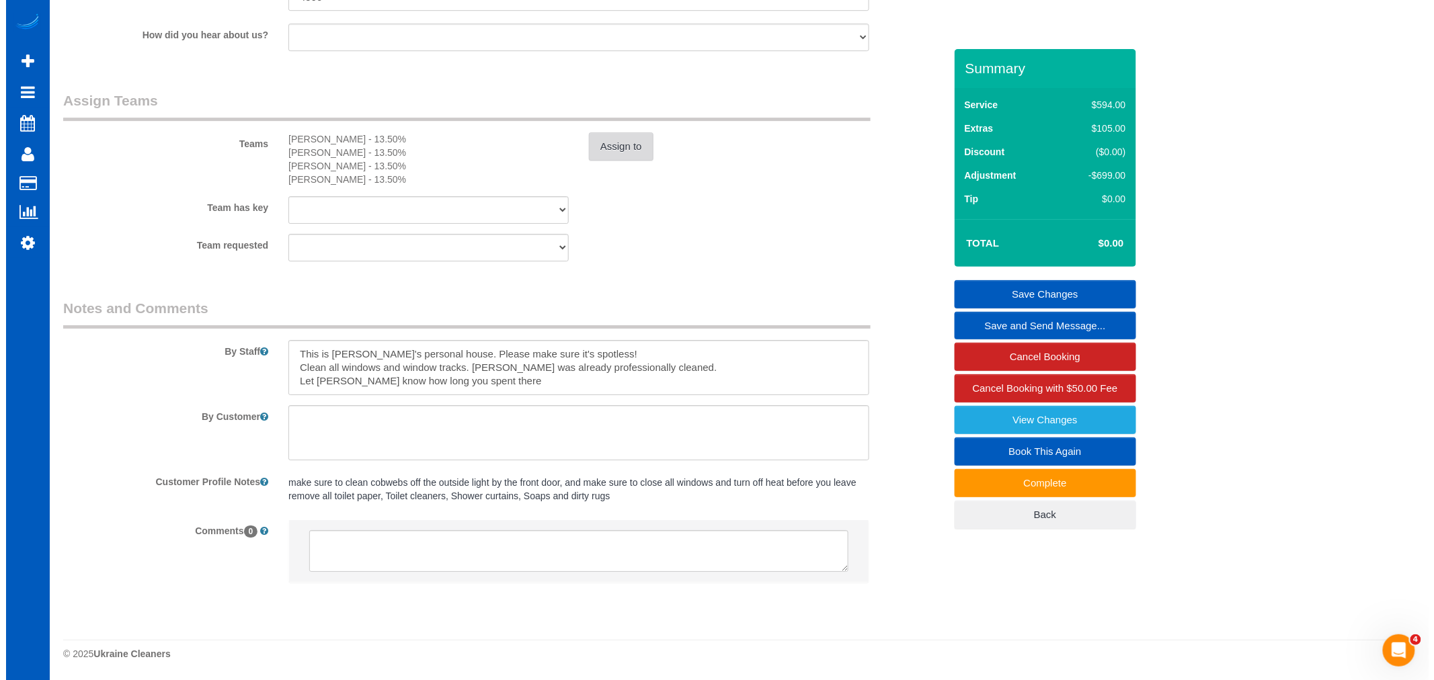
scroll to position [1780, 0]
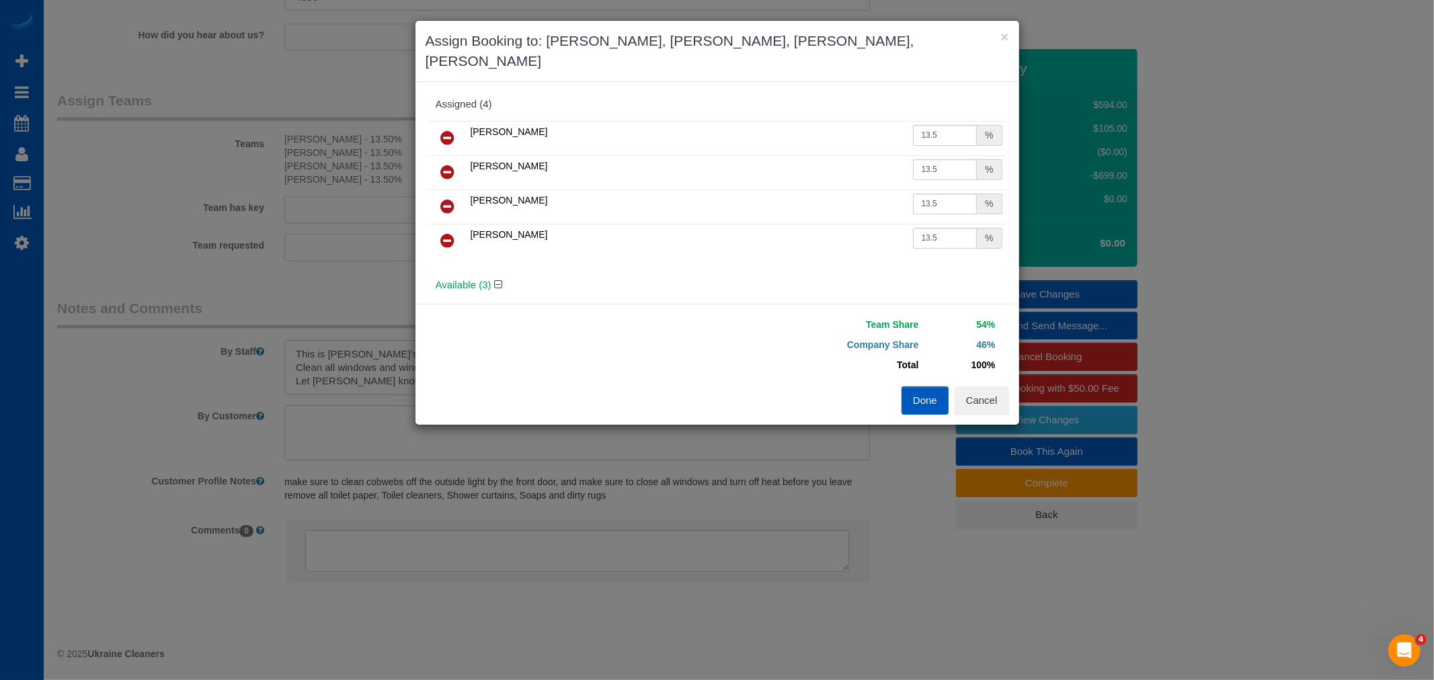
click at [452, 240] on icon at bounding box center [448, 241] width 14 height 16
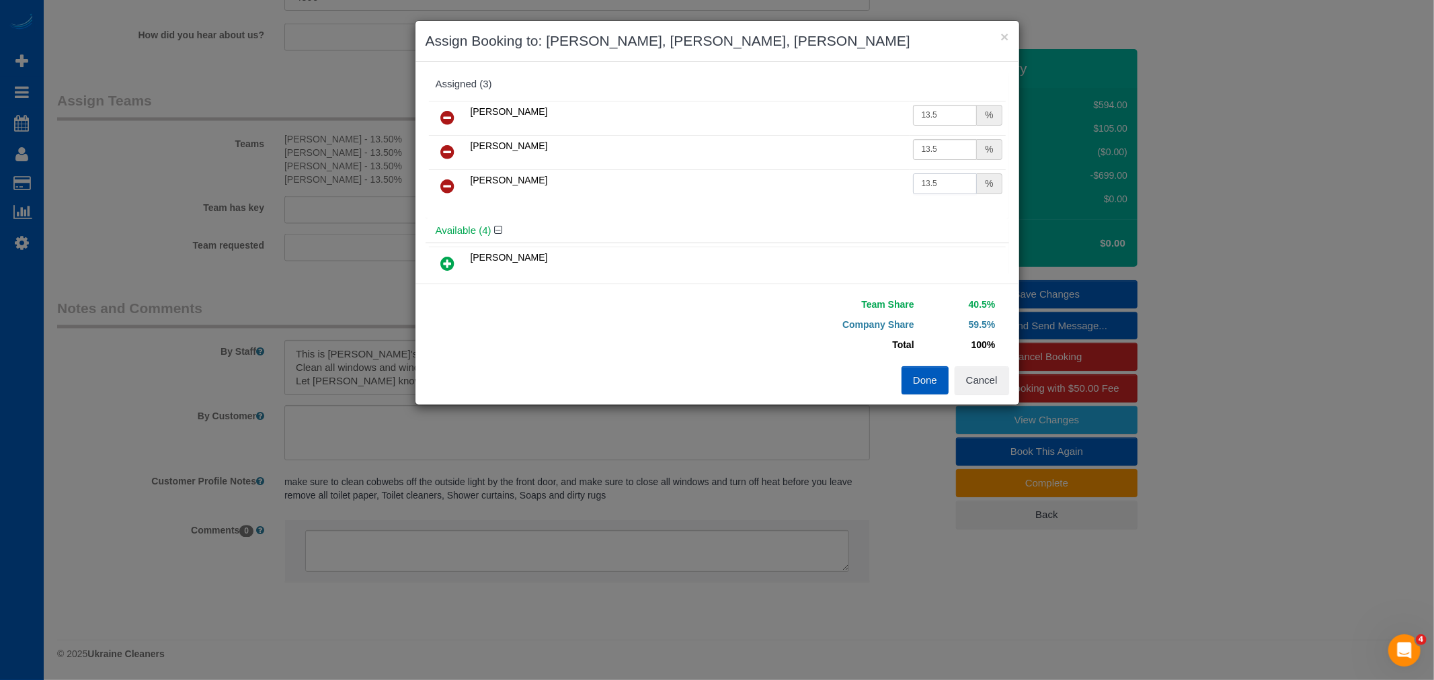
drag, startPoint x: 940, startPoint y: 184, endPoint x: 813, endPoint y: 169, distance: 127.3
click at [813, 169] on tr "[PERSON_NAME] 13.5 %" at bounding box center [717, 186] width 577 height 34
type input "17"
drag, startPoint x: 929, startPoint y: 145, endPoint x: 807, endPoint y: 149, distance: 121.8
click at [807, 149] on tr "[PERSON_NAME] 13.5 %" at bounding box center [717, 152] width 577 height 34
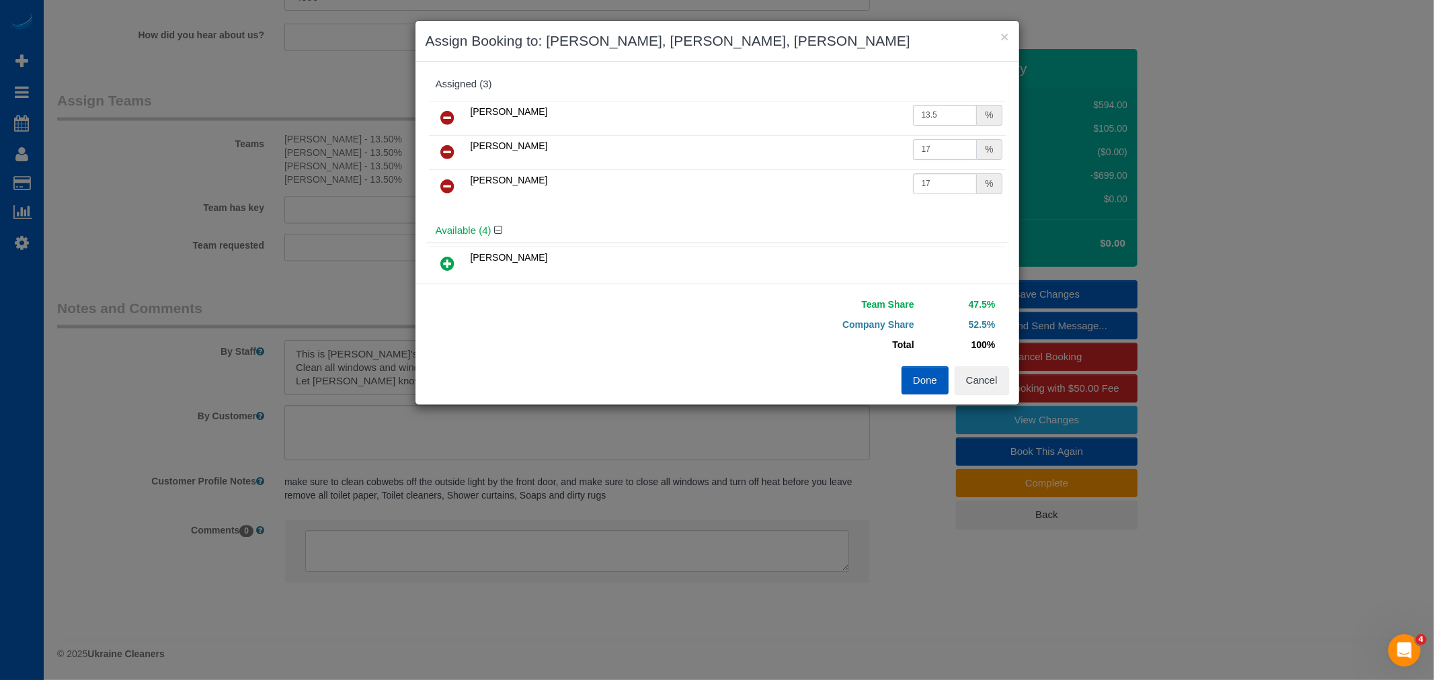
type input "17"
drag, startPoint x: 946, startPoint y: 115, endPoint x: 840, endPoint y: 104, distance: 106.2
click at [840, 104] on tr "[PERSON_NAME] 13.5 %" at bounding box center [717, 118] width 577 height 34
drag, startPoint x: 917, startPoint y: 117, endPoint x: 926, endPoint y: 117, distance: 8.7
click at [926, 117] on input "17" at bounding box center [945, 115] width 65 height 21
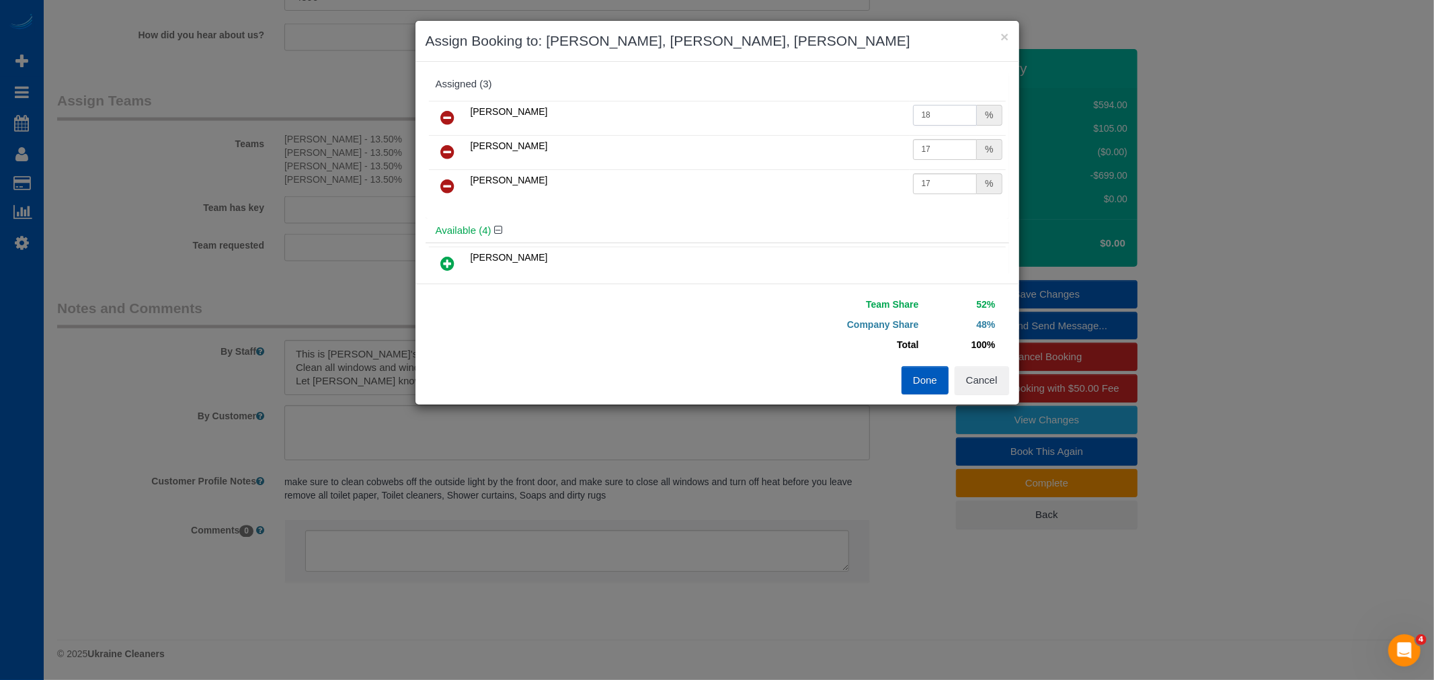
type input "18"
drag, startPoint x: 916, startPoint y: 151, endPoint x: 939, endPoint y: 151, distance: 23.5
click at [939, 151] on input "17" at bounding box center [945, 149] width 65 height 21
type input "18"
drag, startPoint x: 916, startPoint y: 183, endPoint x: 944, endPoint y: 186, distance: 27.7
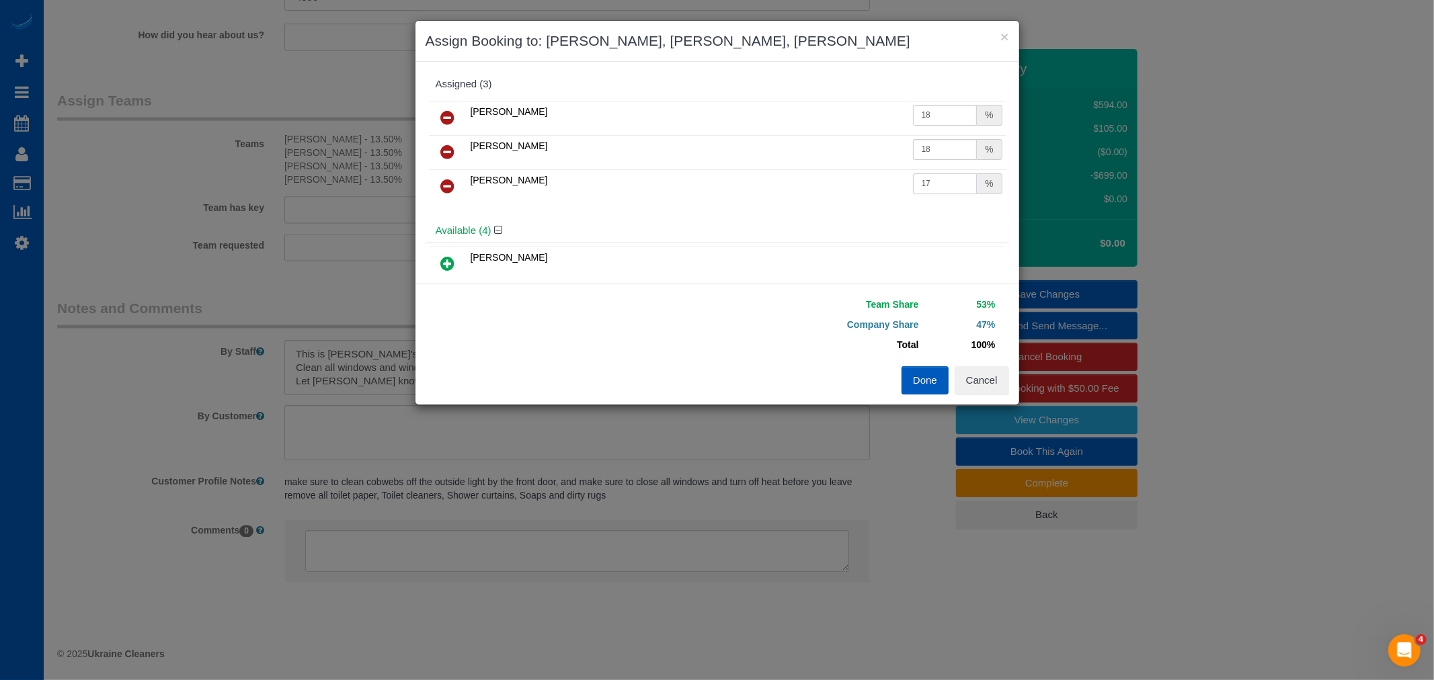
click at [944, 186] on input "17" at bounding box center [945, 183] width 65 height 21
type input "18"
click at [937, 377] on button "Done" at bounding box center [925, 380] width 47 height 28
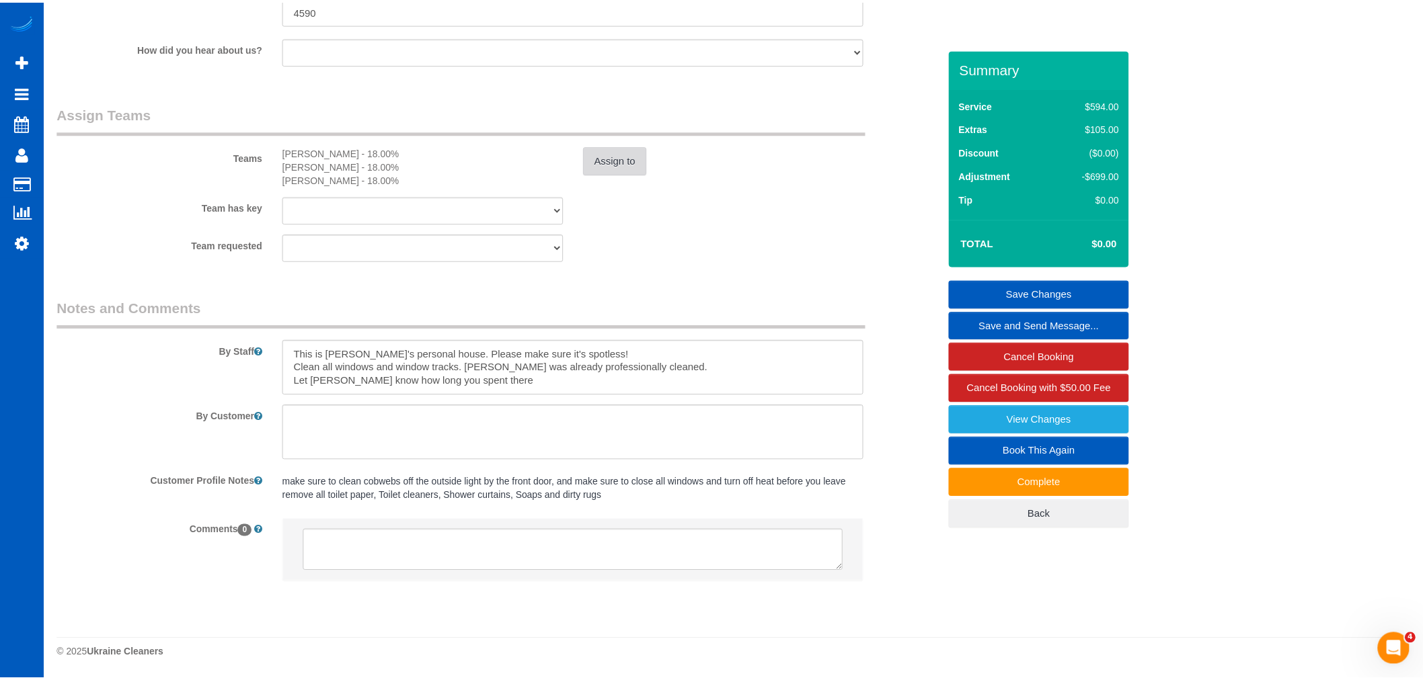
scroll to position [1783, 0]
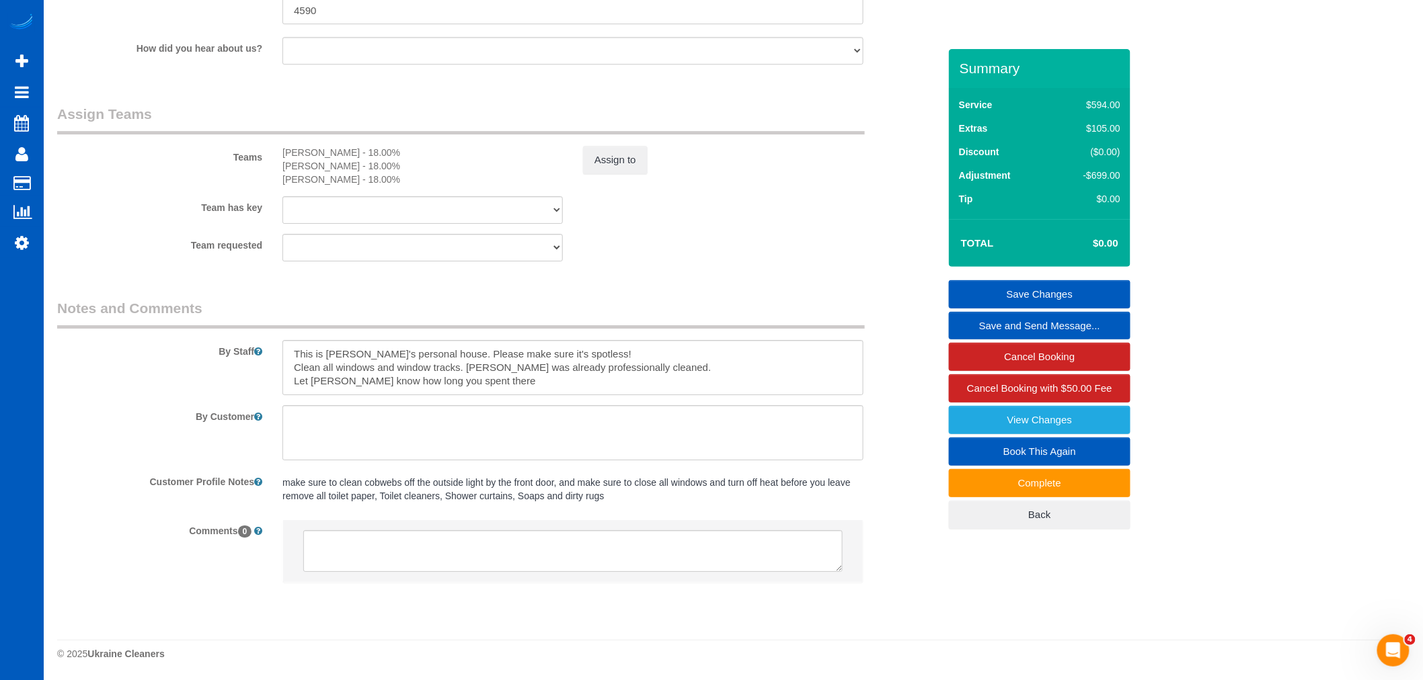
click at [1000, 309] on link "Save Changes" at bounding box center [1040, 294] width 182 height 28
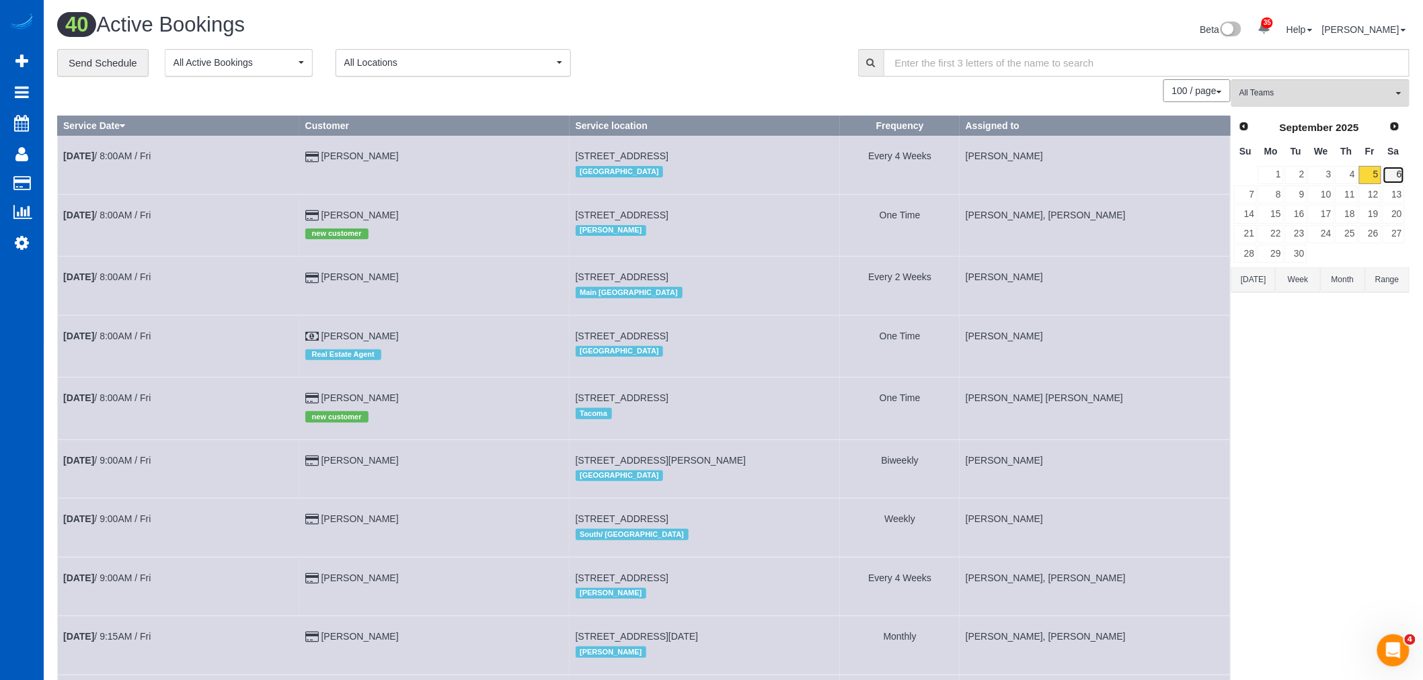
click at [1393, 177] on link "6" at bounding box center [1393, 175] width 22 height 18
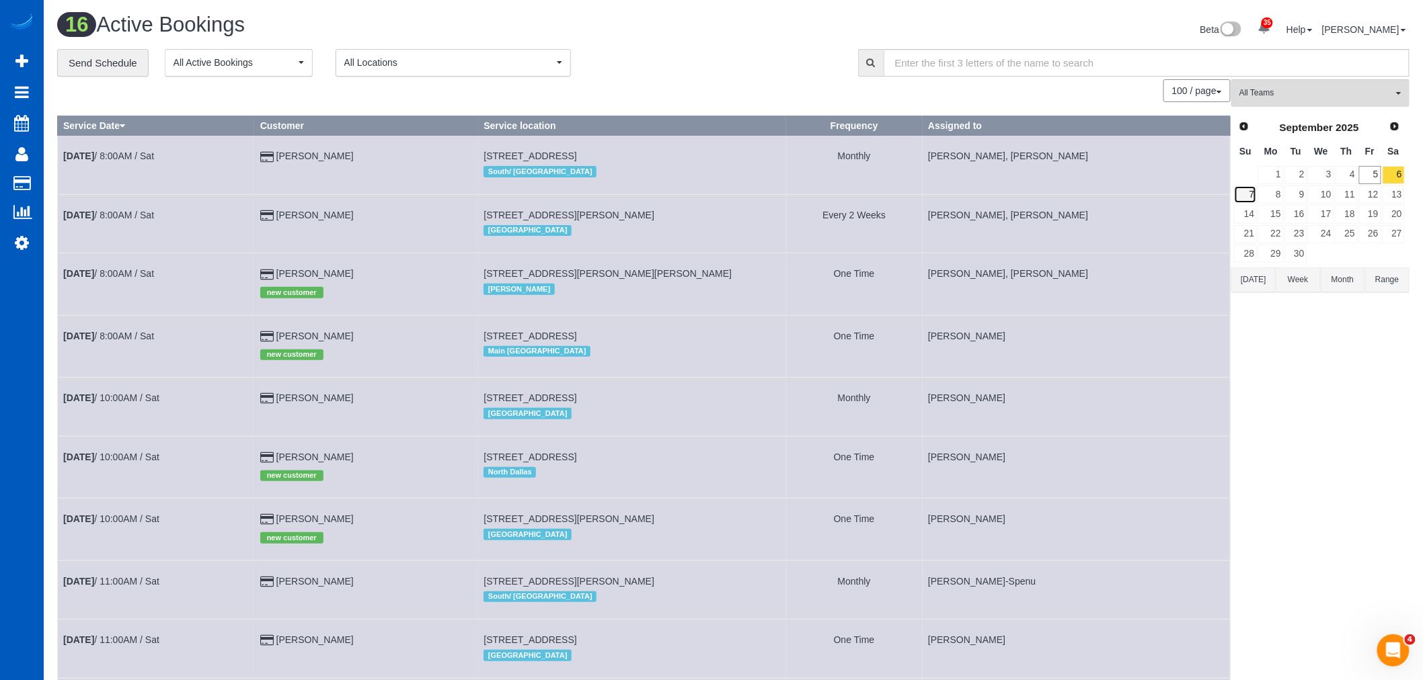
click at [1244, 196] on link "7" at bounding box center [1245, 195] width 23 height 18
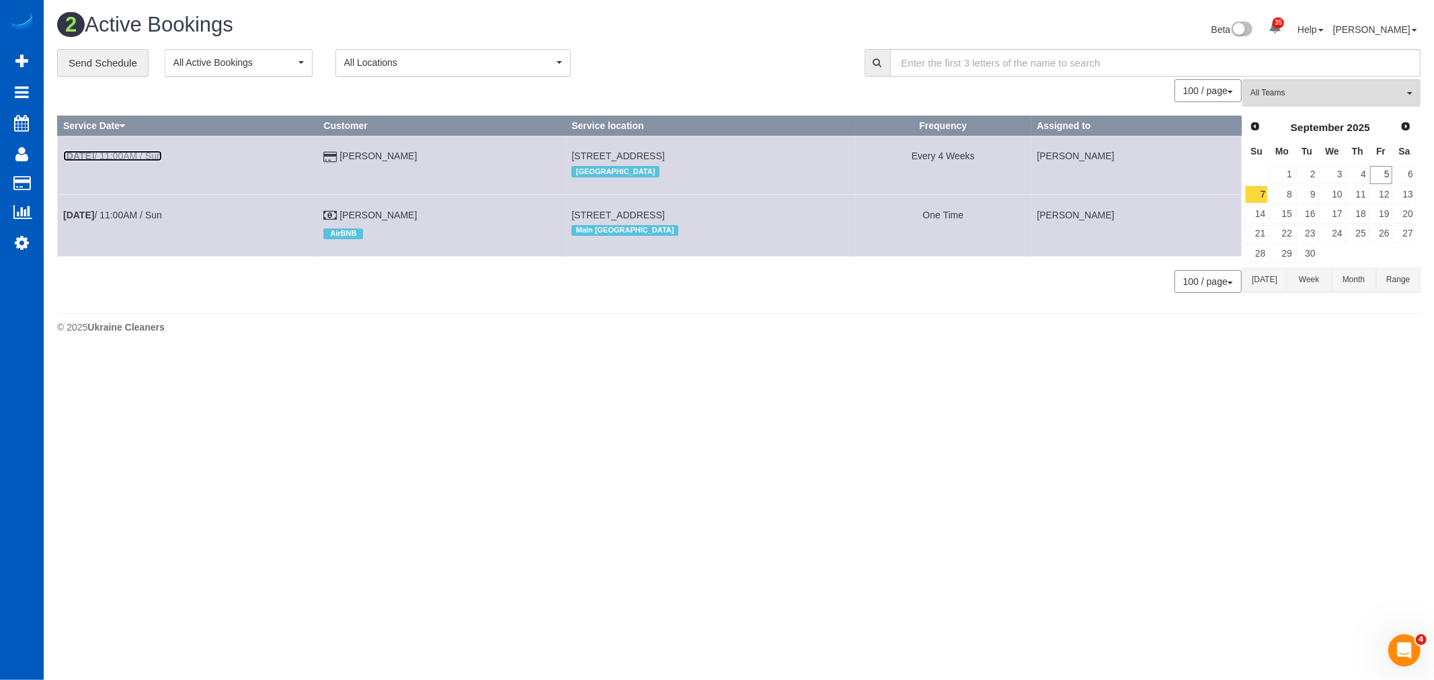
click at [117, 159] on link "[DATE] 11:00AM / Sun" at bounding box center [112, 156] width 99 height 11
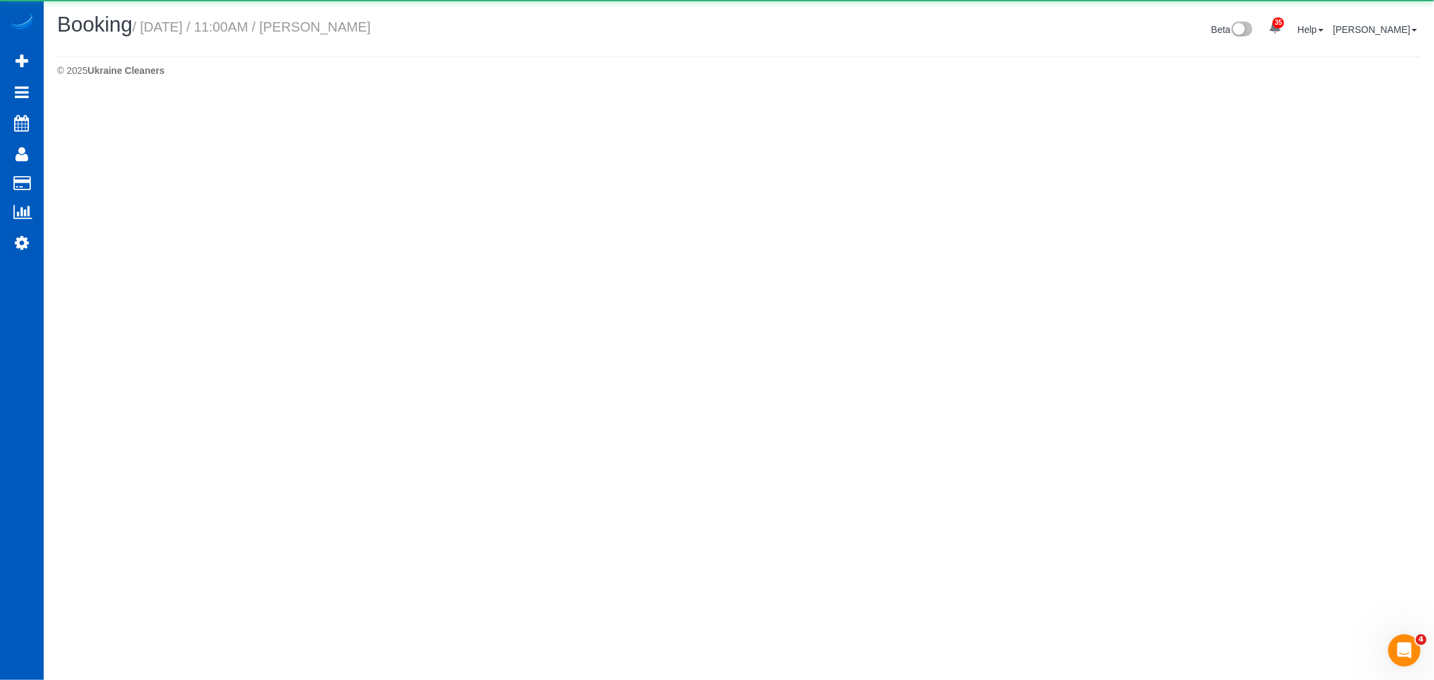
select select "WA"
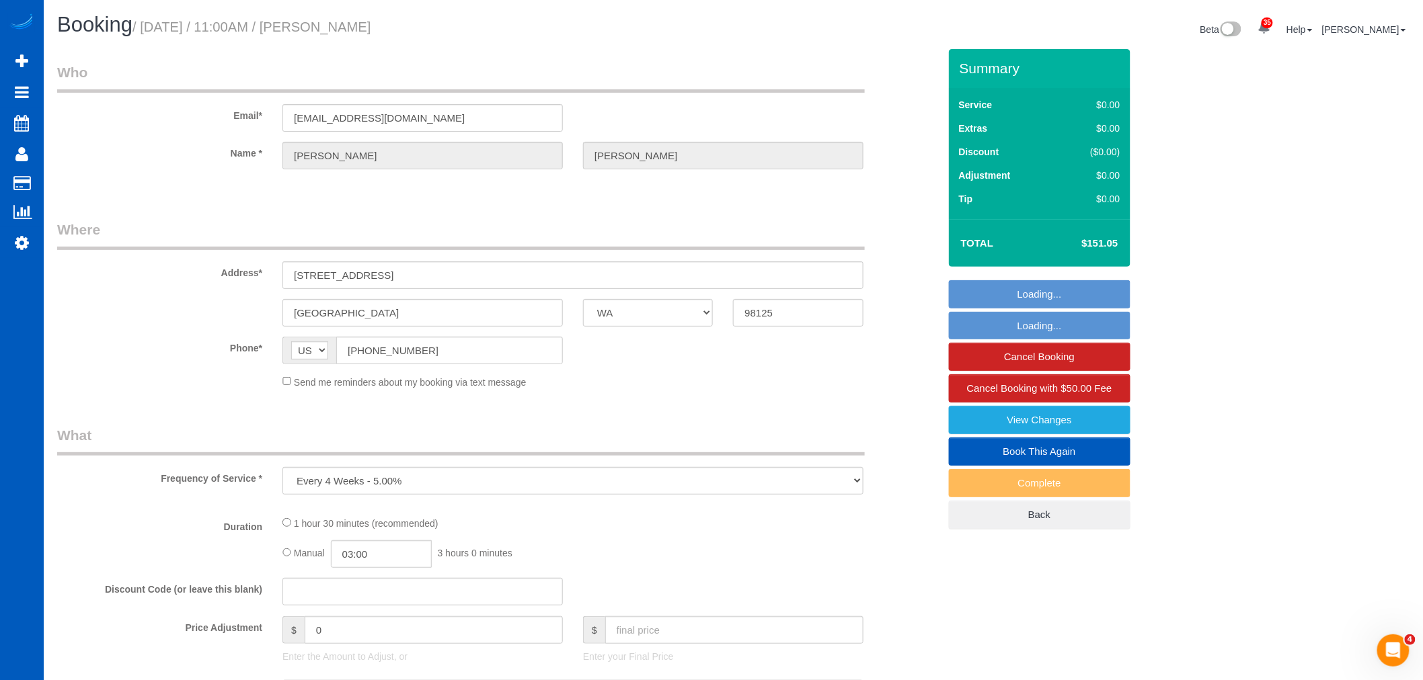
select select "object:38805"
select select "string:fspay-aa38296c-4ac1-4f14-9f03-1d2a3081b7f5"
select select "199"
select select "2"
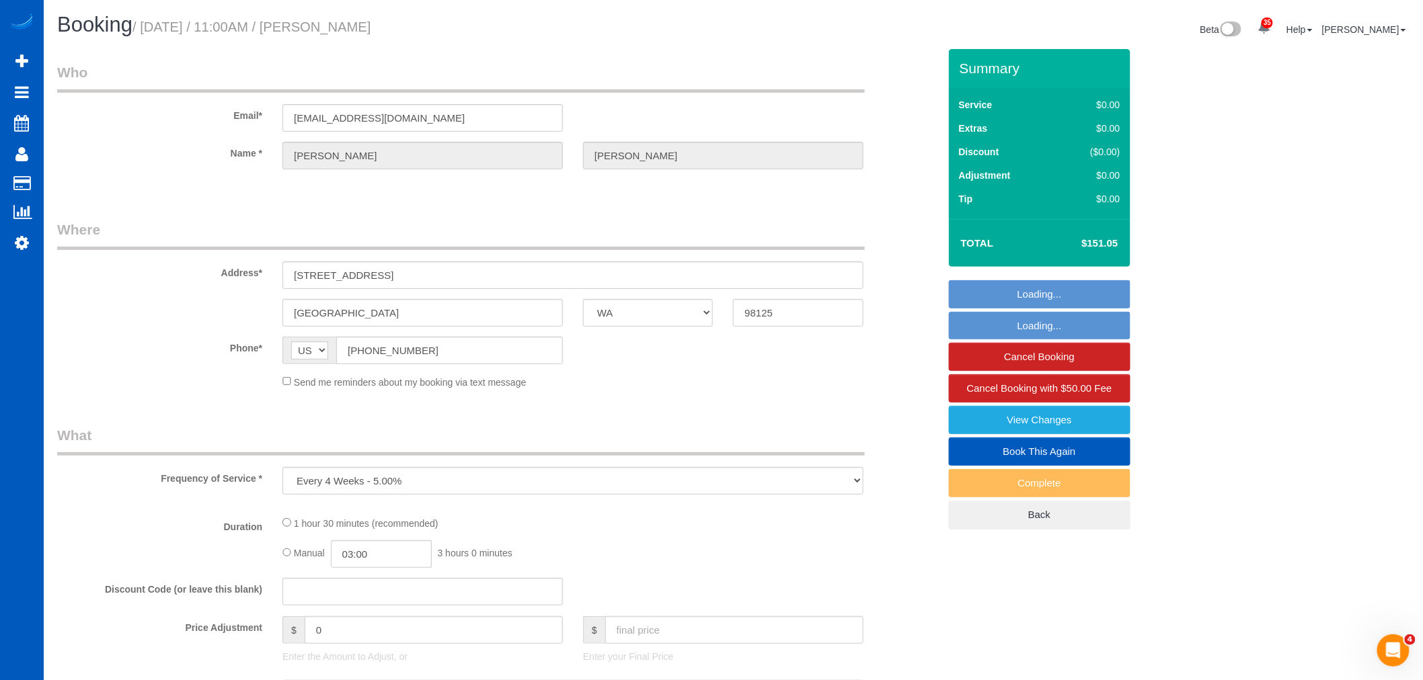
select select "number:67"
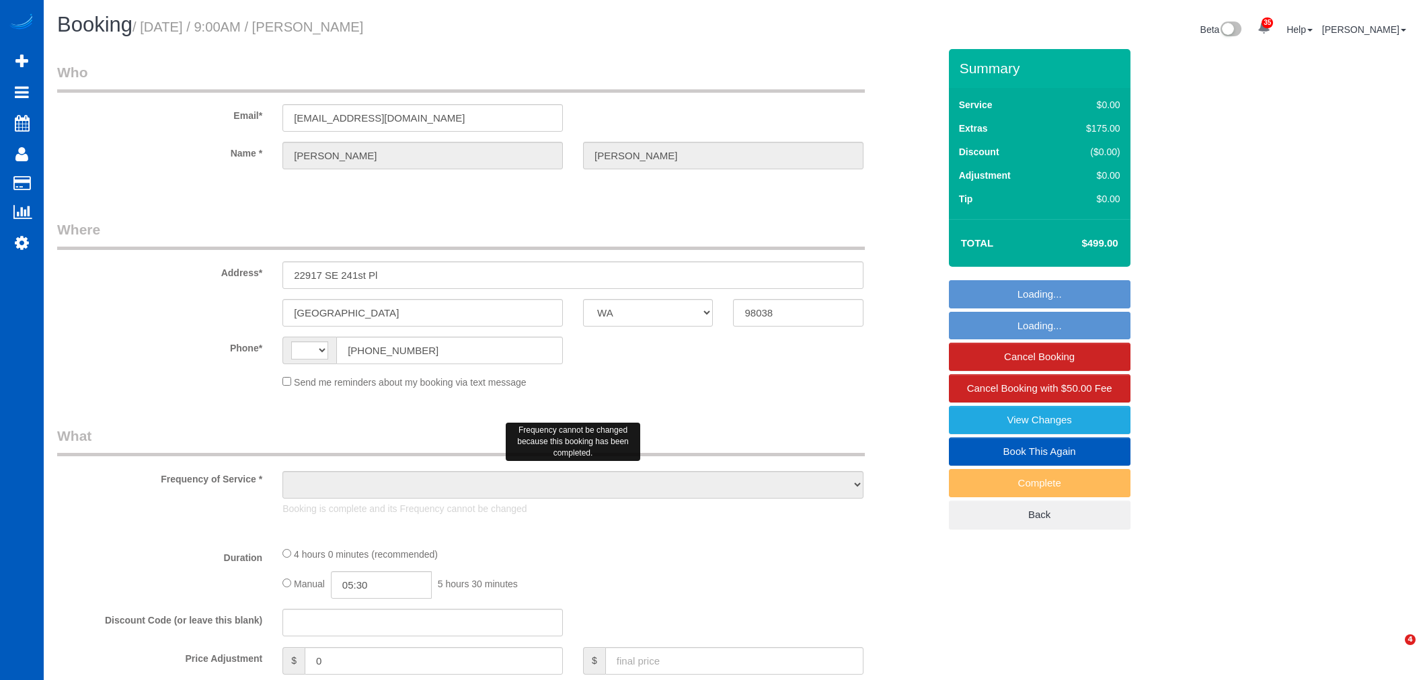
select select "WA"
select select "string:[GEOGRAPHIC_DATA]"
select select "object:2290"
select select "string:fspay-71c4da1a-aeb9-4272-8059-2ca74f88afe0"
select select "199"
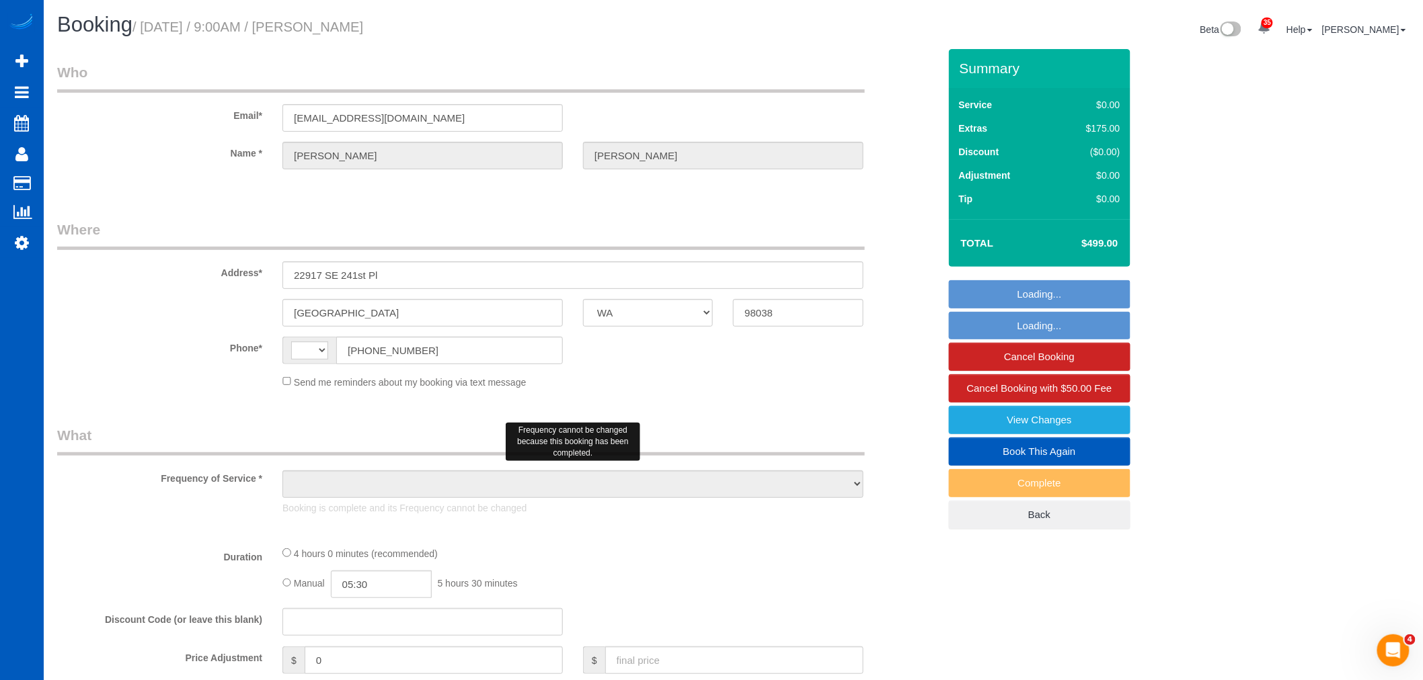
select select "1501"
select select "3"
select select "2"
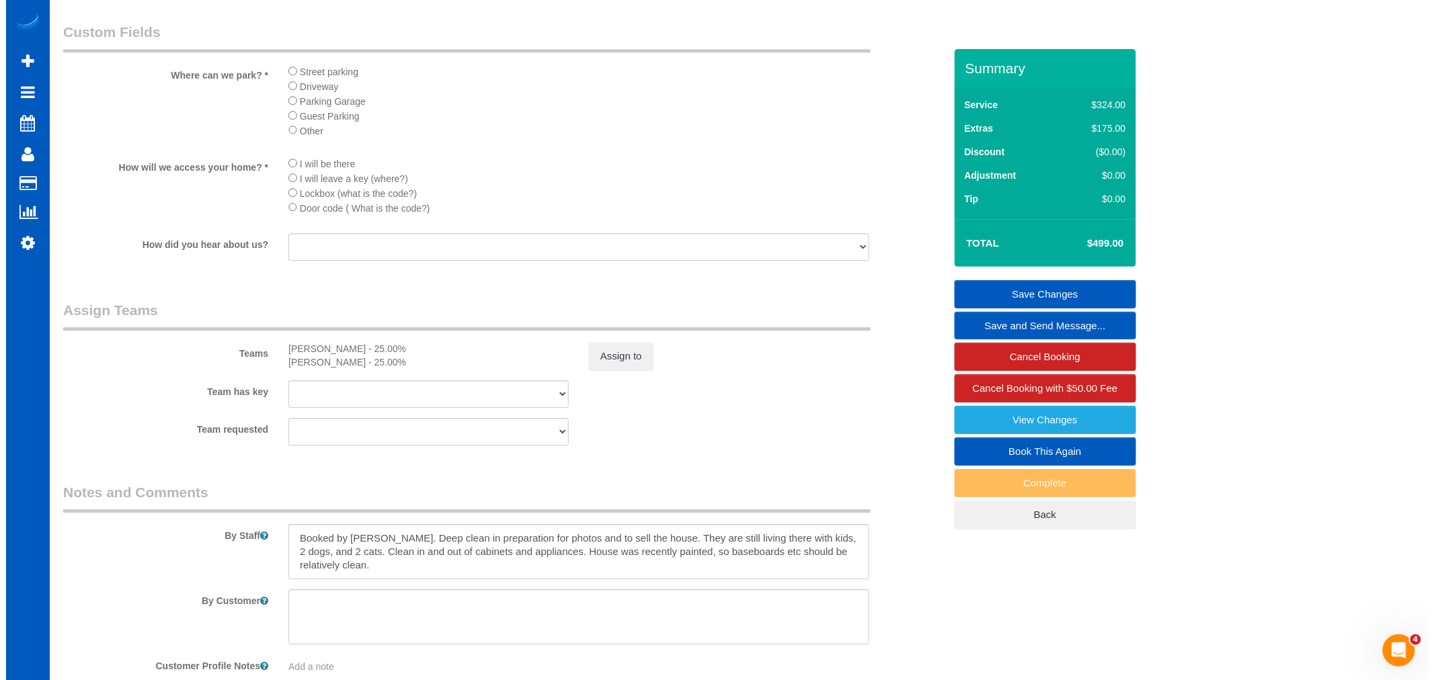
scroll to position [1569, 0]
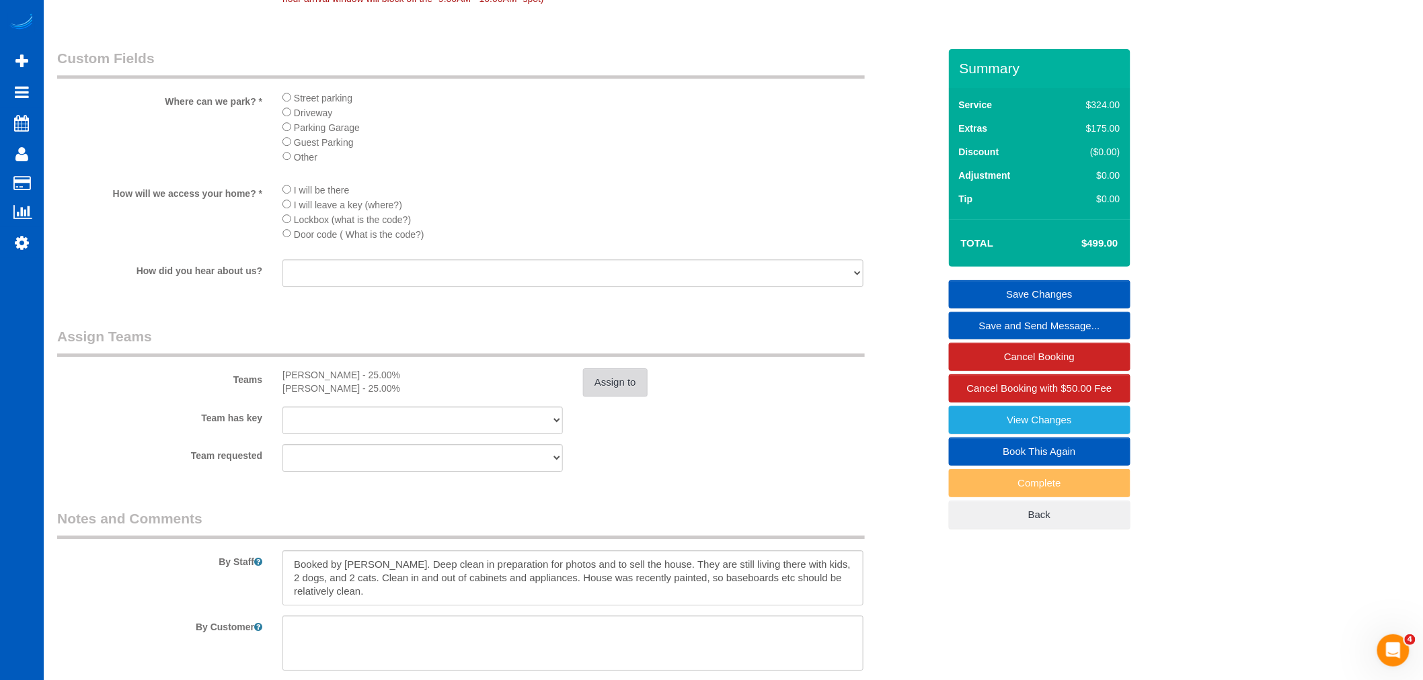
click at [608, 397] on button "Assign to" at bounding box center [615, 382] width 65 height 28
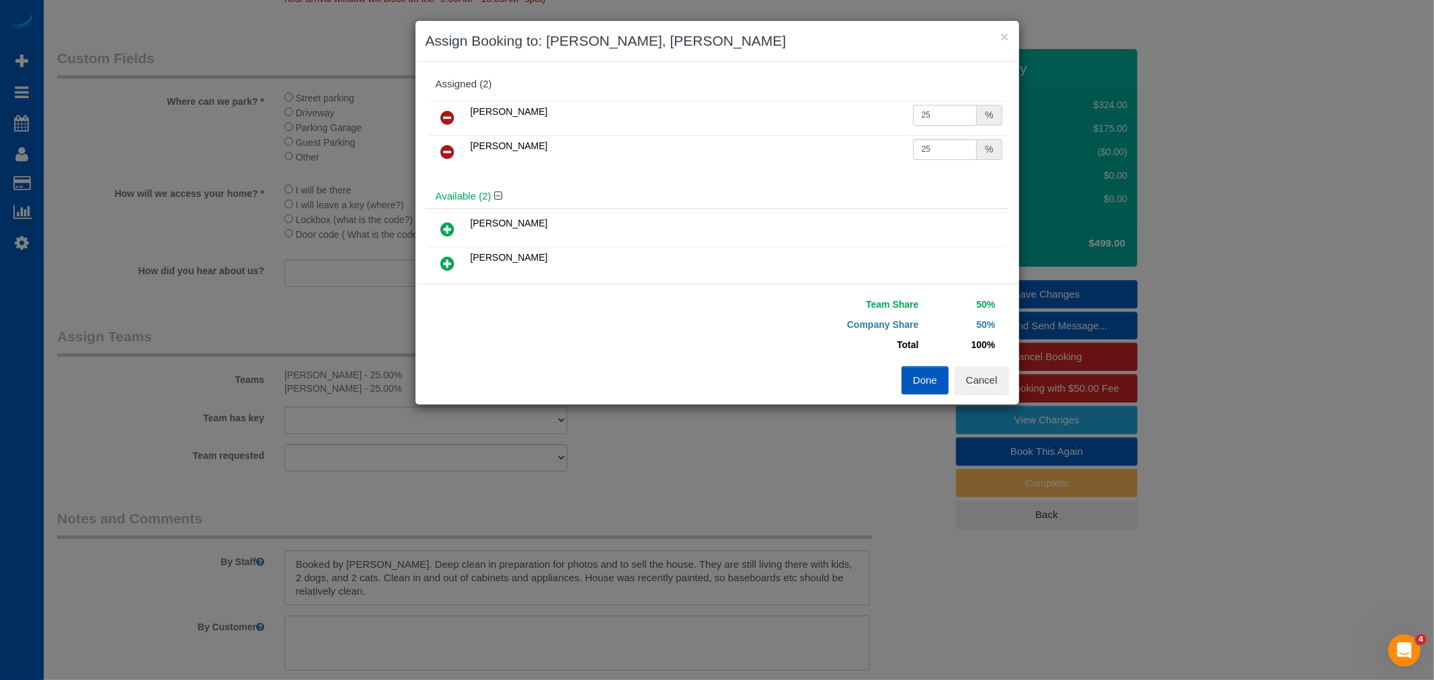
drag, startPoint x: 916, startPoint y: 116, endPoint x: 943, endPoint y: 122, distance: 27.7
click at [943, 122] on input "25" at bounding box center [945, 115] width 65 height 21
type input "29.2"
drag, startPoint x: 916, startPoint y: 153, endPoint x: 937, endPoint y: 153, distance: 20.8
click at [937, 153] on input "25" at bounding box center [945, 149] width 65 height 21
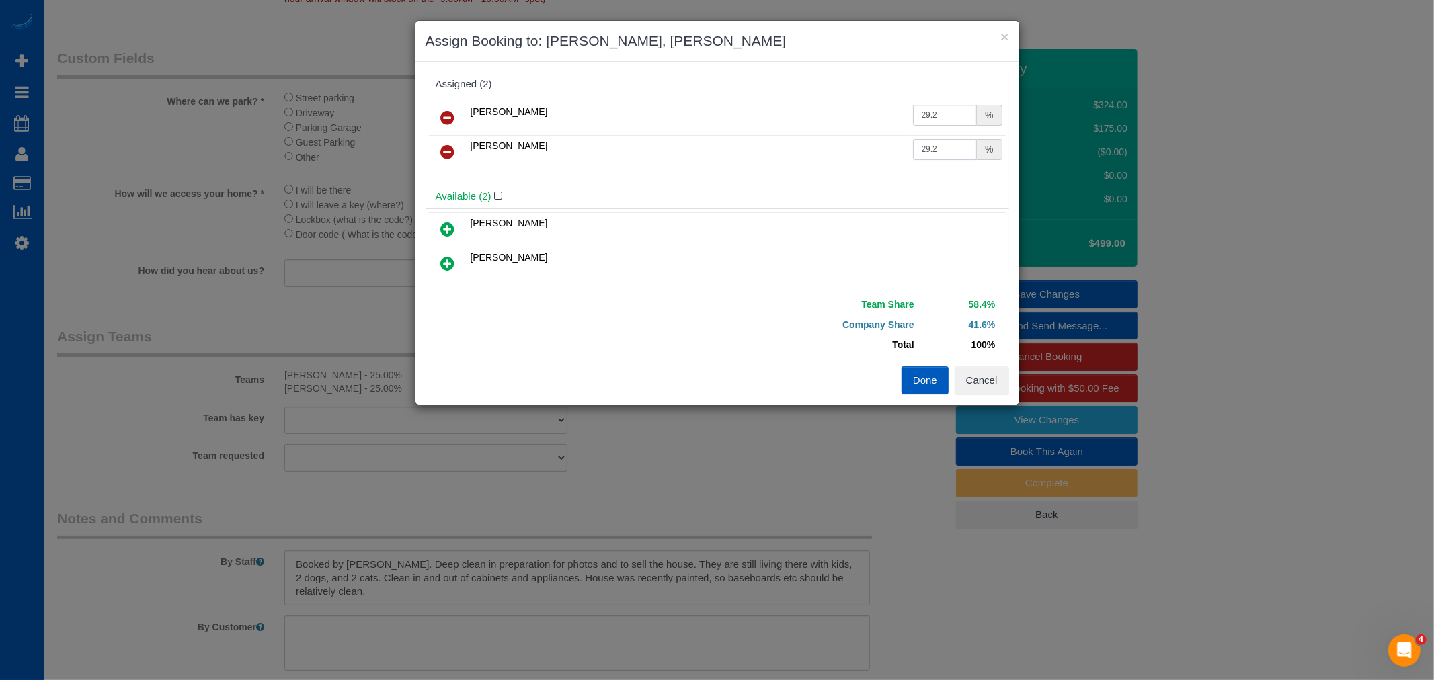
type input "29.2"
click at [930, 368] on button "Done" at bounding box center [925, 380] width 47 height 28
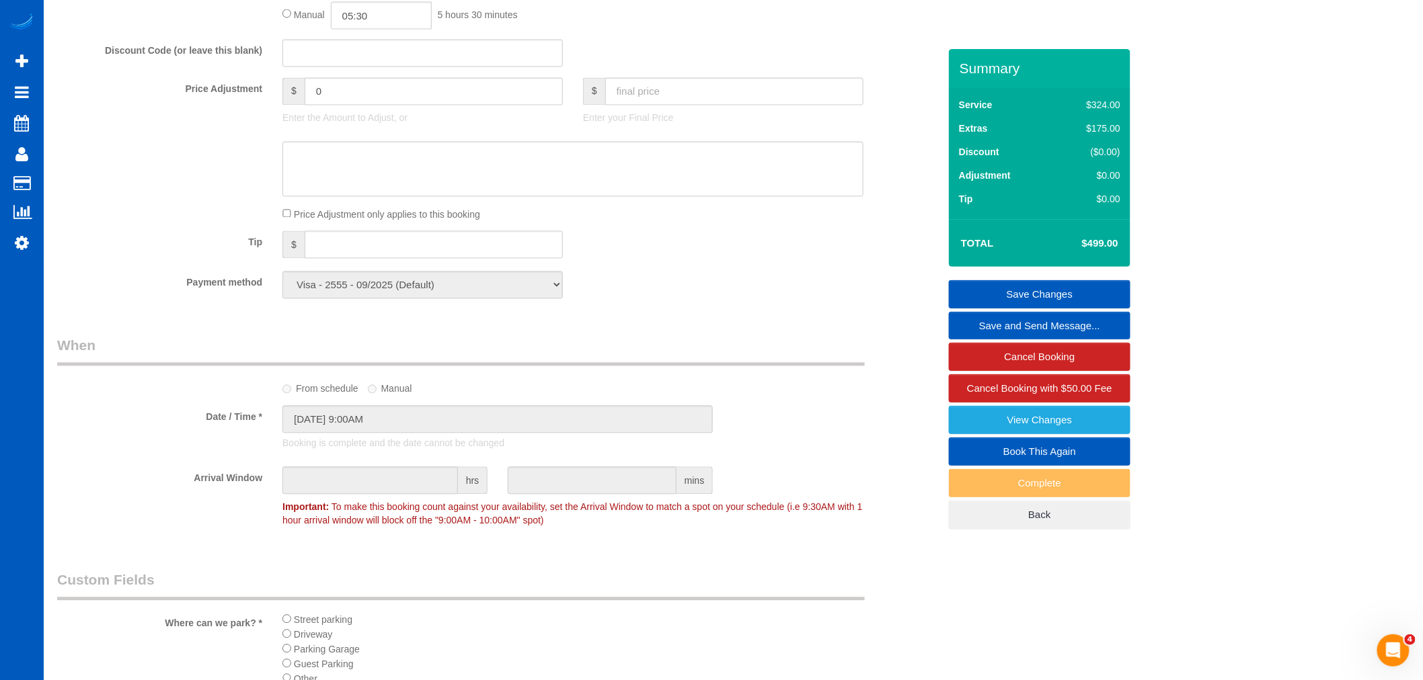
scroll to position [822, 0]
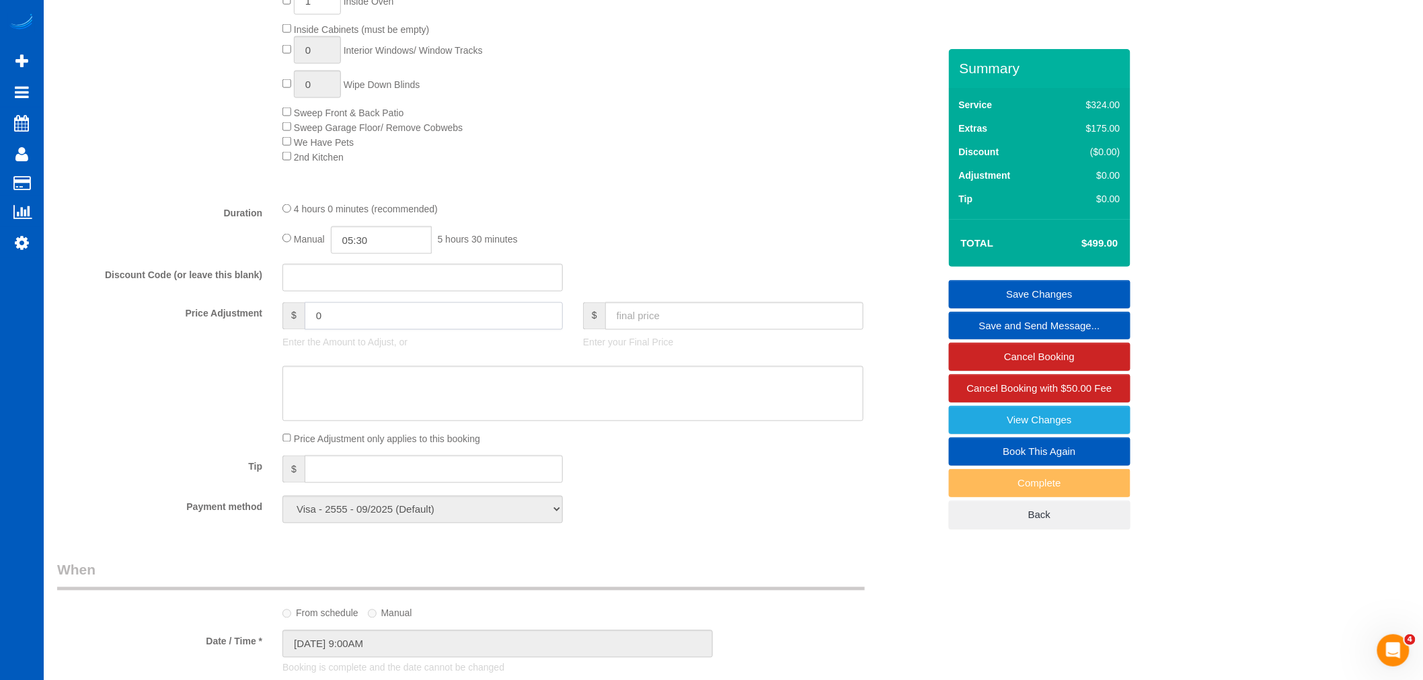
drag, startPoint x: 447, startPoint y: 325, endPoint x: 96, endPoint y: 303, distance: 351.6
click at [96, 303] on fieldset "What Frequency of Service * One Time Weekly - 15.00% Every 2 Weeks - 10.00% Eve…" at bounding box center [497, 94] width 881 height 879
click at [679, 343] on div "$ Enter your Final Price" at bounding box center [723, 330] width 301 height 54
click at [649, 319] on input "text" at bounding box center [734, 317] width 258 height 28
type input "424"
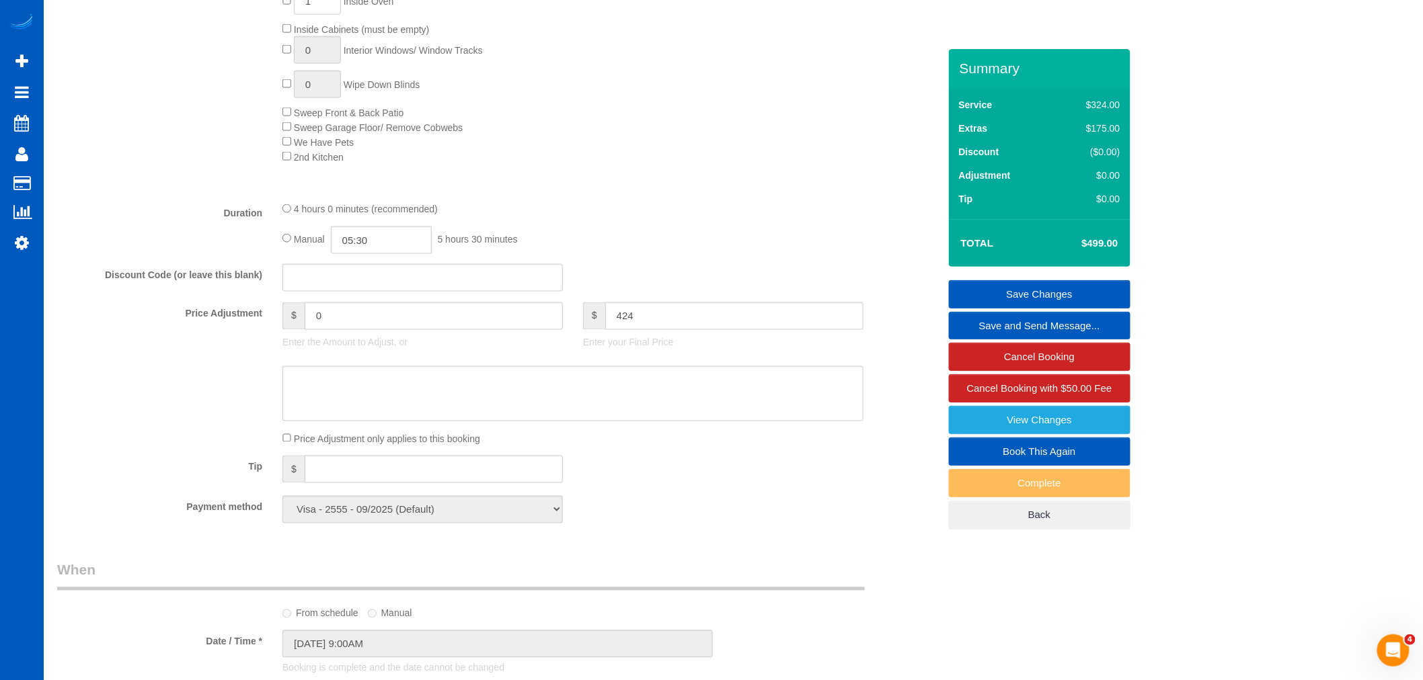
click at [756, 284] on div "Discount Code (or leave this blank)" at bounding box center [498, 278] width 902 height 28
type input "-75"
click at [1080, 299] on link "Save Changes" at bounding box center [1040, 294] width 182 height 28
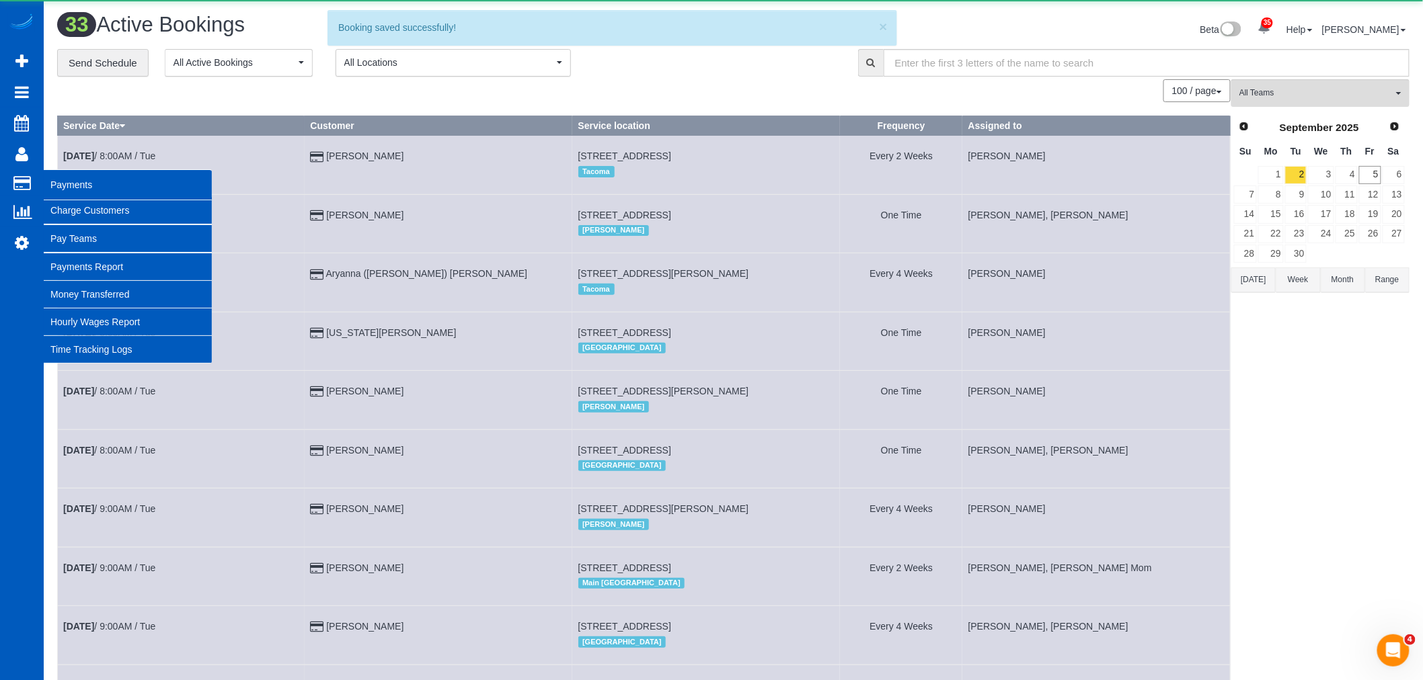
scroll to position [0, 0]
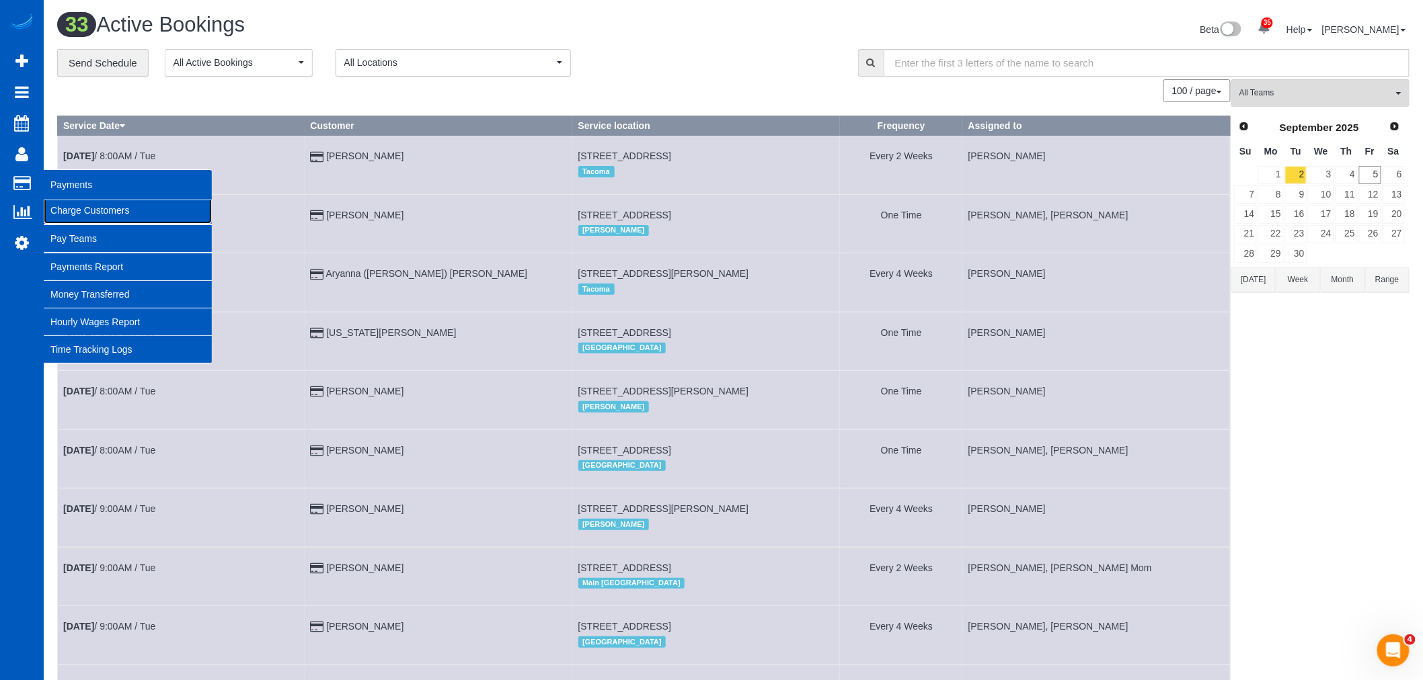
click at [98, 210] on link "Charge Customers" at bounding box center [128, 210] width 168 height 27
select select
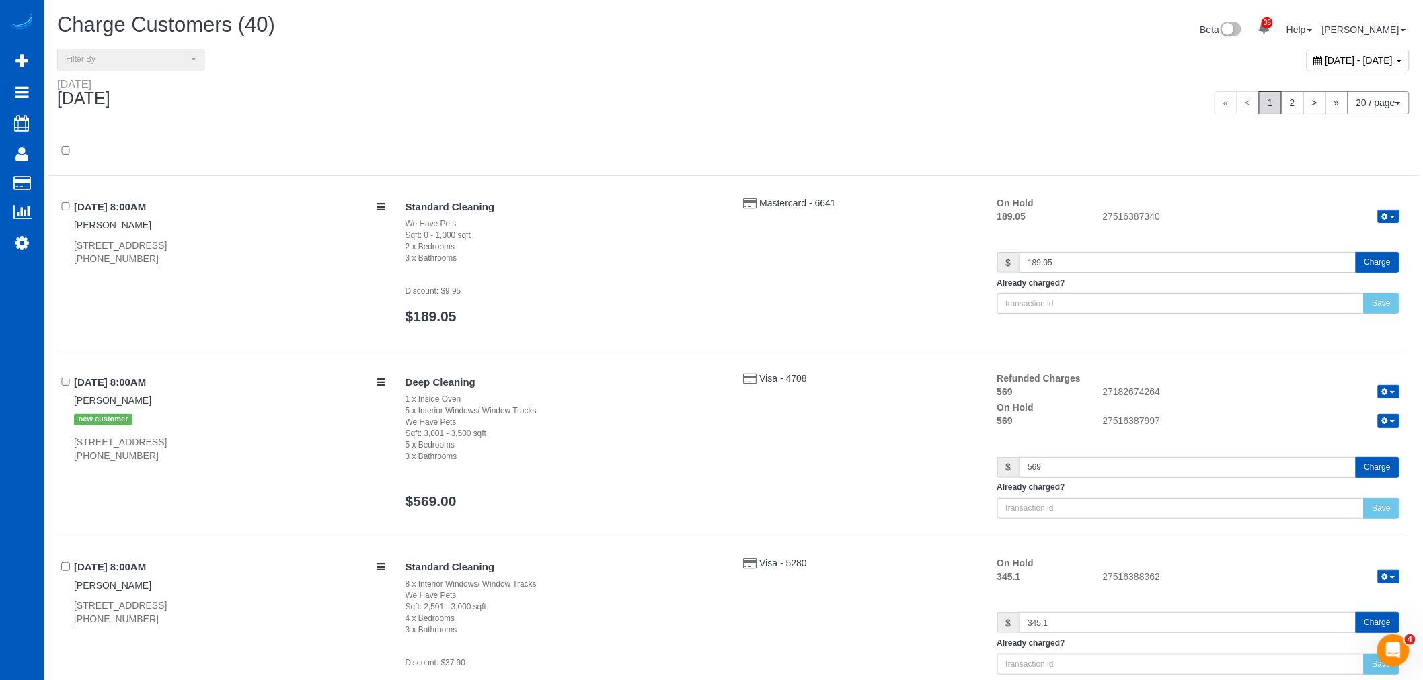
click at [1325, 58] on span "[DATE] - [DATE]" at bounding box center [1359, 60] width 68 height 11
type input "**********"
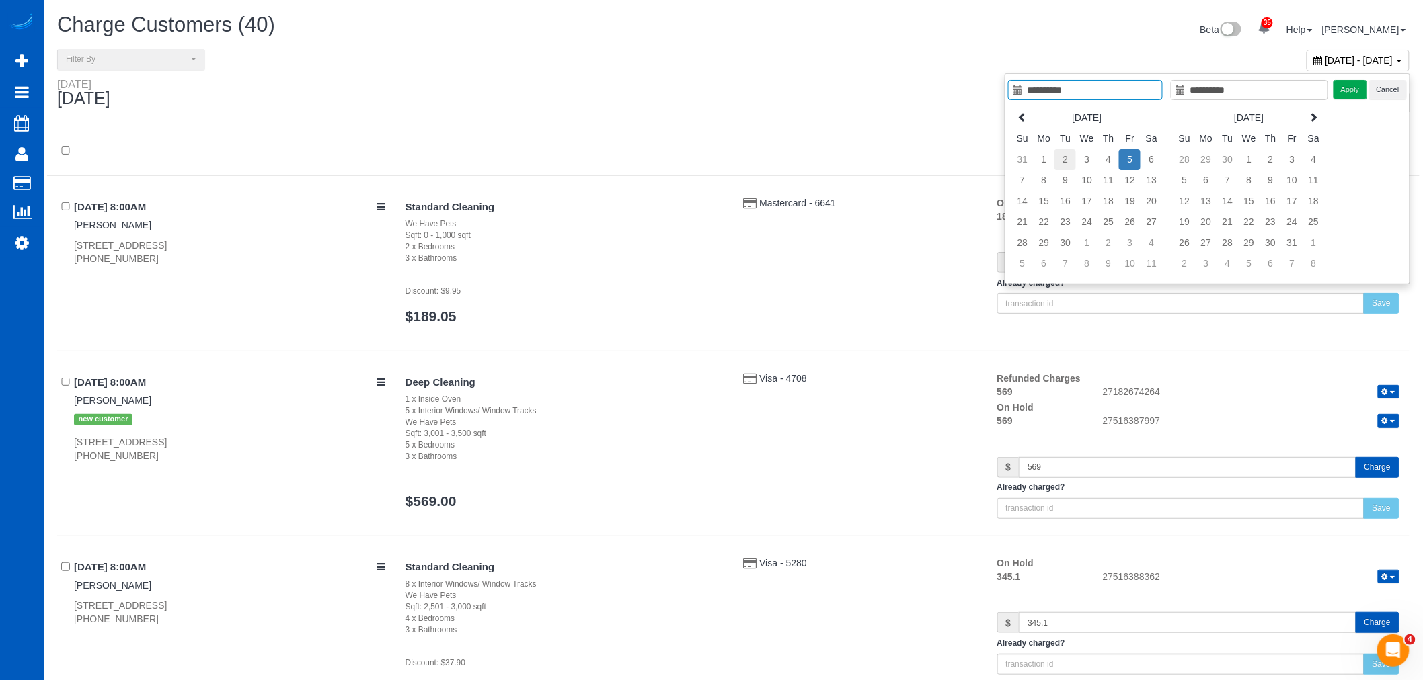
type input "**********"
click at [1064, 164] on td "2" at bounding box center [1065, 159] width 22 height 21
type input "**********"
click at [1064, 164] on td "2" at bounding box center [1065, 159] width 22 height 21
type input "**********"
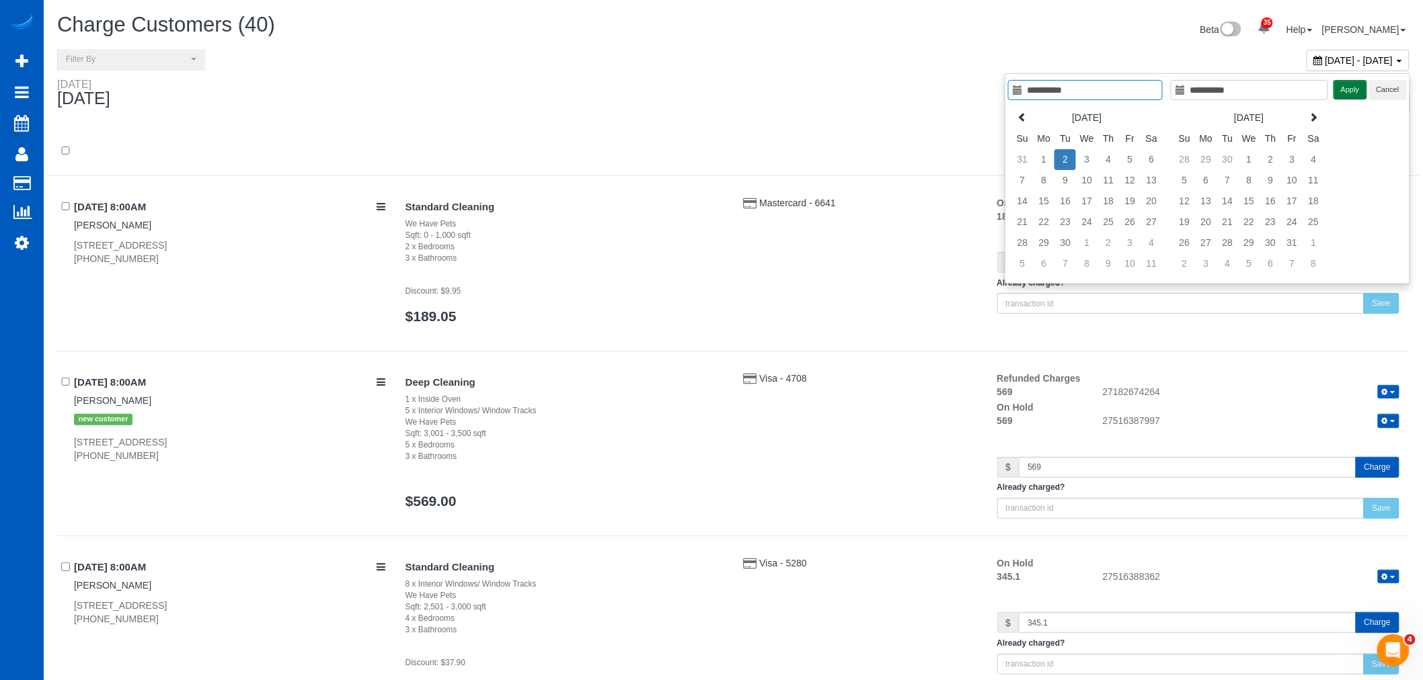
click at [1348, 97] on button "Apply" at bounding box center [1350, 89] width 34 height 19
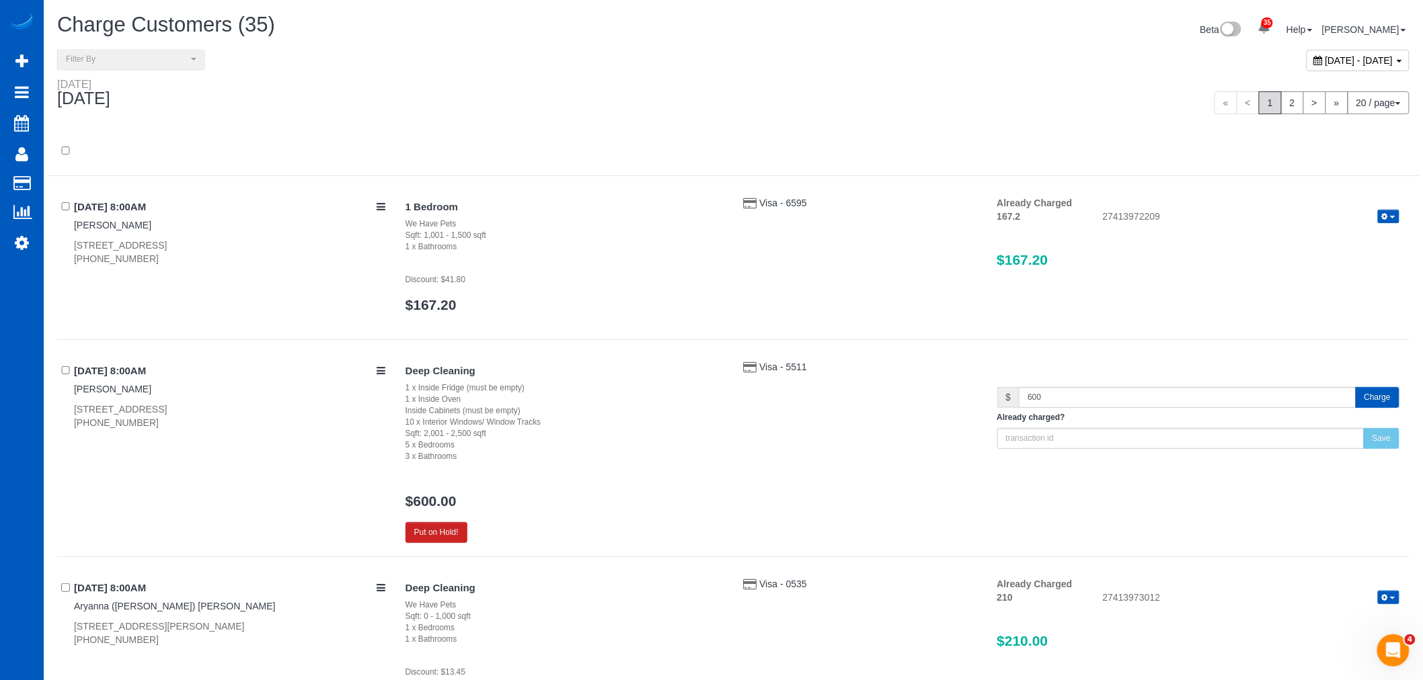
scroll to position [75, 0]
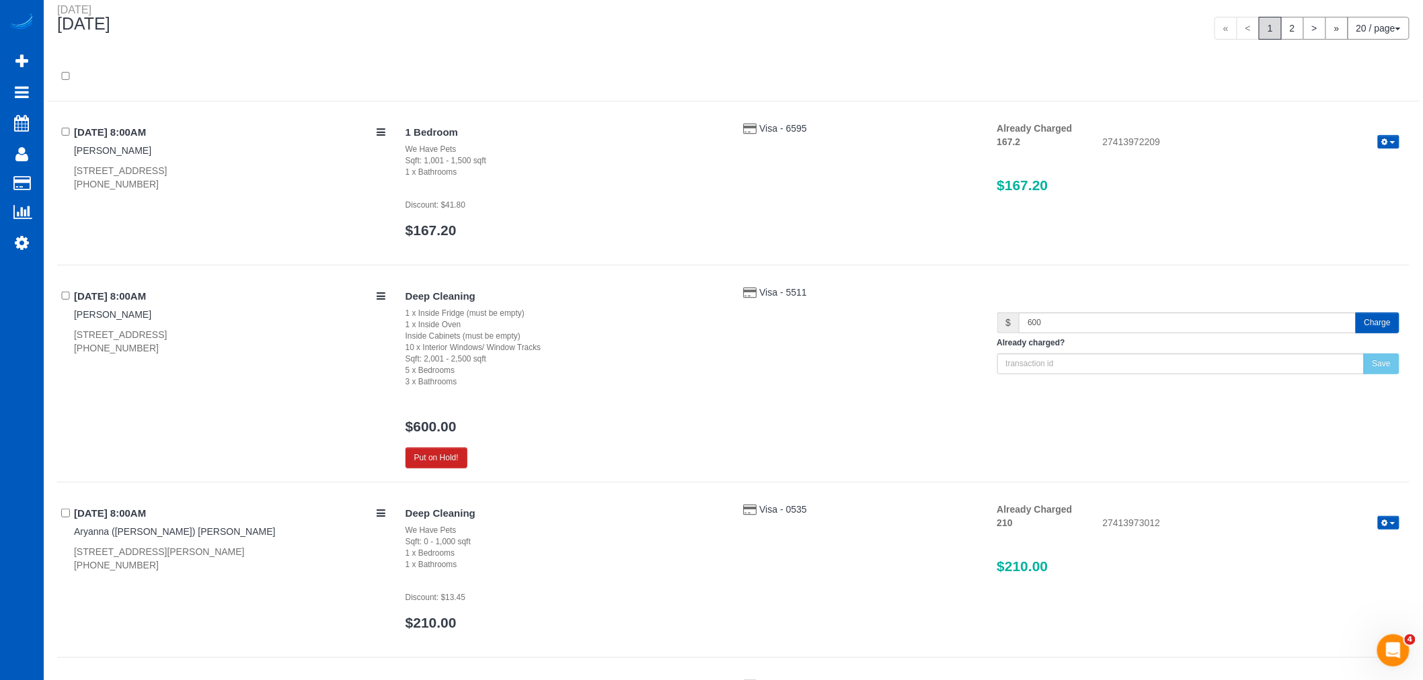
click at [1381, 326] on button "Charge" at bounding box center [1377, 323] width 44 height 21
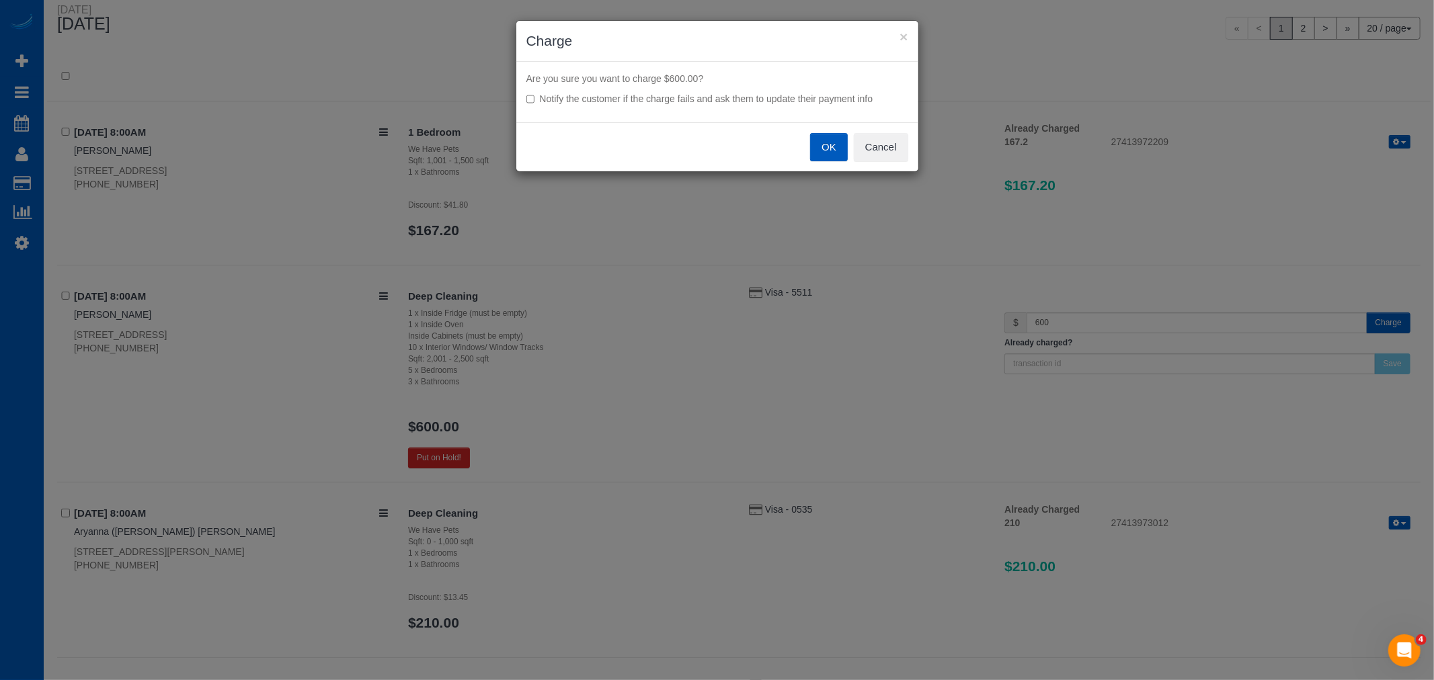
click at [816, 142] on button "OK" at bounding box center [829, 147] width 38 height 28
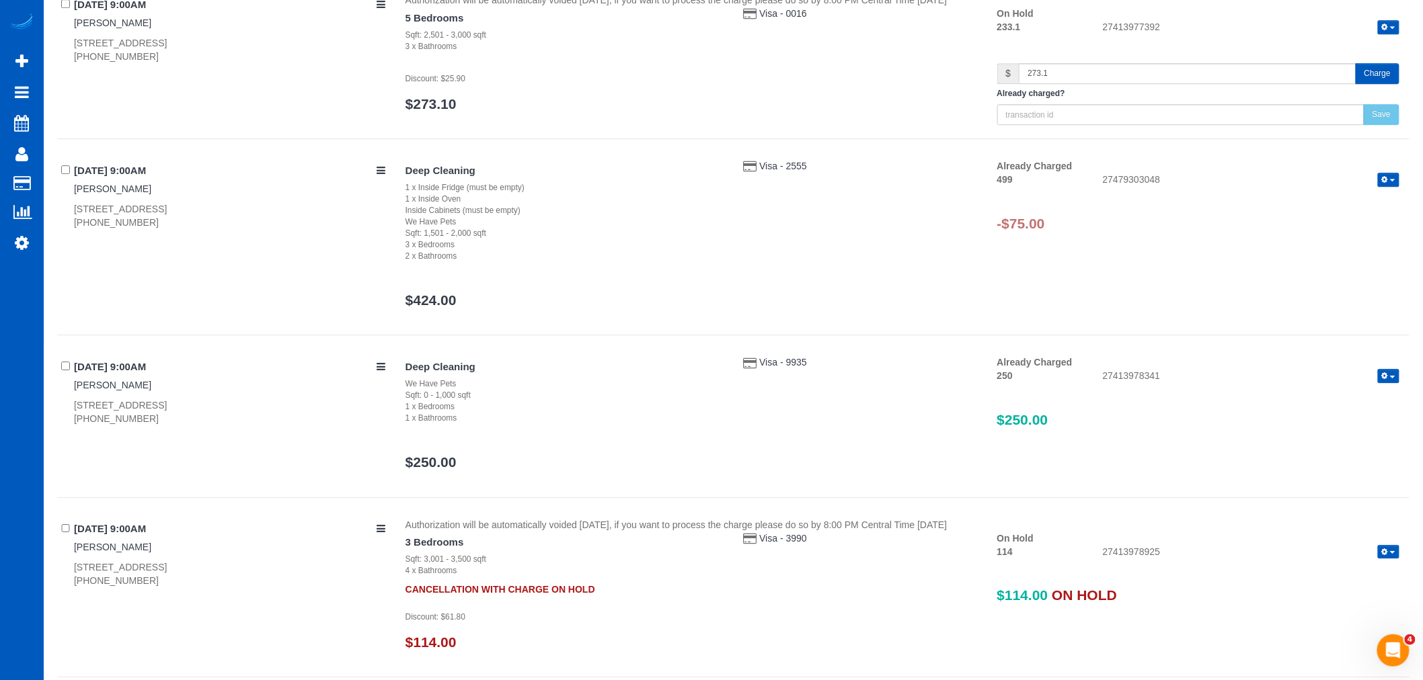
scroll to position [1445, 0]
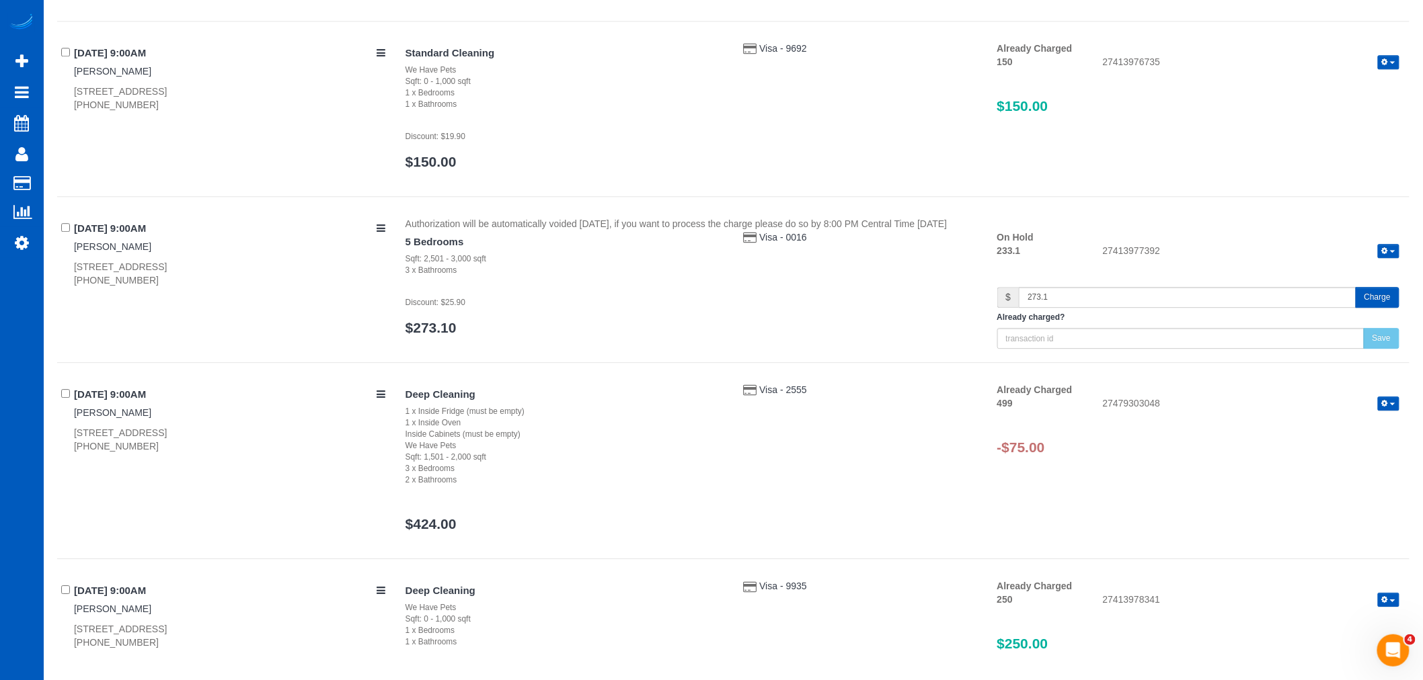
click at [1400, 411] on div "27479303048 Refund Send Invoice" at bounding box center [1251, 405] width 317 height 16
click at [1389, 406] on button "button" at bounding box center [1389, 404] width 22 height 14
click at [1338, 432] on link "Refund" at bounding box center [1345, 426] width 106 height 17
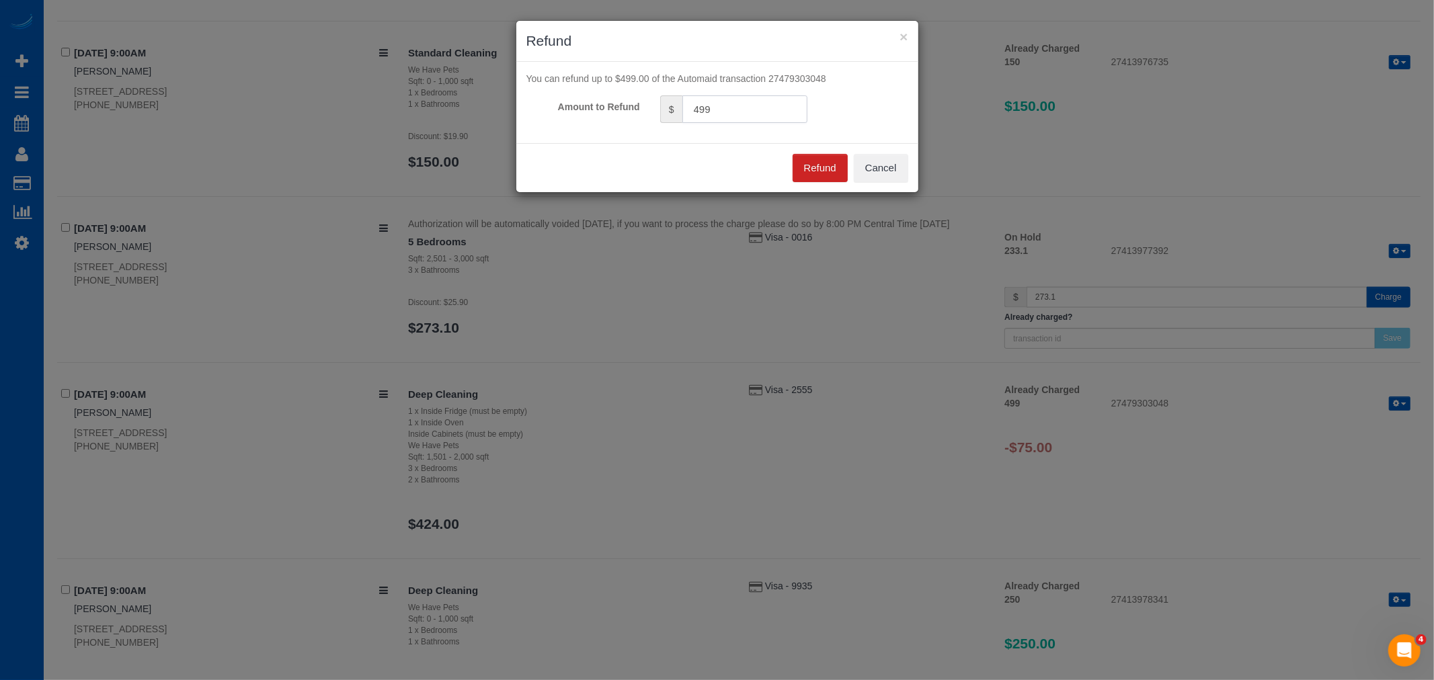
drag, startPoint x: 744, startPoint y: 116, endPoint x: 459, endPoint y: 96, distance: 285.7
click at [459, 96] on div "× Refund You can refund up to $499.00 of the Automaid transaction 27479303048 A…" at bounding box center [717, 340] width 1434 height 680
type input "75"
click at [834, 159] on button "Refund" at bounding box center [820, 168] width 55 height 28
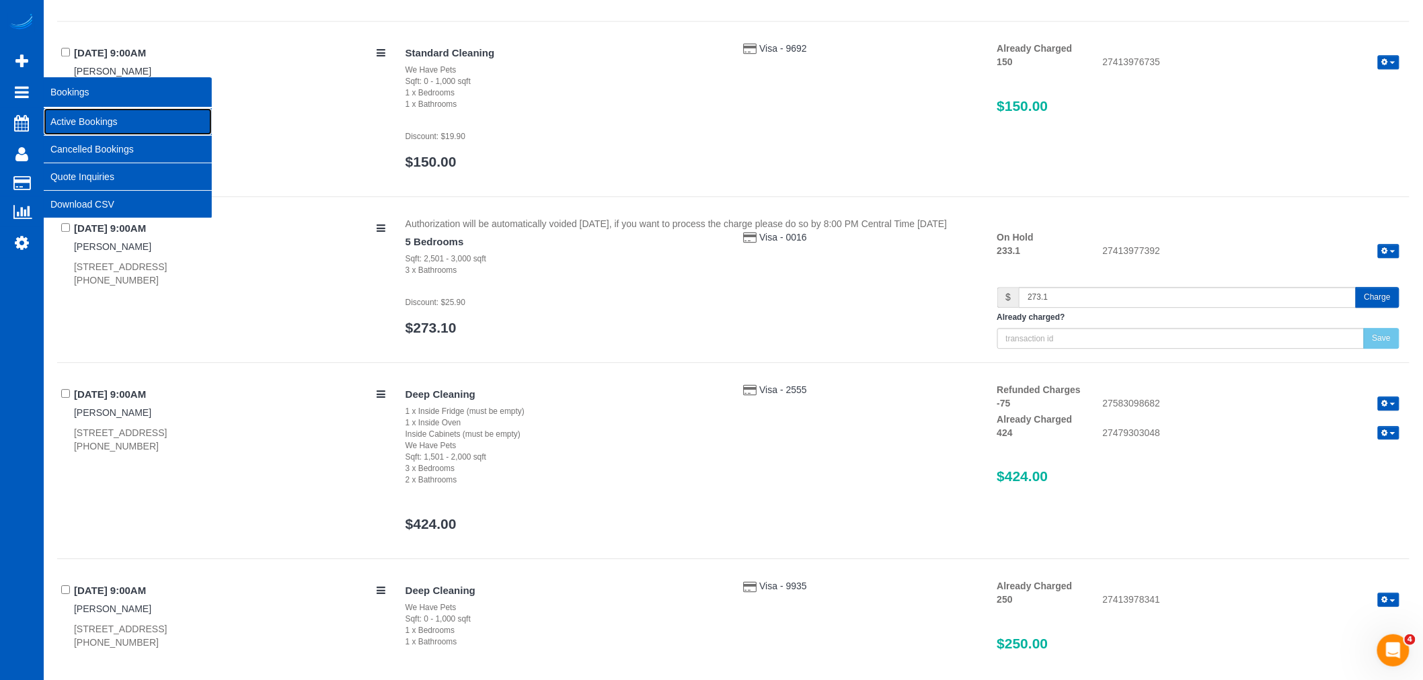
click at [89, 116] on link "Active Bookings" at bounding box center [128, 121] width 168 height 27
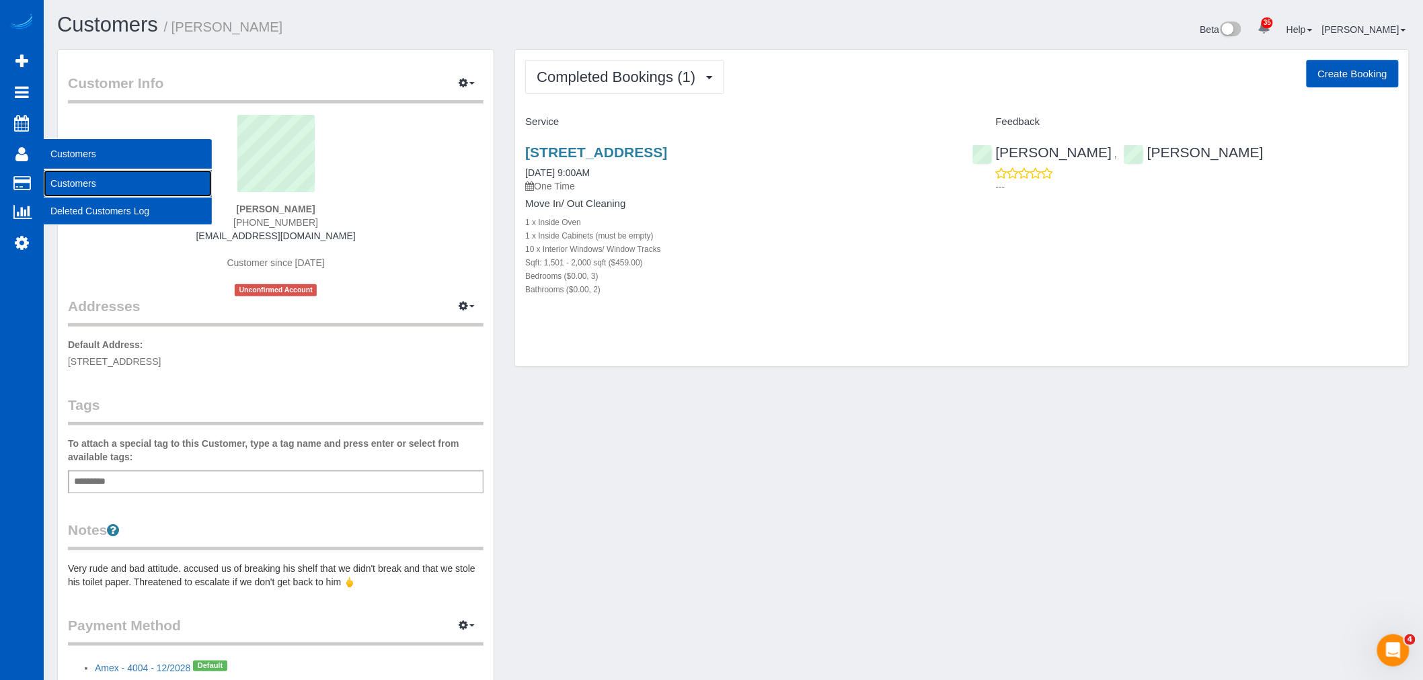
click at [110, 192] on link "Customers" at bounding box center [128, 183] width 168 height 27
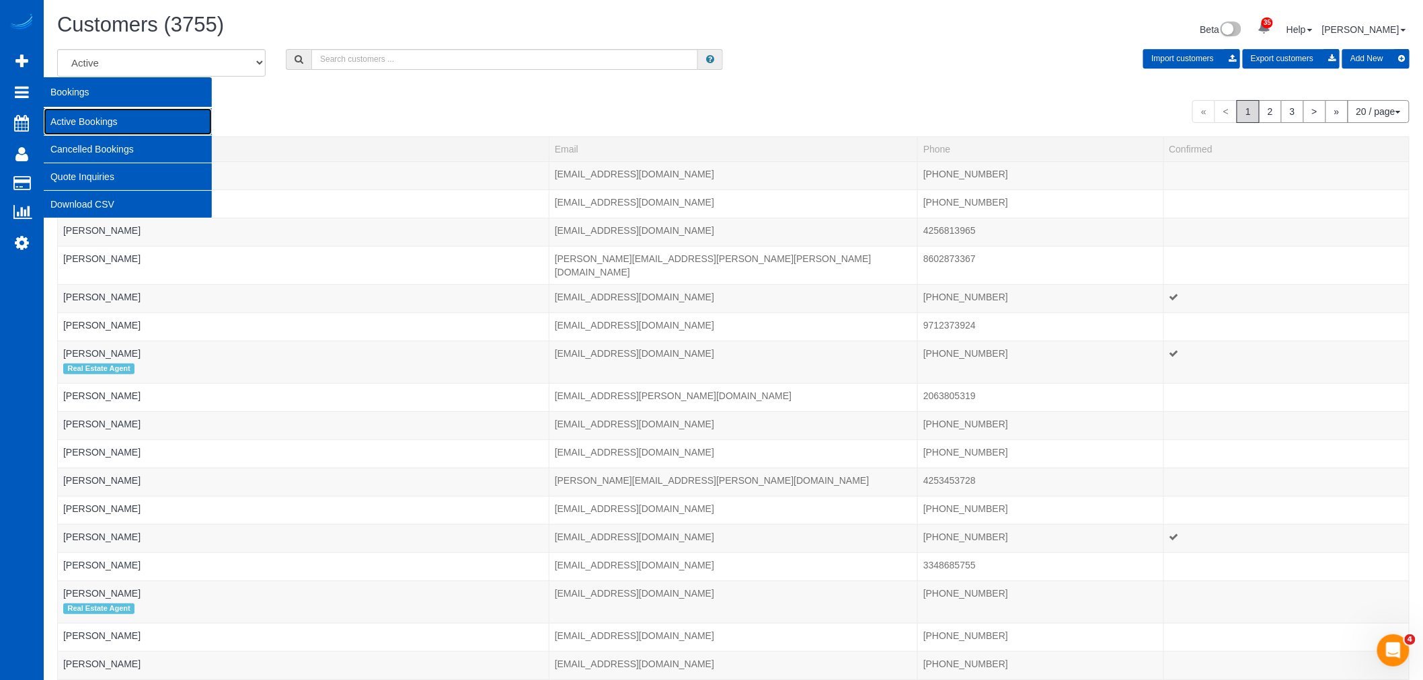
click at [112, 122] on link "Active Bookings" at bounding box center [128, 121] width 168 height 27
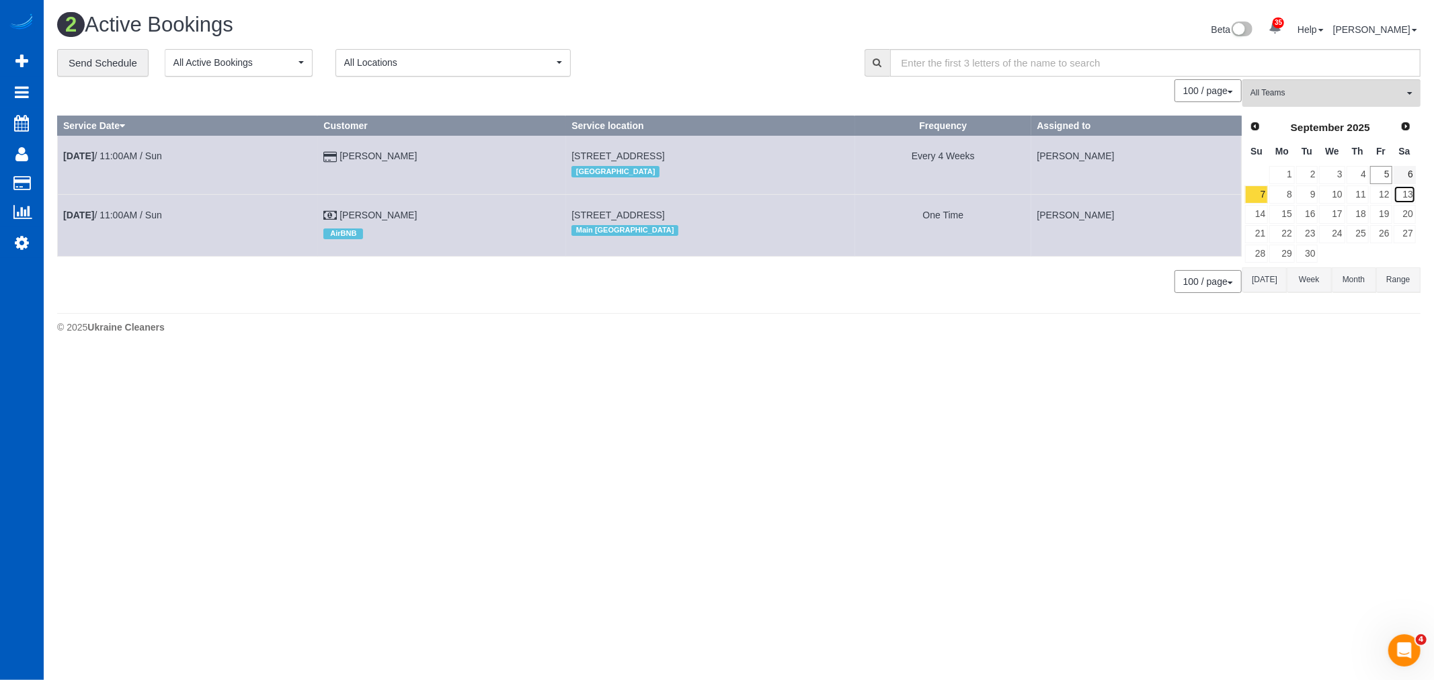
click at [1399, 186] on link "13" at bounding box center [1405, 195] width 22 height 18
click at [1382, 176] on link "5" at bounding box center [1381, 175] width 22 height 18
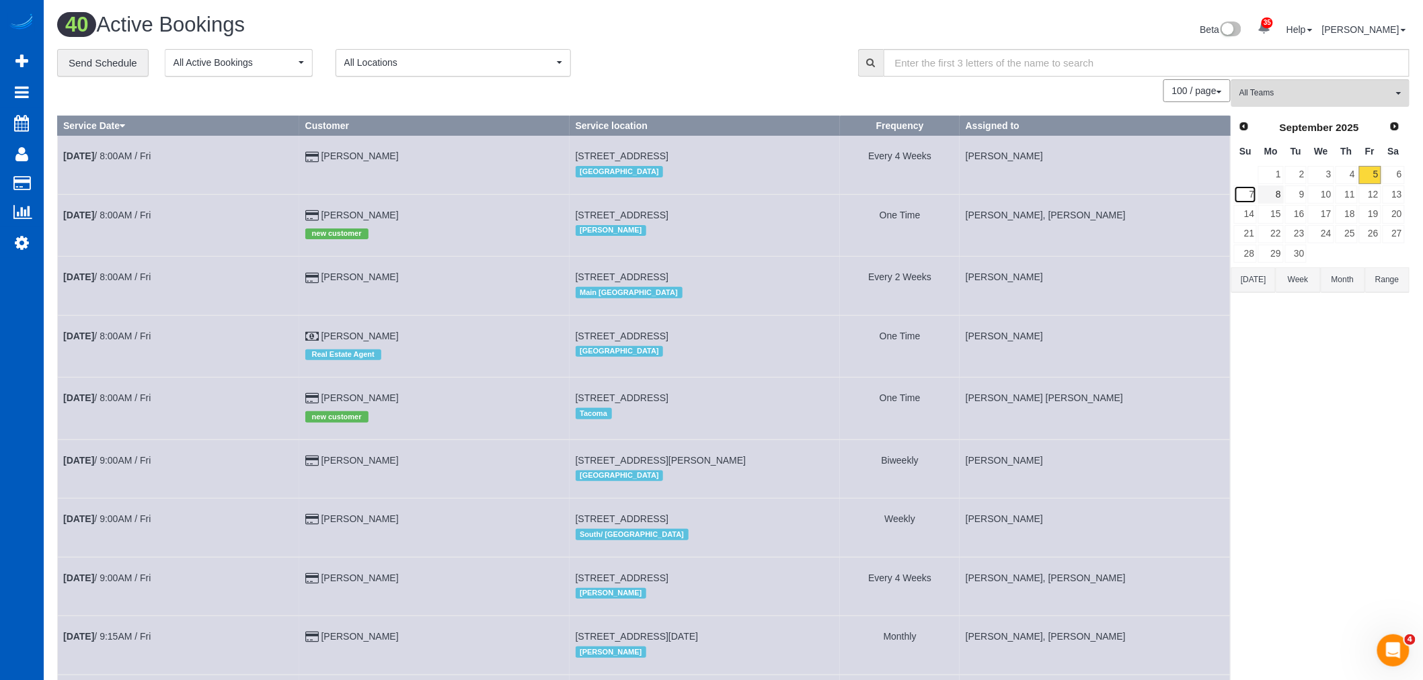
click at [1252, 194] on link "7" at bounding box center [1245, 195] width 23 height 18
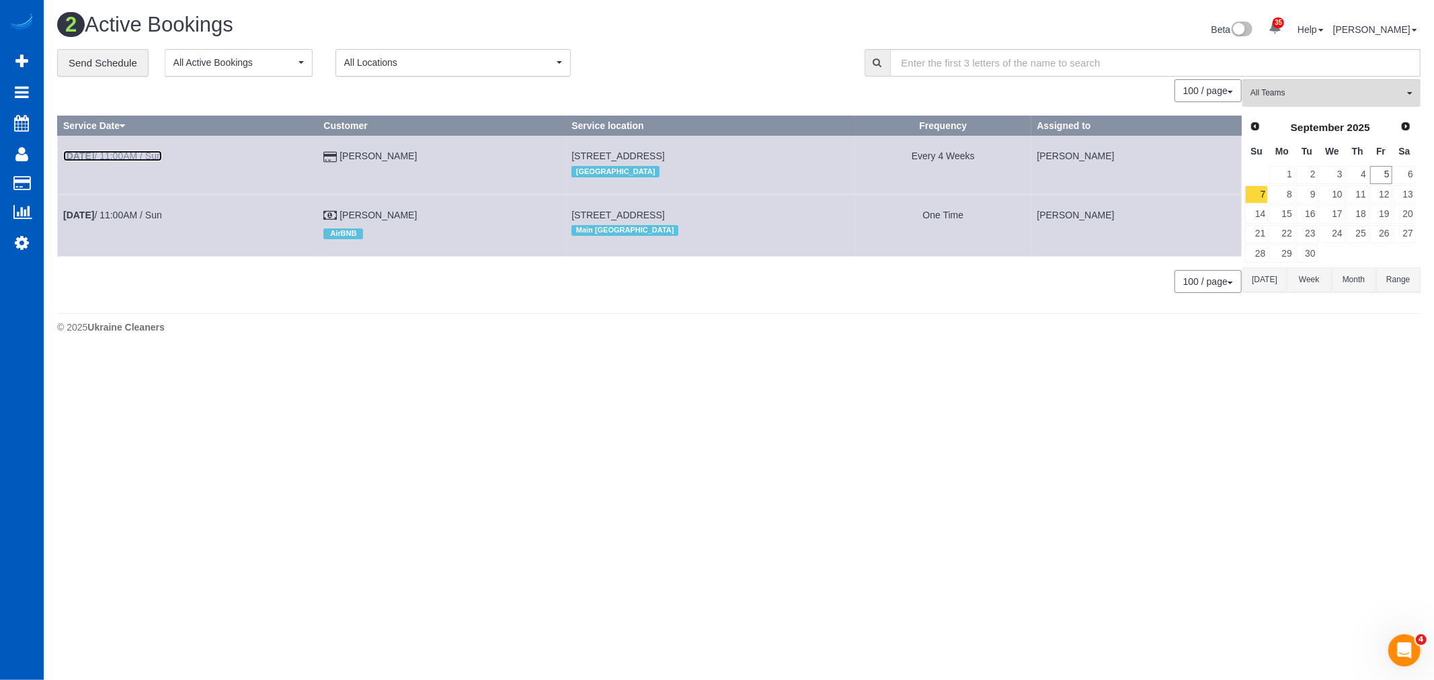
click at [90, 151] on b "[DATE]" at bounding box center [78, 156] width 31 height 11
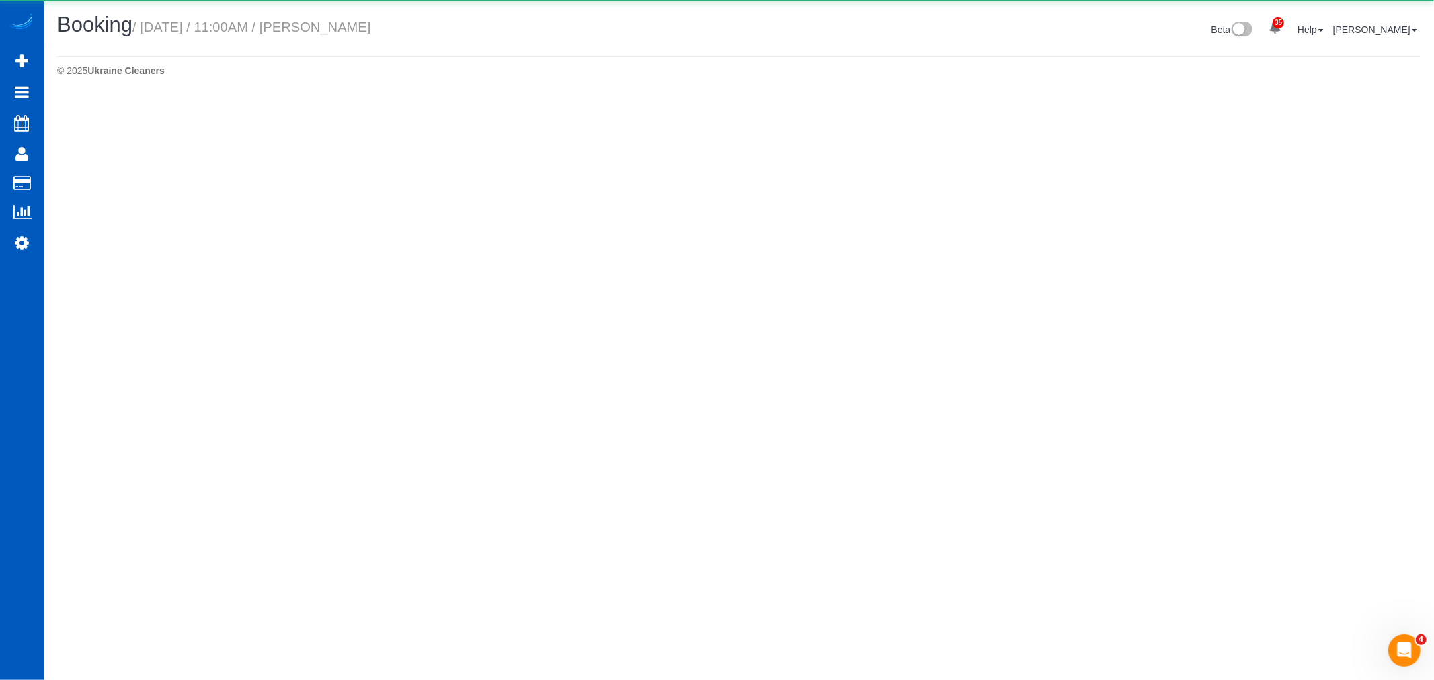
select select "WA"
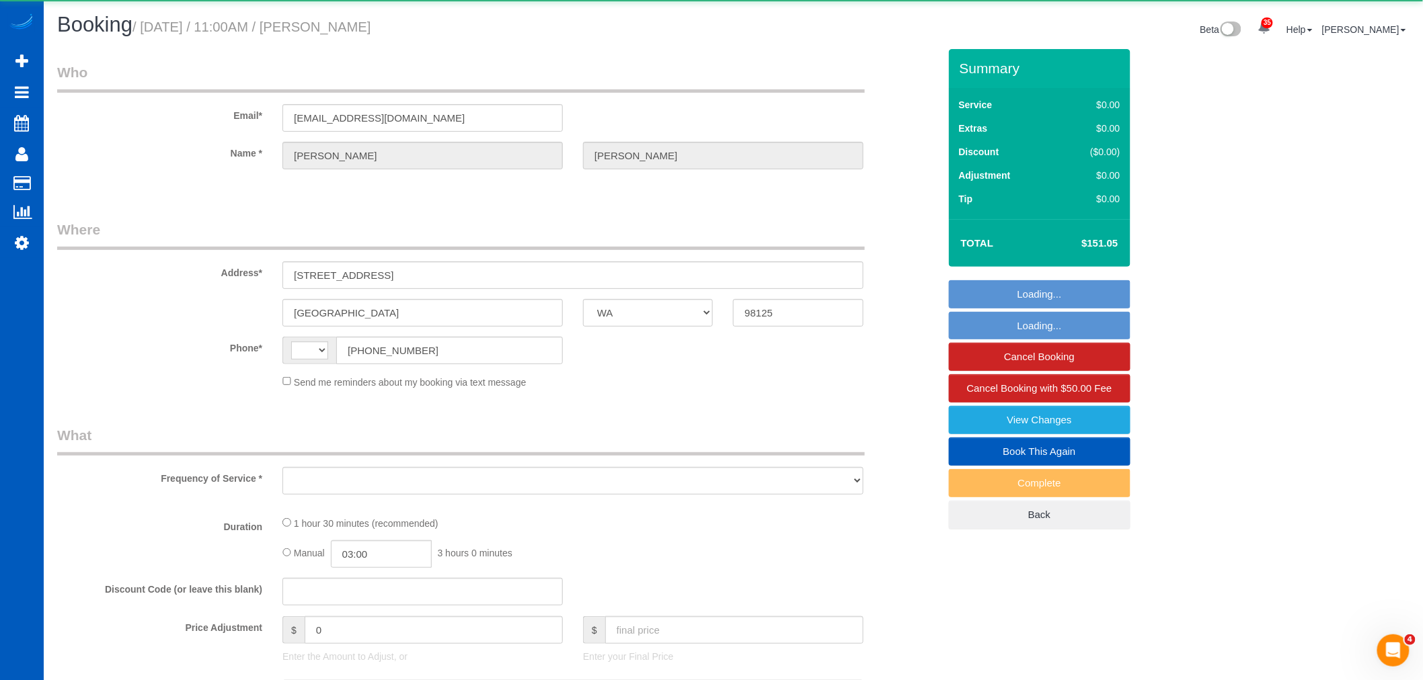
select select "string:US"
select select "object:2993"
select select "string:fspay-aa38296c-4ac1-4f14-9f03-1d2a3081b7f5"
select select "199"
select select "2"
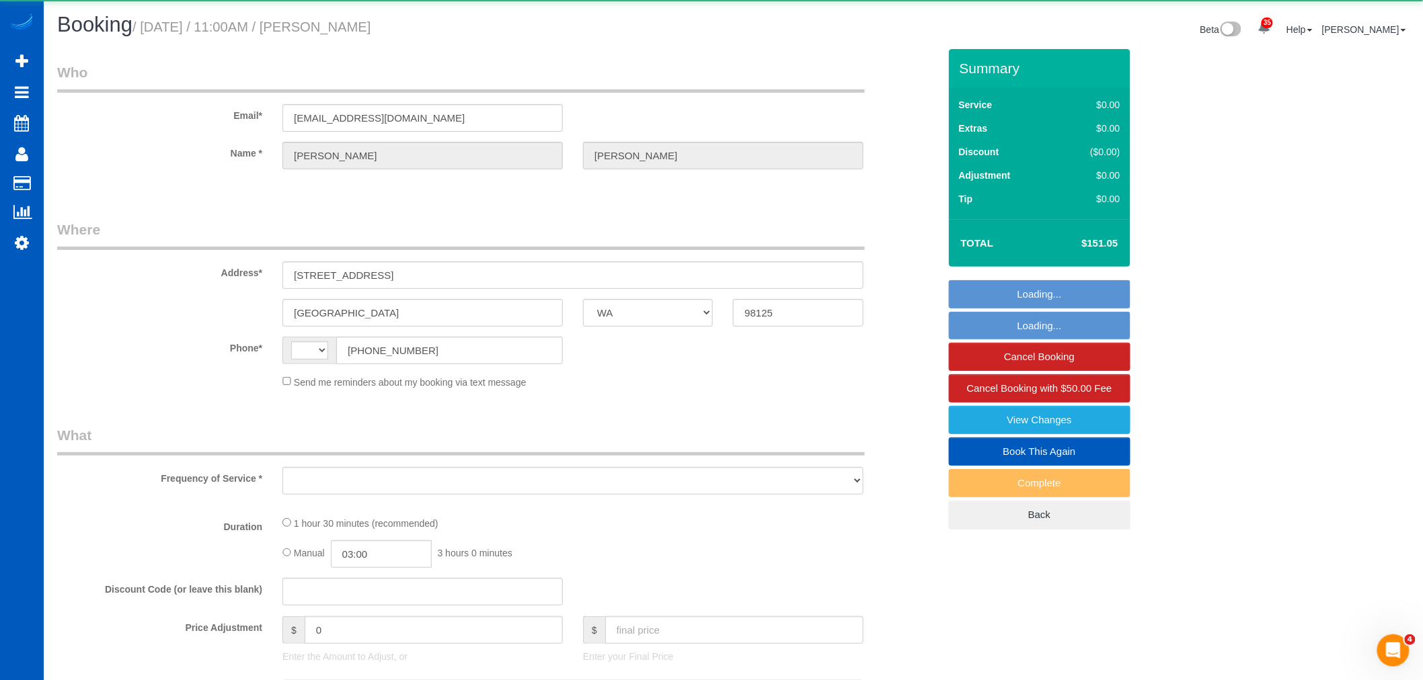
select select "2"
select select "number:67"
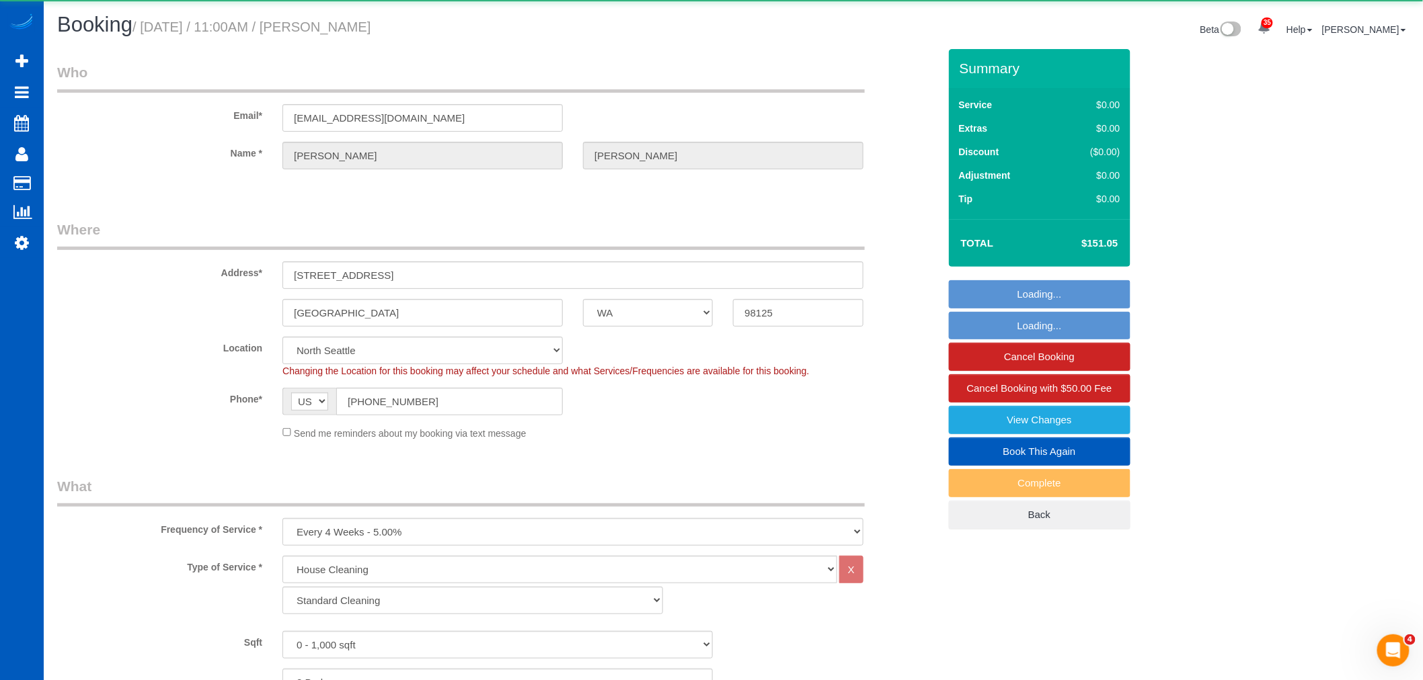
select select "object:3351"
select select "2"
